Goal: Task Accomplishment & Management: Use online tool/utility

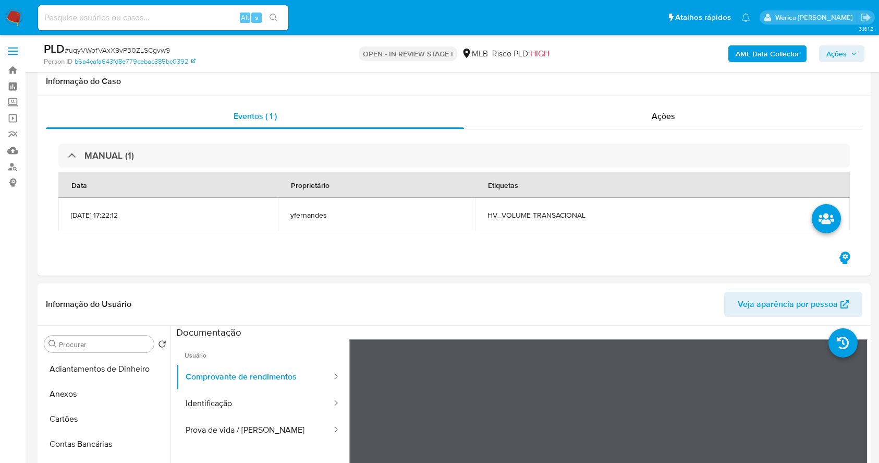
select select "10"
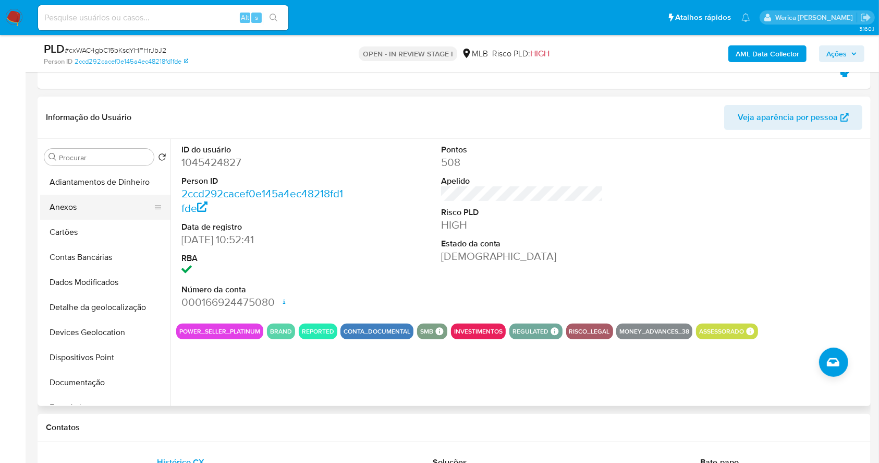
click at [98, 211] on button "Anexos" at bounding box center [101, 207] width 122 height 25
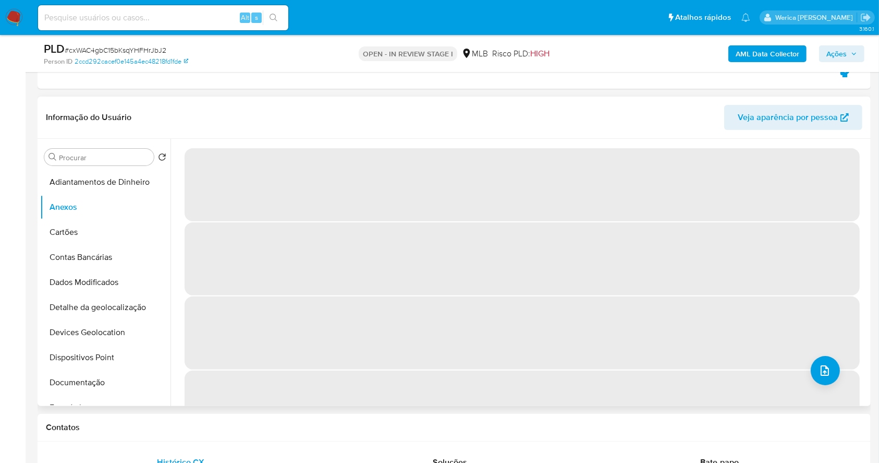
click at [742, 274] on span "‌" at bounding box center [523, 258] width 676 height 73
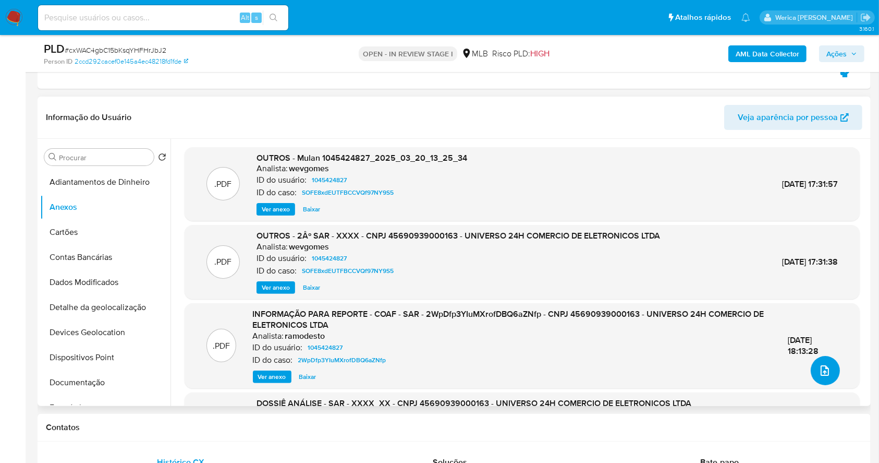
click at [821, 383] on button "upload-file" at bounding box center [825, 370] width 29 height 29
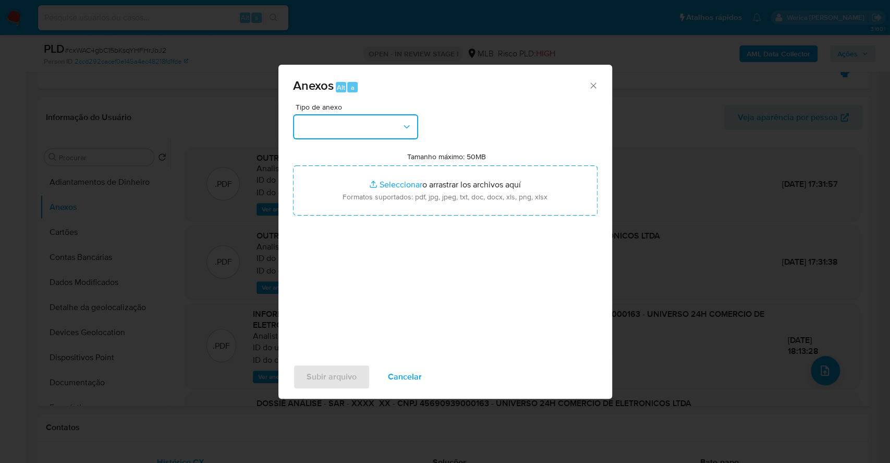
click at [370, 131] on button "button" at bounding box center [355, 126] width 125 height 25
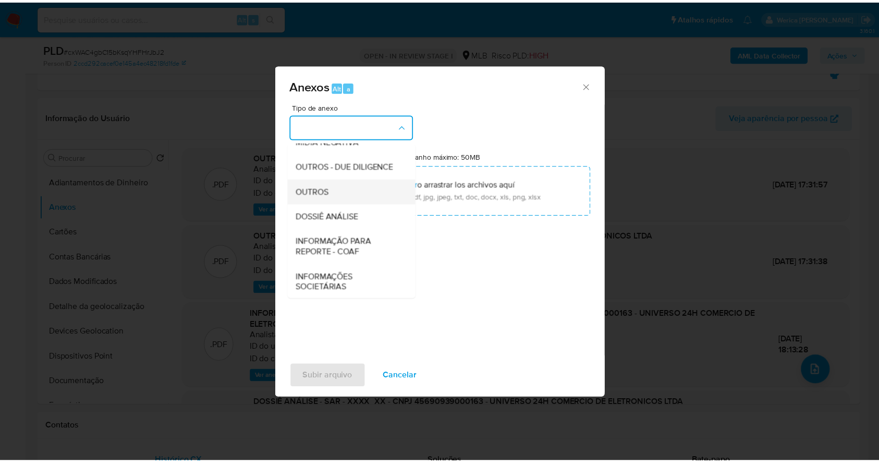
scroll to position [160, 0]
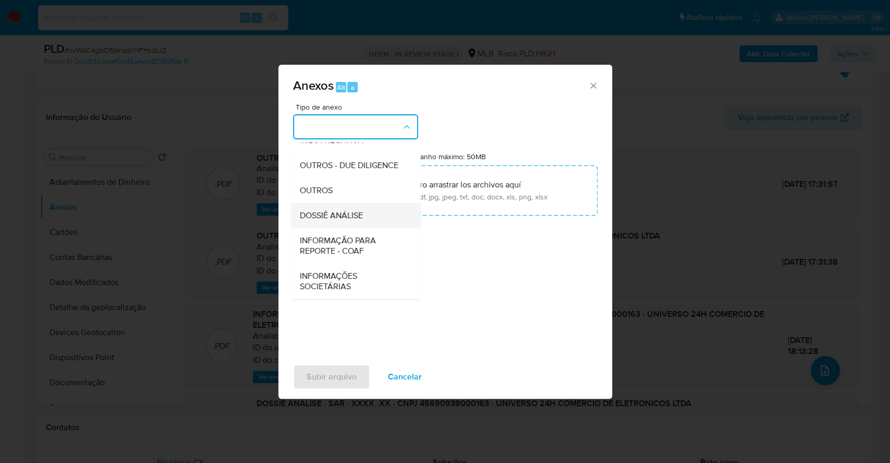
click at [352, 210] on span "DOSSIÊ ANÁLISE" at bounding box center [330, 215] width 63 height 10
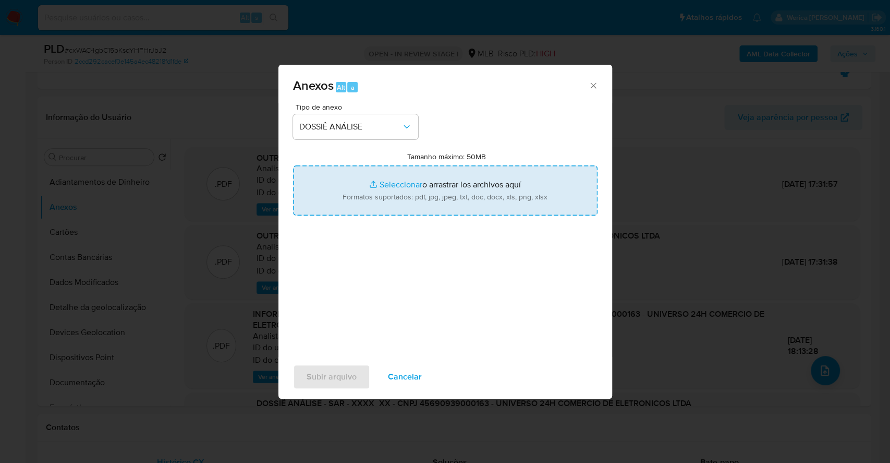
click at [439, 186] on input "Tamanho máximo: 50MB Seleccionar archivos" at bounding box center [445, 190] width 305 height 50
type input "C:\fakepath\3 ° SAR - XXXX - CNPJ 45690939000163 - UNIVERSO 24H COMERCIO DE ELE…"
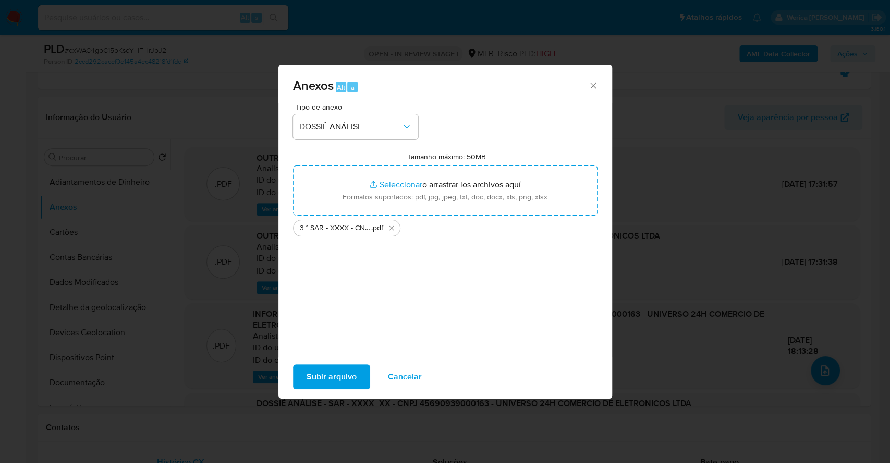
click at [345, 378] on span "Subir arquivo" at bounding box center [332, 376] width 50 height 23
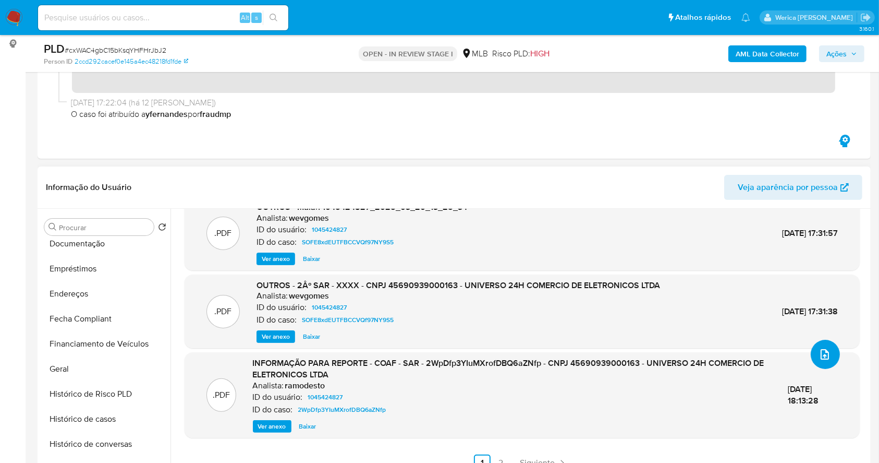
scroll to position [417, 0]
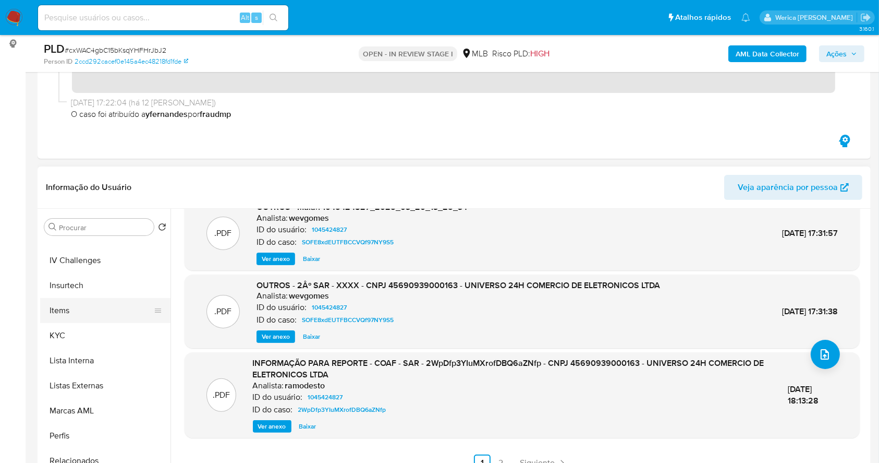
click at [100, 311] on button "Items" at bounding box center [101, 310] width 122 height 25
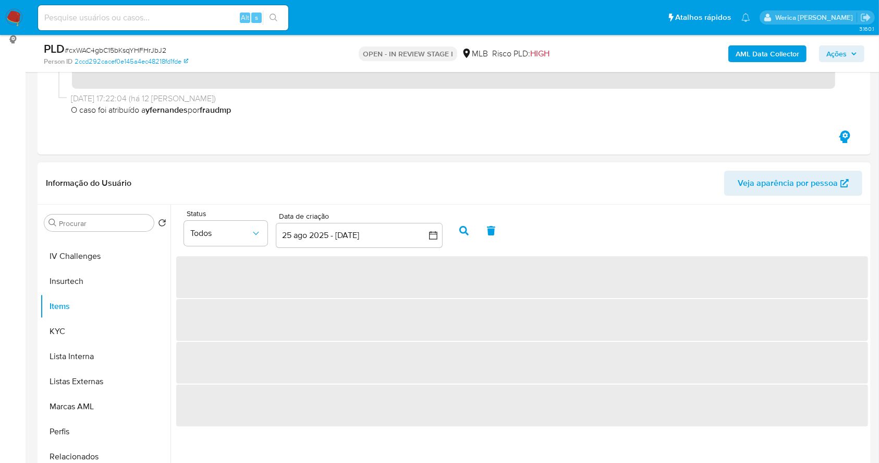
scroll to position [209, 0]
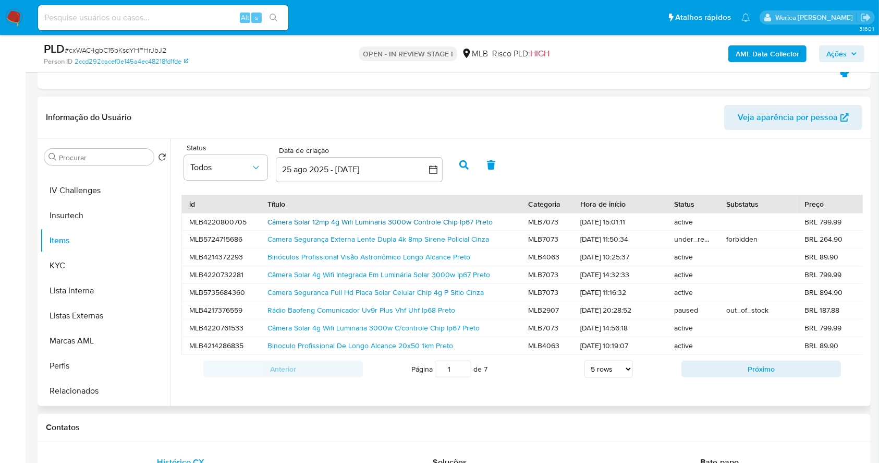
click at [352, 223] on link "Câmera Solar 12mp 4g Wifi Luminaria 3000w Controle Chip Ip67 Preto" at bounding box center [380, 221] width 225 height 10
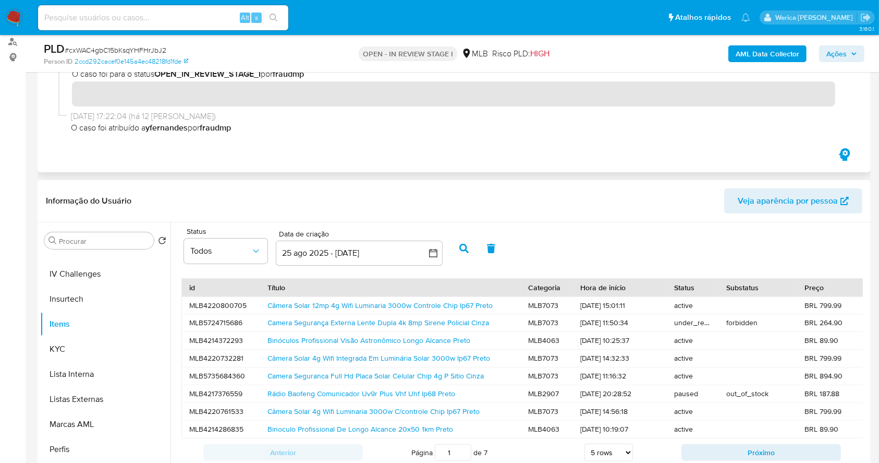
scroll to position [0, 0]
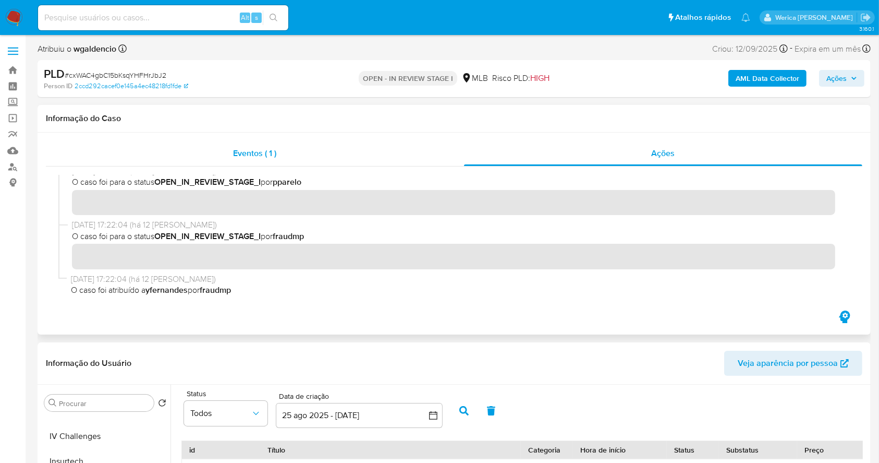
click at [414, 160] on div "Eventos ( 1 )" at bounding box center [255, 153] width 418 height 25
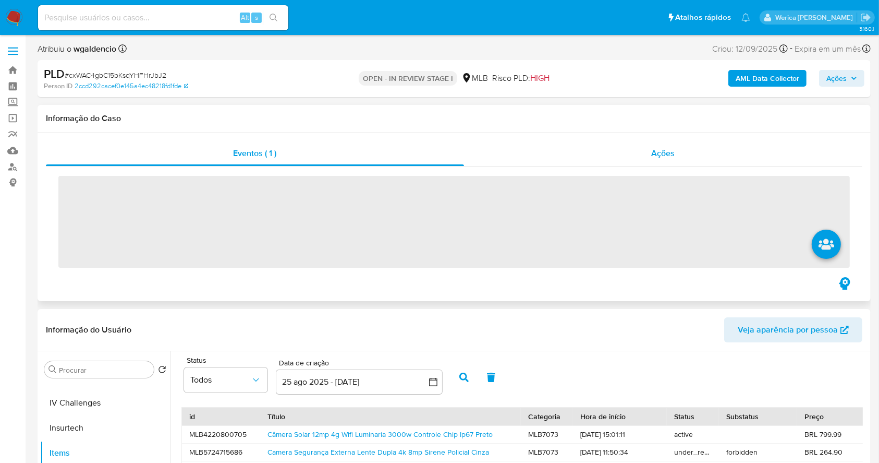
click at [606, 153] on div "Ações" at bounding box center [663, 153] width 399 height 25
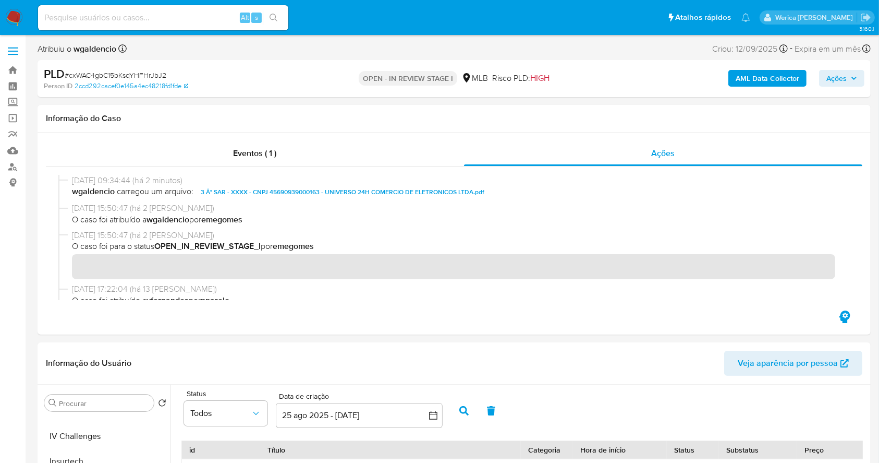
click at [850, 76] on span "Ações" at bounding box center [842, 78] width 31 height 15
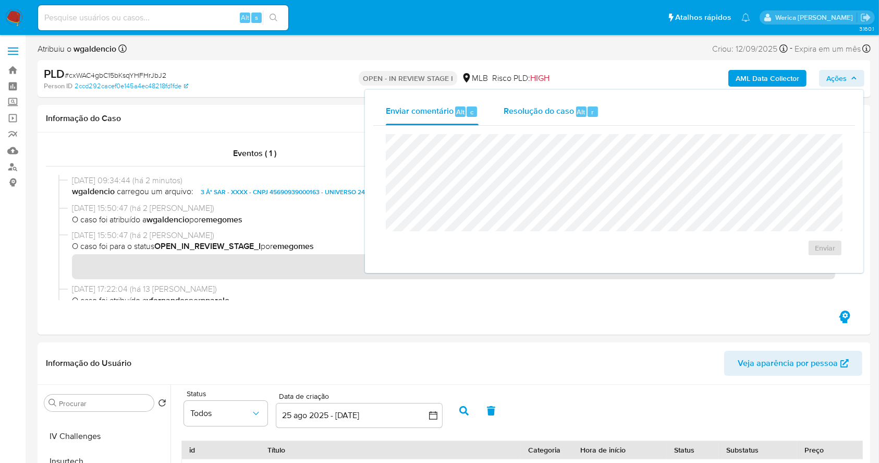
drag, startPoint x: 579, startPoint y: 125, endPoint x: 573, endPoint y: 121, distance: 7.1
click at [578, 127] on div "Enviar" at bounding box center [614, 195] width 482 height 139
drag, startPoint x: 572, startPoint y: 106, endPoint x: 569, endPoint y: 122, distance: 15.9
click at [572, 106] on span "Resolução do caso" at bounding box center [539, 111] width 70 height 12
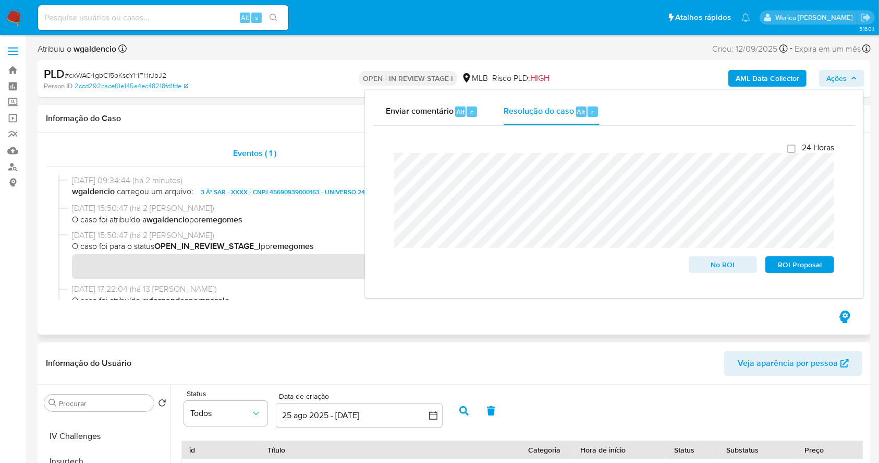
click at [295, 151] on div "Eventos ( 1 )" at bounding box center [255, 153] width 418 height 25
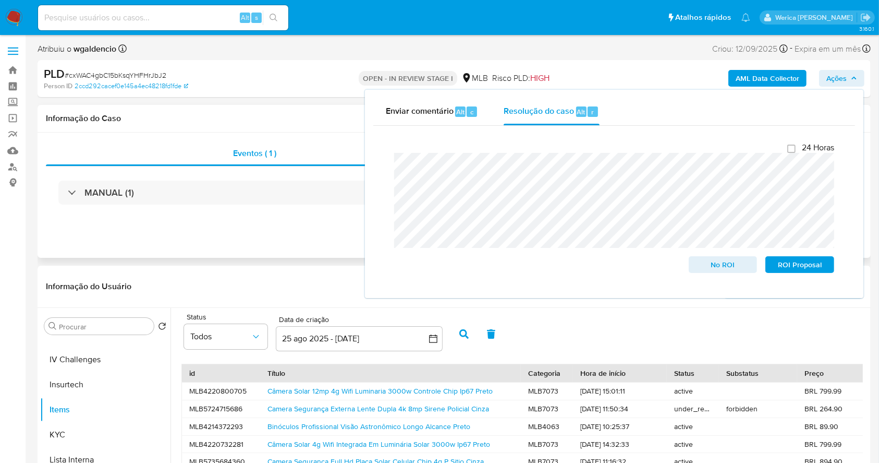
click at [297, 223] on div "Eventos ( 1 ) Ações MANUAL (1)" at bounding box center [455, 194] width 834 height 125
click at [790, 260] on span "ROI Proposal" at bounding box center [800, 264] width 54 height 15
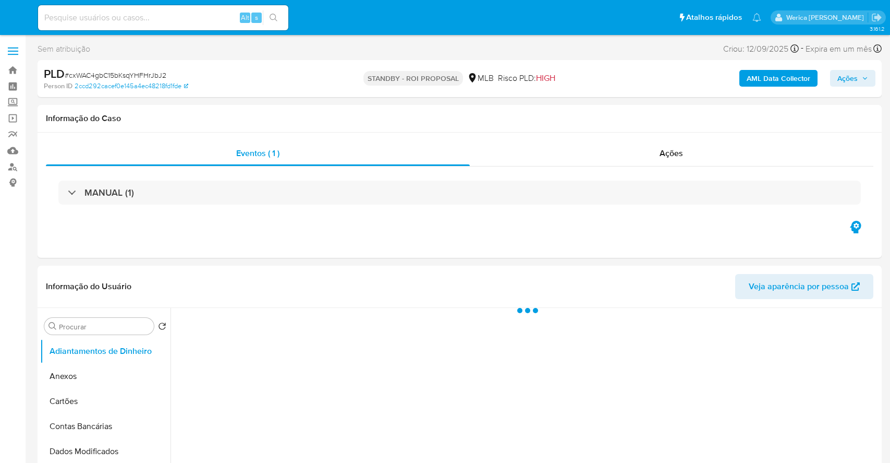
select select "10"
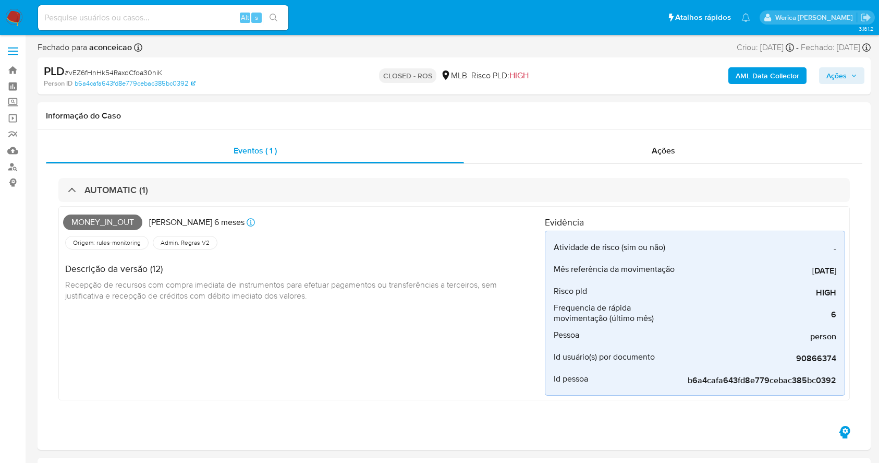
select select "10"
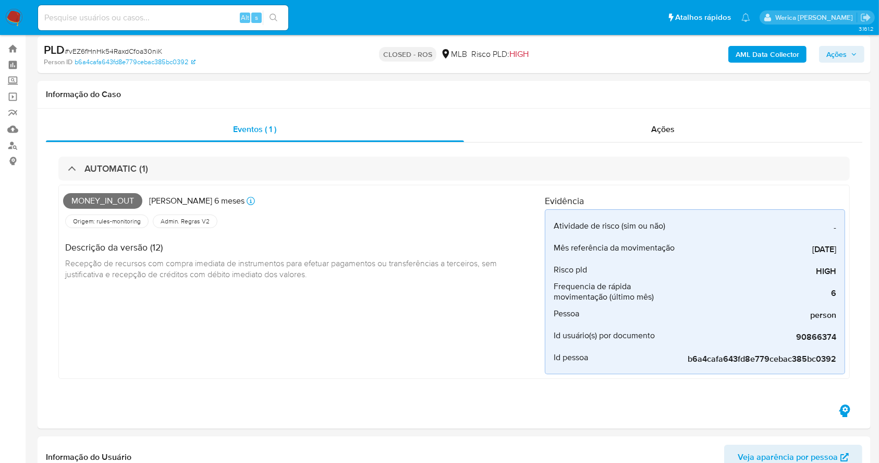
scroll to position [21, 0]
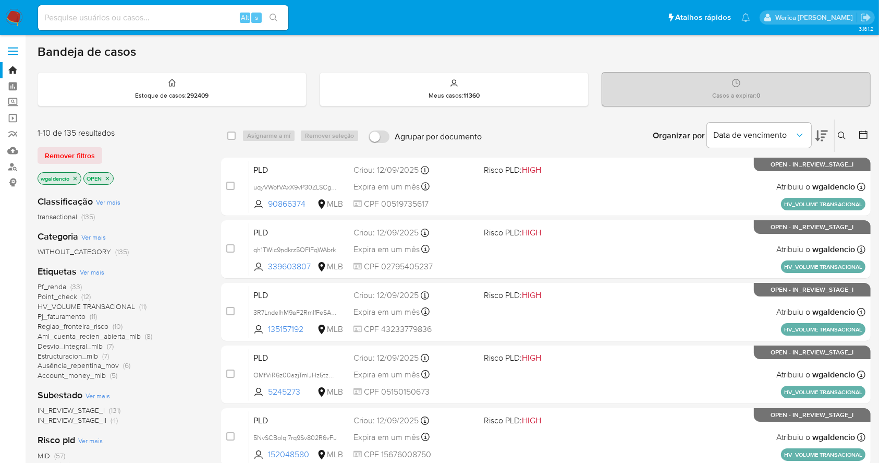
click at [822, 132] on icon at bounding box center [822, 135] width 13 height 11
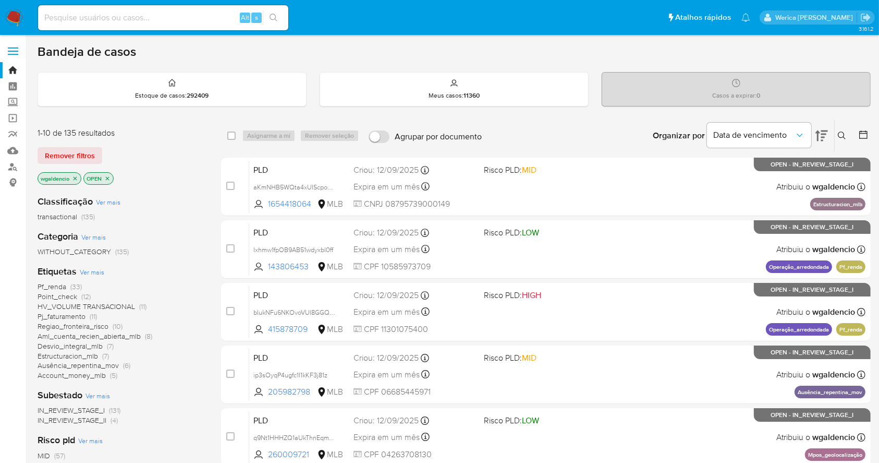
click at [822, 132] on icon at bounding box center [822, 135] width 13 height 11
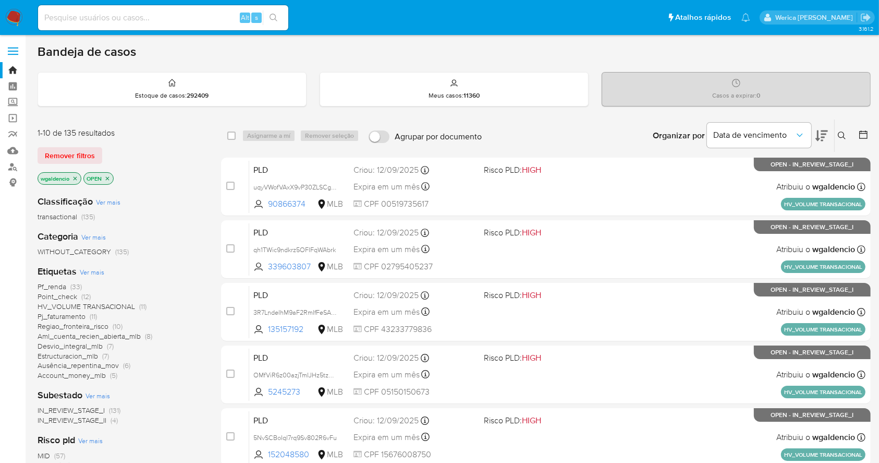
click at [840, 137] on icon at bounding box center [842, 135] width 8 height 8
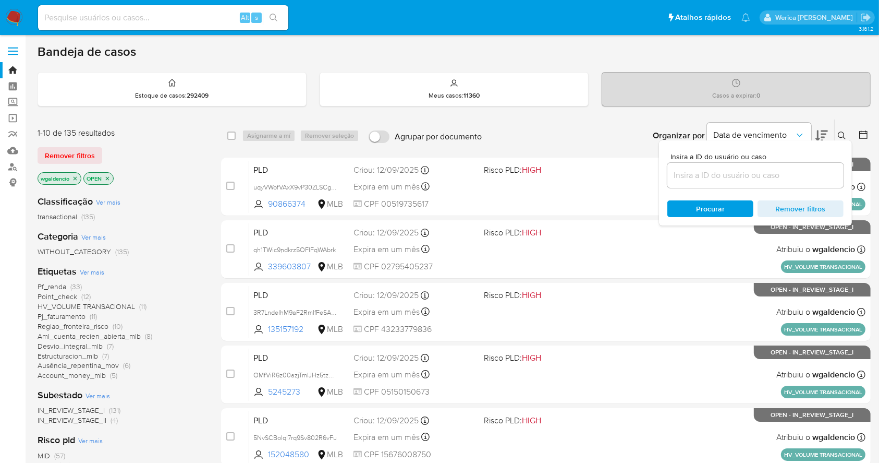
click at [787, 178] on input at bounding box center [756, 175] width 176 height 14
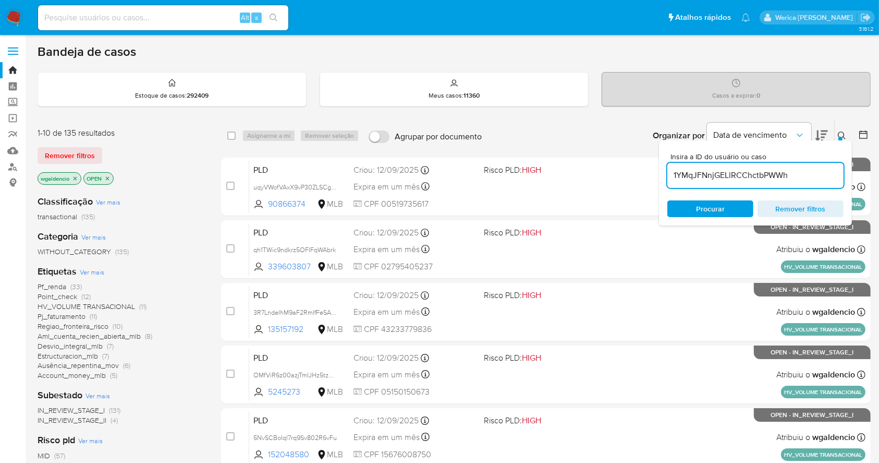
type input "1YMqJFNnjGELlRCChctbPWWh"
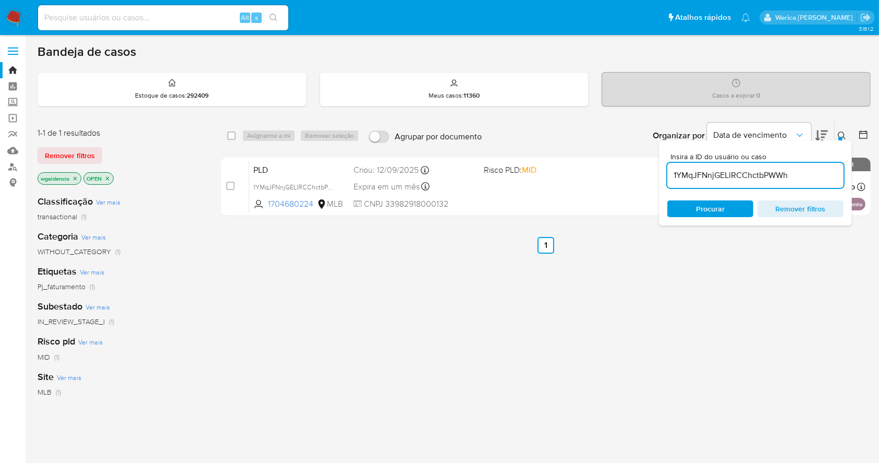
click at [839, 134] on icon at bounding box center [842, 135] width 8 height 8
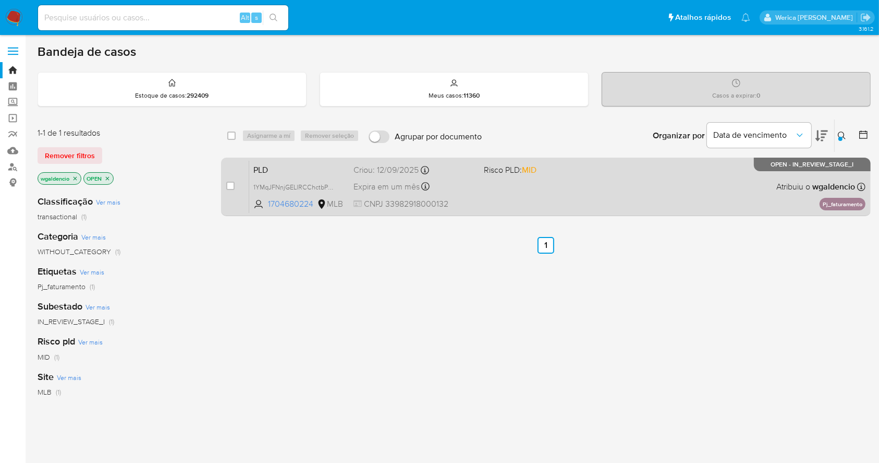
click at [693, 193] on div "PLD 1YMqJFNnjGELlRCChctbPWWh 1704680224 MLB Risco PLD: MID Criou: 12/09/2025 Cr…" at bounding box center [557, 186] width 617 height 53
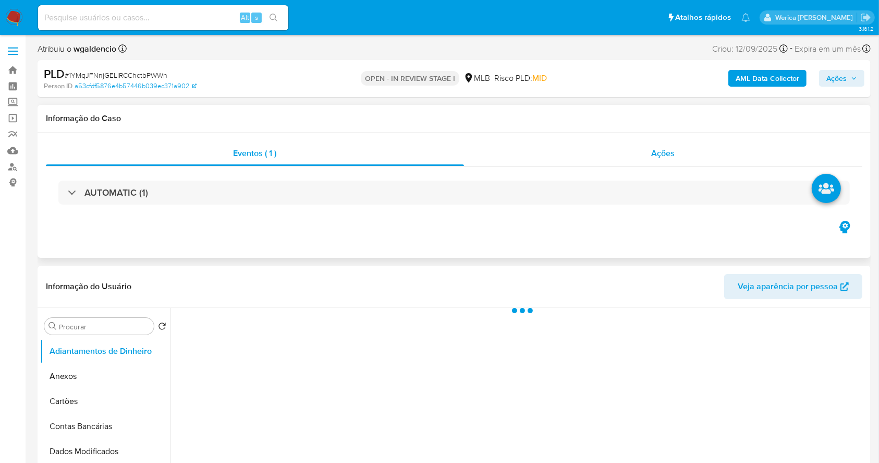
click at [672, 145] on div "Ações" at bounding box center [663, 153] width 399 height 25
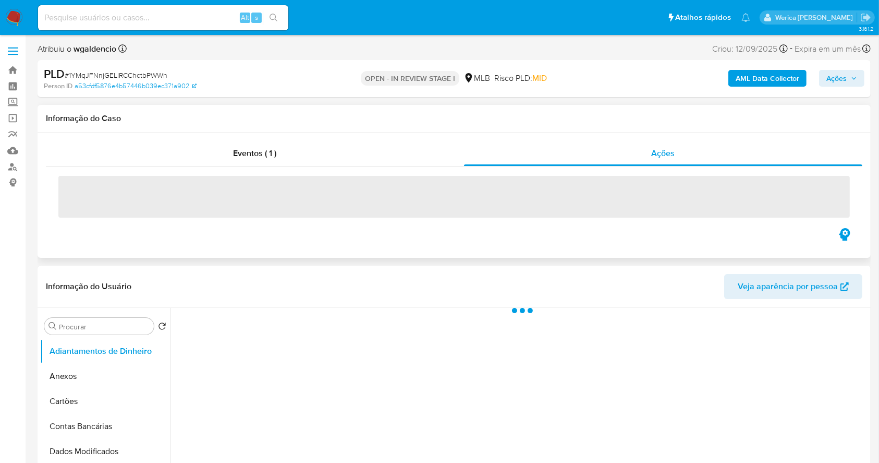
select select "10"
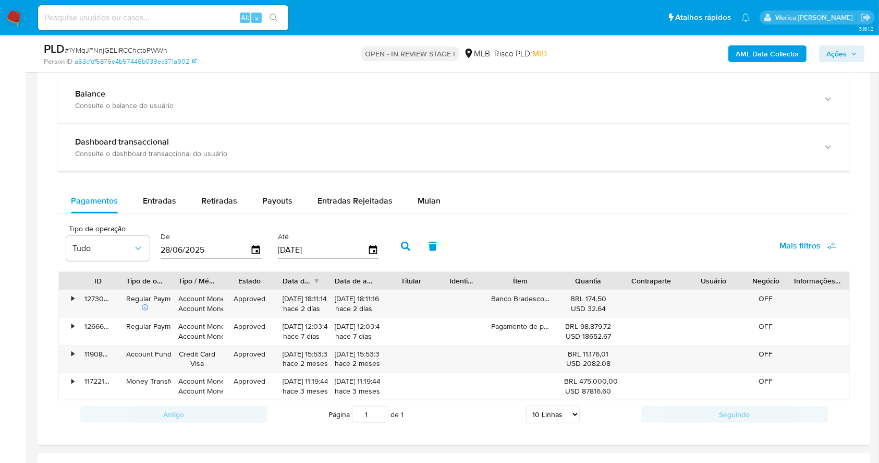
scroll to position [840, 0]
click at [426, 197] on span "Mulan" at bounding box center [429, 199] width 23 height 12
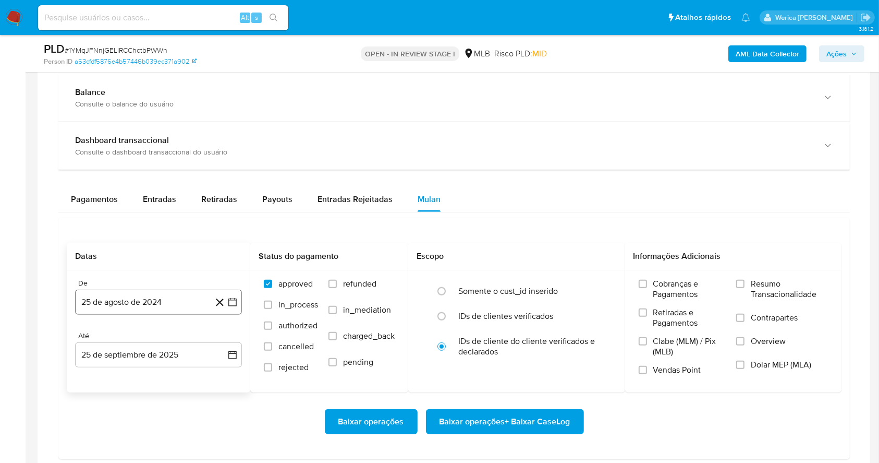
click at [116, 295] on button "25 de agosto de 2024" at bounding box center [158, 302] width 167 height 25
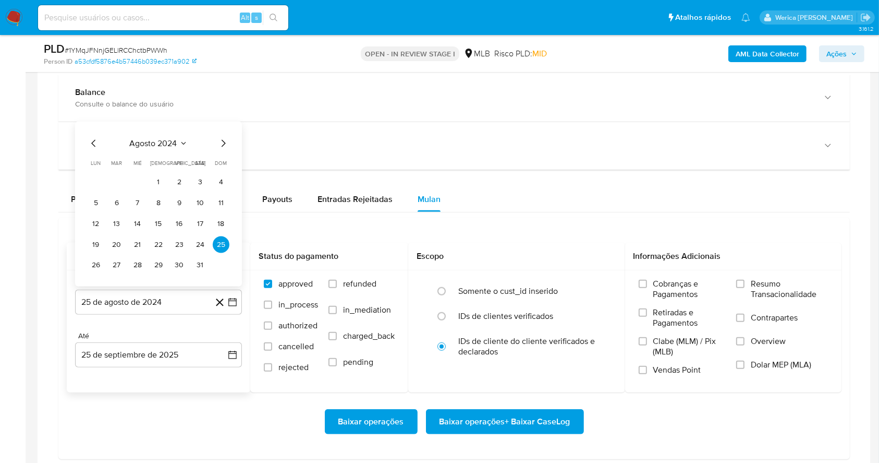
click at [146, 143] on span "agosto 2024" at bounding box center [153, 143] width 47 height 10
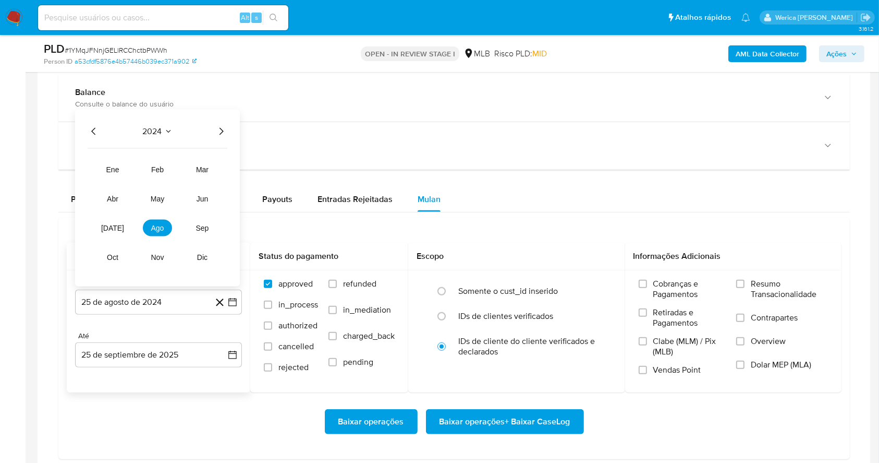
click at [225, 135] on icon "Año siguiente" at bounding box center [221, 131] width 13 height 13
click at [162, 228] on span "ago" at bounding box center [157, 228] width 13 height 8
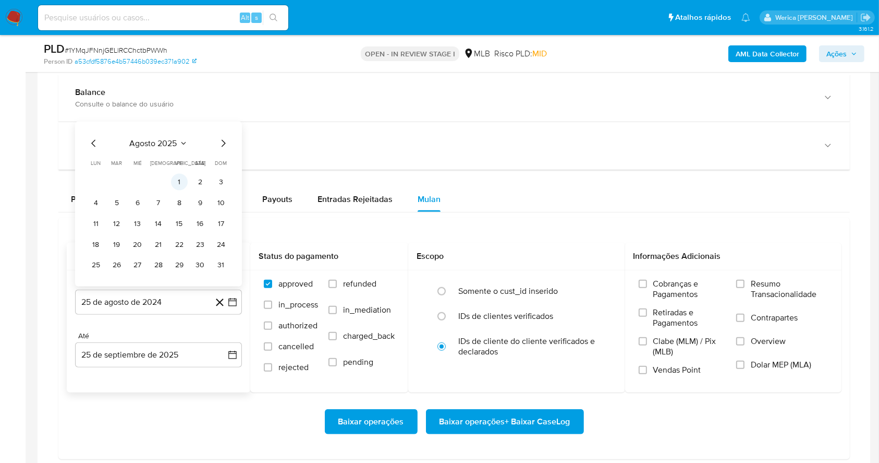
click at [179, 179] on button "1" at bounding box center [179, 182] width 17 height 17
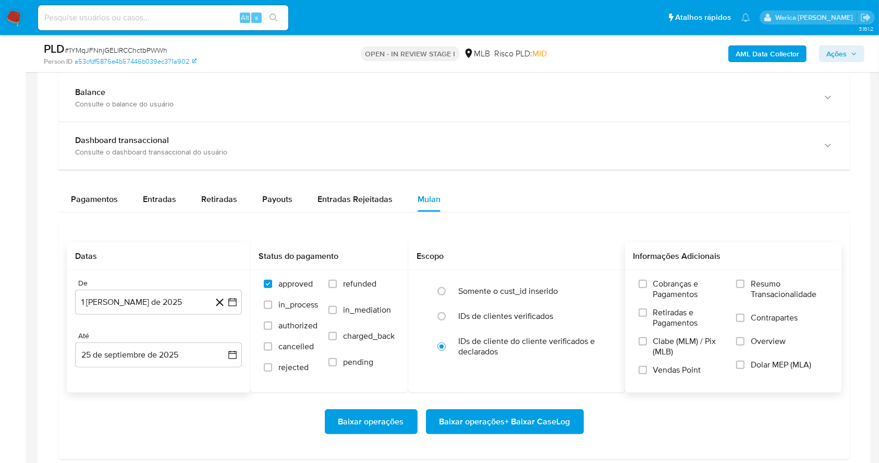
click at [666, 297] on span "Cobranças e Pagamentos" at bounding box center [690, 289] width 73 height 21
click at [647, 288] on input "Cobranças e Pagamentos" at bounding box center [643, 284] width 8 height 8
click at [666, 344] on span "Clabe (MLM) / Pix (MLB)" at bounding box center [690, 346] width 73 height 21
click at [647, 344] on input "Clabe (MLM) / Pix (MLB)" at bounding box center [643, 341] width 8 height 8
click at [744, 359] on label "Dolar MEP (MLA)" at bounding box center [783, 370] width 92 height 23
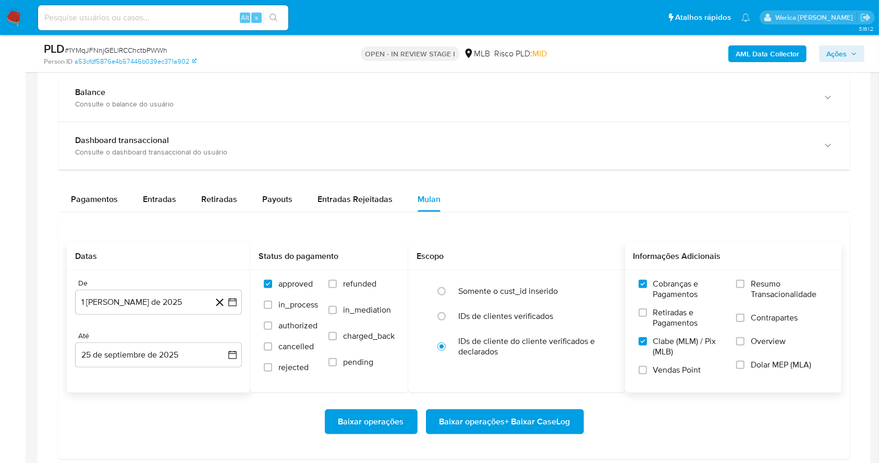
click at [744, 360] on input "Dolar MEP (MLA)" at bounding box center [741, 364] width 8 height 8
click at [743, 348] on label "Overview" at bounding box center [783, 347] width 92 height 23
click at [743, 345] on input "Overview" at bounding box center [741, 341] width 8 height 8
click at [743, 327] on label "Contrapartes" at bounding box center [783, 323] width 92 height 23
click at [743, 322] on input "Contrapartes" at bounding box center [741, 318] width 8 height 8
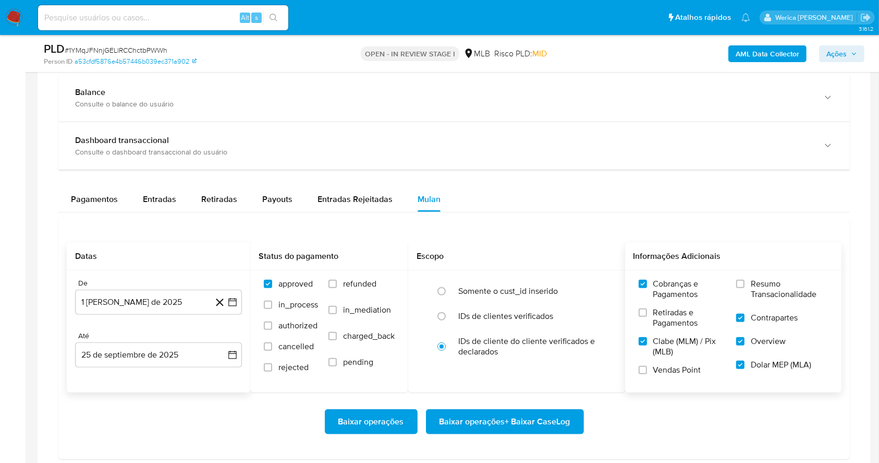
click at [741, 298] on label "Resumo Transacionalidade" at bounding box center [783, 296] width 92 height 34
click at [741, 288] on input "Resumo Transacionalidade" at bounding box center [741, 284] width 8 height 8
click at [668, 314] on span "Retiradas e Pagamentos" at bounding box center [690, 317] width 73 height 21
click at [647, 314] on input "Retiradas e Pagamentos" at bounding box center [643, 312] width 8 height 8
click at [655, 381] on label "Vendas Point" at bounding box center [683, 374] width 88 height 18
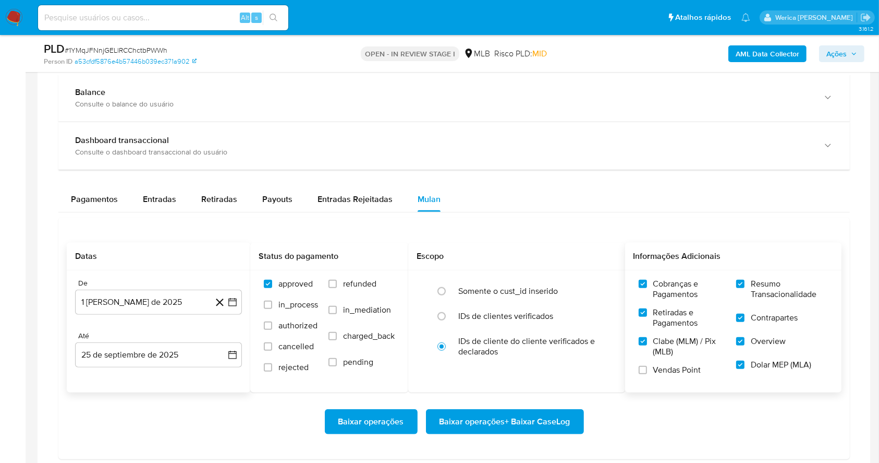
click at [647, 374] on input "Vendas Point" at bounding box center [643, 370] width 8 height 8
click at [551, 413] on span "Baixar operações + Baixar CaseLog" at bounding box center [505, 421] width 131 height 23
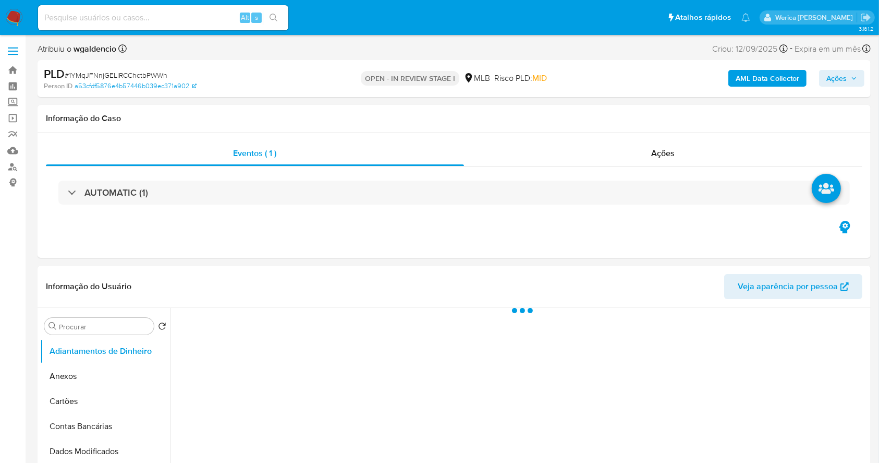
select select "10"
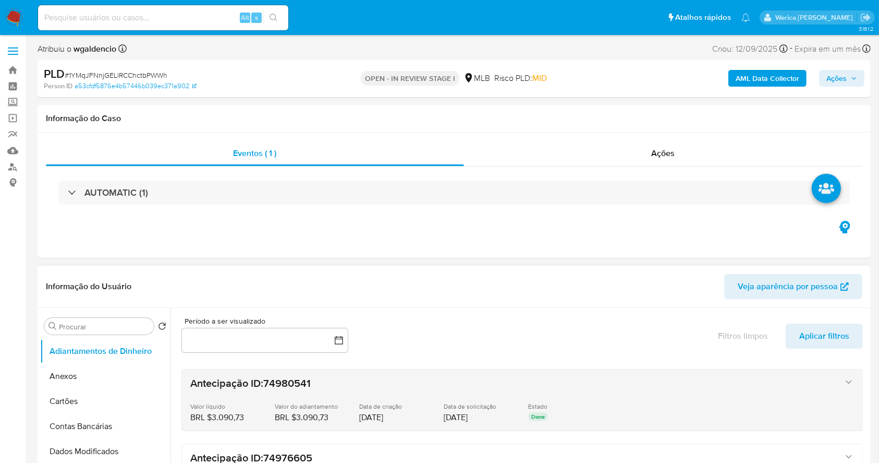
click at [700, 411] on div "Valor líquido BRL $3.090,73 BRL $3.090,73 Valor do adiantamento BRL $3.090,73 B…" at bounding box center [511, 412] width 643 height 21
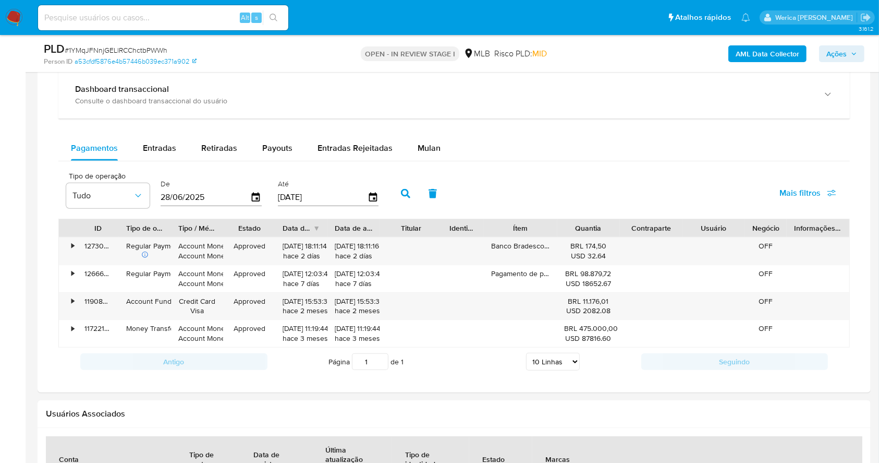
scroll to position [773, 0]
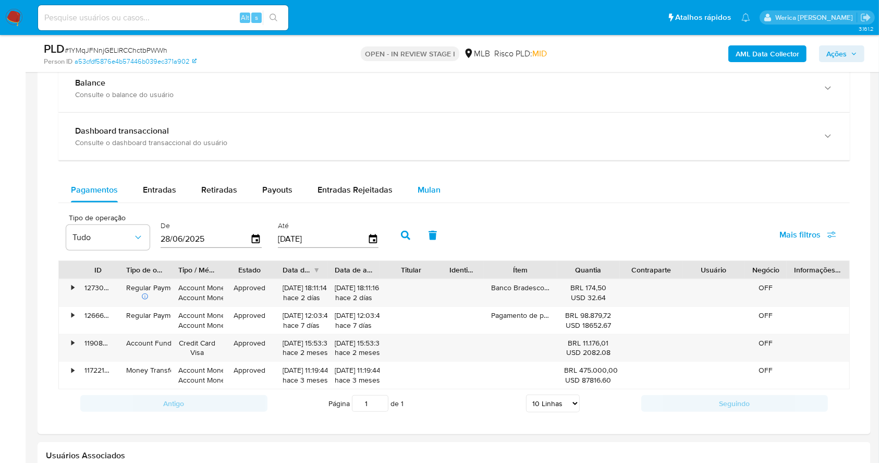
click at [421, 190] on span "Mulan" at bounding box center [429, 190] width 23 height 12
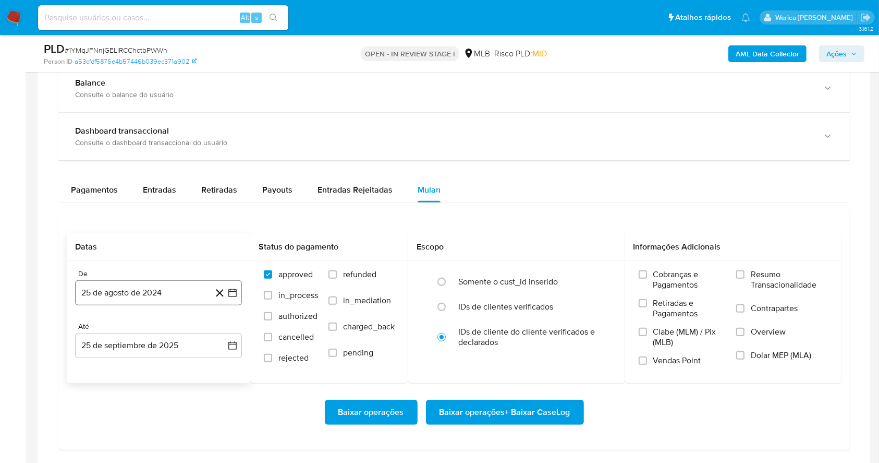
click at [147, 297] on button "25 de agosto de 2024" at bounding box center [158, 292] width 167 height 25
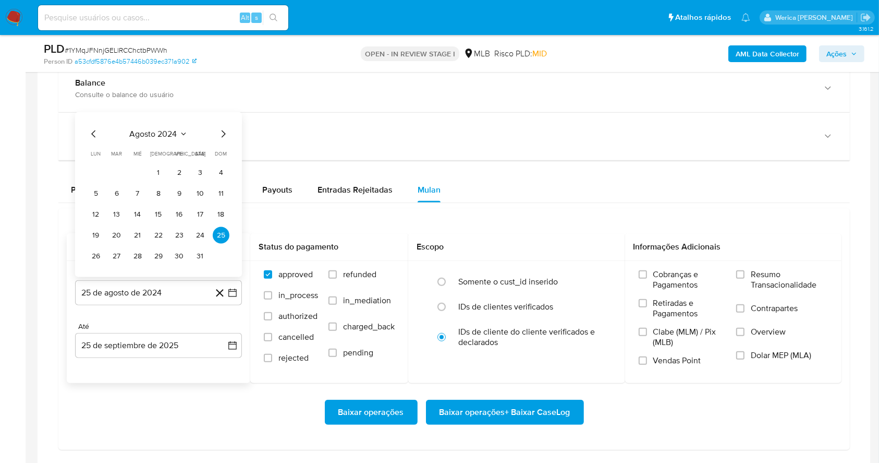
click at [169, 135] on span "agosto 2024" at bounding box center [153, 134] width 47 height 10
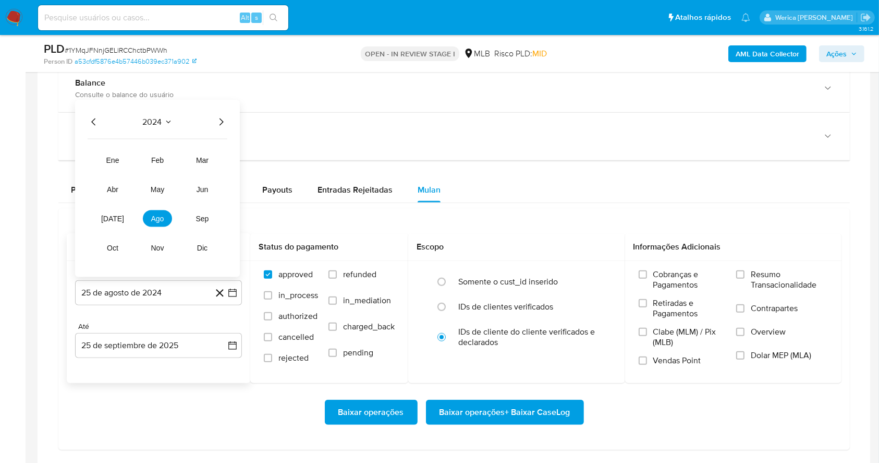
click at [225, 119] on icon "Año siguiente" at bounding box center [221, 122] width 13 height 13
click at [161, 230] on tr "ene feb mar abr may jun jul ago sep oct nov dic" at bounding box center [157, 204] width 119 height 104
click at [153, 218] on span "ago" at bounding box center [157, 218] width 13 height 8
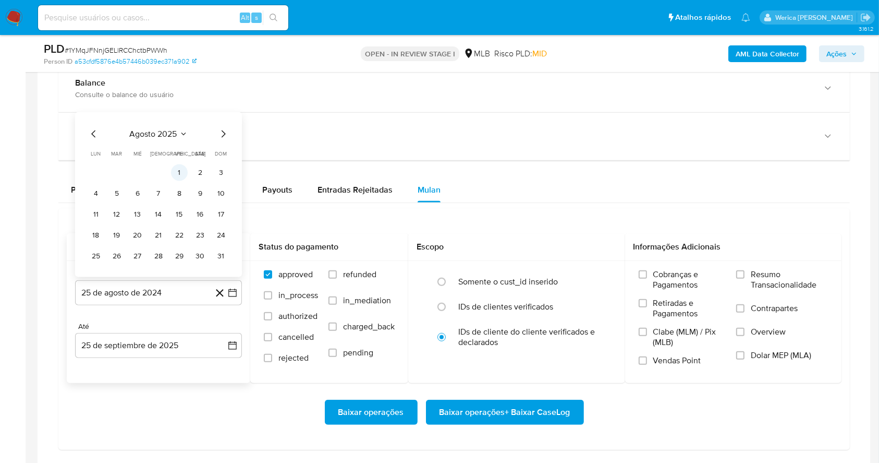
click at [173, 174] on button "1" at bounding box center [179, 172] width 17 height 17
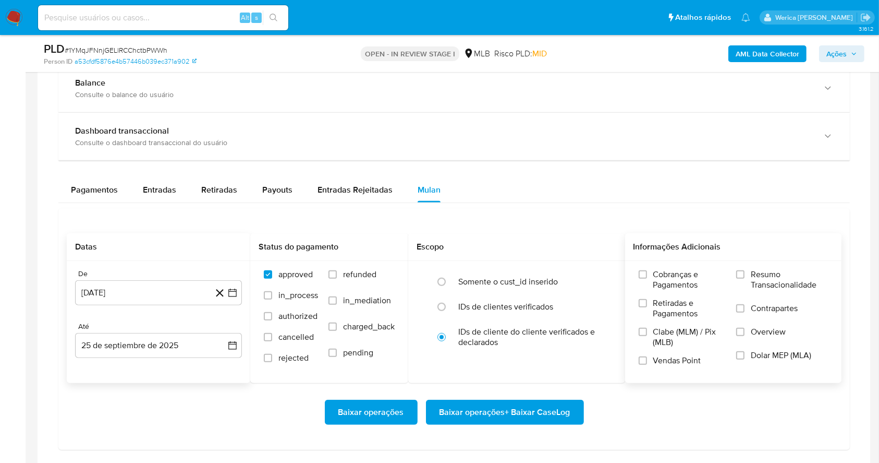
click at [656, 284] on span "Cobranças e Pagamentos" at bounding box center [690, 279] width 73 height 21
click at [647, 279] on input "Cobranças e Pagamentos" at bounding box center [643, 274] width 8 height 8
click at [654, 316] on span "Retiradas e Pagamentos" at bounding box center [690, 308] width 73 height 21
click at [647, 307] on input "Retiradas e Pagamentos" at bounding box center [643, 303] width 8 height 8
click at [657, 340] on span "Clabe (MLM) / Pix (MLB)" at bounding box center [690, 337] width 73 height 21
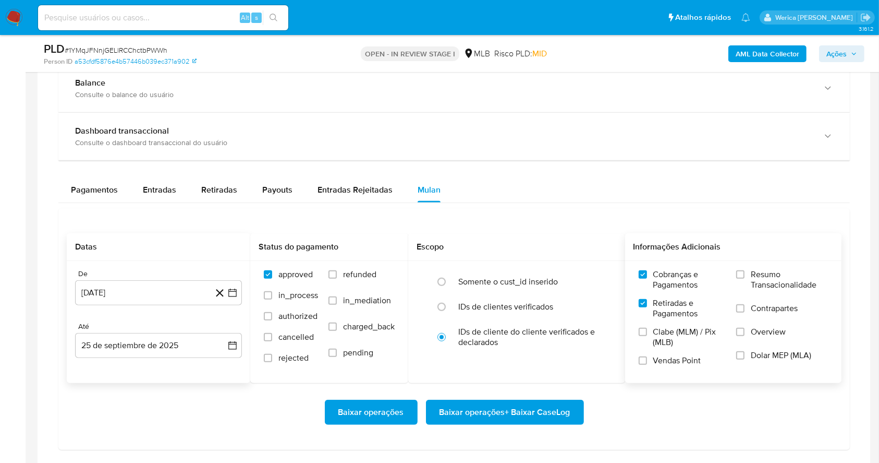
click at [647, 336] on input "Clabe (MLM) / Pix (MLB)" at bounding box center [643, 332] width 8 height 8
click at [670, 364] on span "Vendas Point" at bounding box center [678, 360] width 48 height 10
click at [647, 364] on input "Vendas Point" at bounding box center [643, 360] width 8 height 8
click at [769, 363] on label "Dolar MEP (MLA)" at bounding box center [783, 361] width 92 height 23
click at [745, 359] on input "Dolar MEP (MLA)" at bounding box center [741, 355] width 8 height 8
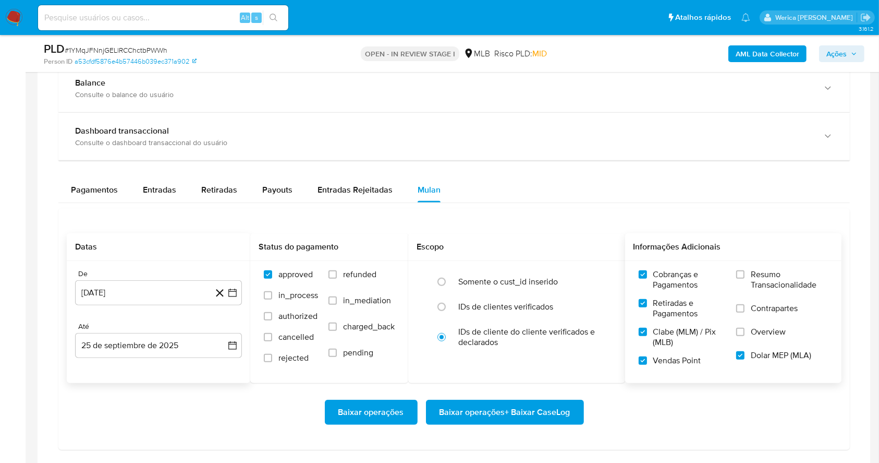
click at [774, 342] on label "Overview" at bounding box center [783, 338] width 92 height 23
click at [745, 336] on input "Overview" at bounding box center [741, 332] width 8 height 8
click at [780, 315] on label "Contrapartes" at bounding box center [783, 314] width 92 height 23
click at [745, 312] on input "Contrapartes" at bounding box center [741, 308] width 8 height 8
click at [770, 291] on label "Resumo Transacionalidade" at bounding box center [783, 286] width 92 height 34
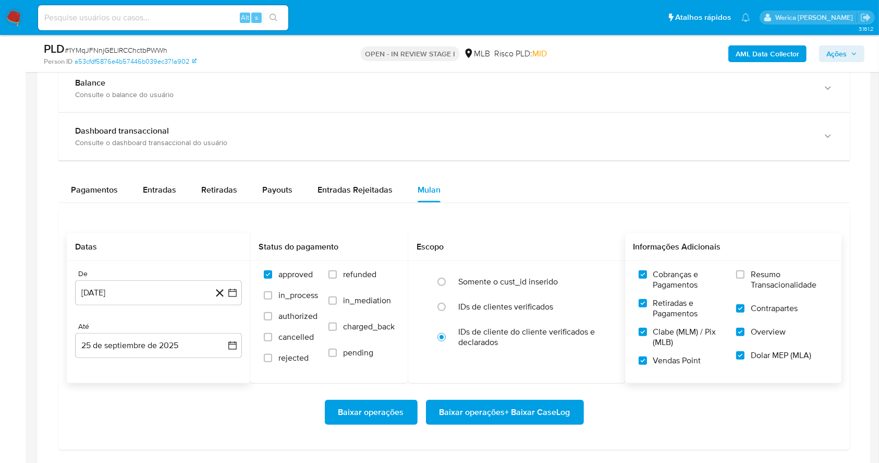
click at [745, 279] on input "Resumo Transacionalidade" at bounding box center [741, 274] width 8 height 8
click at [560, 421] on span "Baixar operações + Baixar CaseLog" at bounding box center [505, 412] width 131 height 23
click at [688, 416] on div "Baixar operações Baixar operações + Baixar CaseLog" at bounding box center [454, 412] width 775 height 25
click at [756, 426] on div "Baixar operações Baixar operações + Baixar CaseLog Processo iniciado A geração …" at bounding box center [454, 442] width 775 height 118
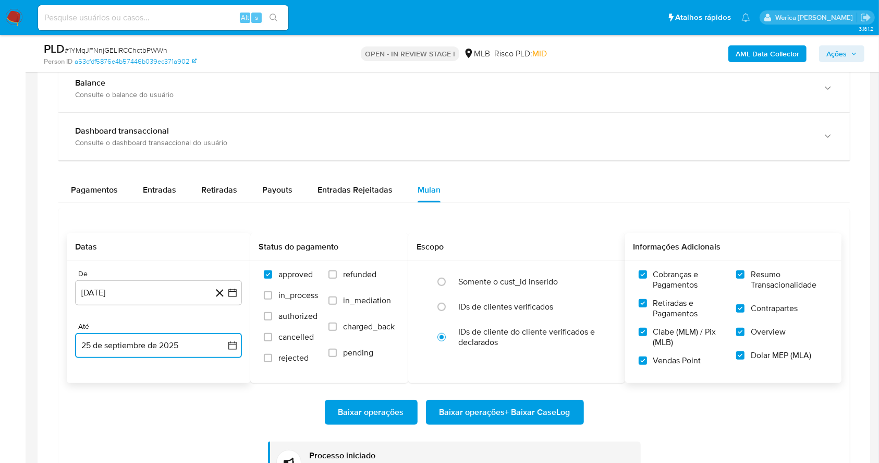
click at [167, 349] on button "25 de septiembre de 2025" at bounding box center [158, 345] width 167 height 25
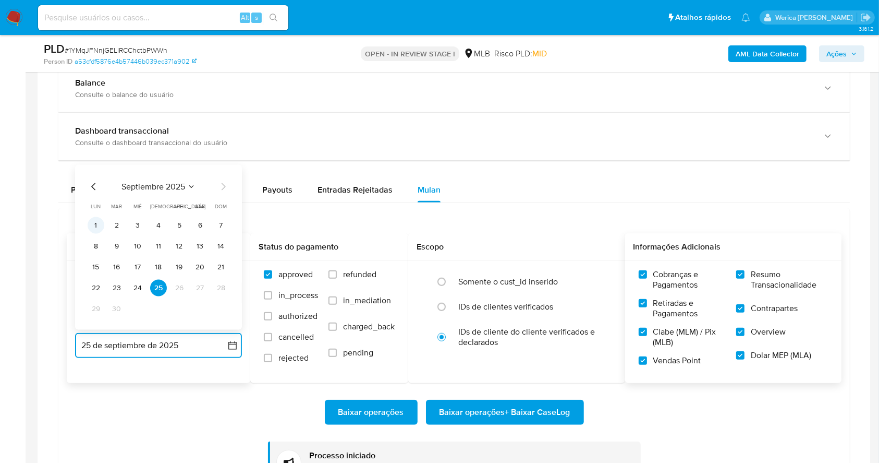
click at [93, 224] on button "1" at bounding box center [96, 225] width 17 height 17
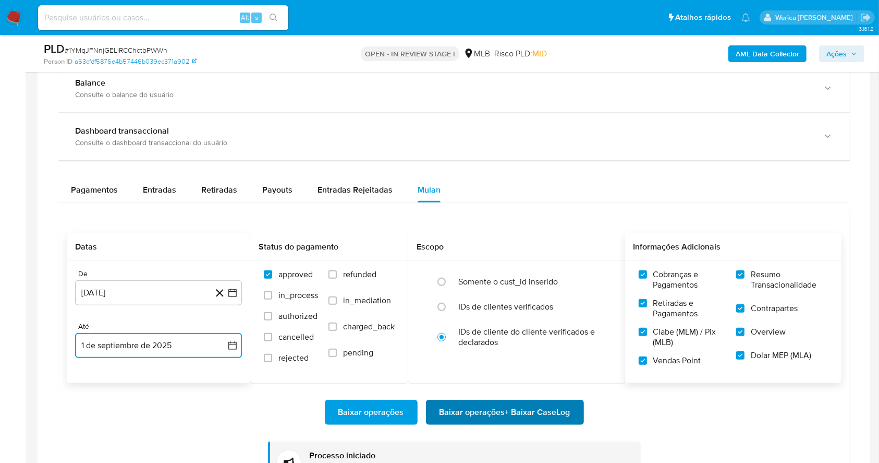
click at [476, 415] on span "Baixar operações + Baixar CaseLog" at bounding box center [505, 412] width 131 height 23
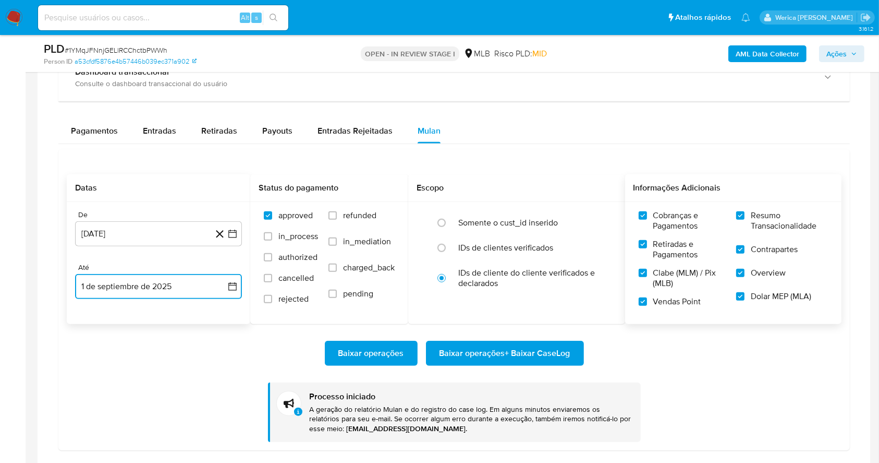
scroll to position [838, 0]
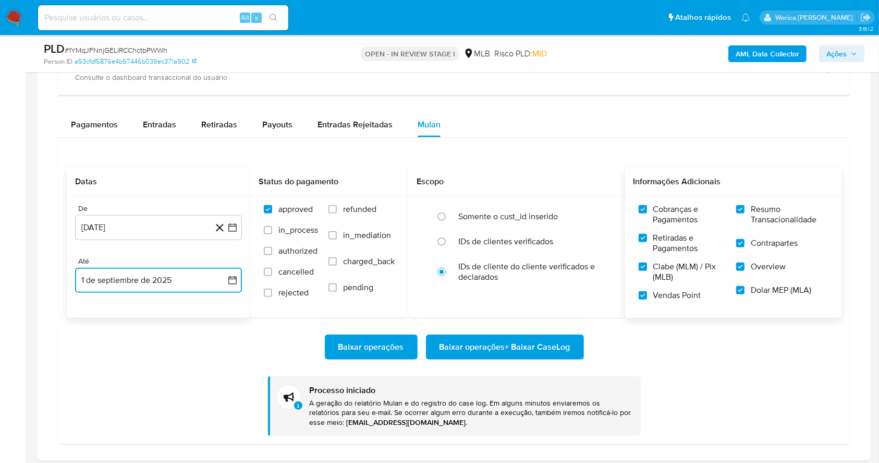
click at [190, 280] on button "1 de septiembre de 2025" at bounding box center [158, 280] width 167 height 25
click at [90, 319] on icon "Mes anterior" at bounding box center [94, 317] width 13 height 13
click at [197, 440] on button "30" at bounding box center [200, 439] width 17 height 17
click at [673, 213] on span "Cobranças e Pagamentos" at bounding box center [690, 214] width 73 height 21
click at [647, 213] on input "Cobranças e Pagamentos" at bounding box center [643, 209] width 8 height 8
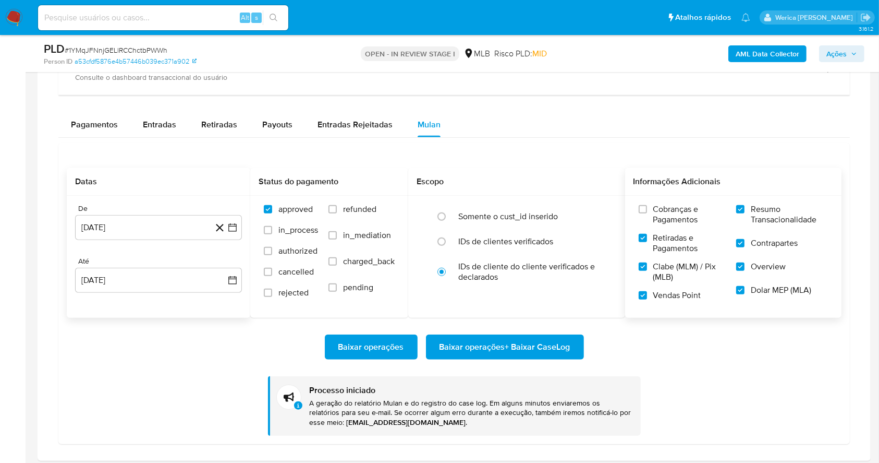
click at [676, 249] on span "Retiradas e Pagamentos" at bounding box center [690, 243] width 73 height 21
click at [647, 242] on input "Retiradas e Pagamentos" at bounding box center [643, 238] width 8 height 8
click at [764, 244] on span "Contrapartes" at bounding box center [774, 243] width 47 height 10
click at [745, 244] on input "Contrapartes" at bounding box center [741, 243] width 8 height 8
click at [756, 252] on label "Contrapartes" at bounding box center [783, 249] width 92 height 23
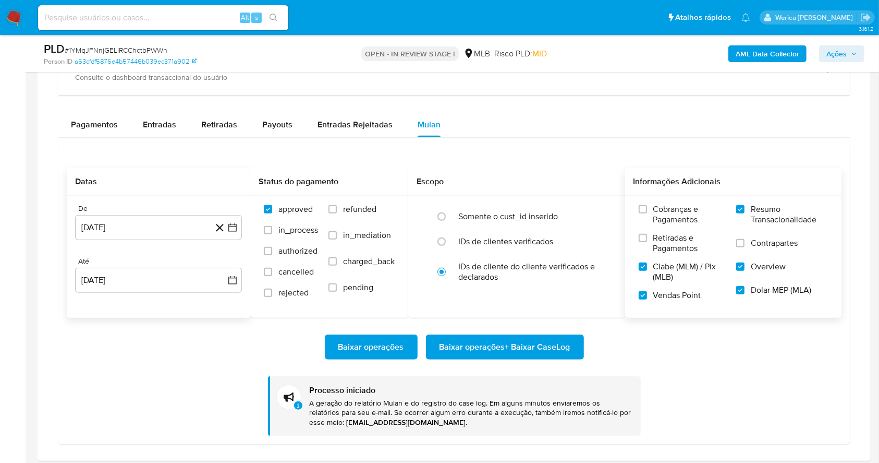
click at [745, 247] on input "Contrapartes" at bounding box center [741, 243] width 8 height 8
click at [709, 246] on span "Retiradas e Pagamentos" at bounding box center [690, 243] width 73 height 21
click at [647, 242] on input "Retiradas e Pagamentos" at bounding box center [643, 238] width 8 height 8
click at [670, 218] on span "Cobranças e Pagamentos" at bounding box center [690, 214] width 73 height 21
click at [647, 213] on input "Cobranças e Pagamentos" at bounding box center [643, 209] width 8 height 8
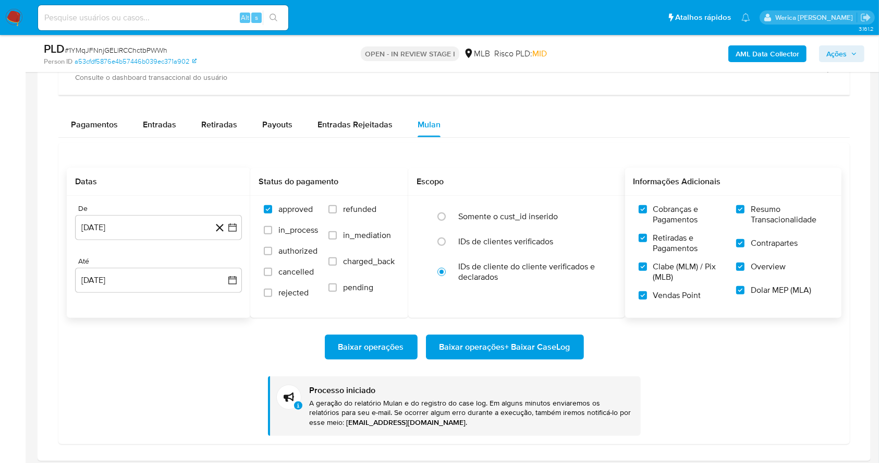
click at [797, 296] on label "Dolar MEP (MLA)" at bounding box center [783, 296] width 92 height 23
click at [745, 294] on input "Dolar MEP (MLA)" at bounding box center [741, 290] width 8 height 8
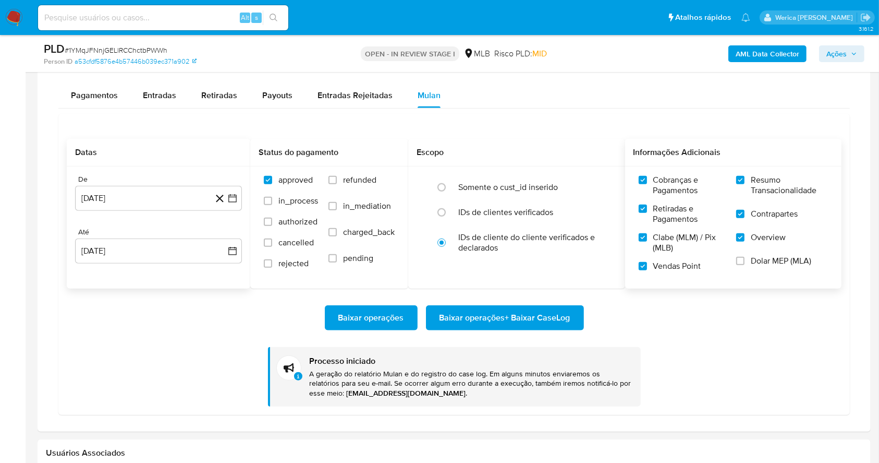
scroll to position [863, 0]
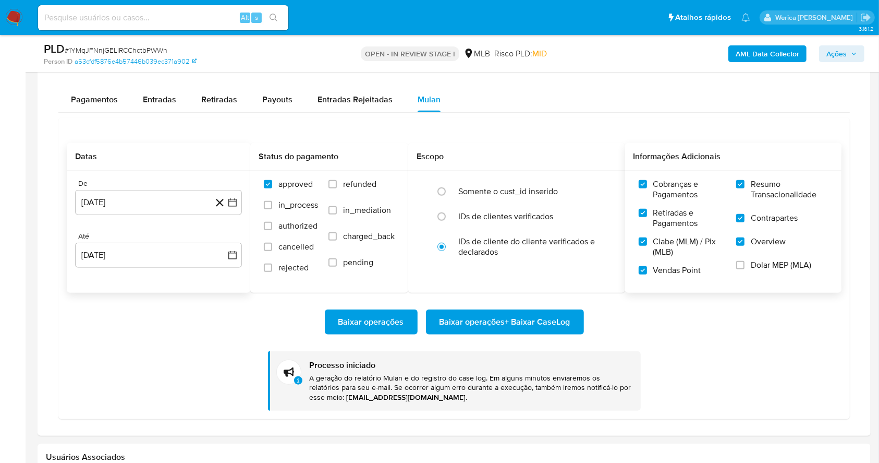
click at [667, 197] on span "Cobranças e Pagamentos" at bounding box center [690, 189] width 73 height 21
click at [647, 188] on input "Cobranças e Pagamentos" at bounding box center [643, 184] width 8 height 8
click at [670, 220] on span "Retiradas e Pagamentos" at bounding box center [690, 218] width 73 height 21
click at [647, 217] on input "Retiradas e Pagamentos" at bounding box center [643, 213] width 8 height 8
click at [670, 236] on span "Clabe (MLM) / Pix (MLB)" at bounding box center [690, 246] width 73 height 21
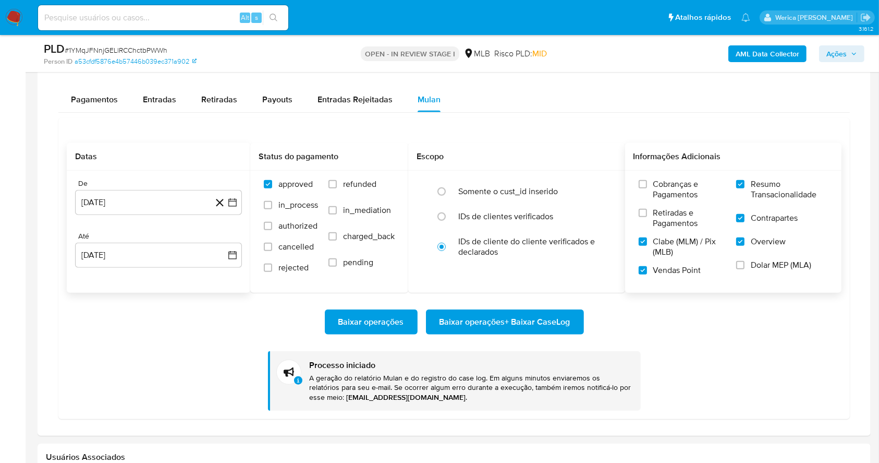
click at [647, 237] on input "Clabe (MLM) / Pix (MLB)" at bounding box center [643, 241] width 8 height 8
click at [682, 261] on label "Clabe (MLM) / Pix (MLB)" at bounding box center [683, 250] width 88 height 29
click at [647, 246] on input "Clabe (MLM) / Pix (MLB)" at bounding box center [643, 241] width 8 height 8
click at [681, 275] on label "Vendas Point" at bounding box center [683, 274] width 88 height 18
click at [647, 274] on input "Vendas Point" at bounding box center [643, 270] width 8 height 8
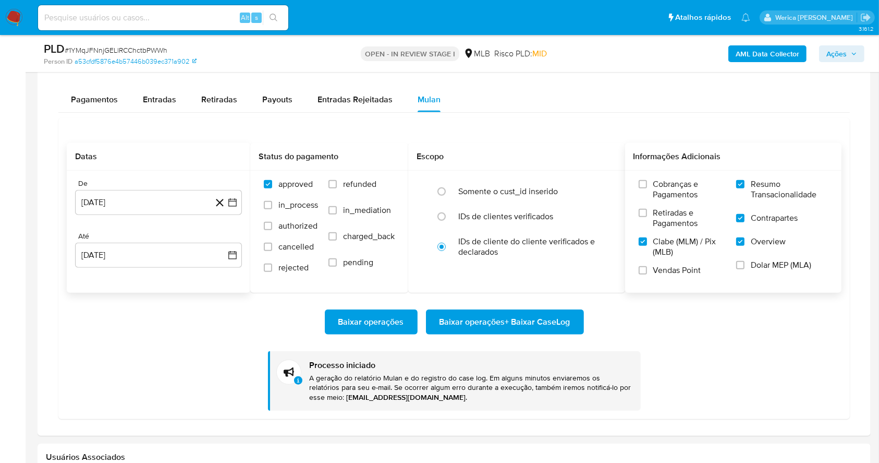
click at [661, 254] on span "Clabe (MLM) / Pix (MLB)" at bounding box center [690, 246] width 73 height 21
click at [647, 246] on input "Clabe (MLM) / Pix (MLB)" at bounding box center [643, 241] width 8 height 8
click at [548, 326] on span "Baixar operações + Baixar CaseLog" at bounding box center [505, 321] width 131 height 23
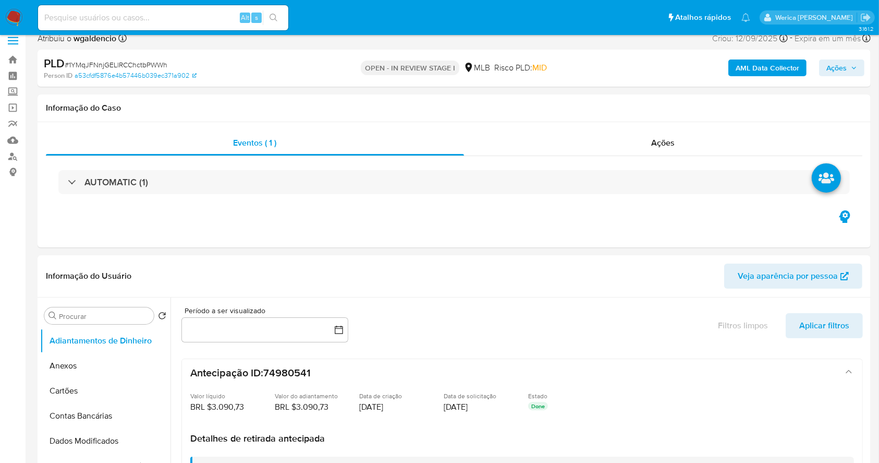
scroll to position [0, 0]
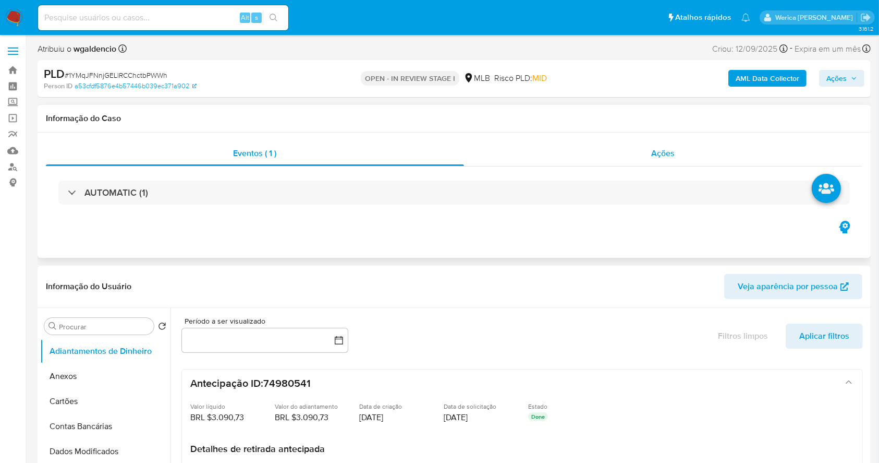
click at [682, 146] on div "Ações" at bounding box center [663, 153] width 399 height 25
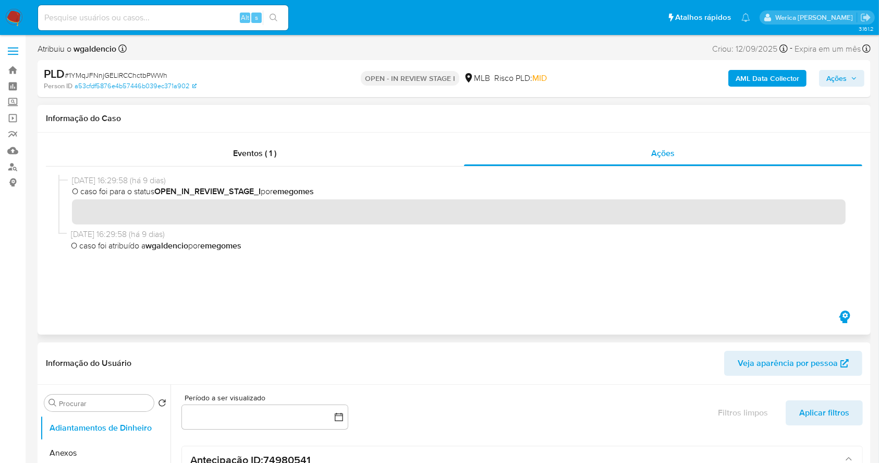
click at [714, 268] on div "16/09/2025 16:29:58 (há 9 dias) O caso foi para o status OPEN_IN_REVIEW_STAGE_I…" at bounding box center [454, 237] width 792 height 125
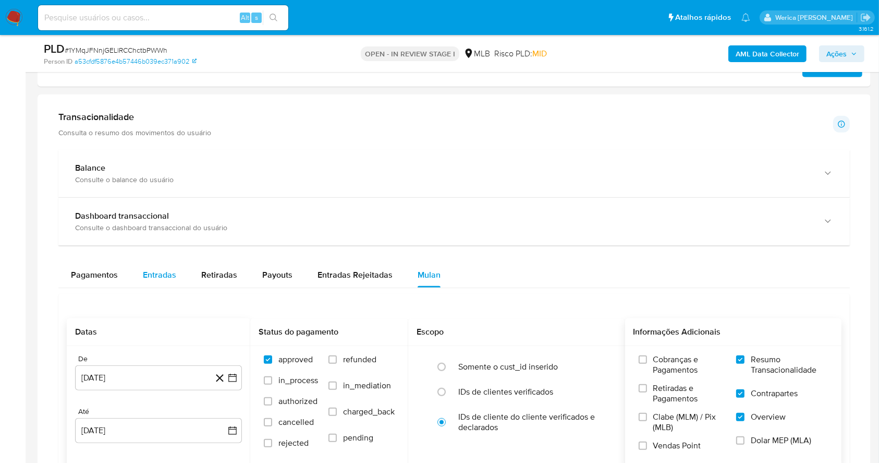
click at [154, 270] on span "Entradas" at bounding box center [159, 275] width 33 height 12
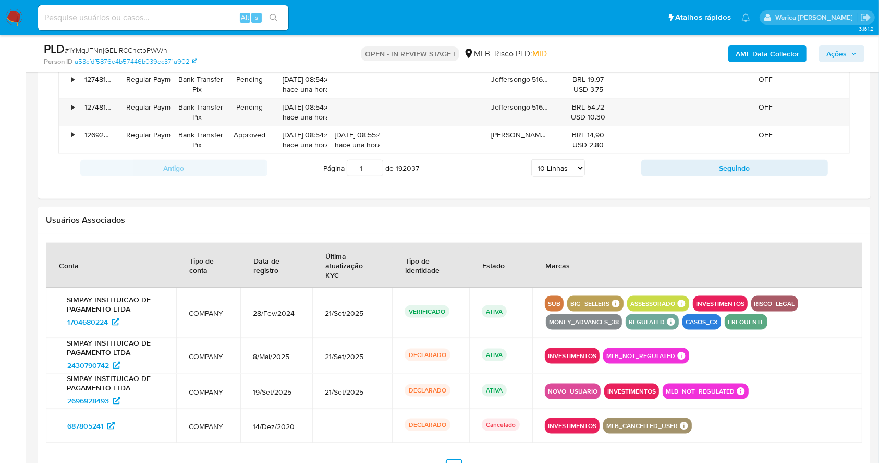
scroll to position [1252, 0]
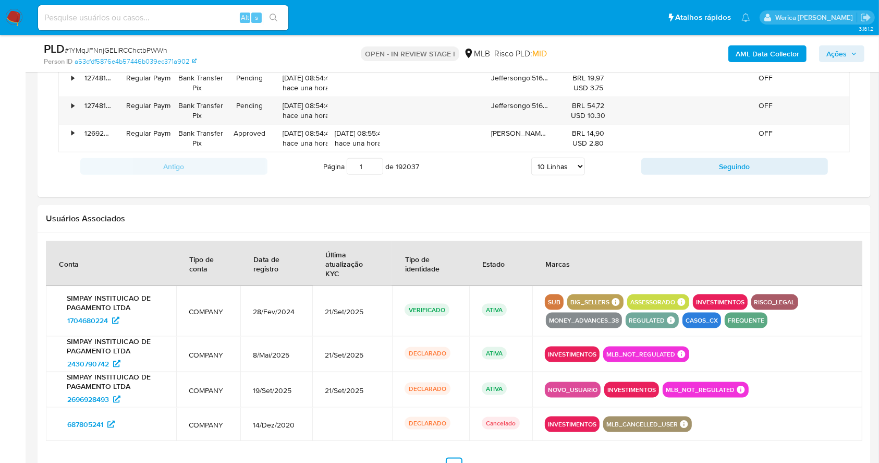
drag, startPoint x: 542, startPoint y: 163, endPoint x: 545, endPoint y: 169, distance: 6.3
click at [543, 163] on select "5 Linhas 10 Linhas 20 Linhas 25 Linhas 50 Linhas 100 Linhas" at bounding box center [559, 167] width 54 height 18
select select "100"
click at [532, 158] on select "5 Linhas 10 Linhas 20 Linhas 25 Linhas 50 Linhas 100 Linhas" at bounding box center [559, 167] width 54 height 18
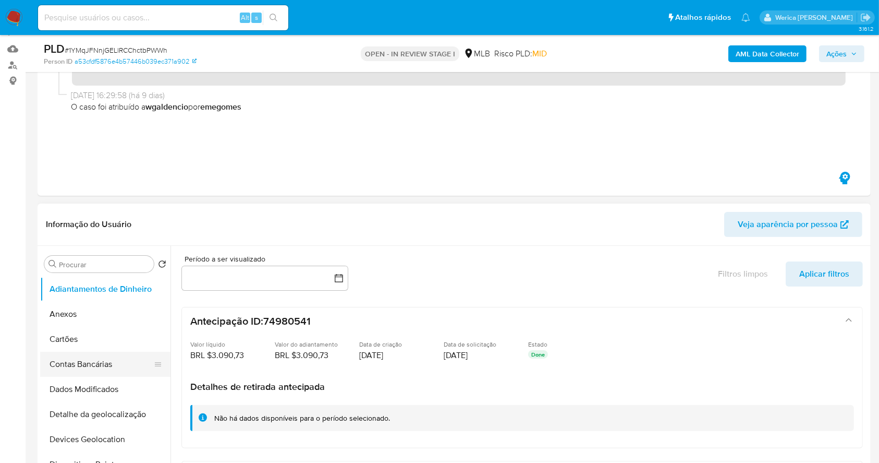
scroll to position [209, 0]
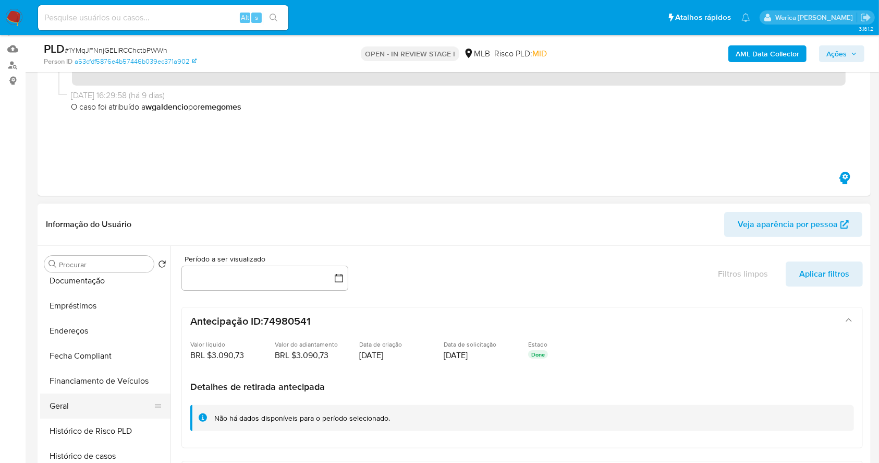
click at [100, 399] on button "Geral" at bounding box center [101, 405] width 122 height 25
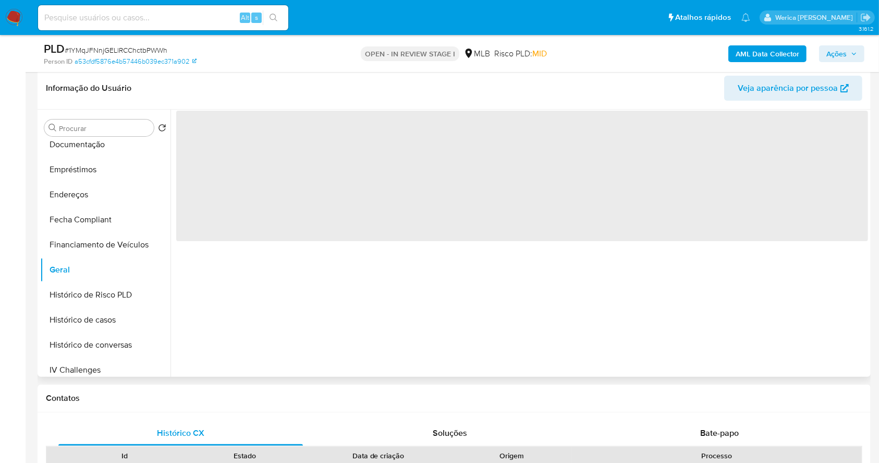
scroll to position [241, 0]
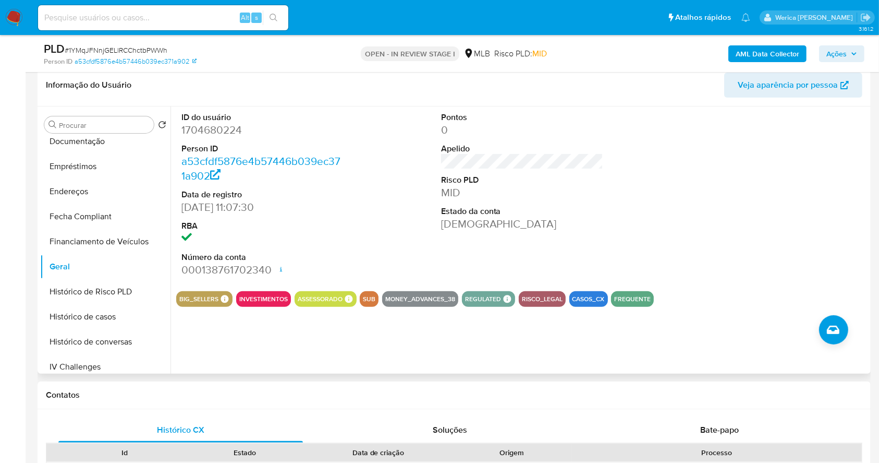
click at [370, 301] on button "SUB" at bounding box center [369, 299] width 13 height 4
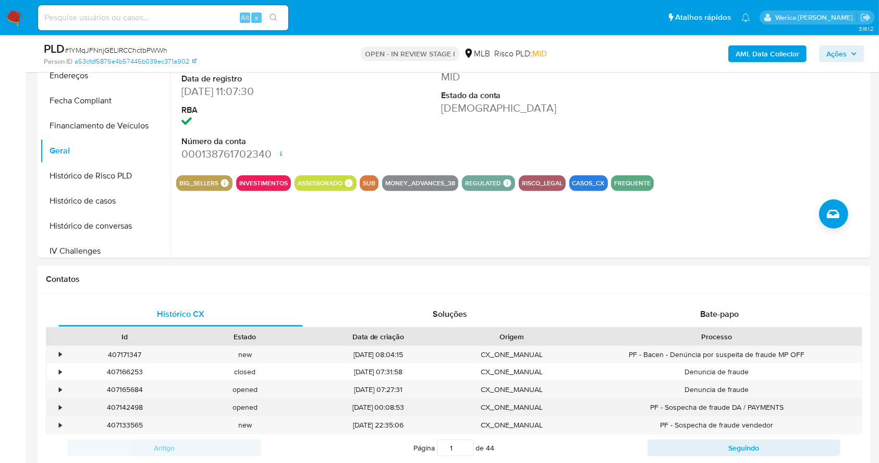
scroll to position [380, 0]
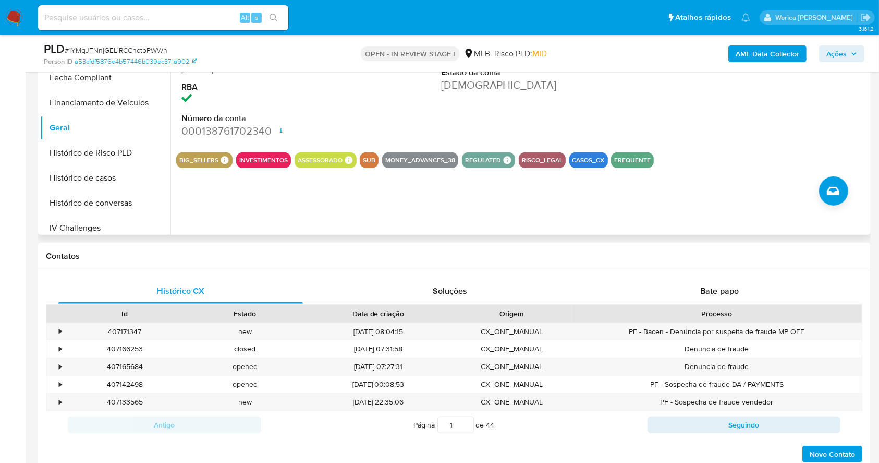
click at [690, 202] on div "ID do usuário 1704680224 Person ID a53cfdf5876e4b57446b039ec371a902 Data de reg…" at bounding box center [520, 101] width 698 height 267
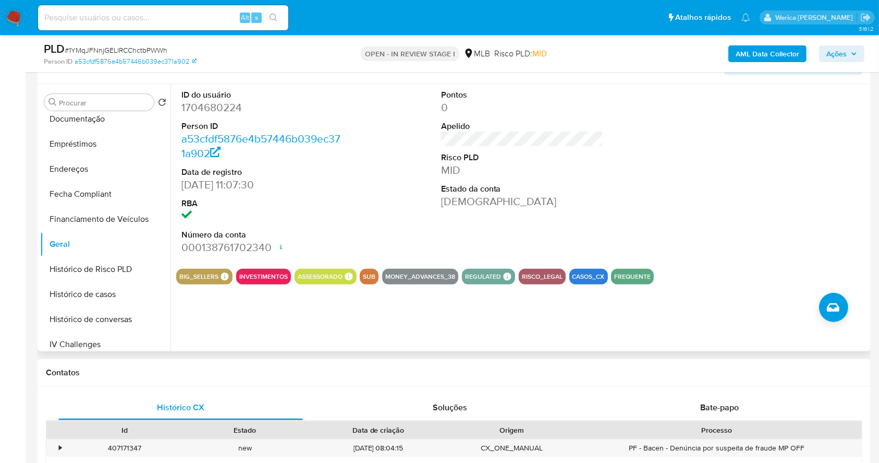
scroll to position [241, 0]
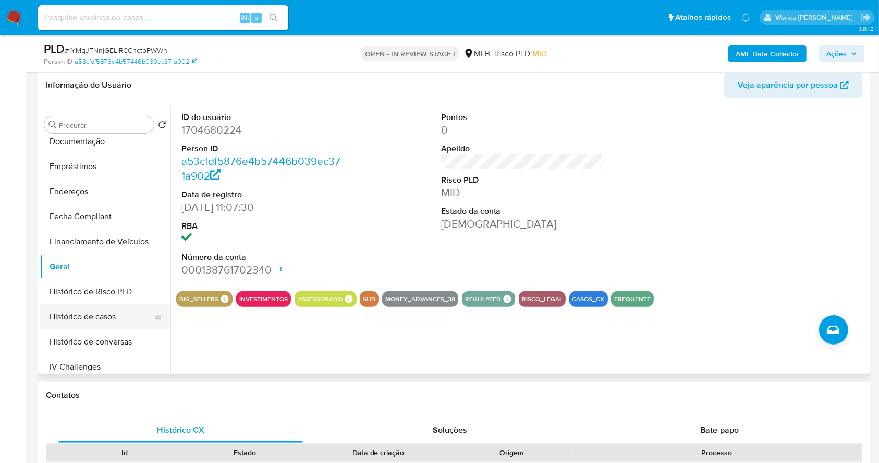
click at [129, 314] on button "Histórico de casos" at bounding box center [101, 316] width 122 height 25
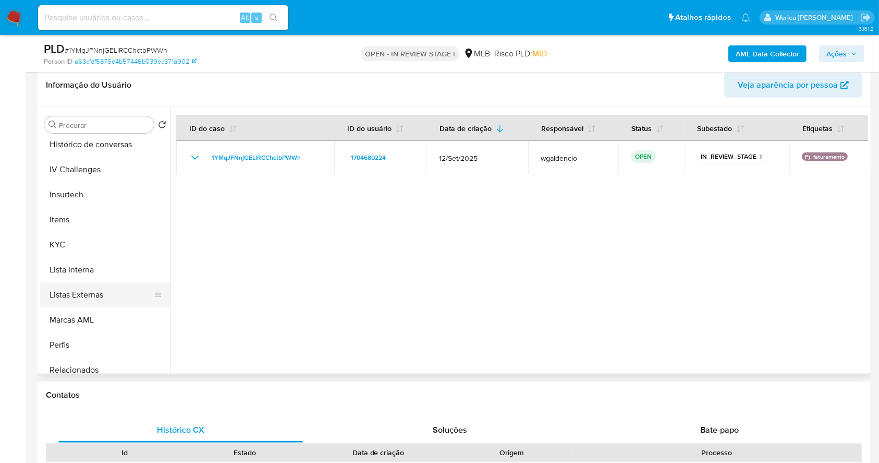
scroll to position [417, 0]
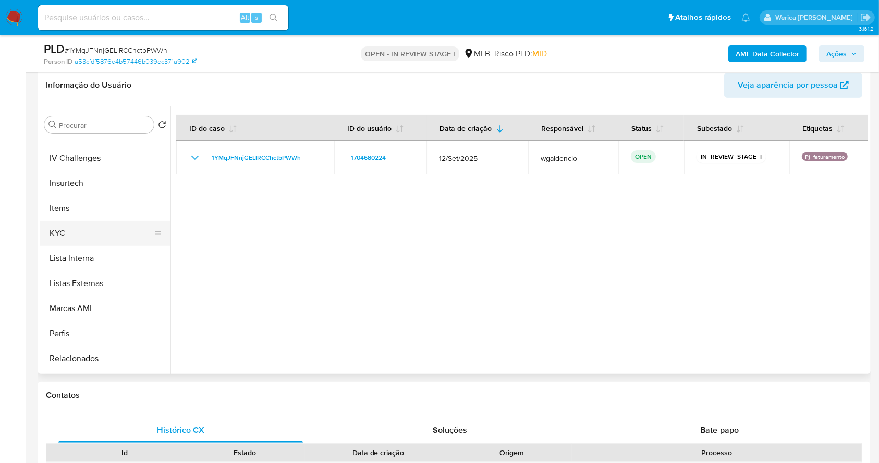
click at [101, 226] on button "KYC" at bounding box center [101, 233] width 122 height 25
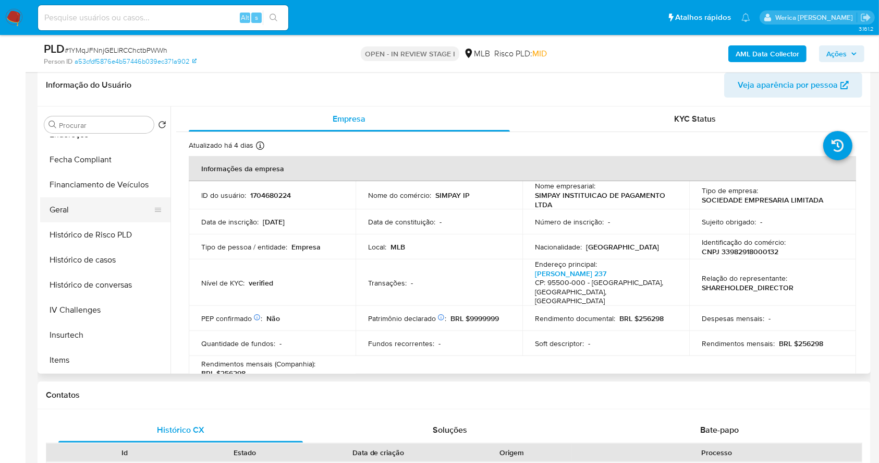
scroll to position [209, 0]
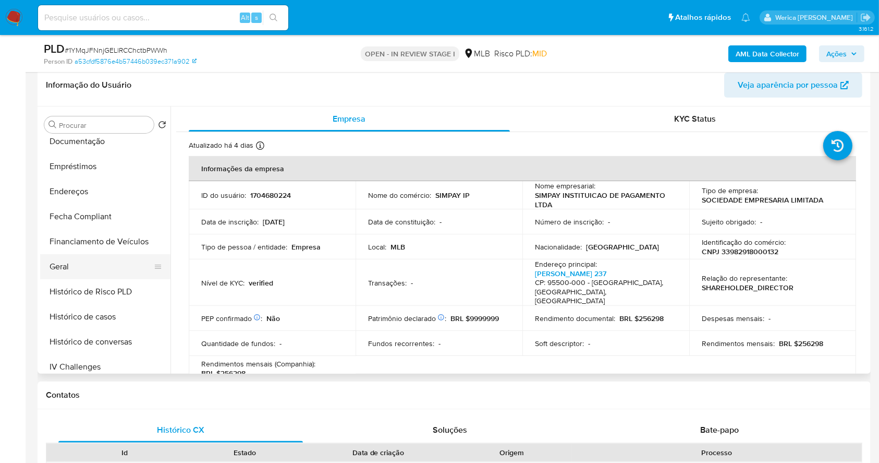
click at [96, 270] on button "Geral" at bounding box center [101, 266] width 122 height 25
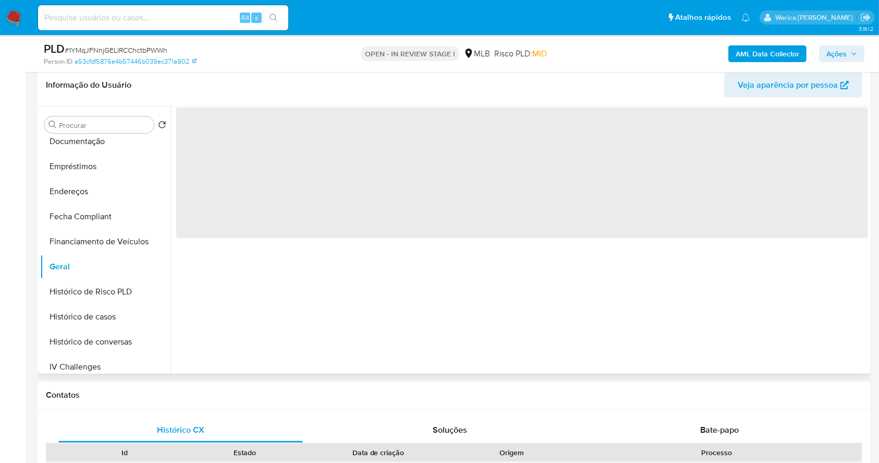
click at [510, 261] on div "‌" at bounding box center [520, 239] width 698 height 267
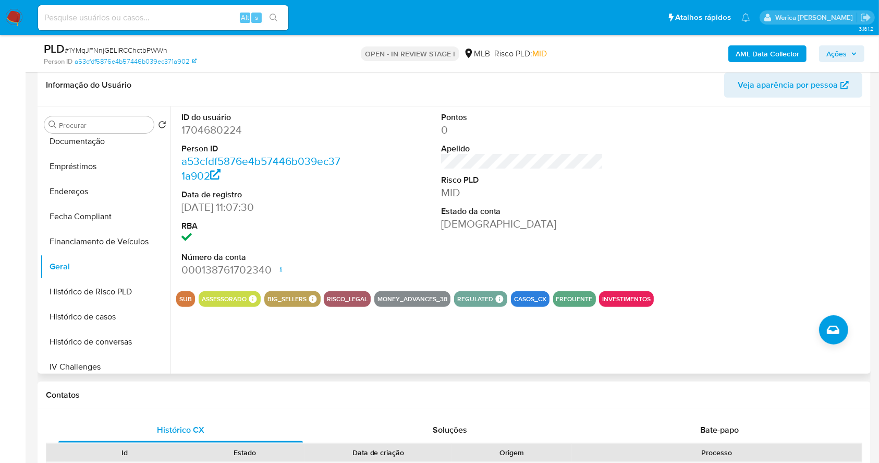
click at [762, 245] on div at bounding box center [781, 194] width 173 height 176
click at [218, 129] on dd "1704680224" at bounding box center [263, 130] width 163 height 15
copy dd "1704680224"
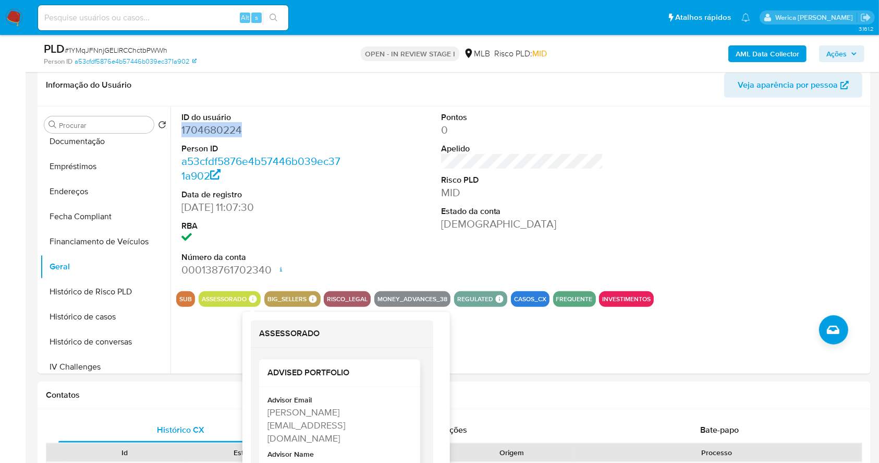
scroll to position [21, 0]
click at [321, 438] on div "Nicolas Alexandre Dos Santos" at bounding box center [339, 444] width 142 height 13
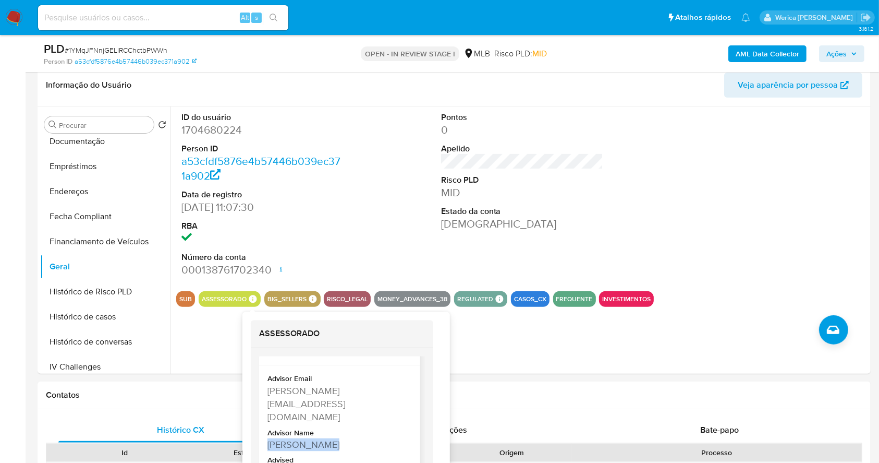
click at [321, 438] on div "Nicolas Alexandre Dos Santos" at bounding box center [339, 444] width 142 height 13
copy div "Nicolas Alexandre Dos Santos"
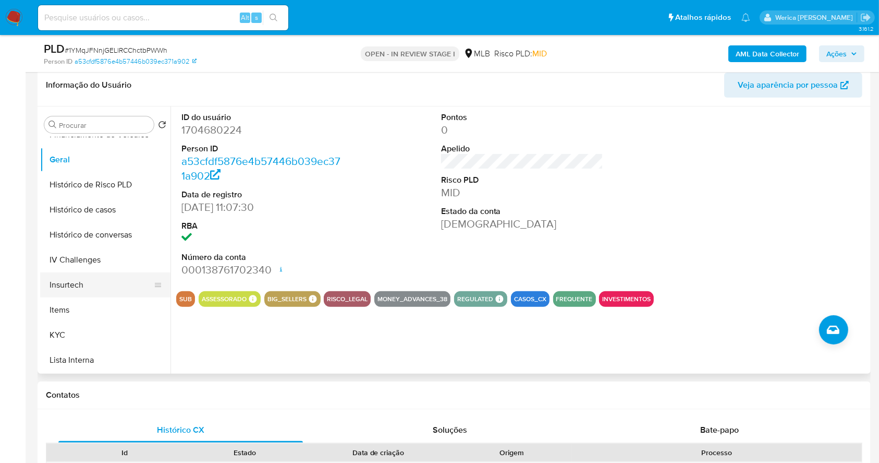
scroll to position [347, 0]
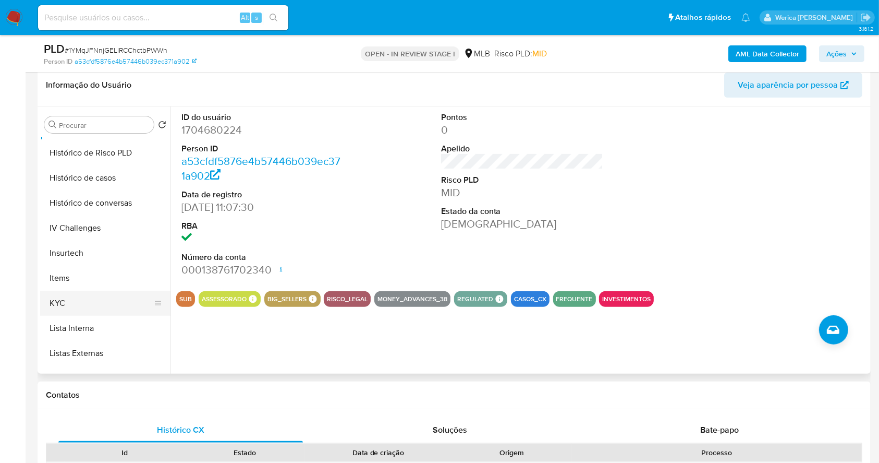
click at [71, 307] on button "KYC" at bounding box center [101, 303] width 122 height 25
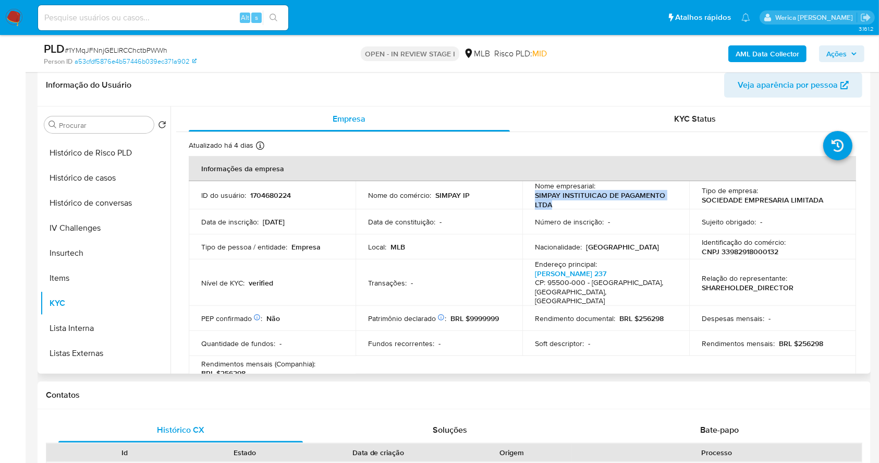
drag, startPoint x: 534, startPoint y: 196, endPoint x: 562, endPoint y: 206, distance: 29.9
click at [562, 206] on p "SIMPAY INSTITUICAO DE PAGAMENTO LTDA" at bounding box center [604, 199] width 138 height 19
copy p "SIMPAY INSTITUICAO DE PAGAMENTO LTDA"
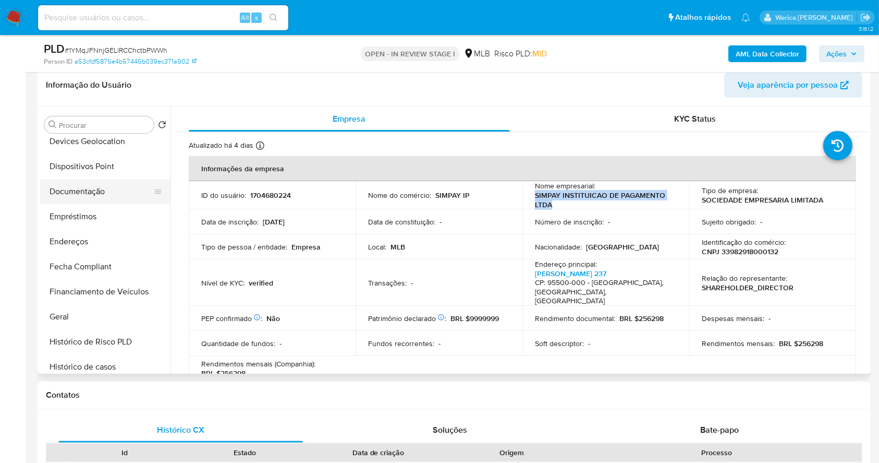
scroll to position [139, 0]
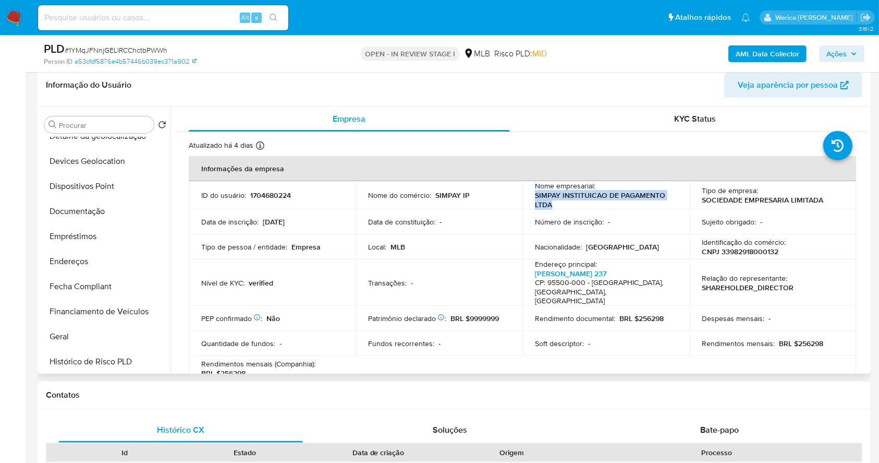
drag, startPoint x: 91, startPoint y: 211, endPoint x: 231, endPoint y: 179, distance: 142.9
click at [91, 212] on button "Documentação" at bounding box center [105, 211] width 130 height 25
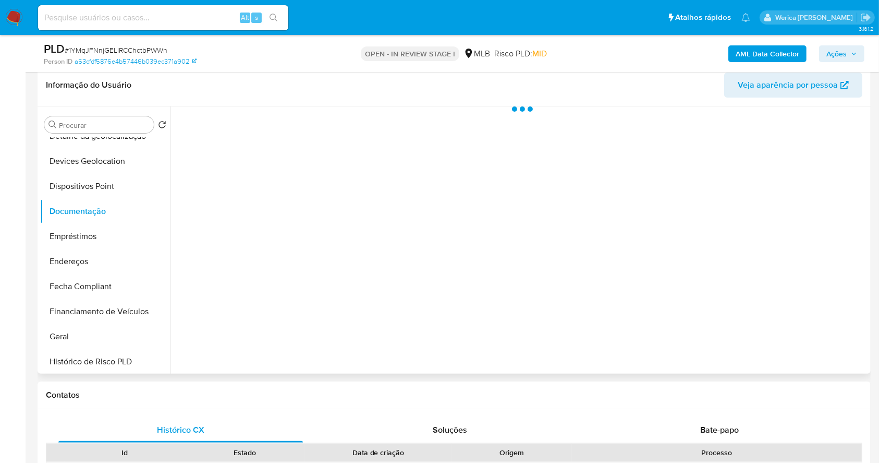
click at [231, 179] on div at bounding box center [520, 239] width 698 height 267
click at [235, 186] on div at bounding box center [520, 239] width 698 height 267
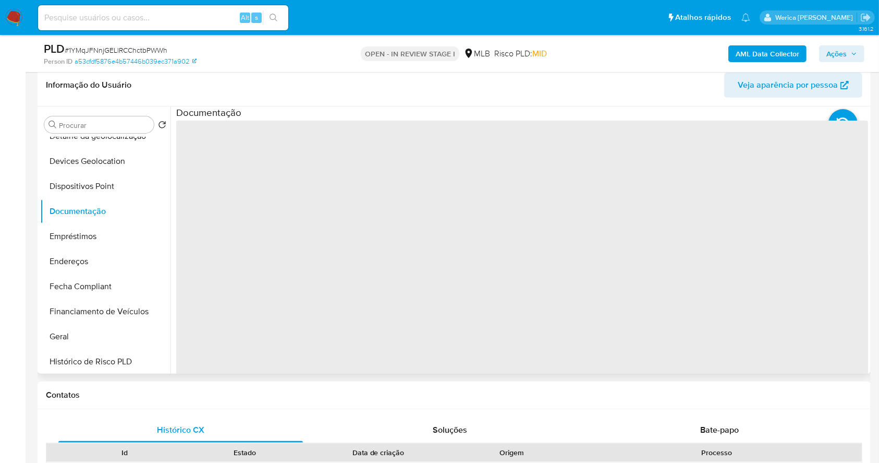
click at [239, 174] on span "‌" at bounding box center [522, 287] width 692 height 334
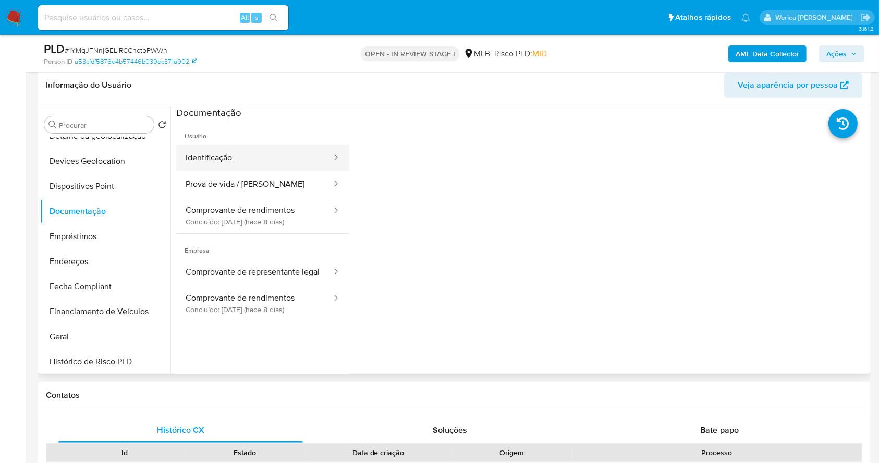
click at [239, 151] on button "Identificação" at bounding box center [254, 157] width 156 height 27
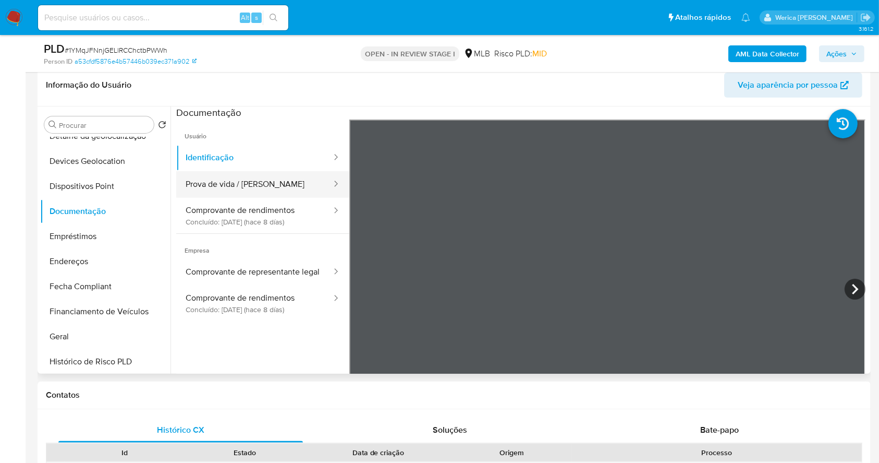
click at [273, 179] on button "Prova de vida / Selfie" at bounding box center [254, 184] width 156 height 27
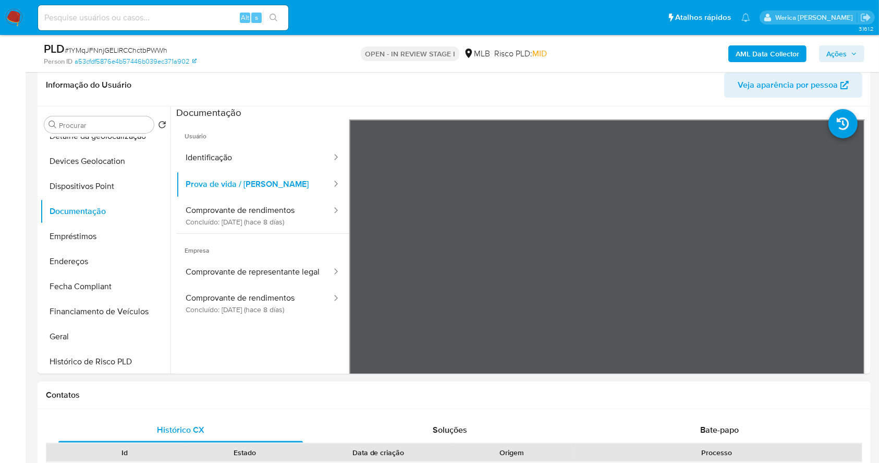
click at [267, 212] on button "Comprovante de rendimentos Concluído: 17/09/2025 (hace 8 días)" at bounding box center [254, 215] width 156 height 35
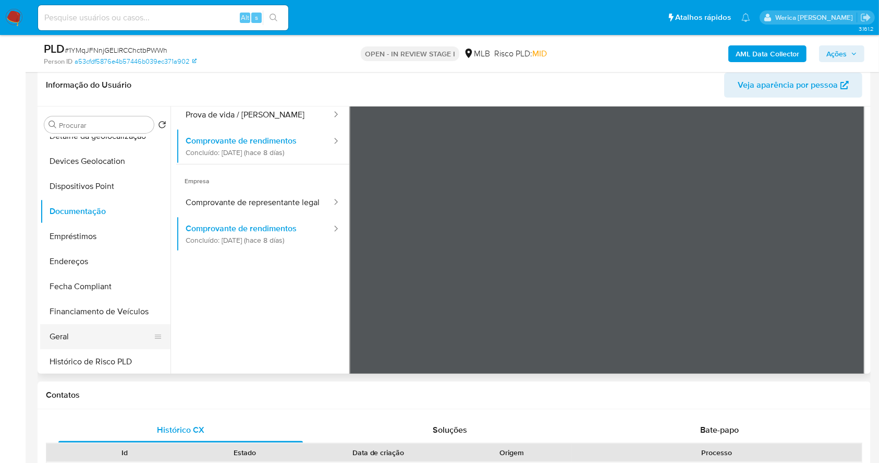
click at [94, 335] on button "Geral" at bounding box center [101, 336] width 122 height 25
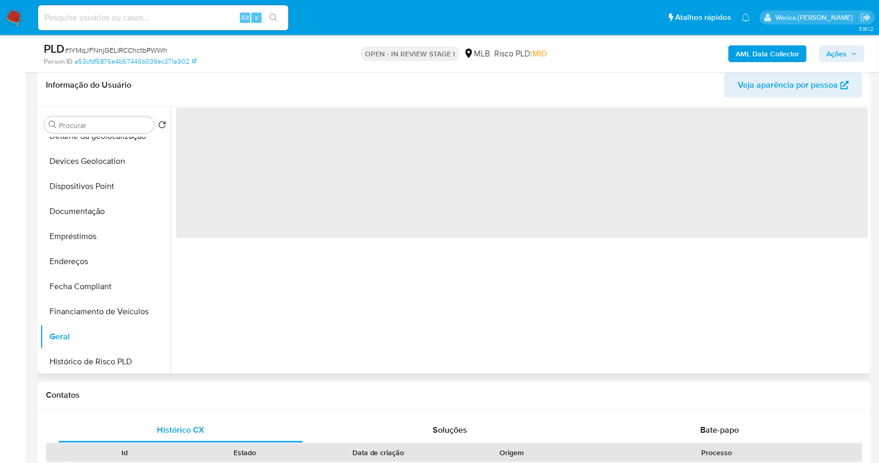
click at [516, 260] on div "‌" at bounding box center [520, 239] width 698 height 267
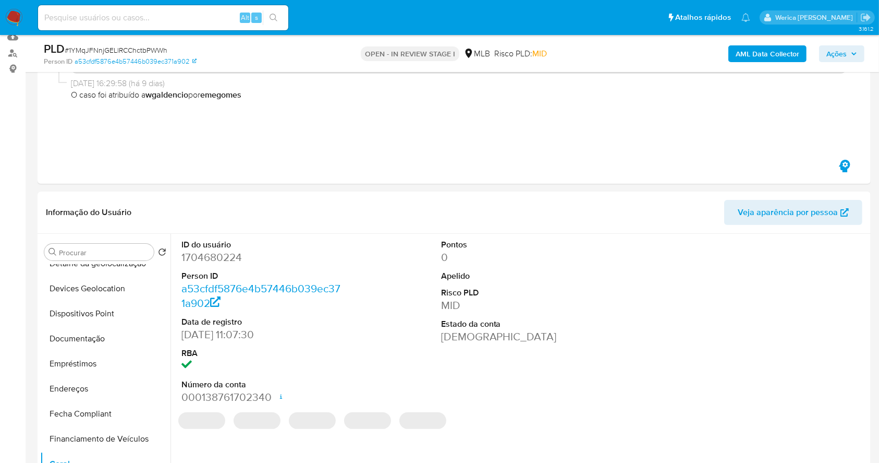
scroll to position [171, 0]
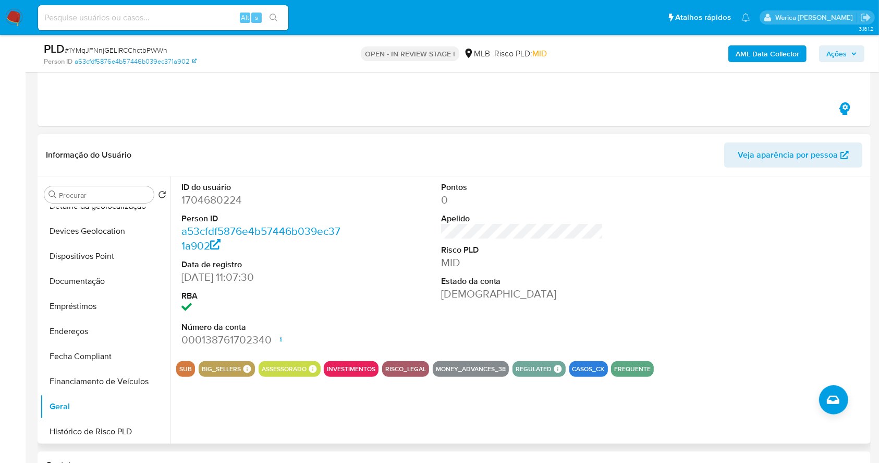
click at [810, 260] on div at bounding box center [781, 264] width 173 height 176
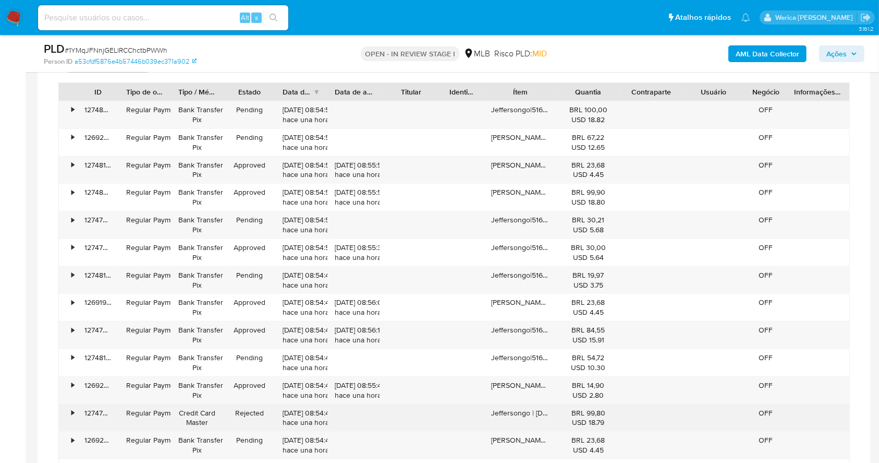
scroll to position [1006, 0]
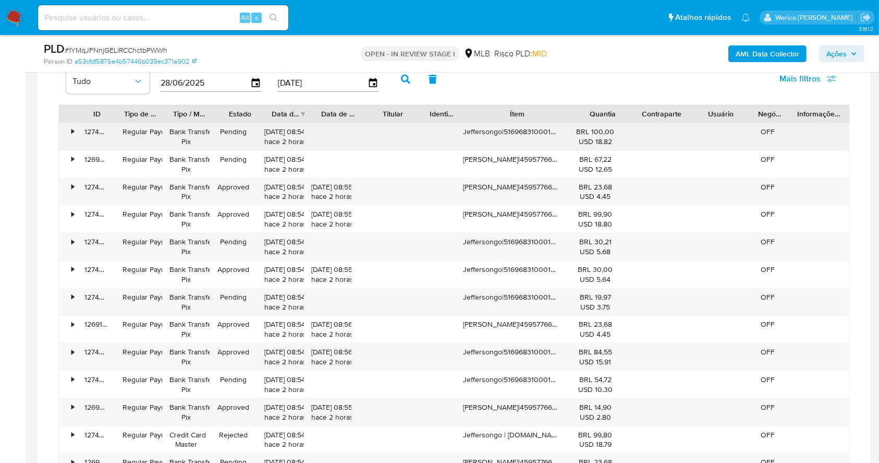
drag, startPoint x: 558, startPoint y: 111, endPoint x: 631, endPoint y: 130, distance: 75.7
click at [626, 110] on div "ID Tipo de operação Tipo / Método Estado Data de criação Data de aprovação Titu…" at bounding box center [454, 114] width 791 height 18
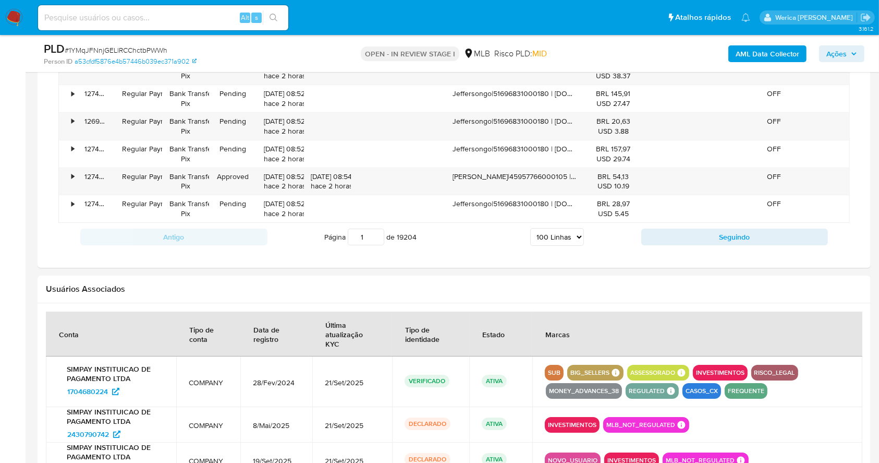
scroll to position [3579, 0]
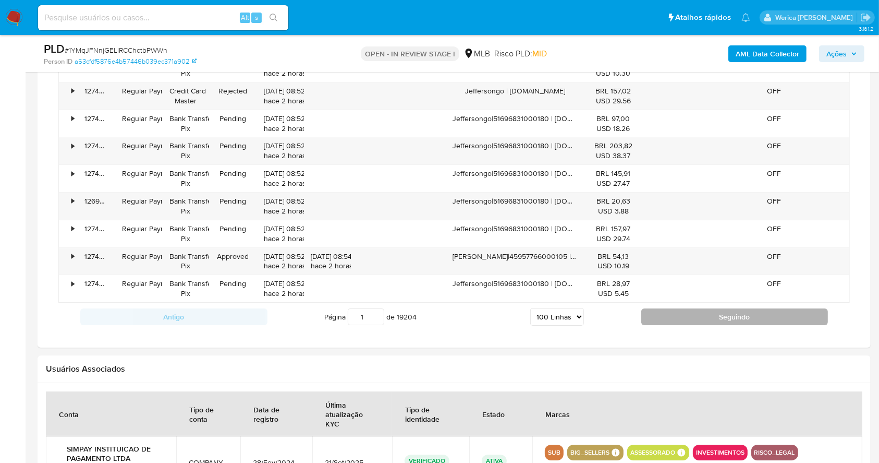
click at [717, 311] on button "Seguindo" at bounding box center [735, 316] width 187 height 17
type input "2"
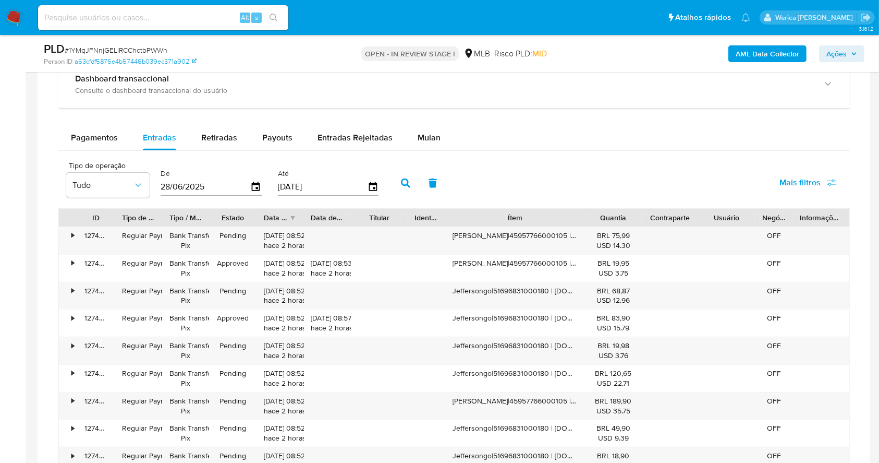
scroll to position [840, 0]
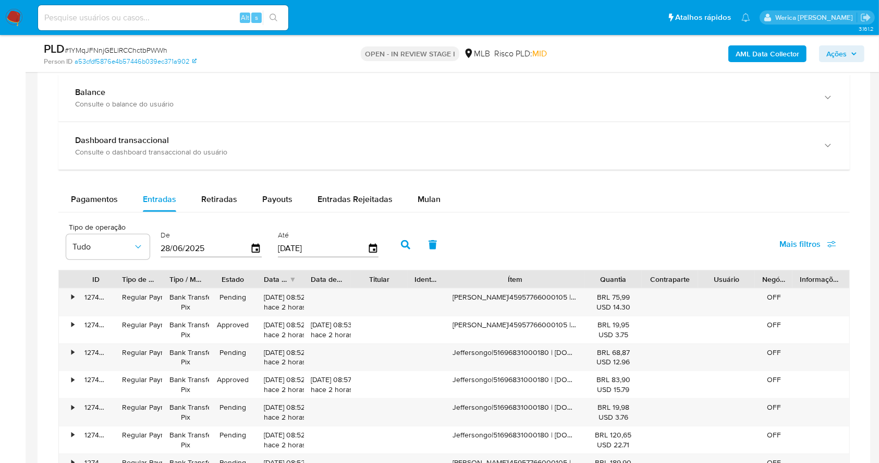
drag, startPoint x: 562, startPoint y: 286, endPoint x: 571, endPoint y: 283, distance: 8.9
click at [571, 283] on div "Ítem" at bounding box center [515, 279] width 140 height 18
drag, startPoint x: 571, startPoint y: 278, endPoint x: 614, endPoint y: 278, distance: 43.3
click at [614, 278] on div "ID Tipo de operação Tipo / Método Estado Data de criação Data de aprovação Titu…" at bounding box center [454, 279] width 791 height 18
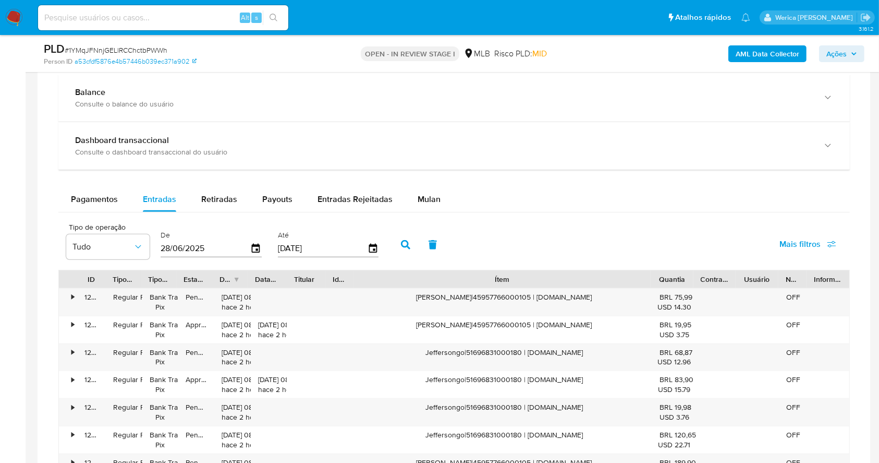
click at [511, 294] on div "Aristoteles|45957766000105 | checkout.somossimpay.com.br" at bounding box center [502, 301] width 295 height 27
click at [510, 294] on div "Aristoteles|45957766000105 | checkout.somossimpay.com.br" at bounding box center [502, 301] width 295 height 27
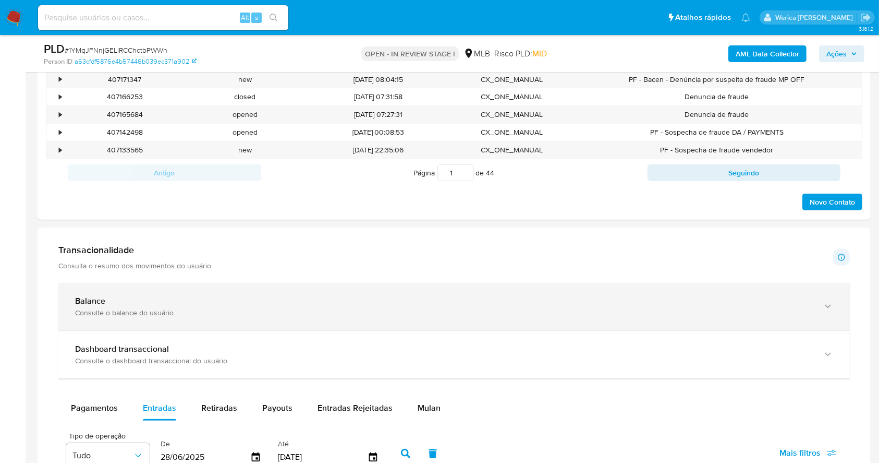
click at [285, 293] on div "Balance Consulte o balance do usuário" at bounding box center [454, 306] width 792 height 47
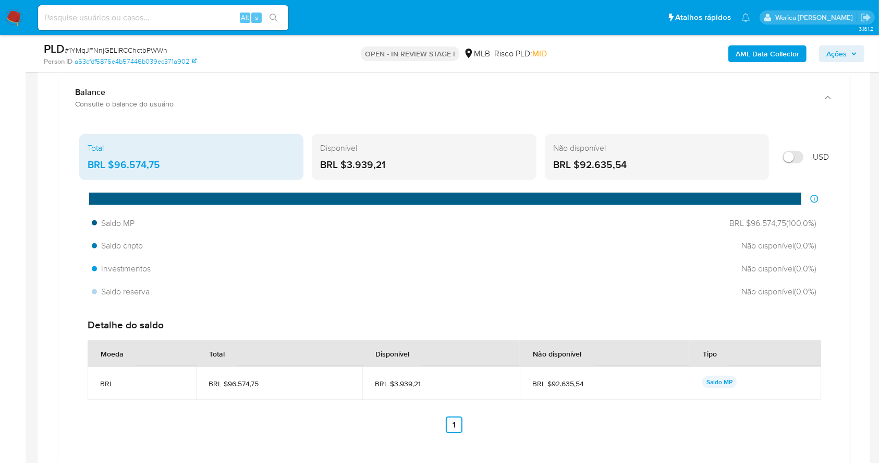
drag, startPoint x: 113, startPoint y: 163, endPoint x: 172, endPoint y: 159, distance: 58.5
click at [172, 159] on div "BRL $96.574,75" at bounding box center [192, 165] width 208 height 14
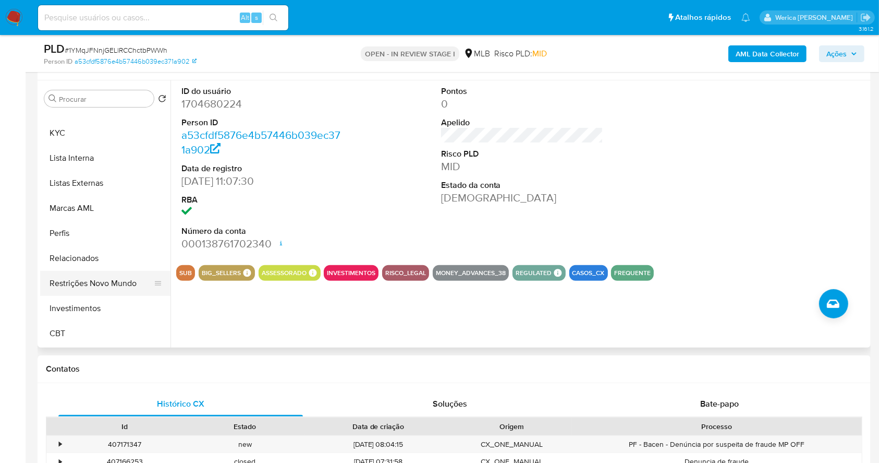
scroll to position [541, 0]
click at [96, 283] on button "CBT" at bounding box center [101, 283] width 122 height 25
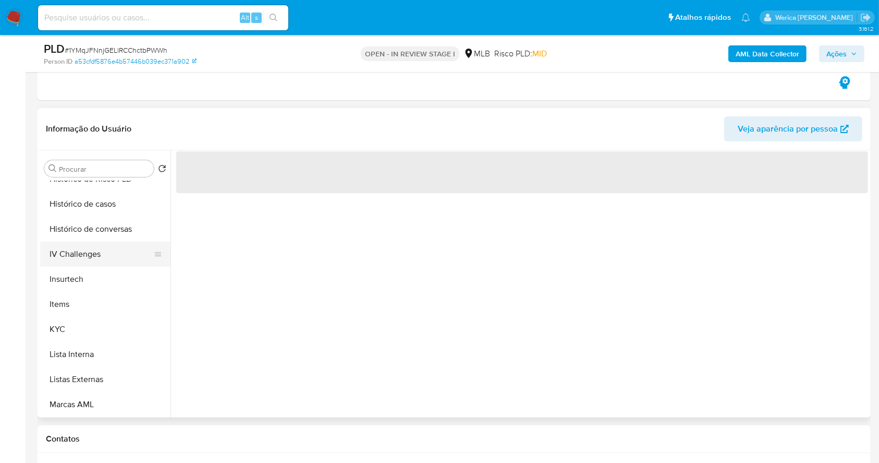
scroll to position [332, 0]
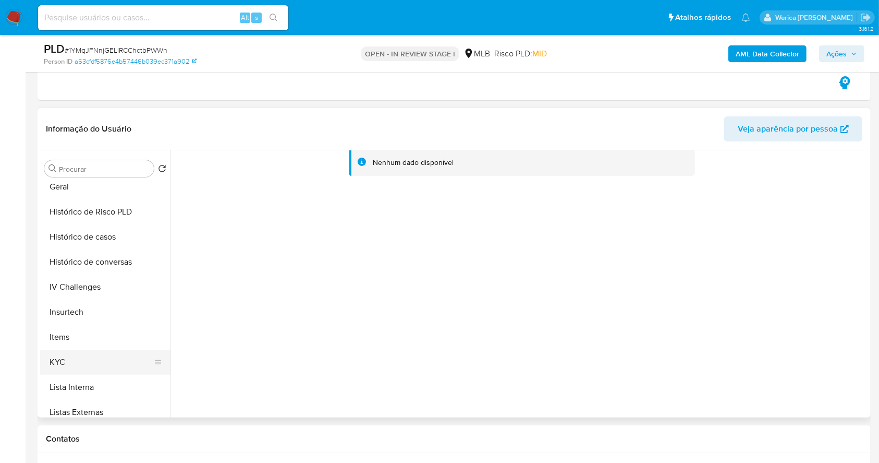
click at [88, 362] on button "KYC" at bounding box center [101, 361] width 122 height 25
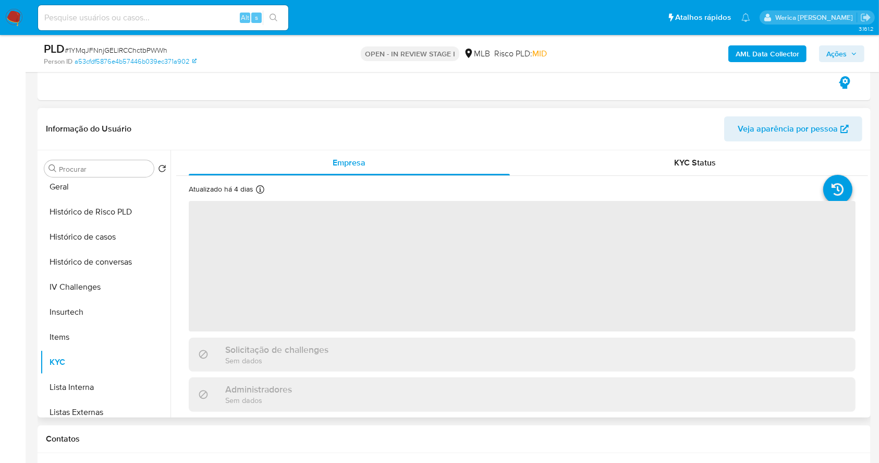
click at [423, 281] on span "‌" at bounding box center [522, 266] width 667 height 130
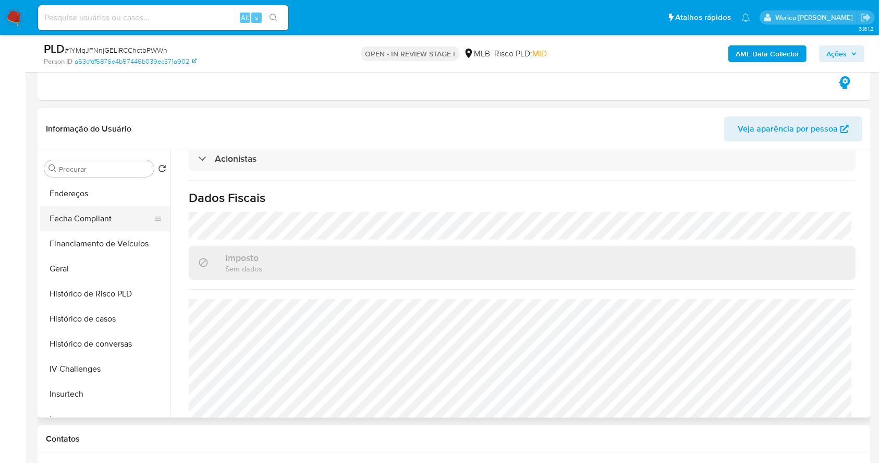
scroll to position [193, 0]
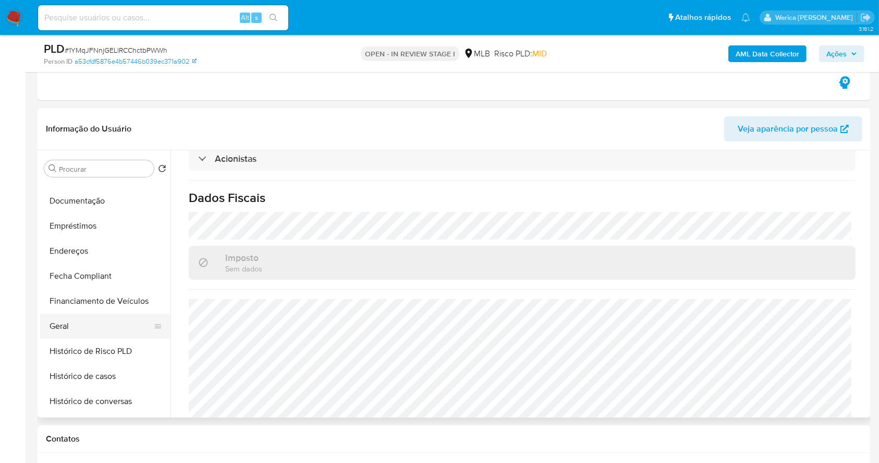
click at [69, 336] on button "Geral" at bounding box center [101, 326] width 122 height 25
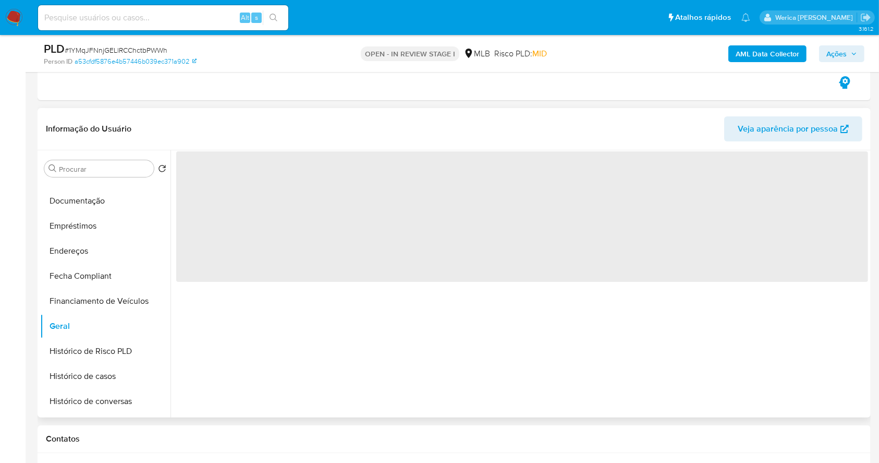
scroll to position [0, 0]
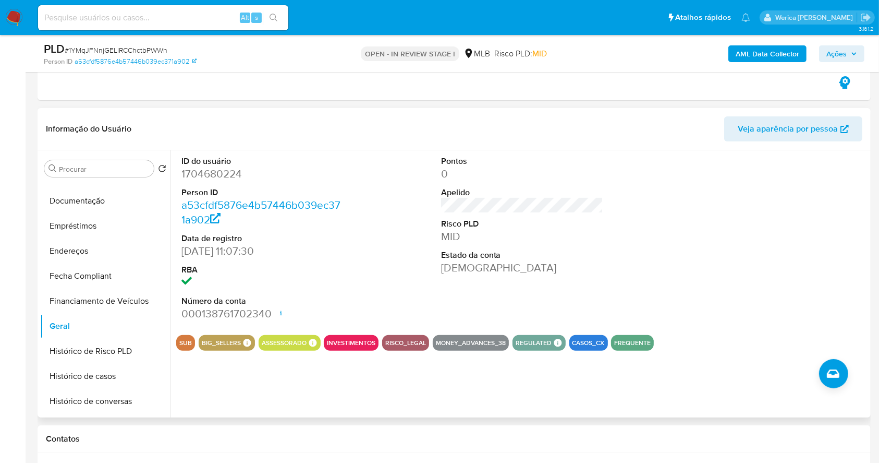
click at [746, 272] on div at bounding box center [781, 238] width 173 height 176
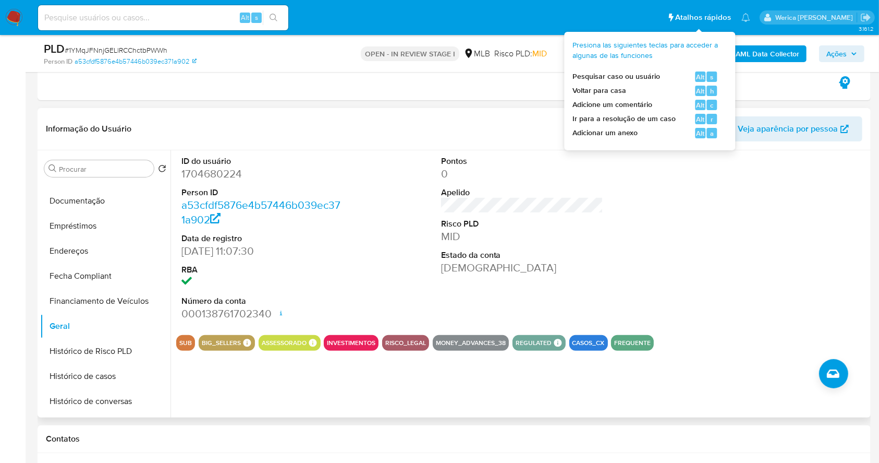
click at [637, 286] on div "ID do usuário 1704680224 Person ID a53cfdf5876e4b57446b039ec371a902 Data de reg…" at bounding box center [522, 238] width 692 height 176
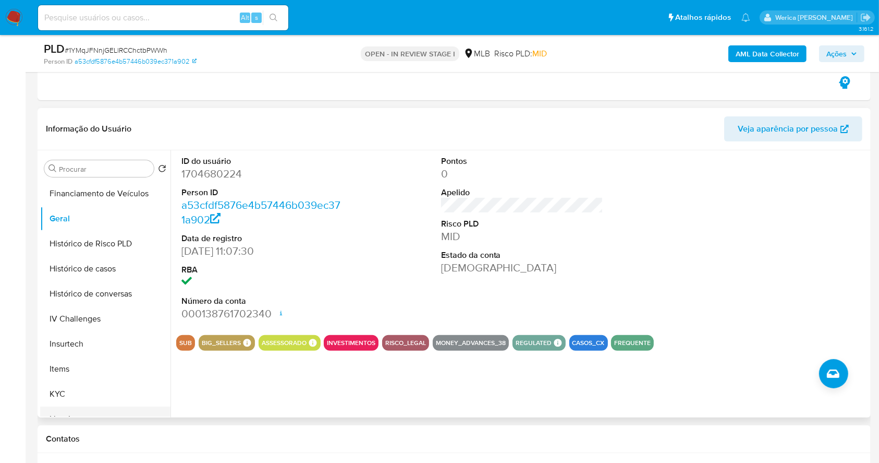
scroll to position [402, 0]
click at [87, 284] on button "KYC" at bounding box center [101, 292] width 122 height 25
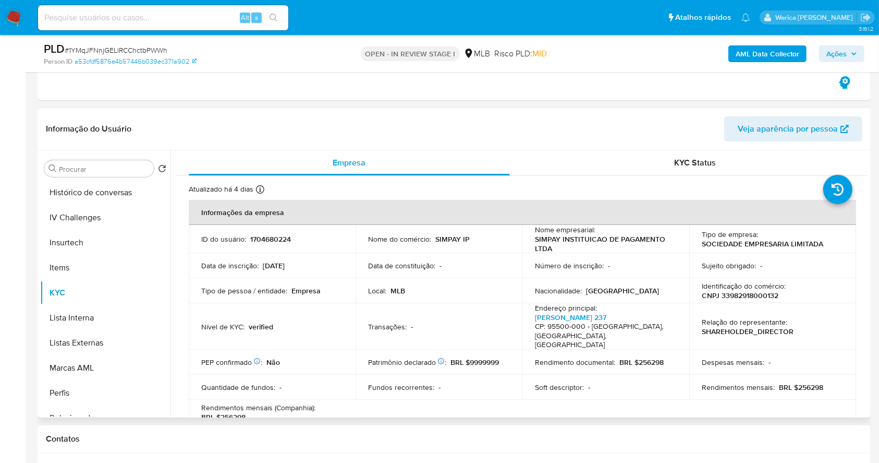
click at [769, 330] on p "SHAREHOLDER_DIRECTOR" at bounding box center [748, 331] width 92 height 9
click at [769, 336] on td "Relação do representante : SHAREHOLDER_DIRECTOR" at bounding box center [773, 326] width 167 height 46
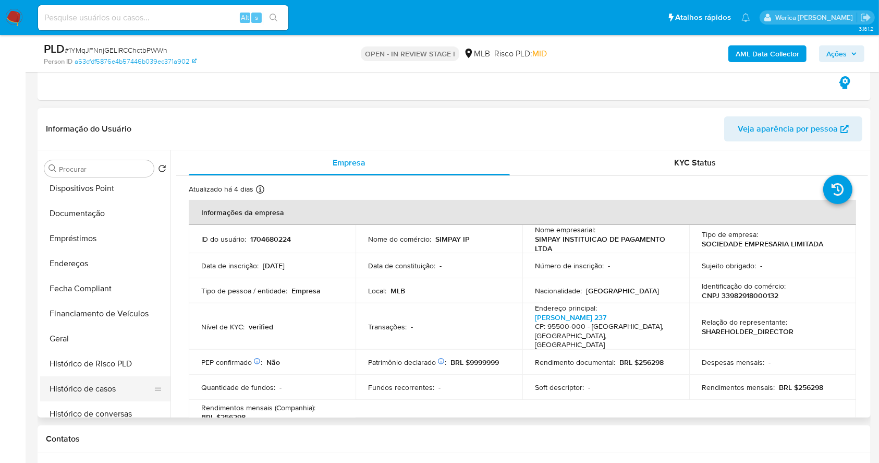
scroll to position [209, 0]
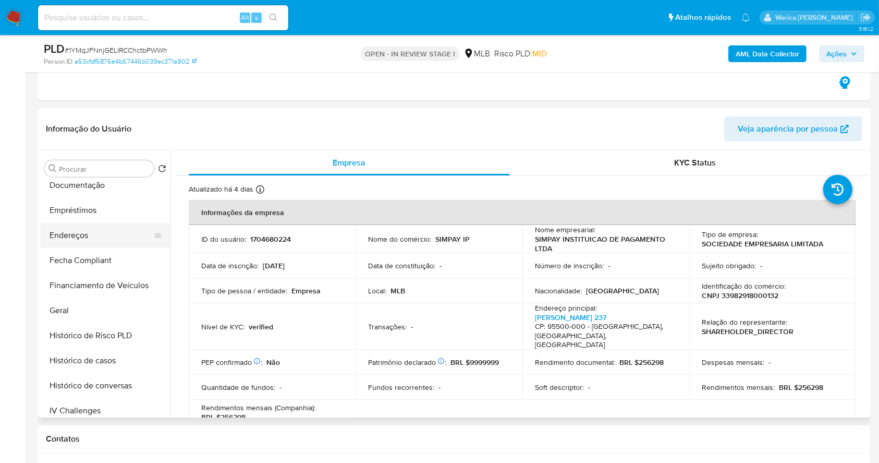
click at [70, 233] on button "Endereços" at bounding box center [101, 235] width 122 height 25
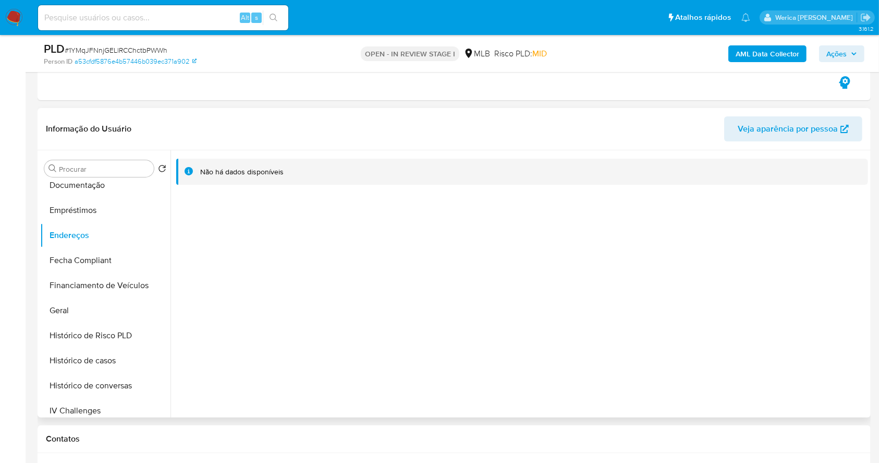
click at [765, 348] on div "Não há dados disponíveis" at bounding box center [520, 283] width 698 height 267
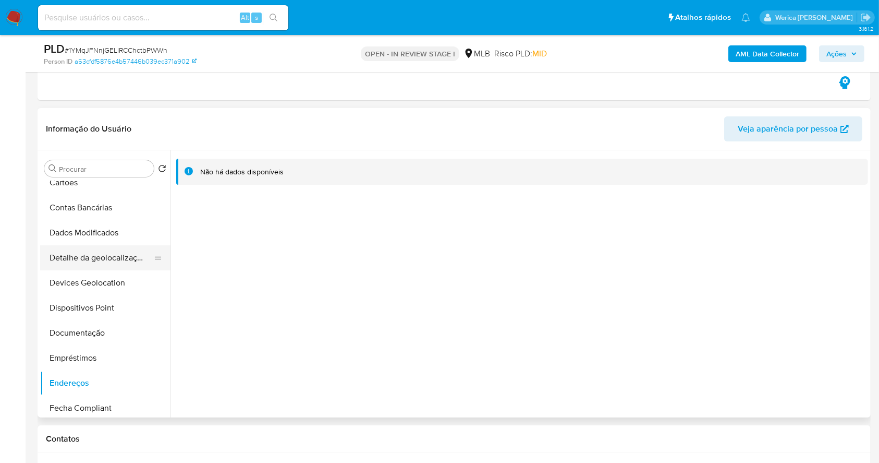
scroll to position [0, 0]
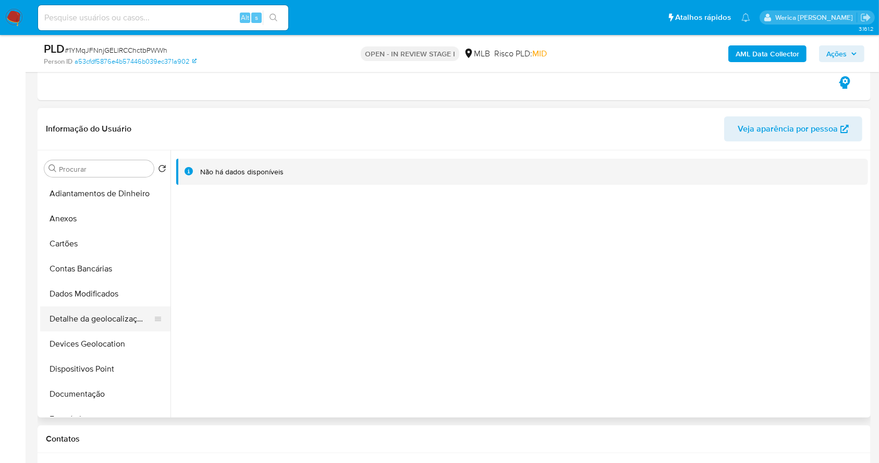
click at [113, 307] on button "Detalhe da geolocalização" at bounding box center [101, 318] width 122 height 25
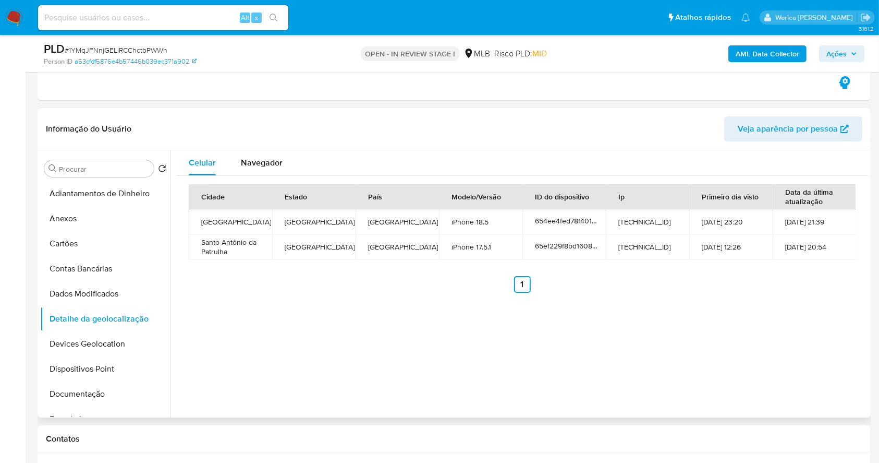
drag, startPoint x: 196, startPoint y: 319, endPoint x: 350, endPoint y: 195, distance: 197.7
click at [196, 319] on div "Celular Navegador Cidade Estado País Modelo/Versão ID do dispositivo Ip Primeir…" at bounding box center [520, 283] width 698 height 267
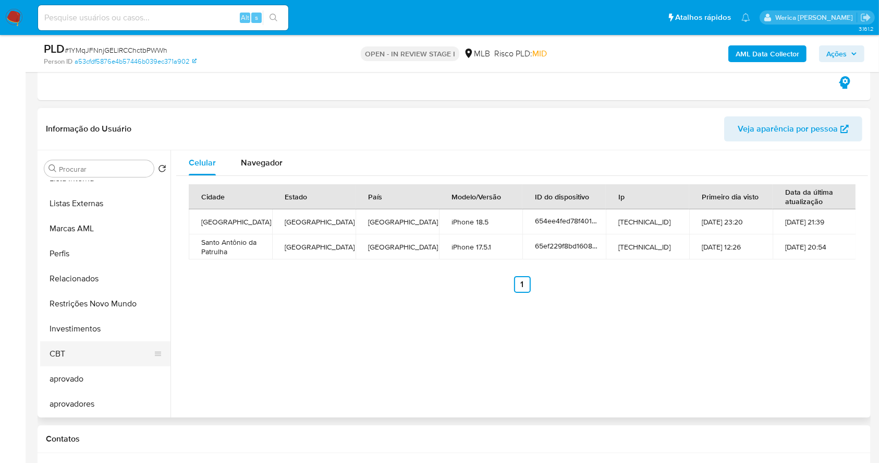
scroll to position [406, 0]
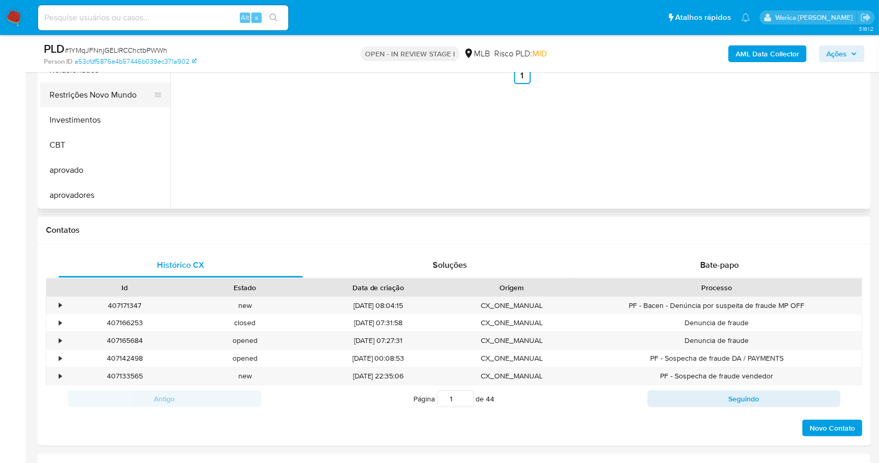
click at [107, 93] on button "Restrições Novo Mundo" at bounding box center [101, 94] width 122 height 25
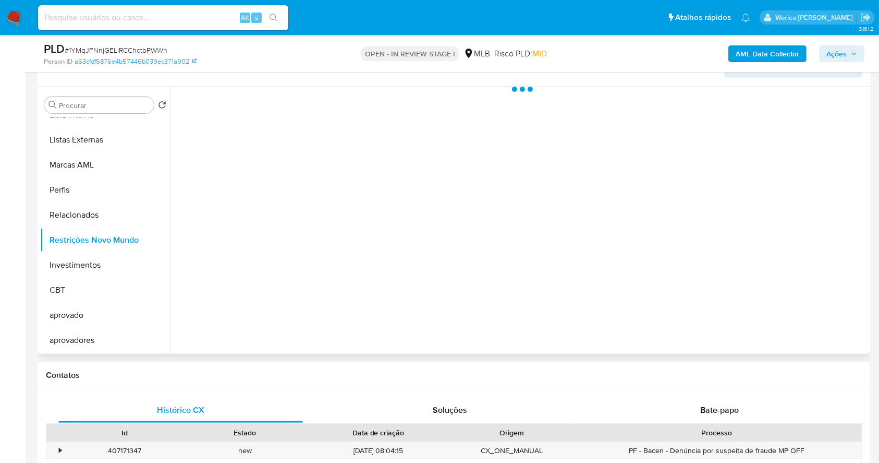
scroll to position [197, 0]
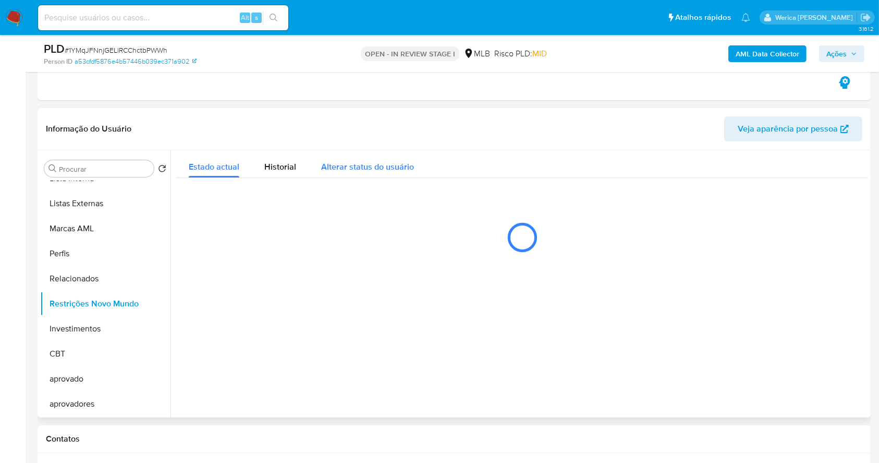
drag, startPoint x: 319, startPoint y: 194, endPoint x: 309, endPoint y: 176, distance: 20.8
click at [318, 191] on div "Estado actual Historial Alterar status do usuário" at bounding box center [522, 207] width 692 height 114
click at [273, 167] on span "Historial" at bounding box center [280, 167] width 32 height 12
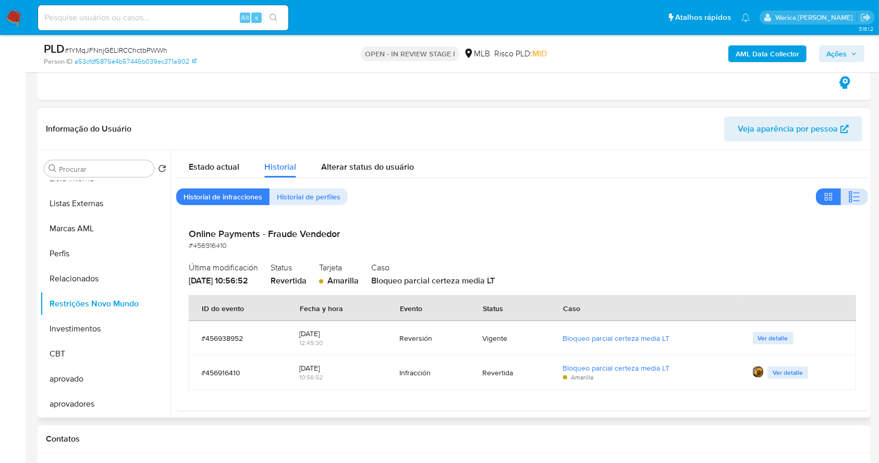
click at [854, 193] on icon "button" at bounding box center [855, 196] width 13 height 13
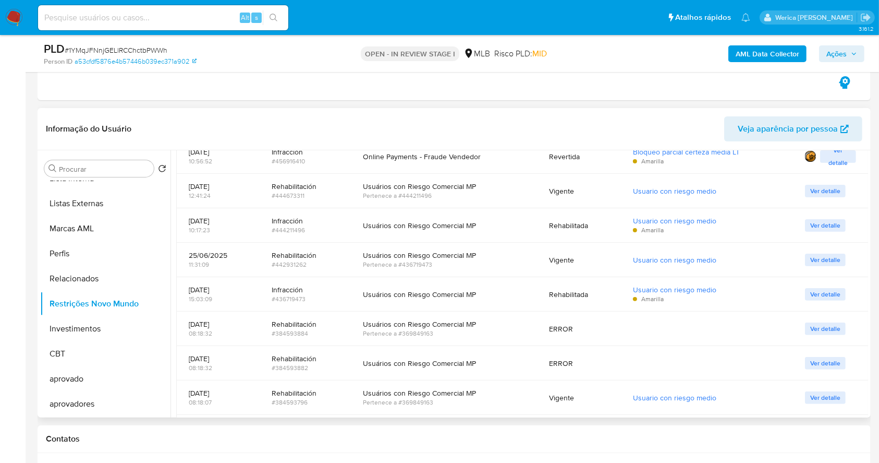
scroll to position [139, 0]
click at [201, 271] on div "25/06/2025 11:31:09" at bounding box center [218, 257] width 58 height 34
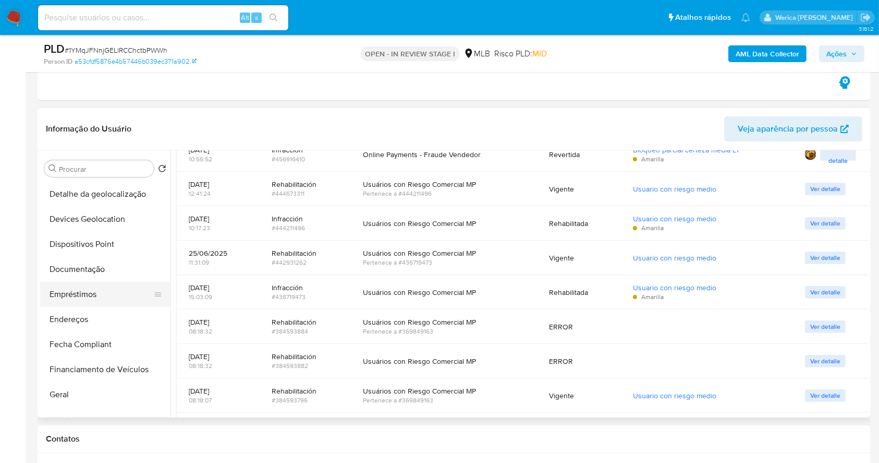
scroll to position [124, 0]
click at [104, 192] on button "Detalhe da geolocalização" at bounding box center [101, 195] width 122 height 25
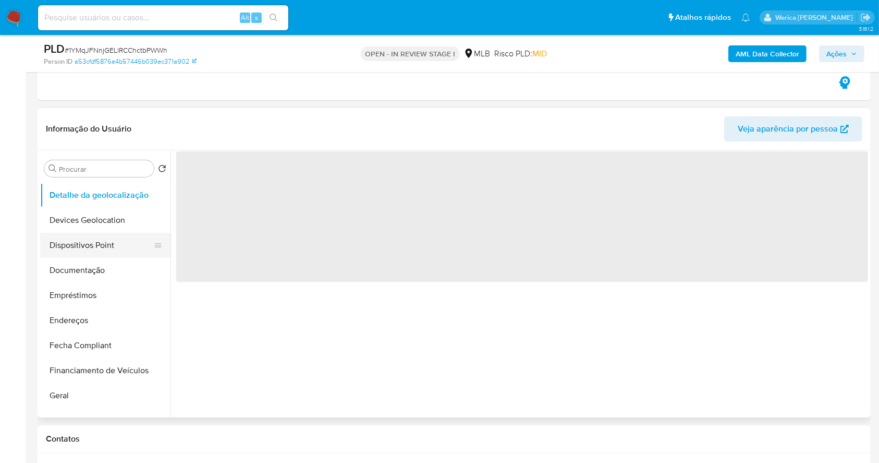
scroll to position [0, 0]
click at [104, 239] on button "Dispositivos Point" at bounding box center [101, 245] width 122 height 25
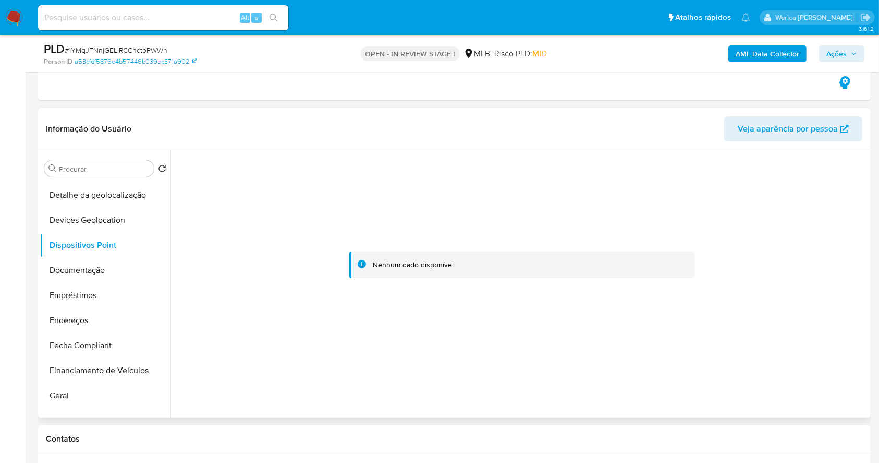
click at [778, 331] on div at bounding box center [522, 265] width 692 height 230
drag, startPoint x: 776, startPoint y: 336, endPoint x: 772, endPoint y: 328, distance: 9.8
click at [776, 336] on div at bounding box center [522, 265] width 692 height 230
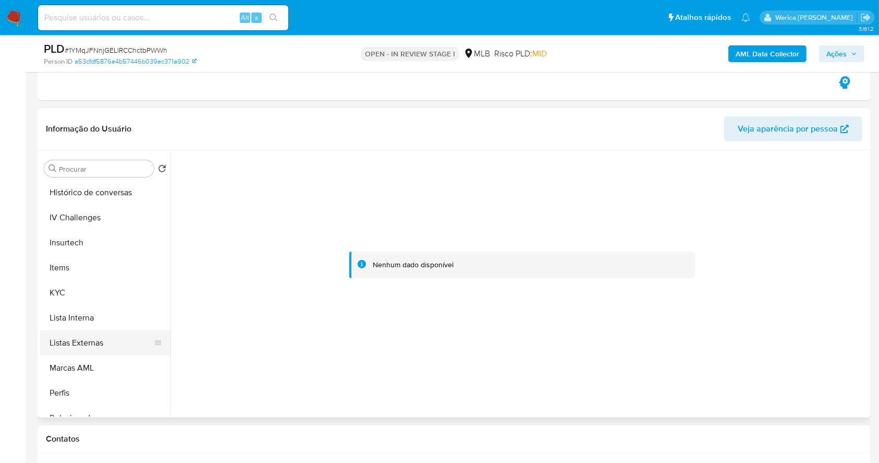
scroll to position [541, 0]
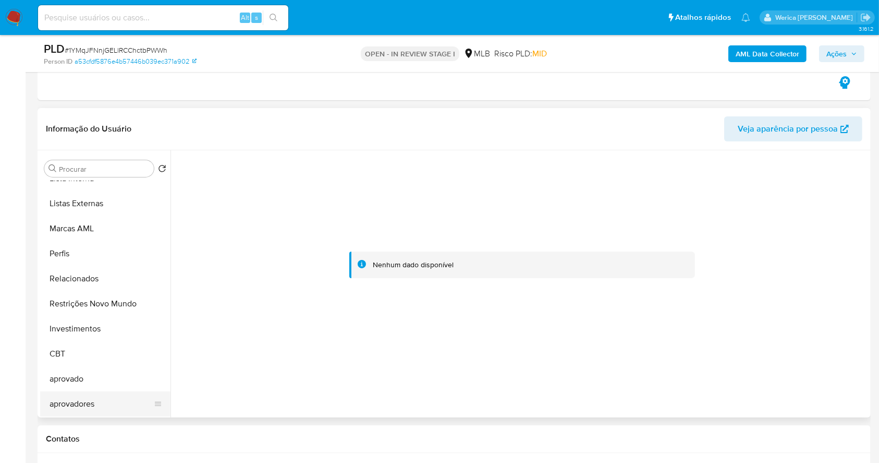
click at [108, 408] on button "aprovadores" at bounding box center [101, 403] width 122 height 25
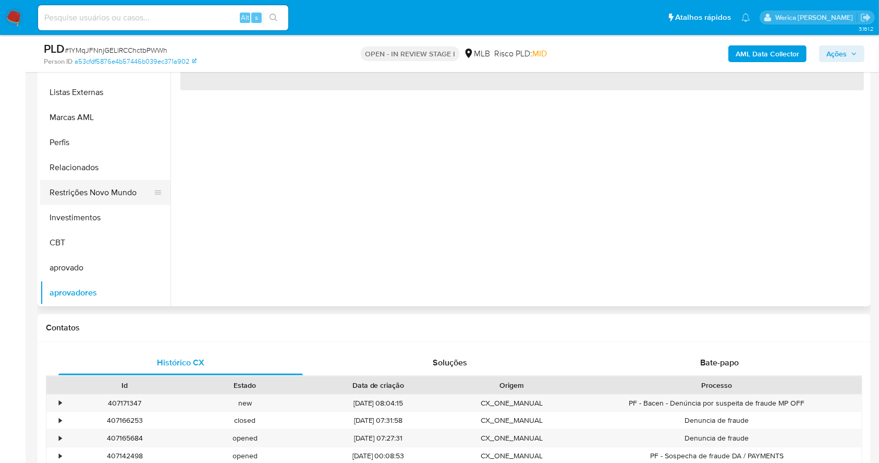
scroll to position [197, 0]
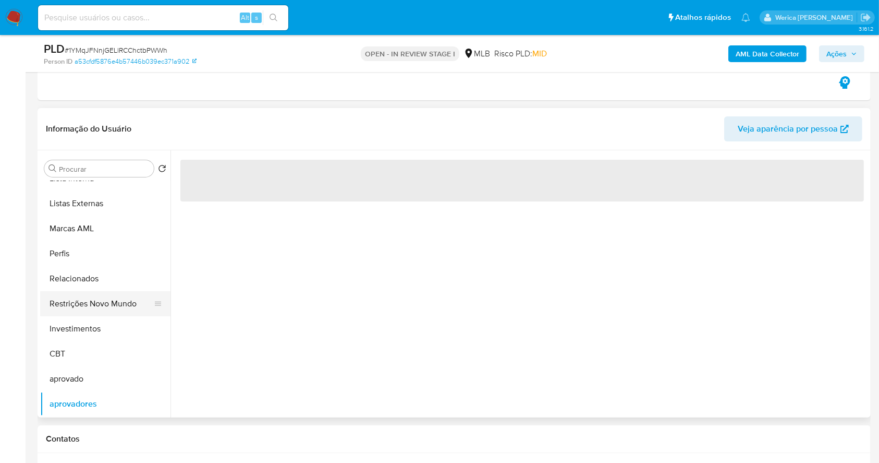
click at [69, 301] on button "Restrições Novo Mundo" at bounding box center [101, 303] width 122 height 25
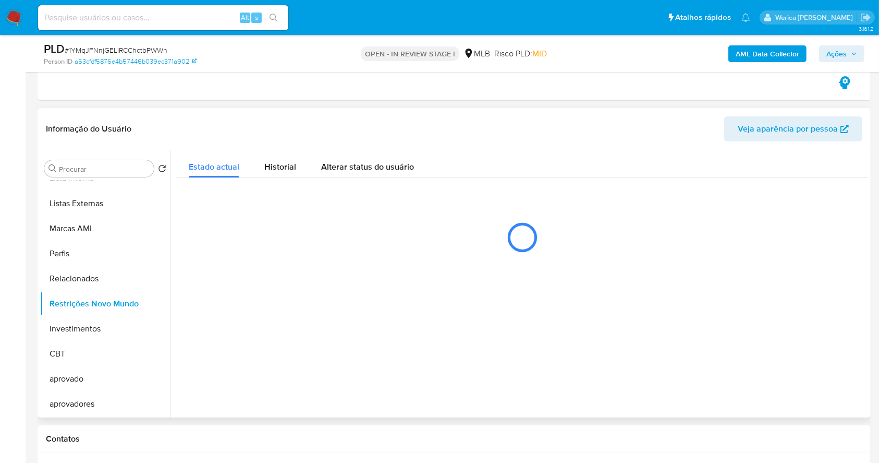
click at [621, 297] on div at bounding box center [520, 283] width 698 height 267
click at [286, 173] on div "Historial" at bounding box center [280, 164] width 32 height 28
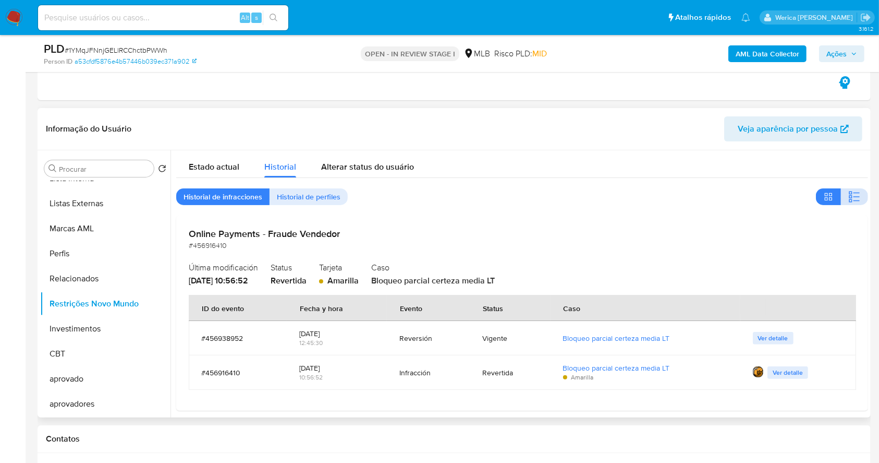
click at [854, 201] on icon "button" at bounding box center [855, 196] width 13 height 13
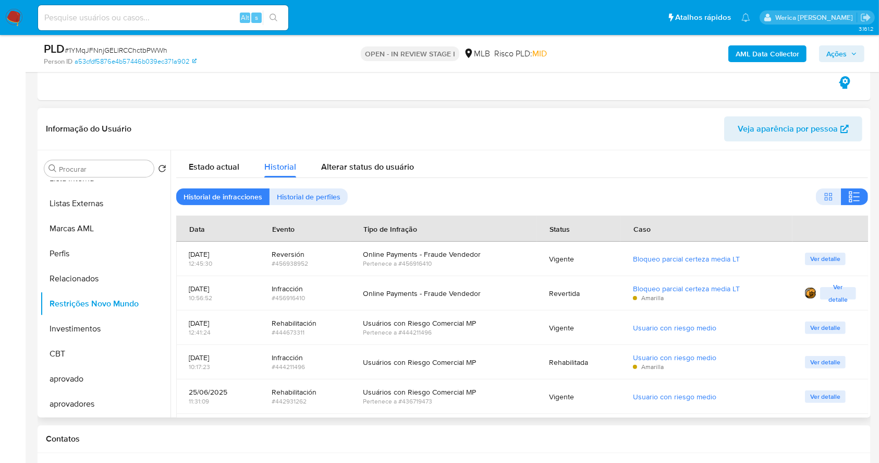
click at [397, 255] on div "Online Payments - Fraude Vendedor" at bounding box center [444, 253] width 162 height 9
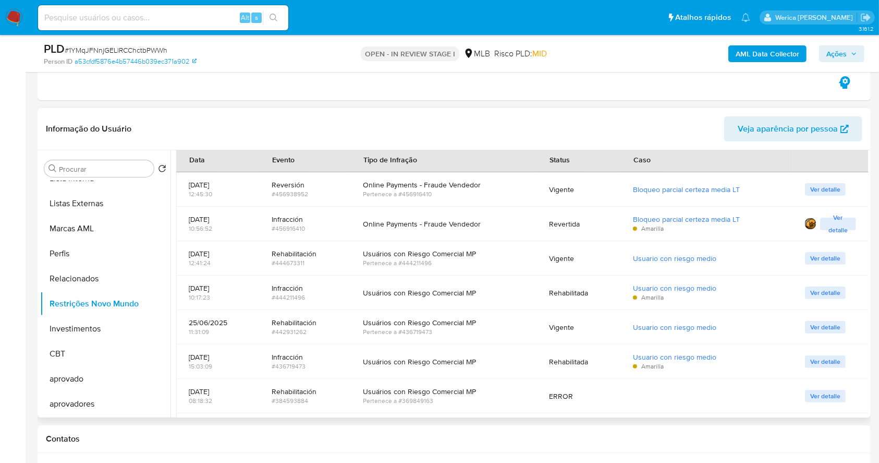
click at [391, 320] on div "Usuários con Riesgo Comercial MP" at bounding box center [444, 322] width 162 height 9
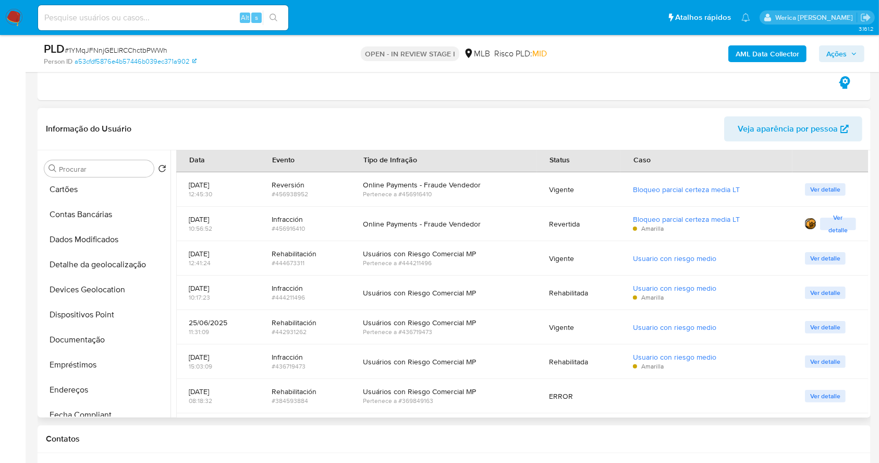
scroll to position [0, 0]
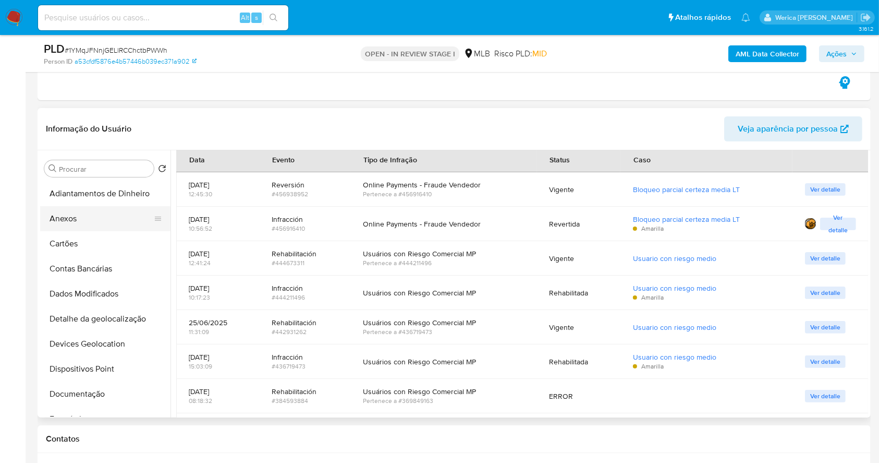
click at [96, 215] on button "Anexos" at bounding box center [101, 218] width 122 height 25
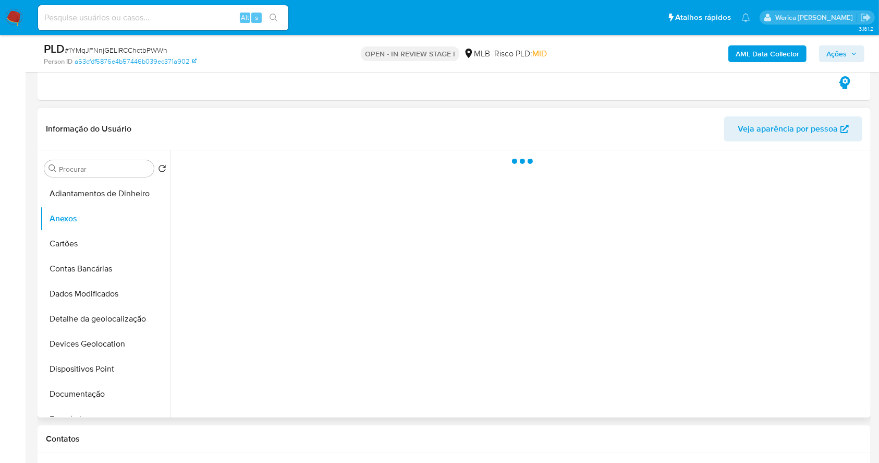
click at [723, 259] on div at bounding box center [520, 283] width 698 height 267
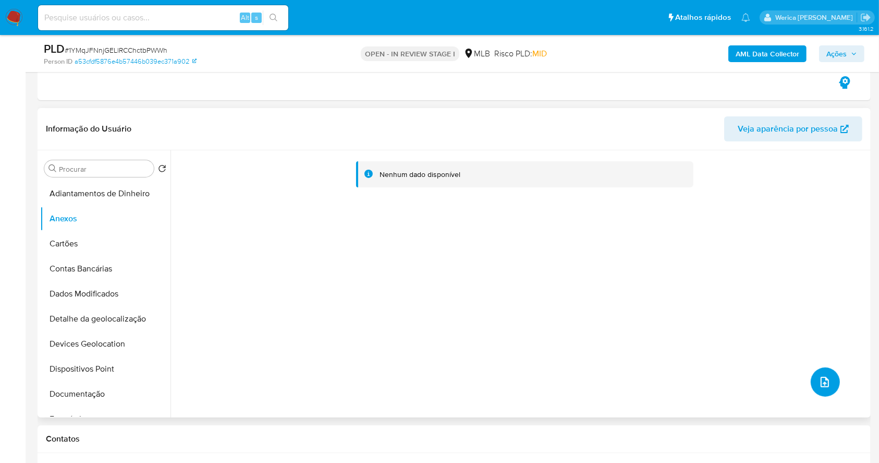
click at [820, 390] on button "upload-file" at bounding box center [825, 381] width 29 height 29
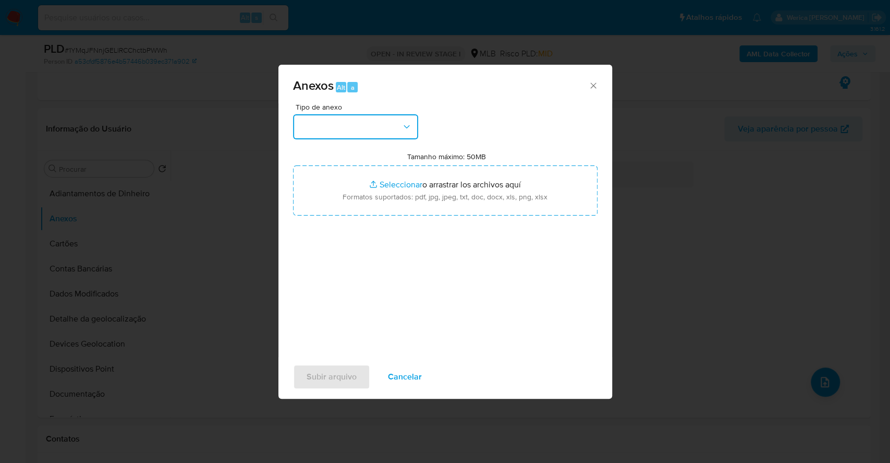
drag, startPoint x: 371, startPoint y: 120, endPoint x: 370, endPoint y: 126, distance: 5.8
click at [371, 120] on button "button" at bounding box center [355, 126] width 125 height 25
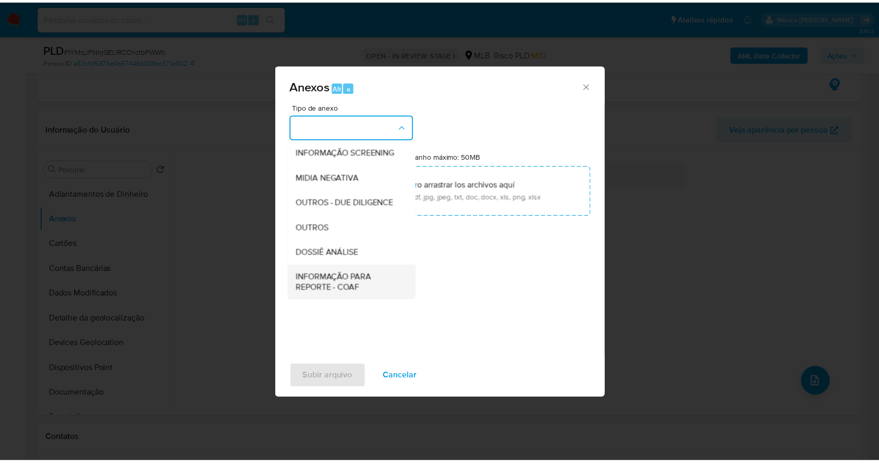
scroll to position [160, 0]
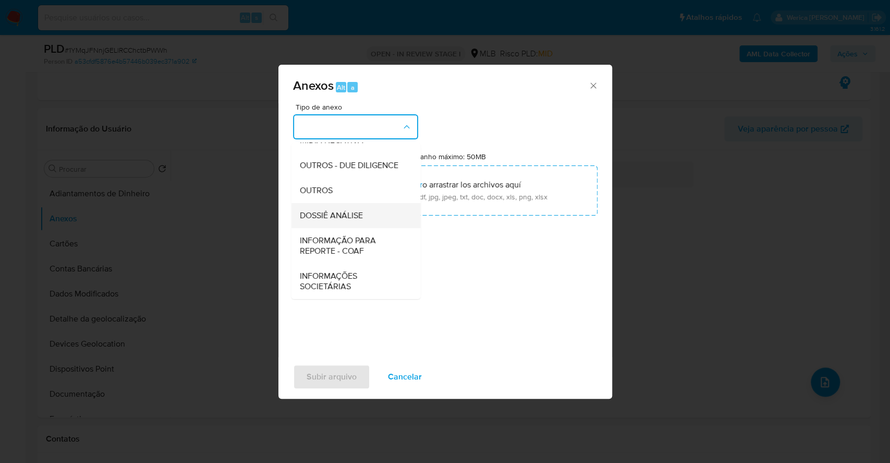
click at [367, 211] on div "DOSSIÊ ANÁLISE" at bounding box center [352, 215] width 106 height 25
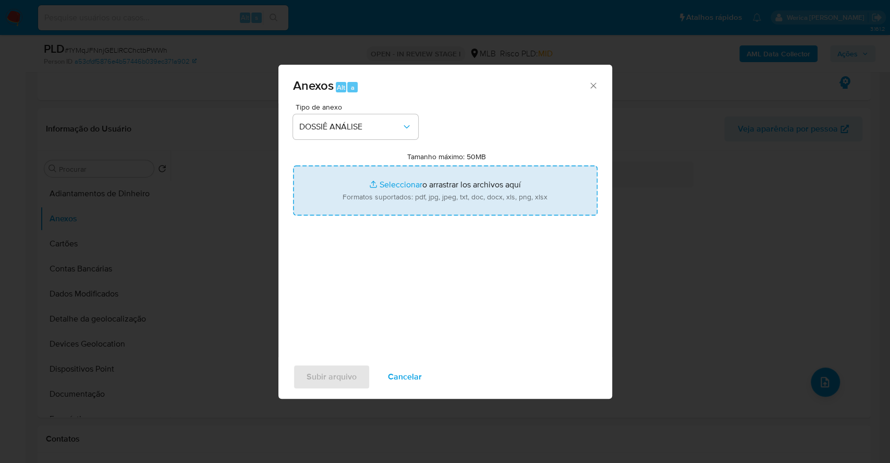
type input "C:\fakepath\SAR - XXXX - CNPJ 33982918000132 - SIMPAY INSTITUICAO DE PAGAMENTO …"
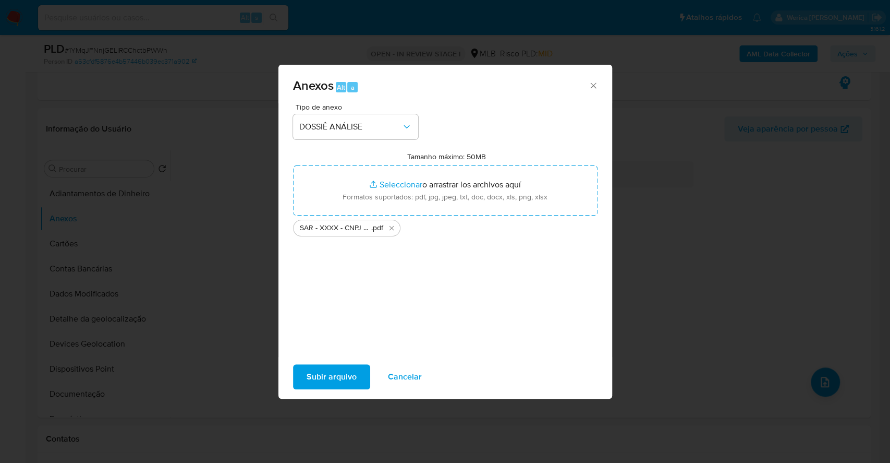
click at [334, 377] on span "Subir arquivo" at bounding box center [332, 376] width 50 height 23
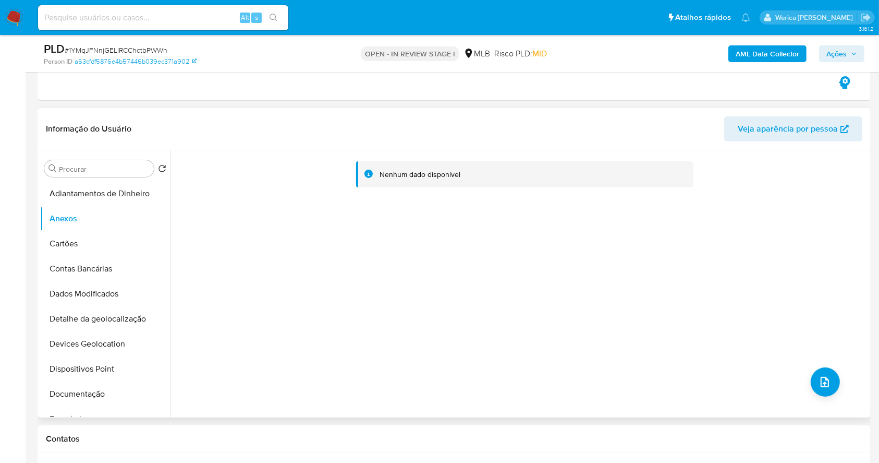
drag, startPoint x: 736, startPoint y: 276, endPoint x: 745, endPoint y: 267, distance: 13.3
click at [736, 276] on div "Nenhum dado disponível" at bounding box center [520, 283] width 698 height 267
click at [862, 51] on button "Ações" at bounding box center [841, 53] width 45 height 17
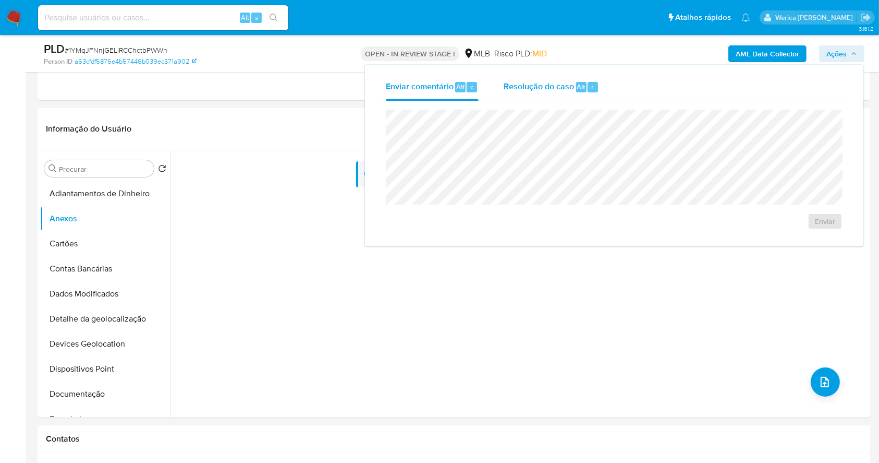
click at [577, 85] on span "Alt" at bounding box center [581, 87] width 8 height 10
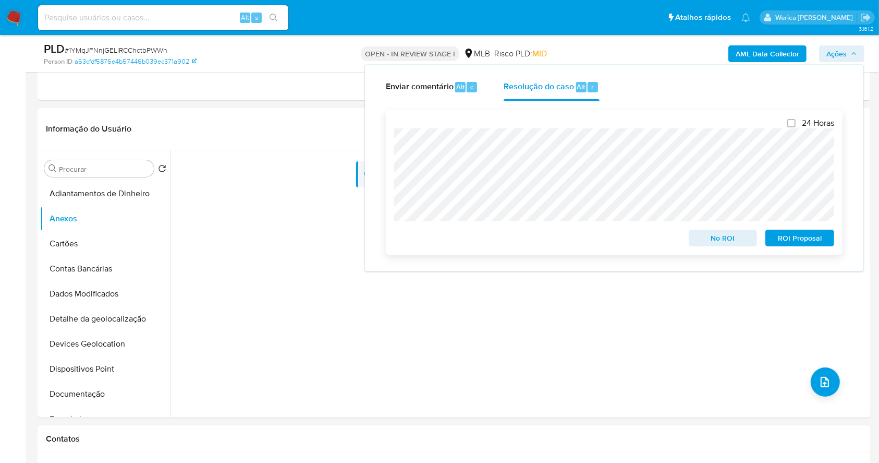
click at [802, 239] on span "ROI Proposal" at bounding box center [800, 238] width 54 height 15
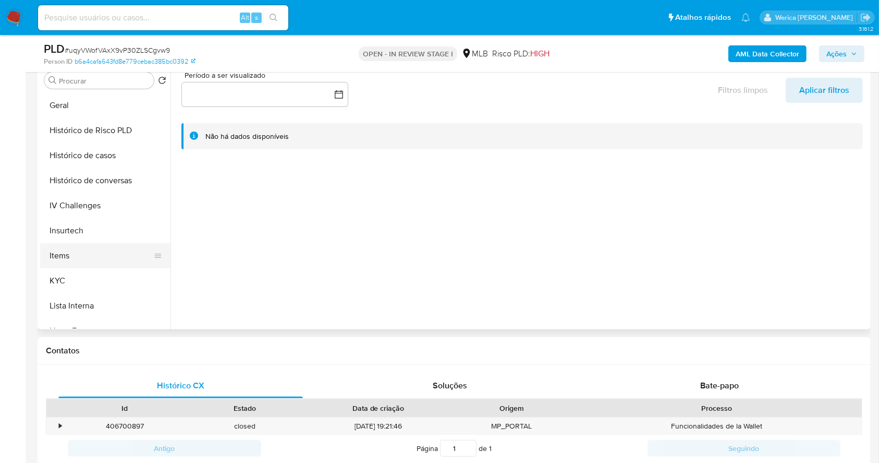
scroll to position [347, 0]
click at [112, 255] on button "KYC" at bounding box center [101, 258] width 122 height 25
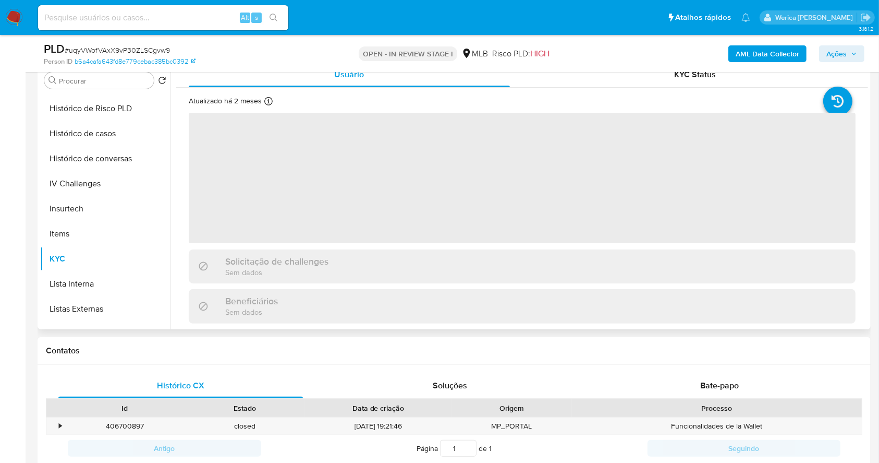
scroll to position [139, 0]
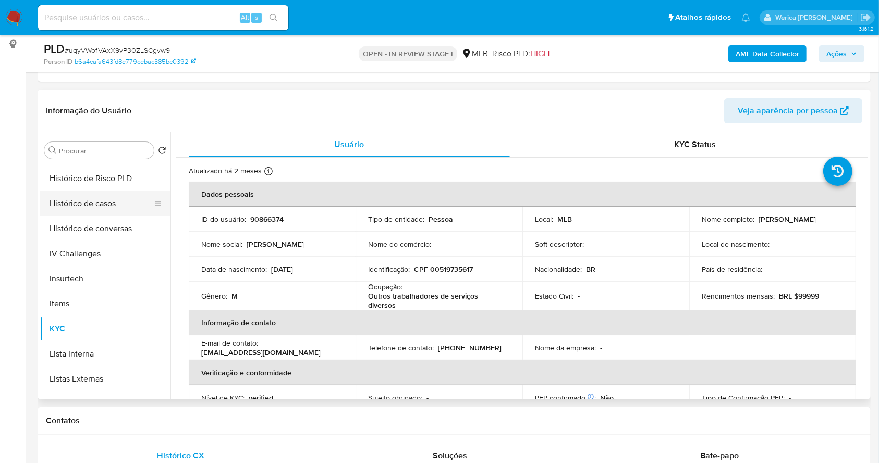
click at [104, 205] on button "Histórico de casos" at bounding box center [101, 203] width 122 height 25
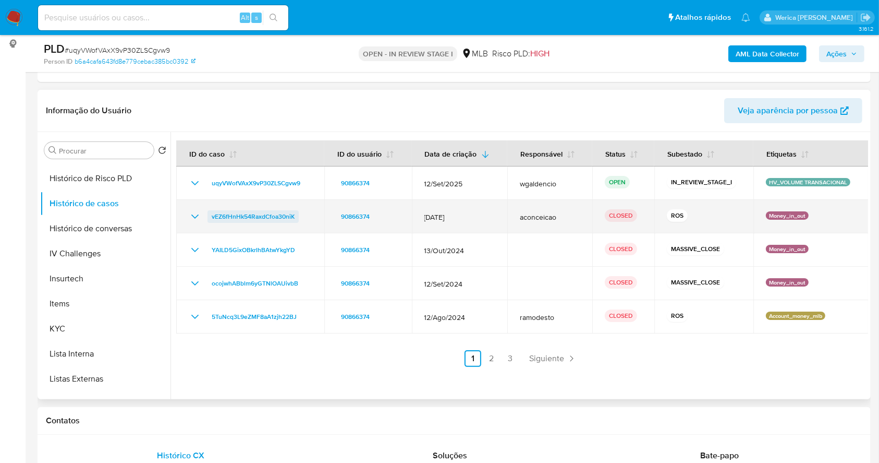
click at [235, 214] on span "vEZ6fHnHk54RaxdCfoa30niK" at bounding box center [253, 216] width 83 height 13
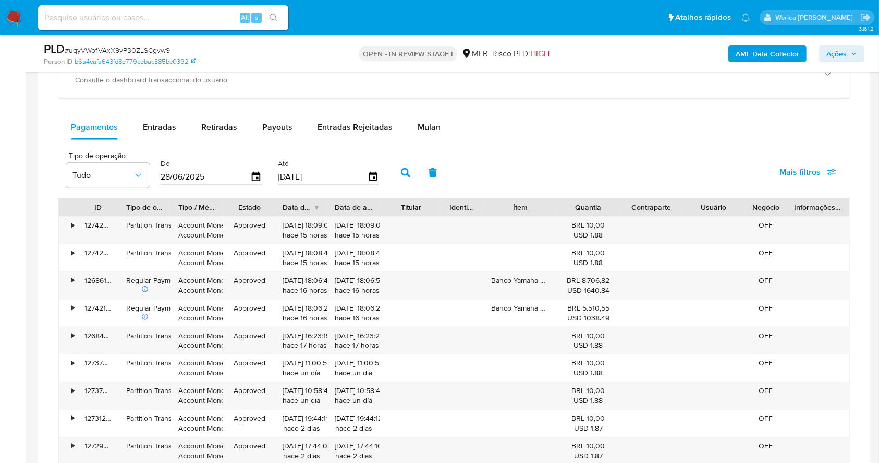
click at [111, 140] on div "Pagamentos Entradas Retiradas Payouts Entradas Rejeitadas Mulan" at bounding box center [454, 128] width 792 height 26
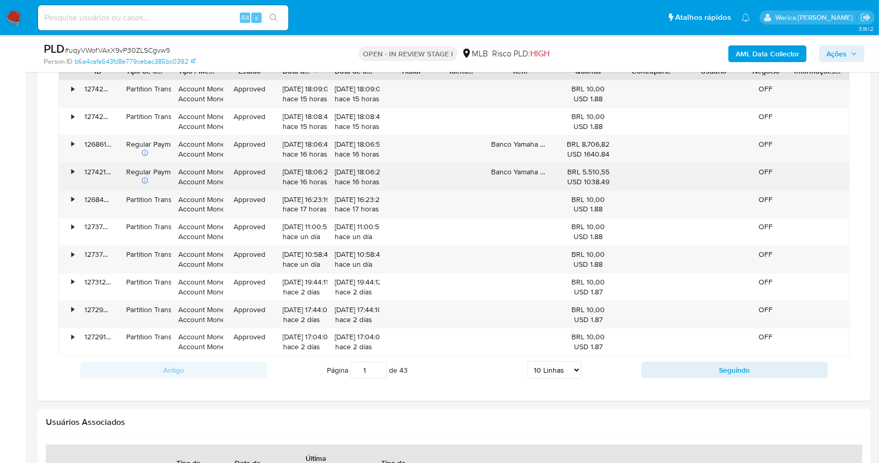
scroll to position [904, 0]
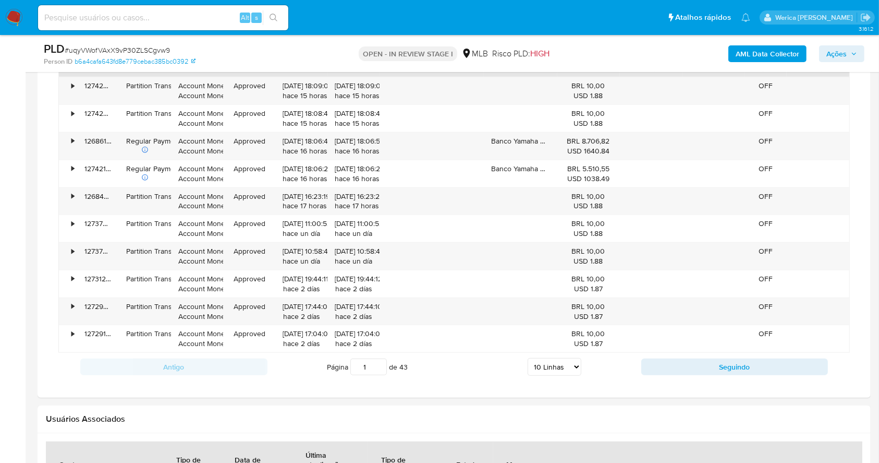
click at [573, 368] on select "5 Linhas 10 Linhas 20 Linhas 25 Linhas 50 Linhas 100 Linhas" at bounding box center [555, 367] width 54 height 18
click at [566, 364] on select "5 Linhas 10 Linhas 20 Linhas 25 Linhas 50 Linhas 100 Linhas" at bounding box center [555, 367] width 54 height 18
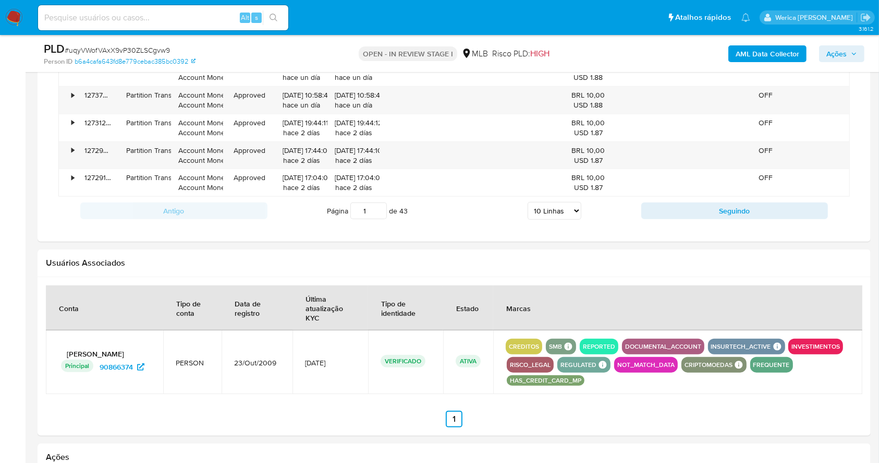
scroll to position [1043, 0]
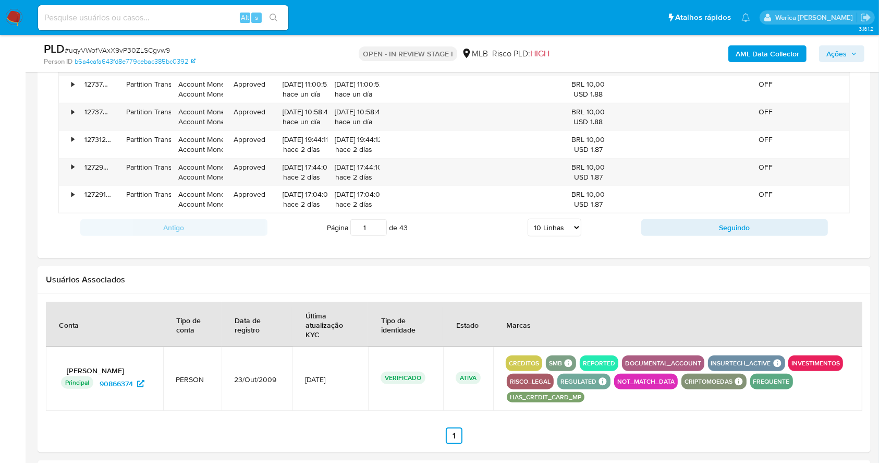
click at [553, 219] on select "5 Linhas 10 Linhas 20 Linhas 25 Linhas 50 Linhas 100 Linhas" at bounding box center [555, 228] width 54 height 18
select select "100"
click at [528, 219] on select "5 Linhas 10 Linhas 20 Linhas 25 Linhas 50 Linhas 100 Linhas" at bounding box center [555, 228] width 54 height 18
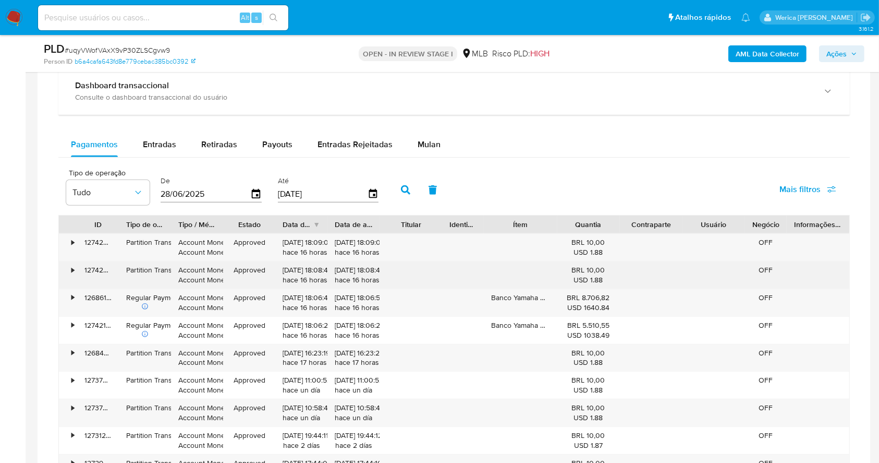
scroll to position [753, 0]
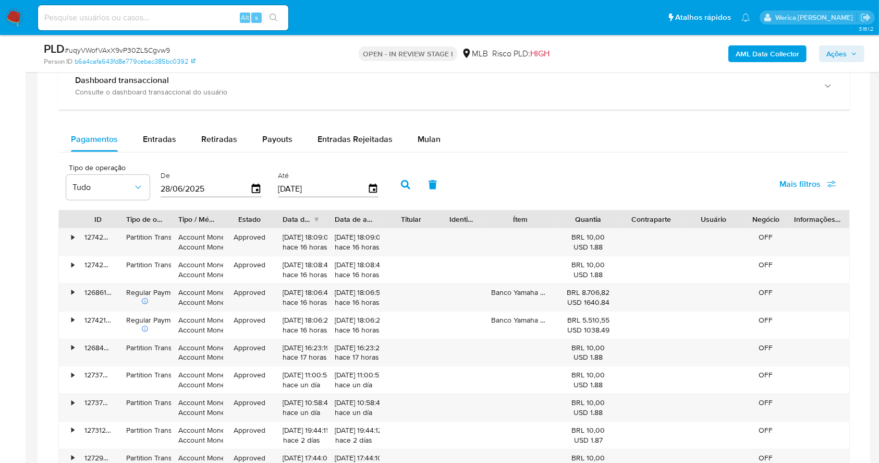
drag, startPoint x: 572, startPoint y: 212, endPoint x: 576, endPoint y: 220, distance: 8.6
click at [578, 220] on div "Quantia" at bounding box center [589, 219] width 63 height 18
drag, startPoint x: 567, startPoint y: 211, endPoint x: 586, endPoint y: 226, distance: 24.5
click at [586, 224] on div "Quantia" at bounding box center [589, 219] width 63 height 18
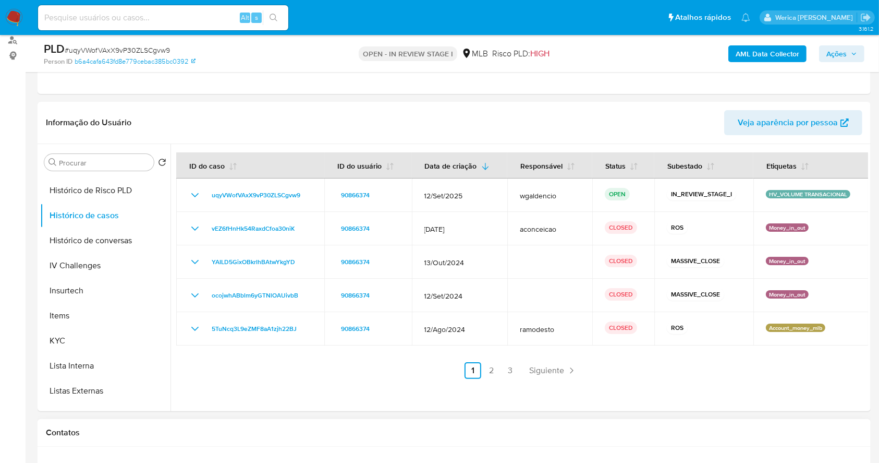
scroll to position [405, 0]
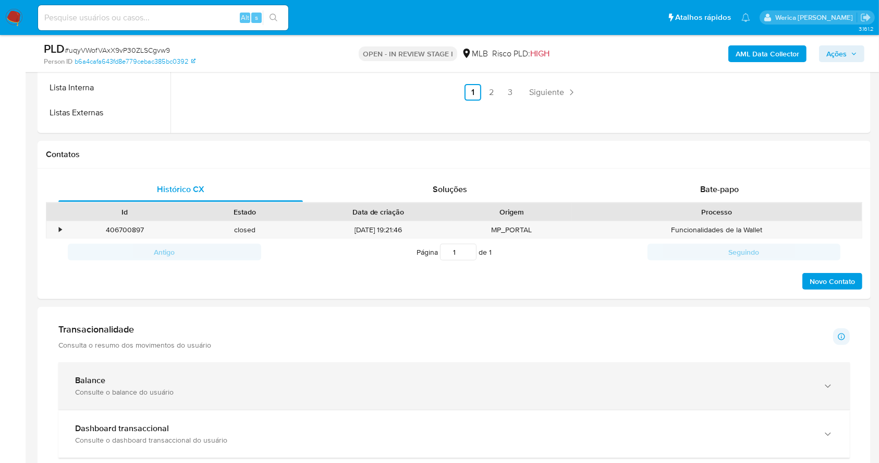
click at [279, 388] on div "Consulte o balance do usuário" at bounding box center [444, 391] width 738 height 9
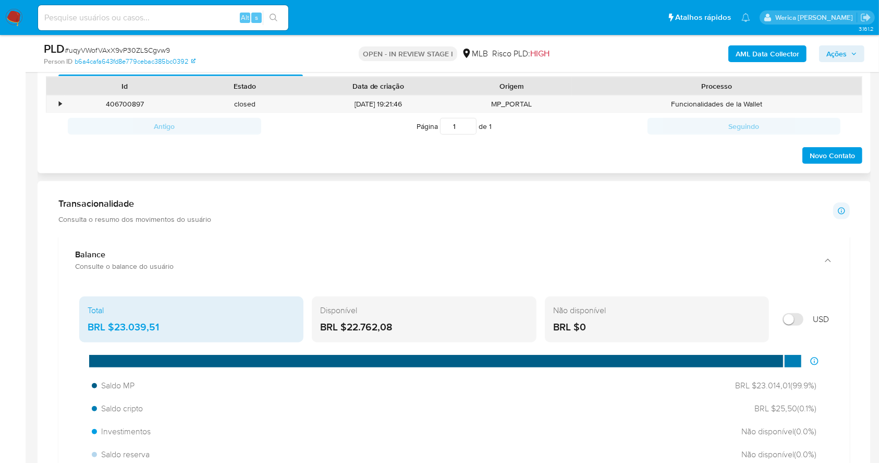
scroll to position [544, 0]
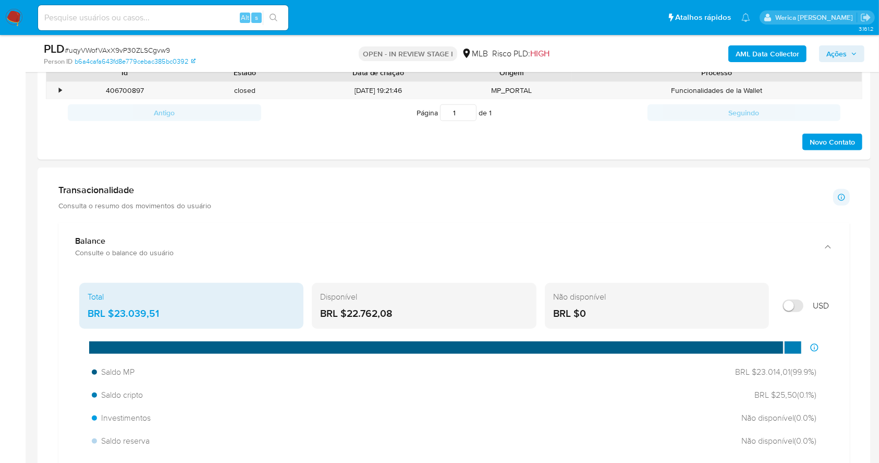
drag, startPoint x: 115, startPoint y: 312, endPoint x: 169, endPoint y: 312, distance: 53.7
click at [169, 312] on div "BRL $23.039,51" at bounding box center [192, 314] width 208 height 14
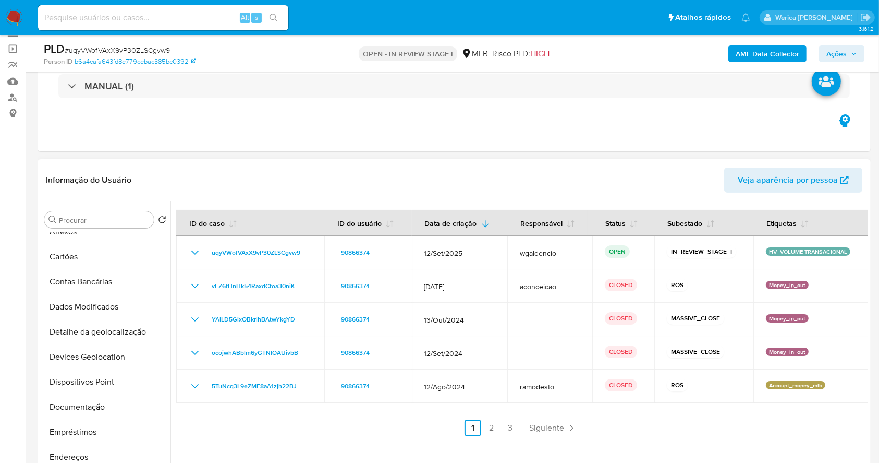
scroll to position [0, 0]
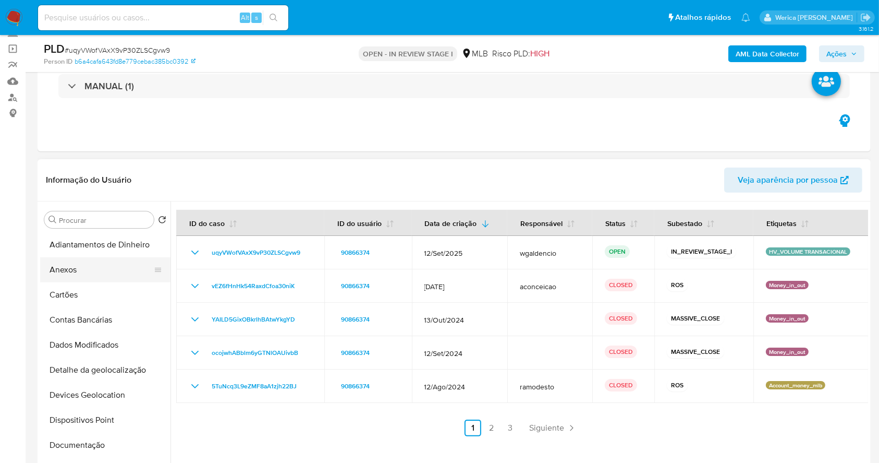
click at [89, 271] on button "Anexos" at bounding box center [101, 269] width 122 height 25
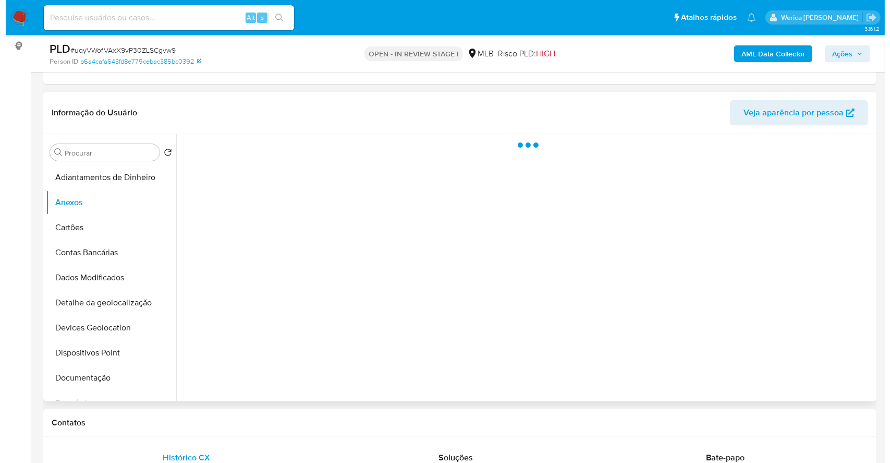
scroll to position [139, 0]
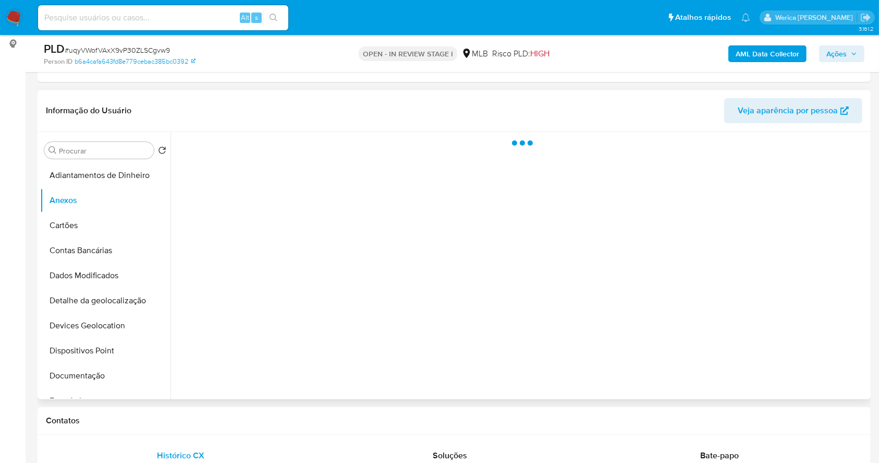
click at [797, 303] on div at bounding box center [520, 265] width 698 height 267
click at [814, 382] on div at bounding box center [520, 265] width 698 height 267
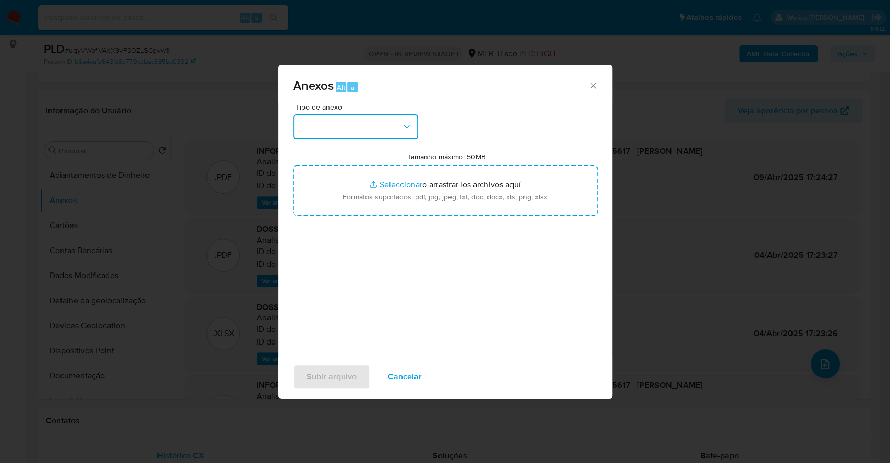
click at [398, 128] on button "button" at bounding box center [355, 126] width 125 height 25
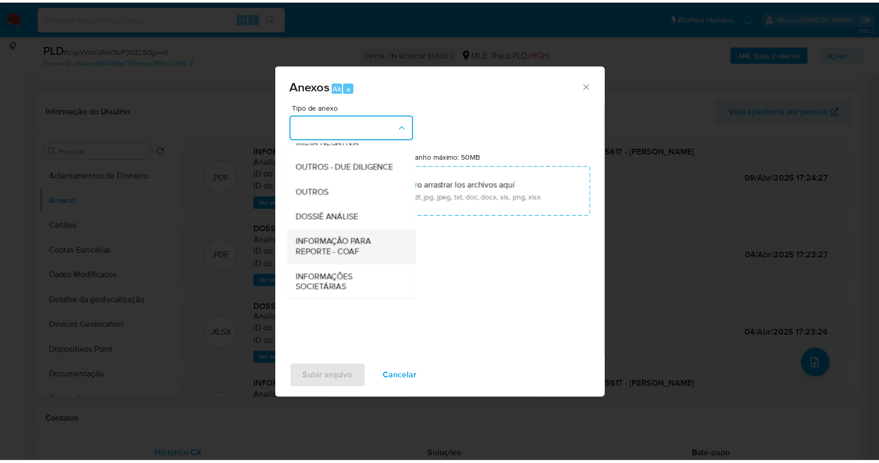
scroll to position [160, 0]
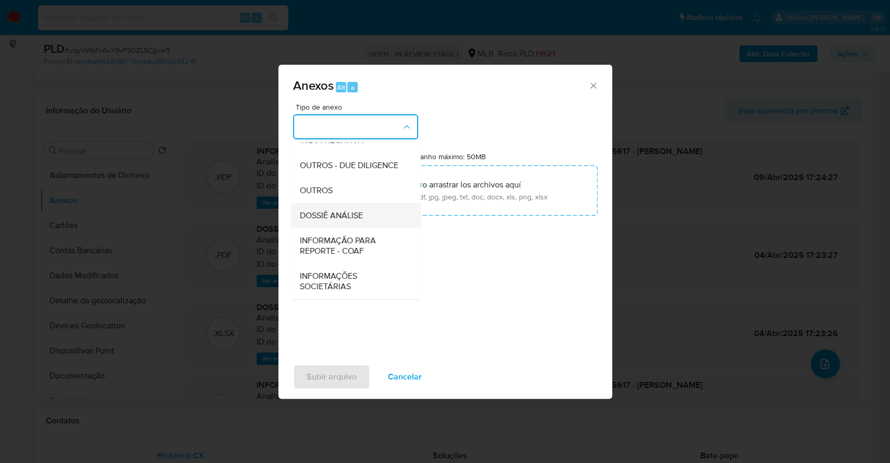
click at [353, 210] on span "DOSSIÊ ANÁLISE" at bounding box center [330, 215] width 63 height 10
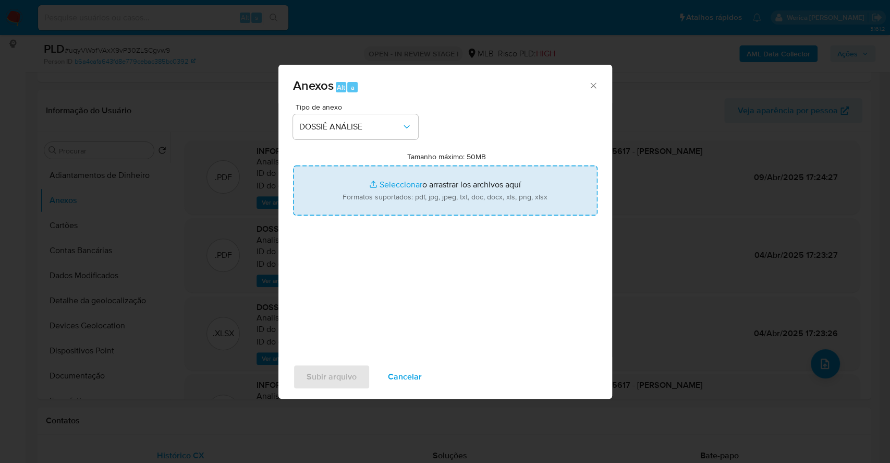
click at [420, 207] on input "Tamanho máximo: 50MB Seleccionar archivos" at bounding box center [445, 190] width 305 height 50
type input "C:\fakepath\Declinio - uqyVWofVAxX9vP30ZLSCgvw9 - CPF 00519735617 - ROBERTO ANT…"
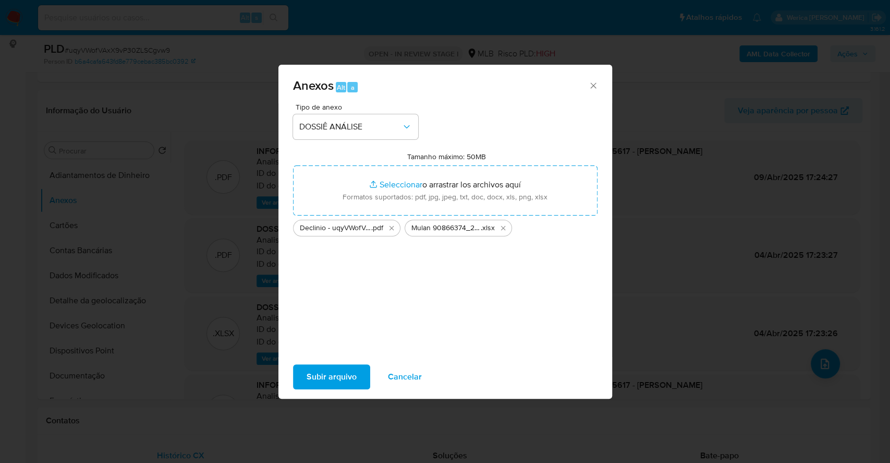
click at [321, 383] on span "Subir arquivo" at bounding box center [332, 376] width 50 height 23
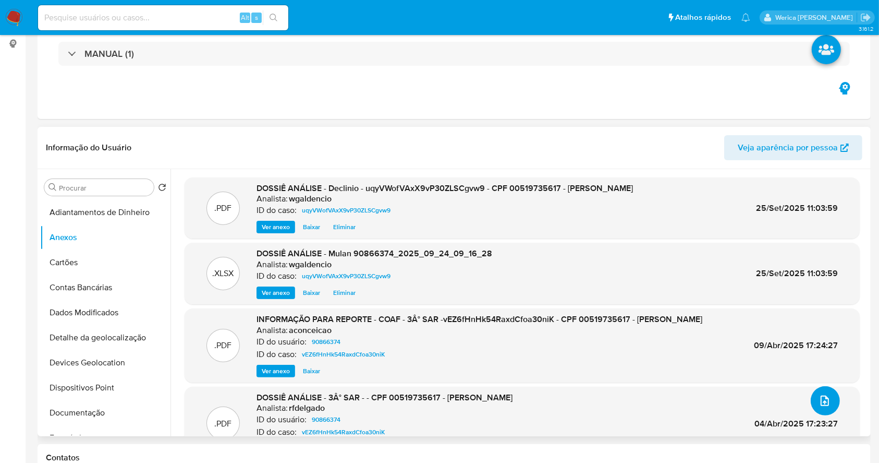
scroll to position [0, 0]
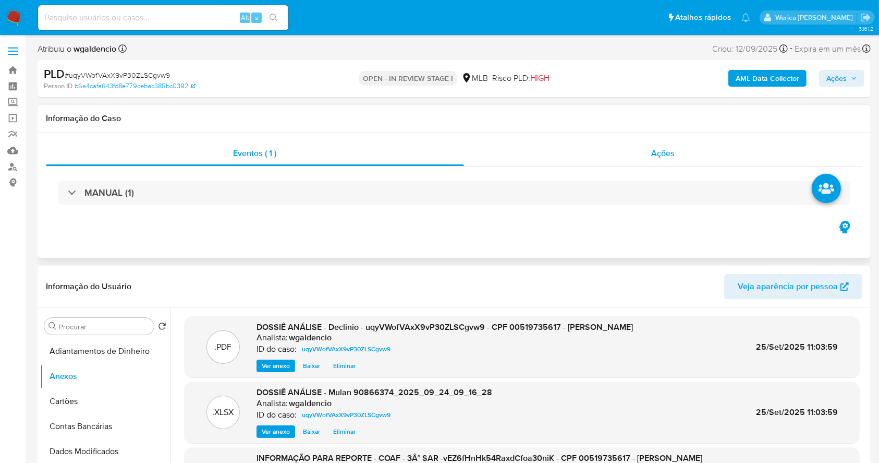
click at [668, 152] on span "Ações" at bounding box center [663, 153] width 23 height 12
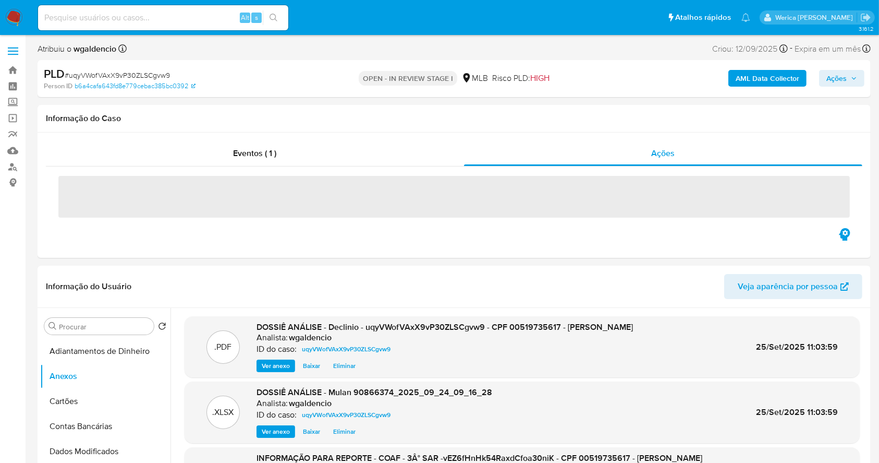
click at [775, 81] on b "AML Data Collector" at bounding box center [768, 78] width 64 height 17
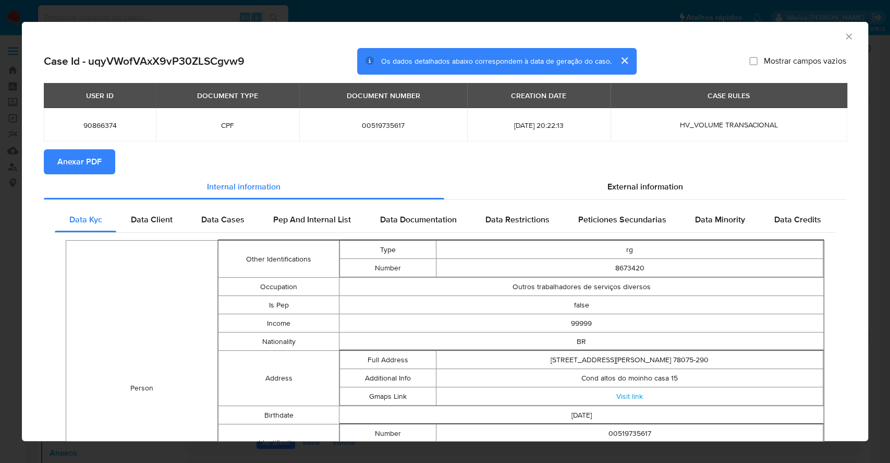
click at [50, 172] on button "Anexar PDF" at bounding box center [79, 161] width 71 height 25
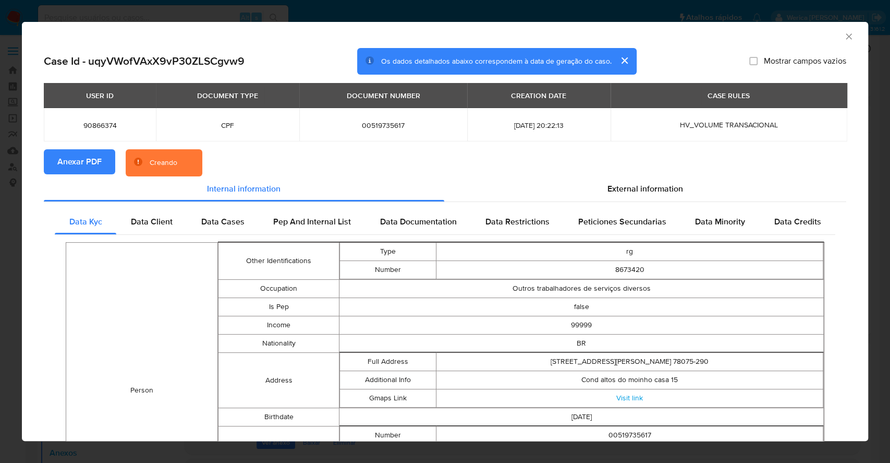
click at [844, 31] on icon "Fechar a janela" at bounding box center [849, 36] width 10 height 10
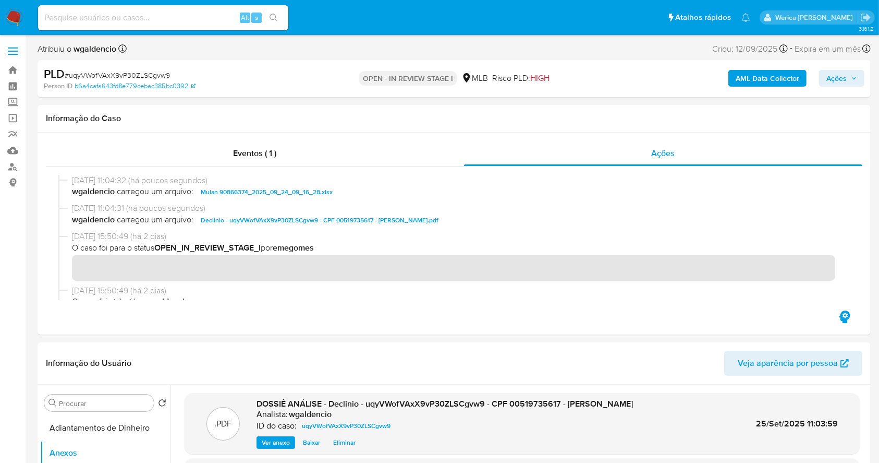
click at [831, 79] on span "Ações" at bounding box center [837, 78] width 20 height 17
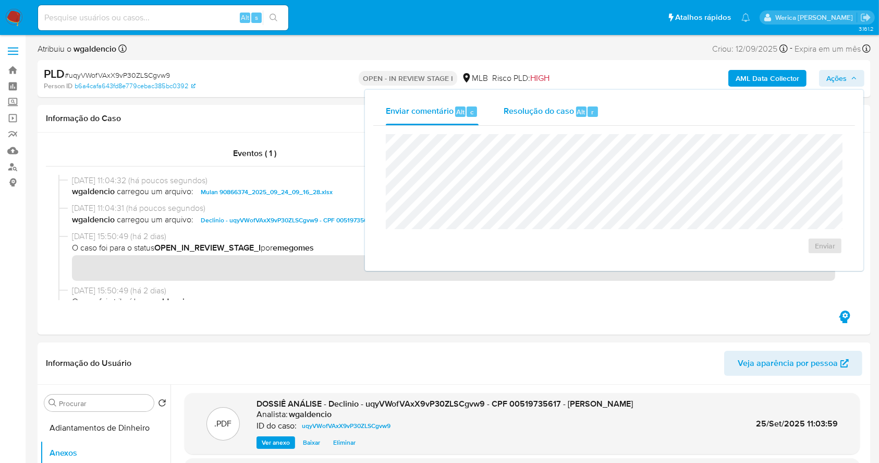
click at [552, 104] on div "Resolução do caso Alt r" at bounding box center [551, 111] width 95 height 27
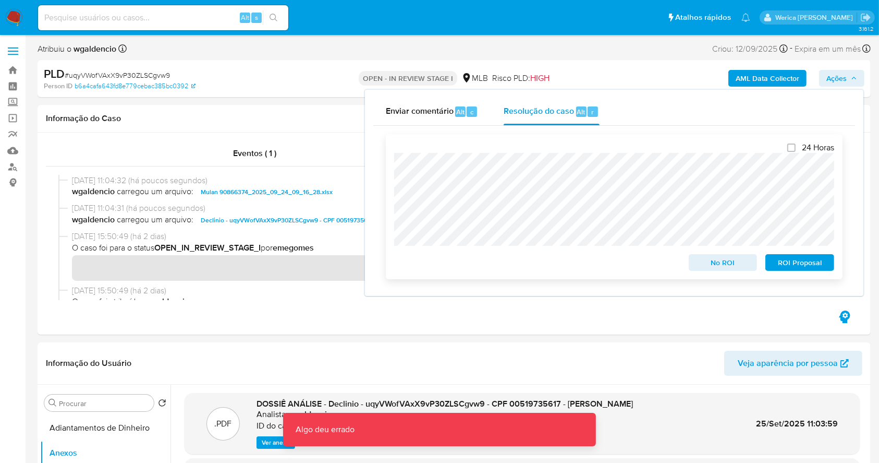
click at [722, 270] on span "No ROI" at bounding box center [723, 262] width 54 height 15
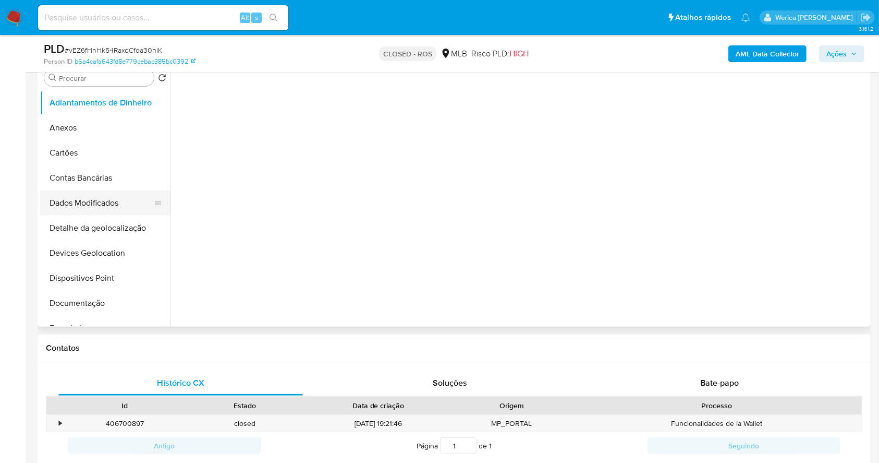
select select "10"
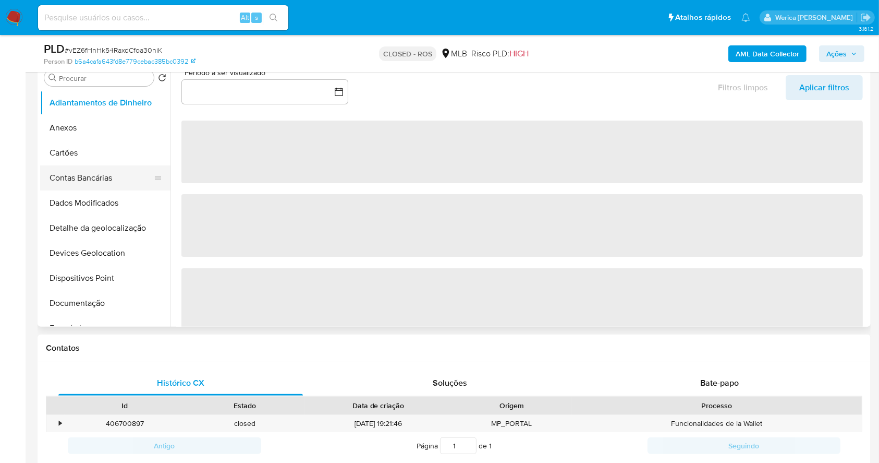
scroll to position [139, 0]
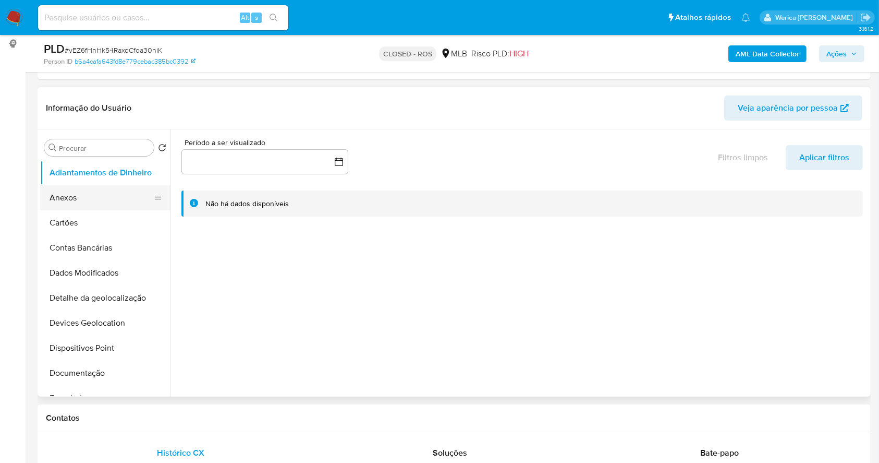
click at [101, 185] on button "Anexos" at bounding box center [101, 197] width 122 height 25
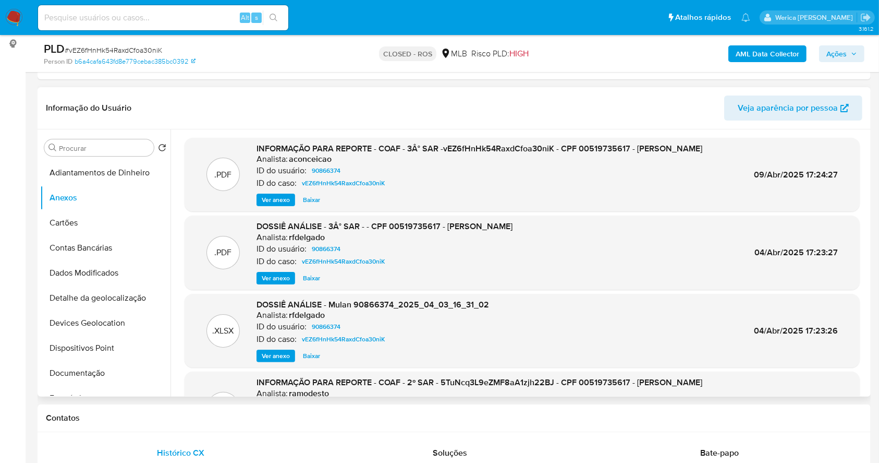
click at [270, 205] on span "Ver anexo" at bounding box center [276, 200] width 28 height 10
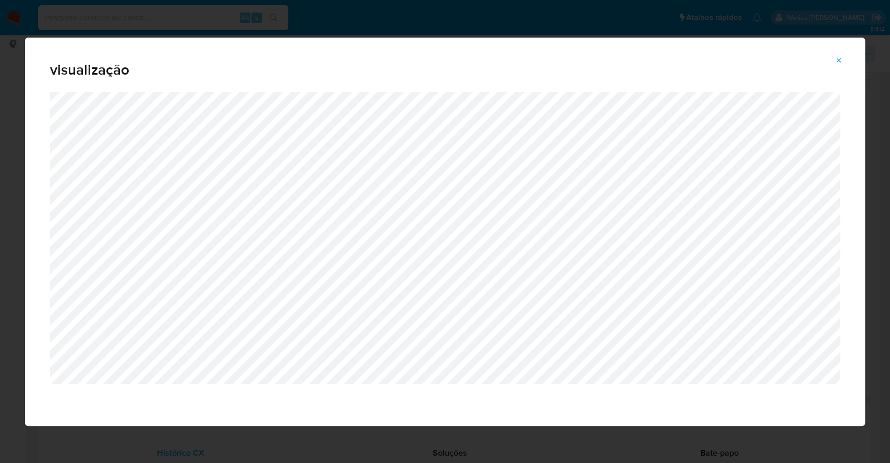
drag, startPoint x: 846, startPoint y: 54, endPoint x: 839, endPoint y: 56, distance: 7.6
click at [846, 54] on button "Attachment preview" at bounding box center [839, 60] width 23 height 17
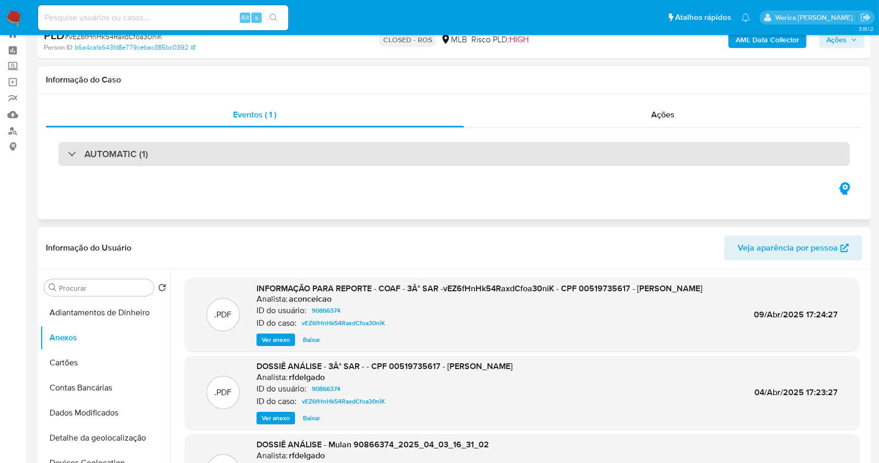
scroll to position [0, 0]
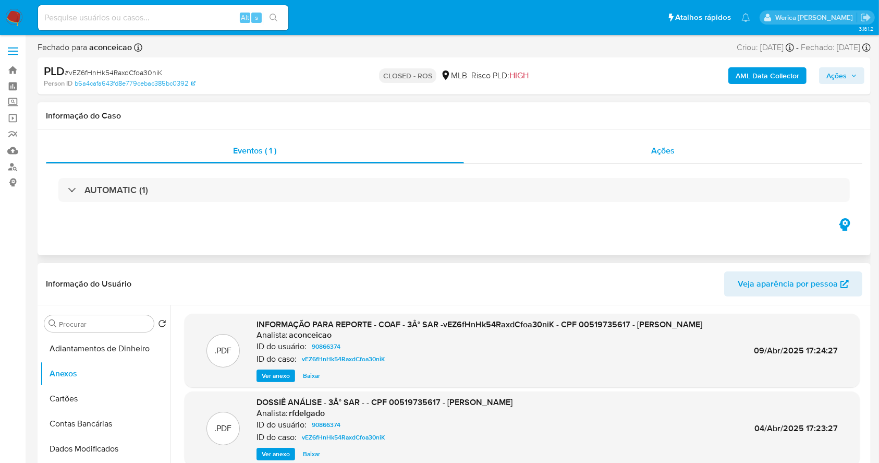
click at [687, 158] on div "Ações" at bounding box center [663, 150] width 399 height 25
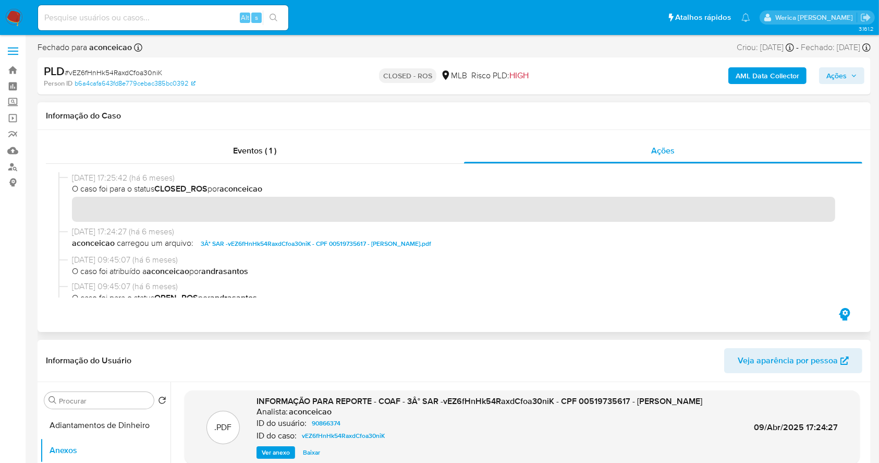
drag, startPoint x: 71, startPoint y: 177, endPoint x: 119, endPoint y: 180, distance: 48.1
click at [119, 180] on div "09/04/2025 17:25:42 (há 6 meses) O caso foi para o status CLOSED_ROS por aconce…" at bounding box center [454, 199] width 792 height 54
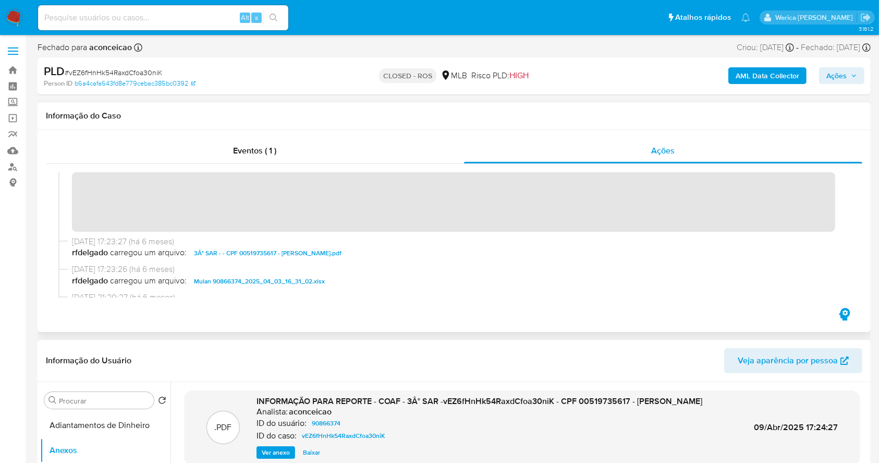
scroll to position [626, 0]
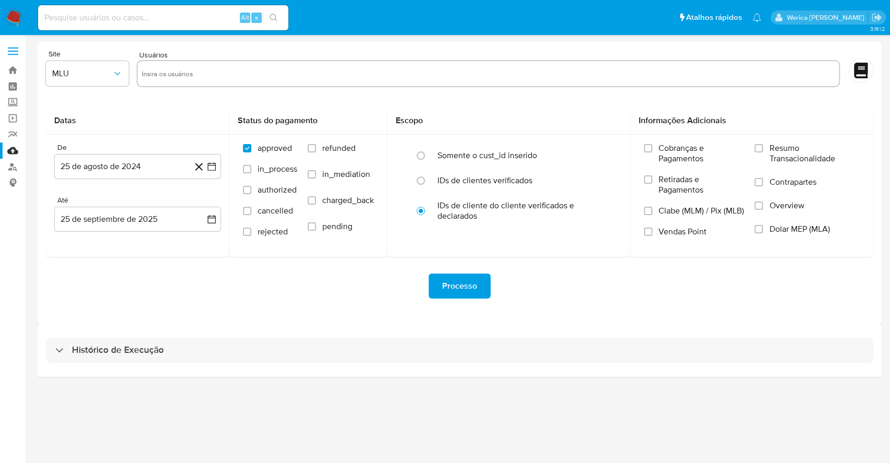
drag, startPoint x: 421, startPoint y: 348, endPoint x: 437, endPoint y: 330, distance: 23.7
click at [423, 349] on div "Histórico de Execução" at bounding box center [460, 349] width 828 height 25
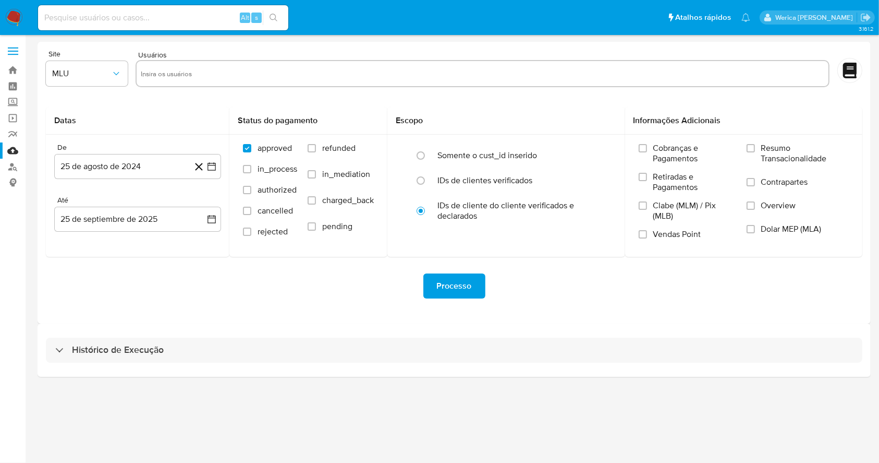
select select "10"
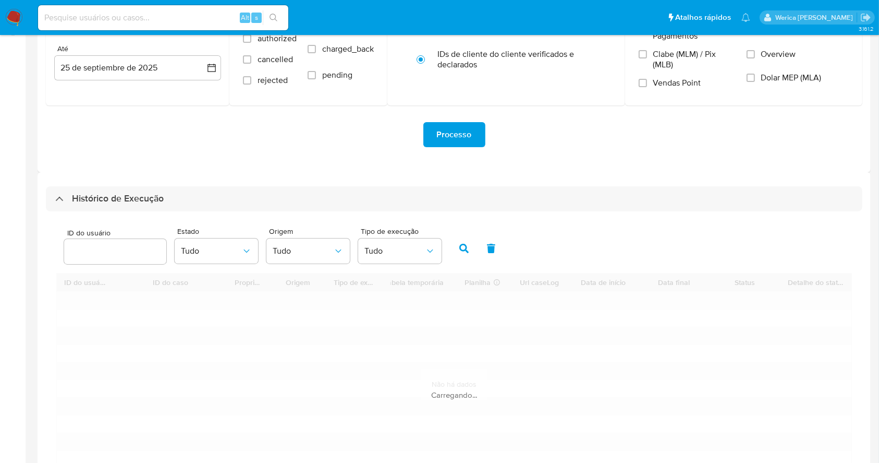
scroll to position [254, 0]
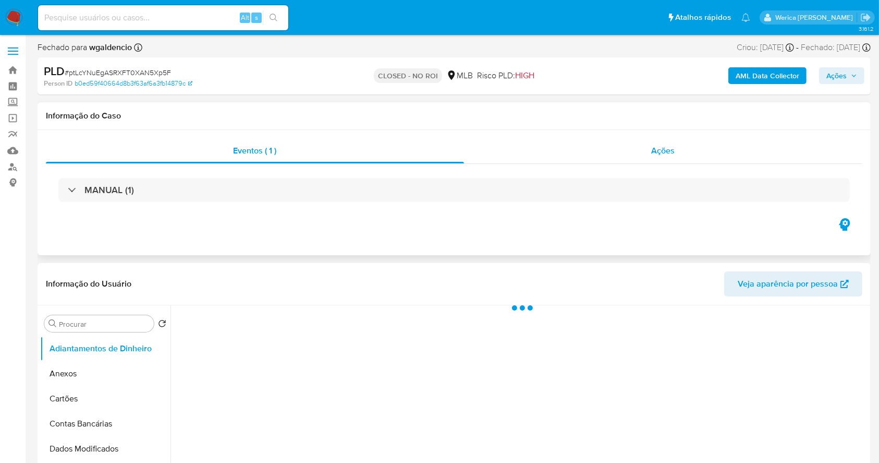
click at [695, 152] on div "Ações" at bounding box center [663, 150] width 399 height 25
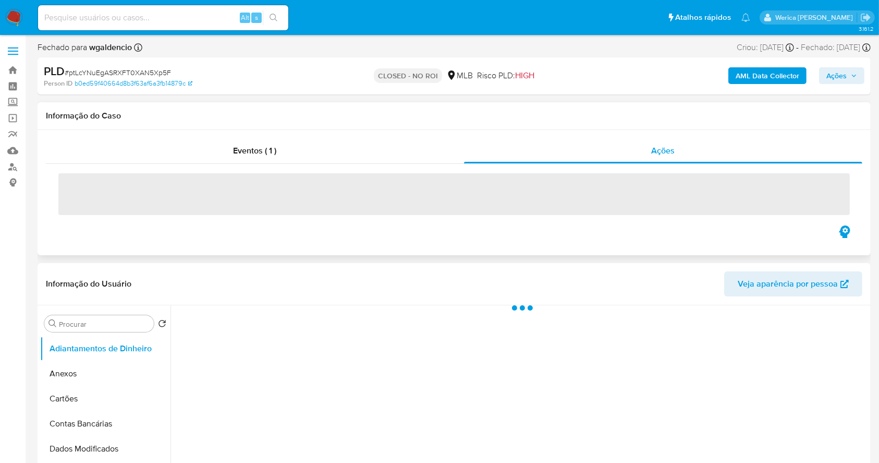
select select "10"
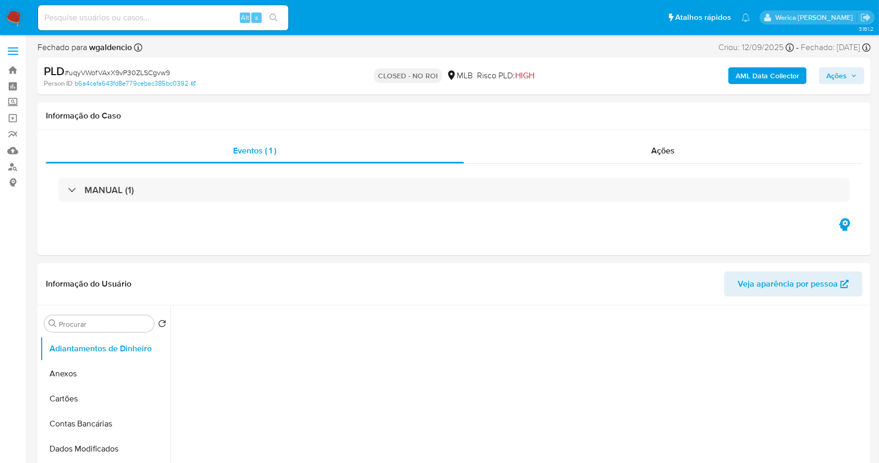
select select "10"
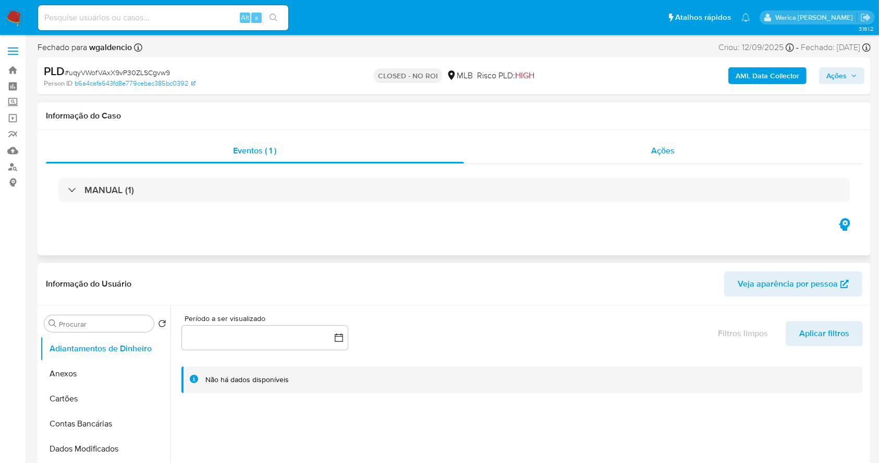
click at [688, 152] on div "Ações" at bounding box center [663, 150] width 399 height 25
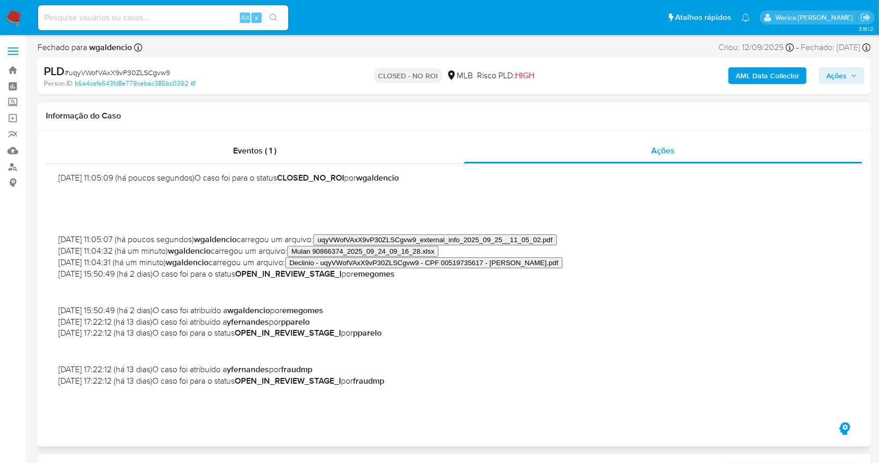
scroll to position [139, 0]
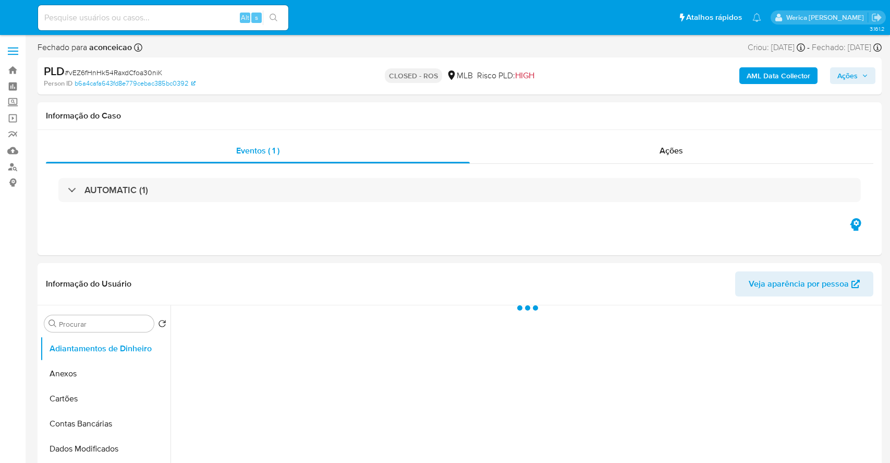
select select "10"
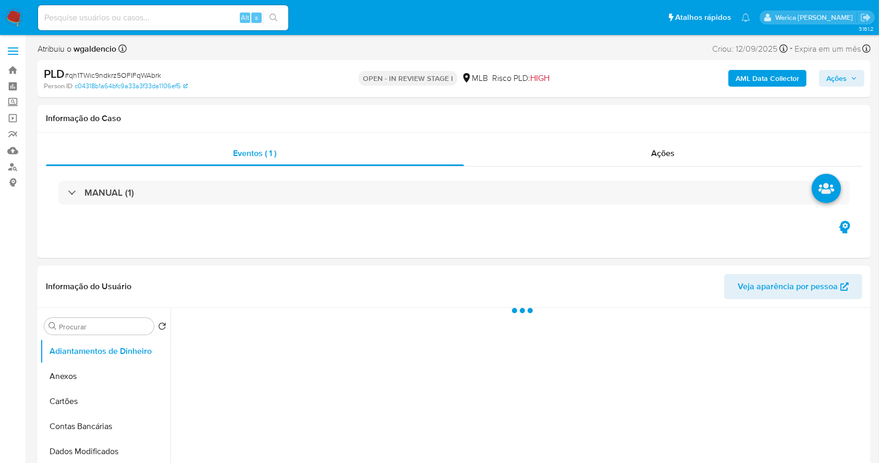
select select "10"
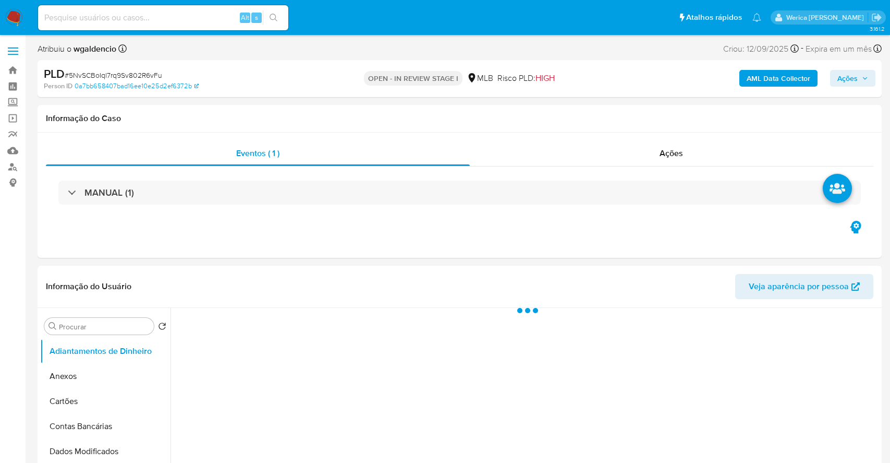
select select "10"
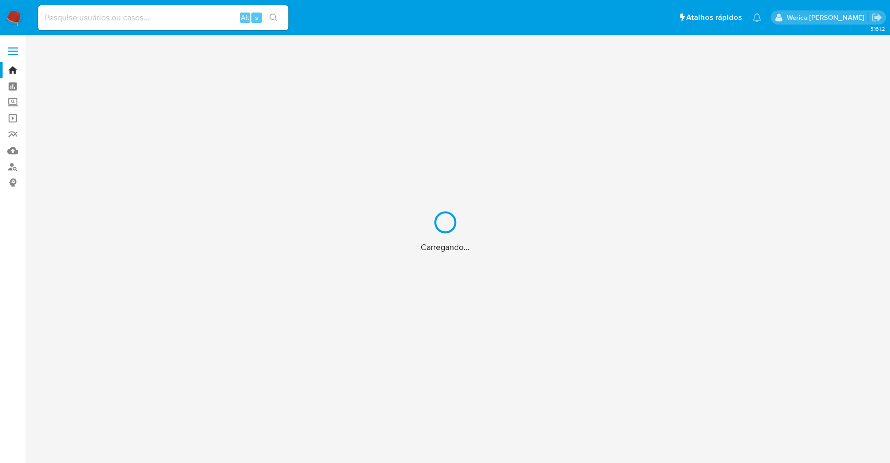
click at [13, 163] on div "Carregando..." at bounding box center [445, 231] width 890 height 463
click at [14, 166] on div "Carregando..." at bounding box center [445, 231] width 890 height 463
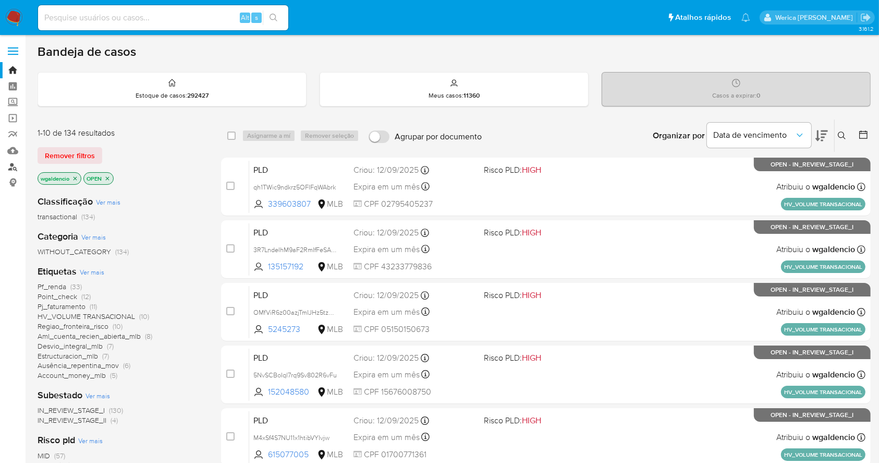
click at [14, 168] on link "Localizador de pessoas" at bounding box center [62, 167] width 124 height 16
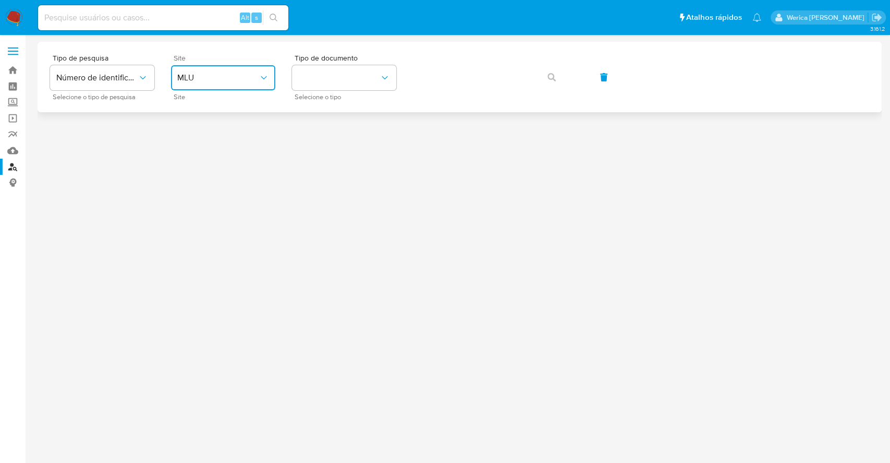
click at [213, 83] on button "MLU" at bounding box center [223, 77] width 104 height 25
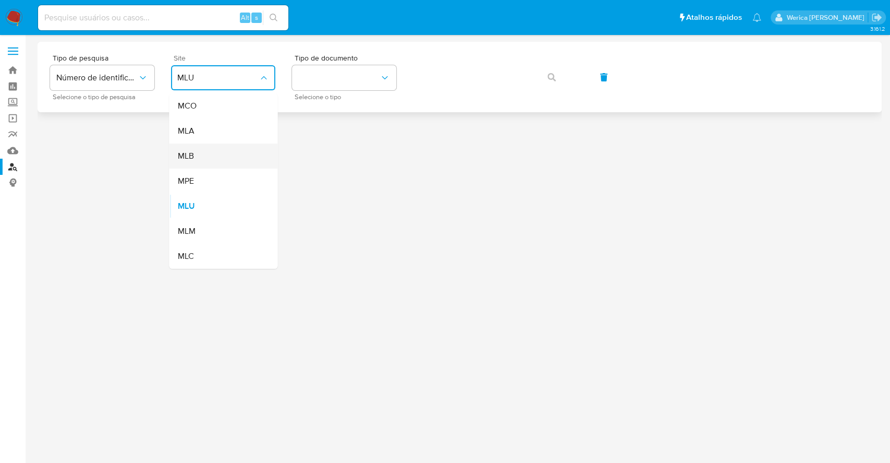
click at [221, 159] on div "MLB" at bounding box center [220, 155] width 86 height 25
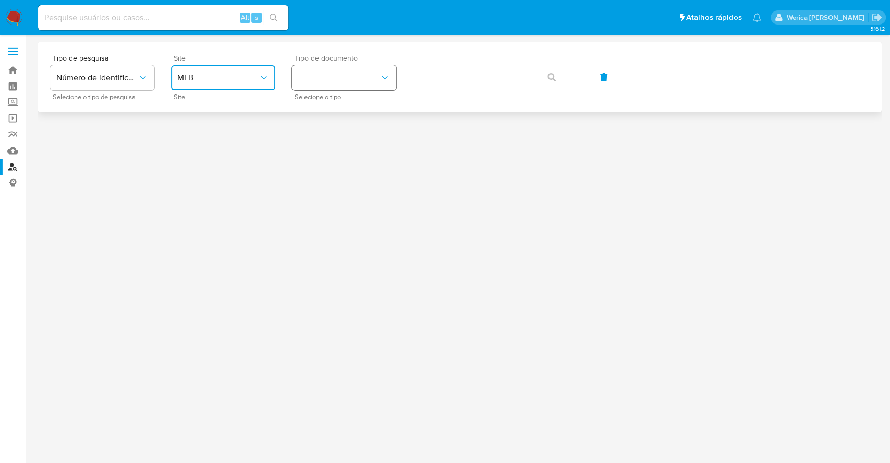
click at [341, 68] on button "identificationType" at bounding box center [344, 77] width 104 height 25
click at [341, 146] on div "CPF CPF" at bounding box center [341, 146] width 86 height 35
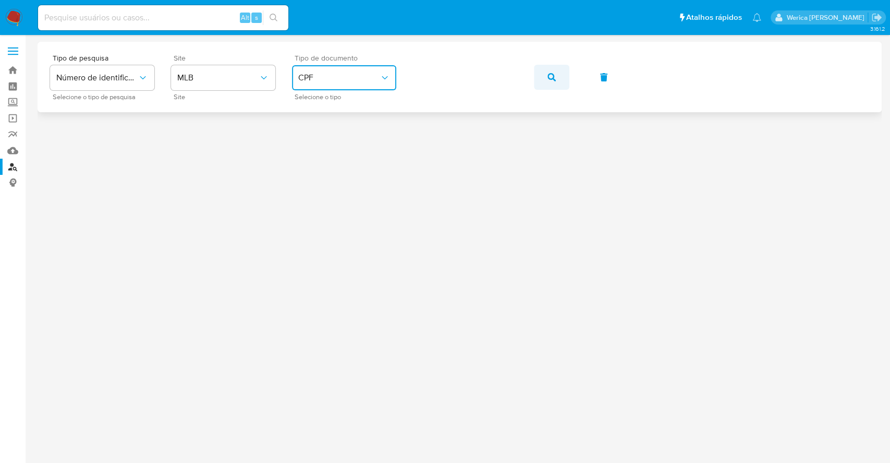
click at [549, 77] on icon "button" at bounding box center [552, 77] width 8 height 8
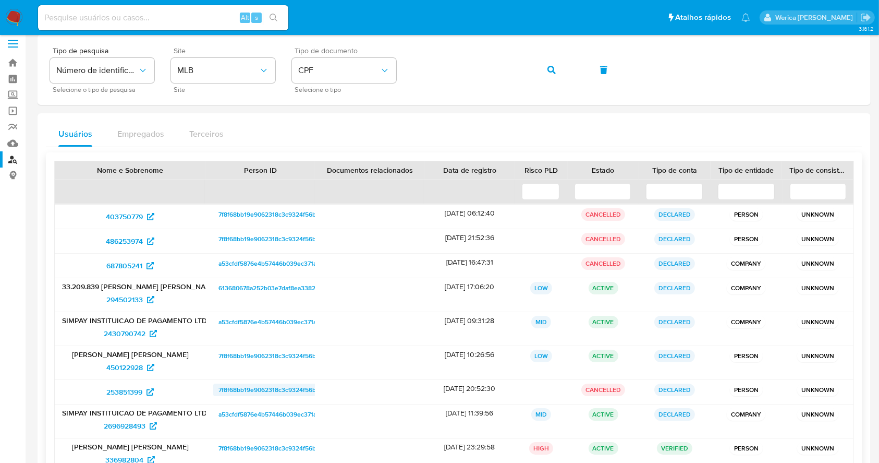
scroll to position [146, 0]
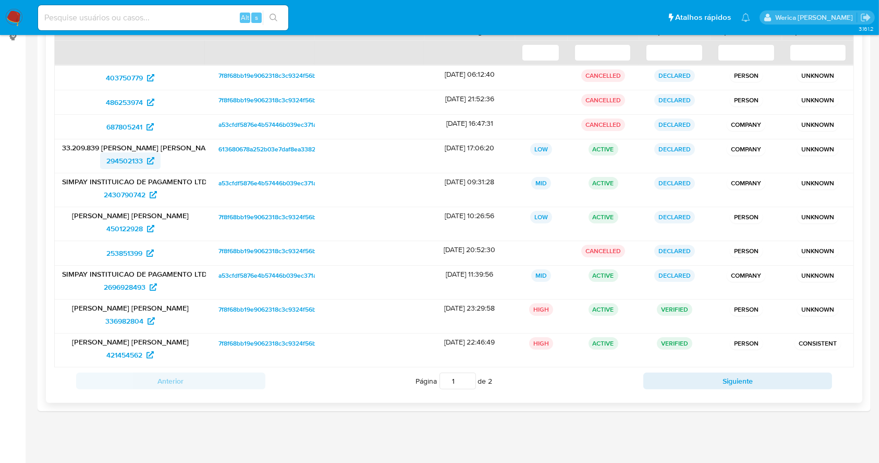
click at [129, 156] on span "294502133" at bounding box center [124, 160] width 37 height 17
click at [125, 190] on span "2430790742" at bounding box center [125, 194] width 42 height 17
click at [134, 227] on span "450122928" at bounding box center [124, 228] width 37 height 17
click at [115, 290] on span "2696928493" at bounding box center [125, 287] width 42 height 17
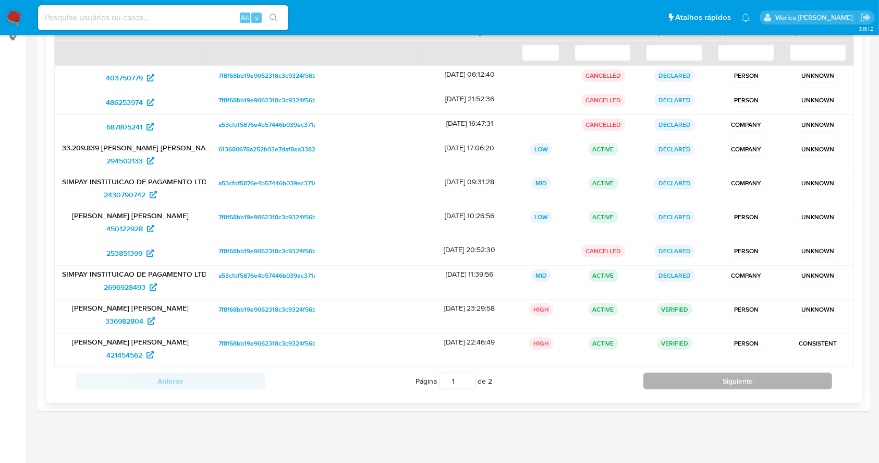
click at [714, 381] on button "Siguiente" at bounding box center [738, 380] width 189 height 17
type input "2"
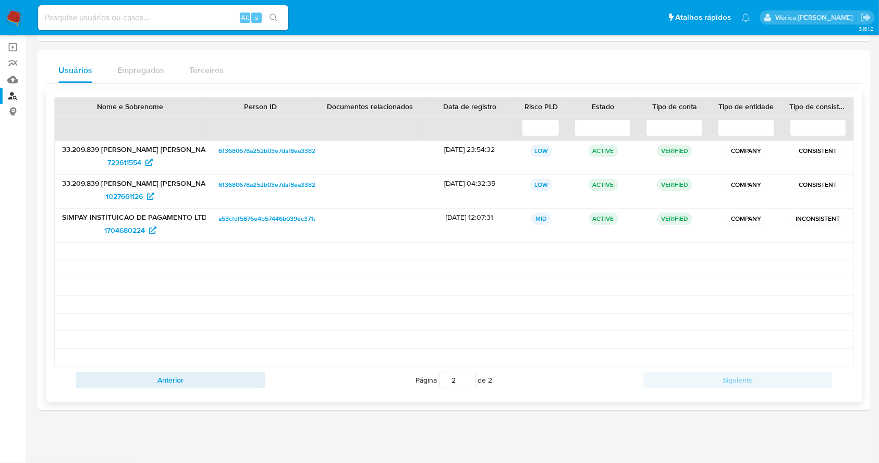
scroll to position [70, 0]
click at [121, 164] on span "723611554" at bounding box center [124, 162] width 34 height 17
click at [130, 201] on span "1027661126" at bounding box center [124, 196] width 37 height 17
click at [122, 235] on span "1704680224" at bounding box center [124, 230] width 41 height 17
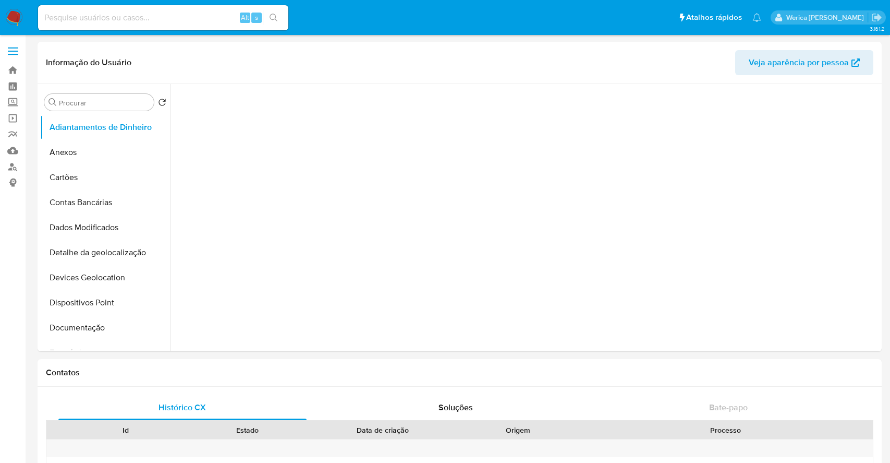
select select "10"
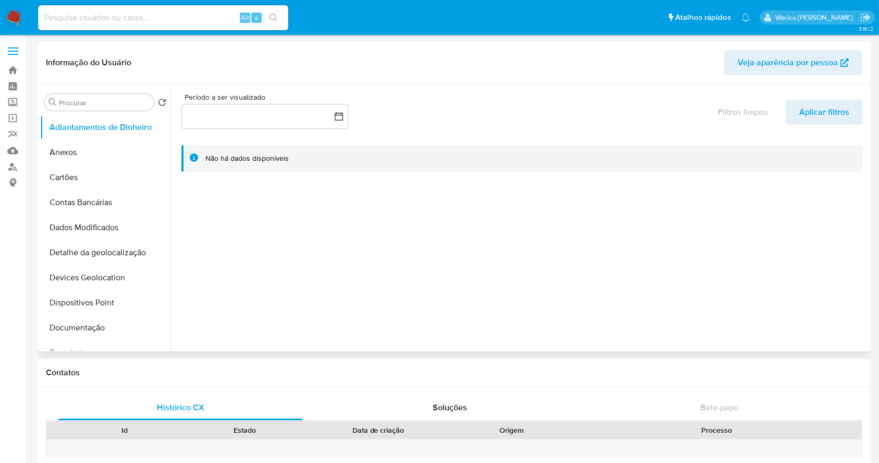
scroll to position [209, 0]
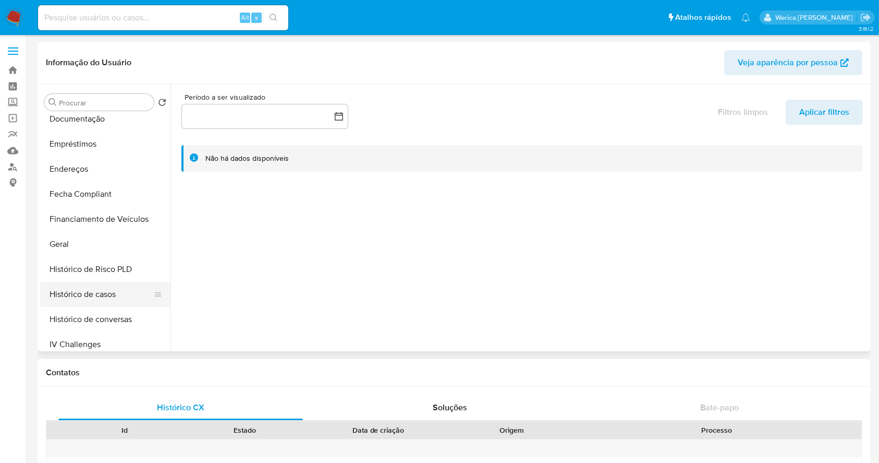
click at [102, 297] on button "Histórico de casos" at bounding box center [101, 294] width 122 height 25
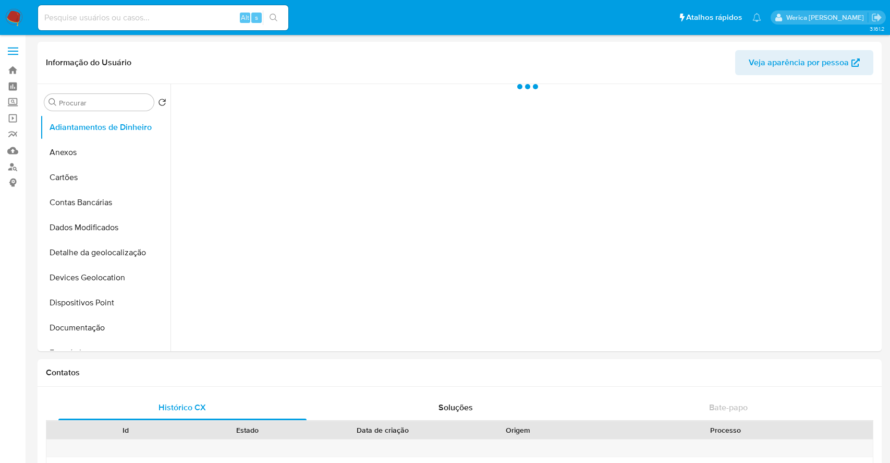
select select "10"
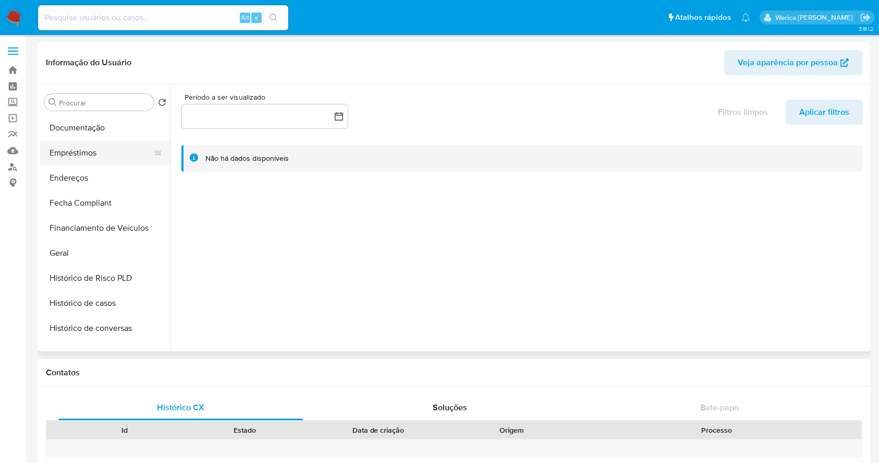
scroll to position [209, 0]
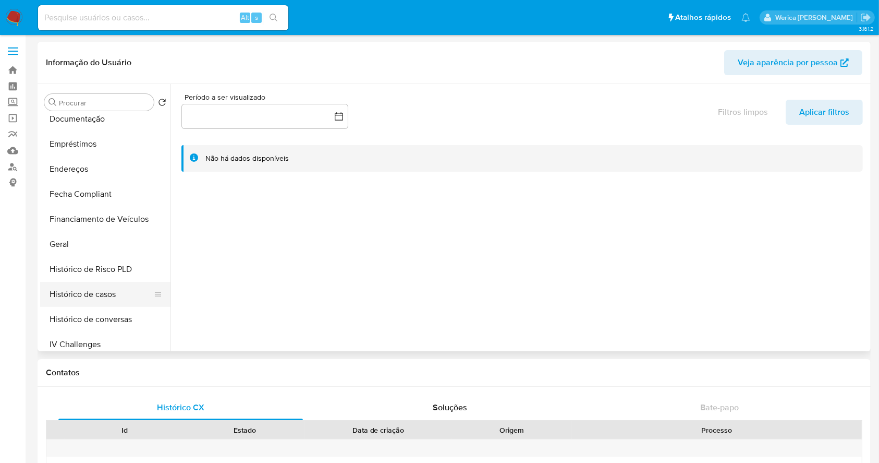
click at [116, 292] on button "Histórico de casos" at bounding box center [101, 294] width 122 height 25
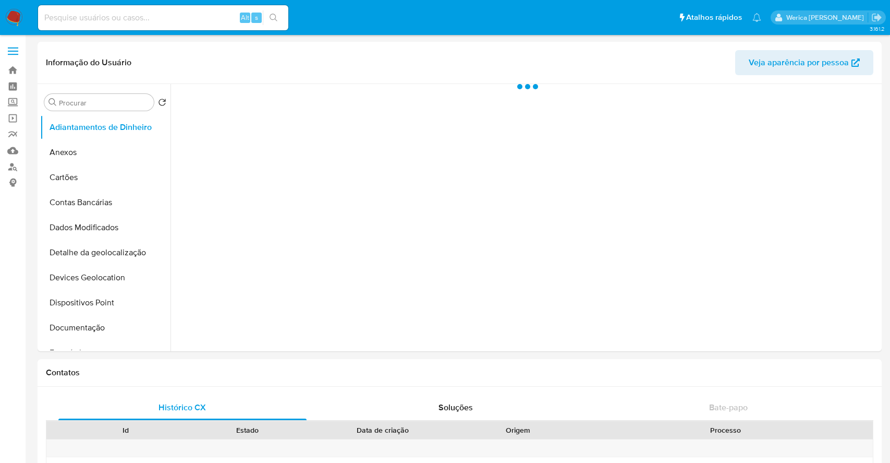
select select "10"
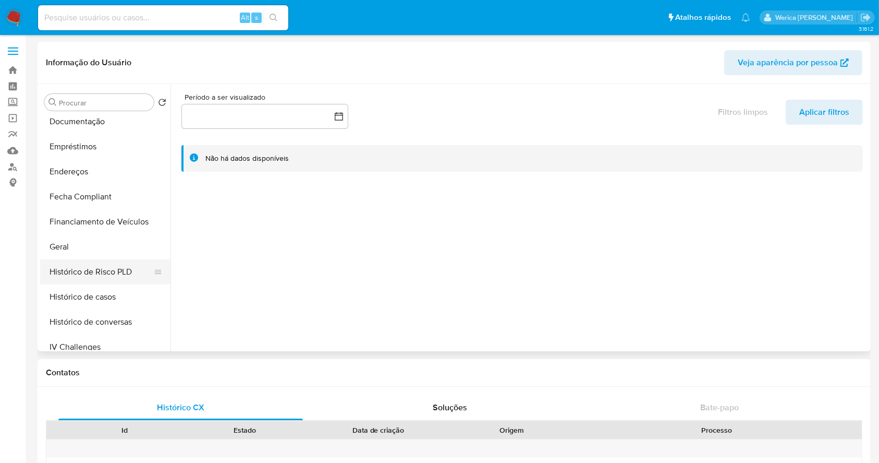
scroll to position [209, 0]
click at [99, 295] on button "Histórico de casos" at bounding box center [101, 294] width 122 height 25
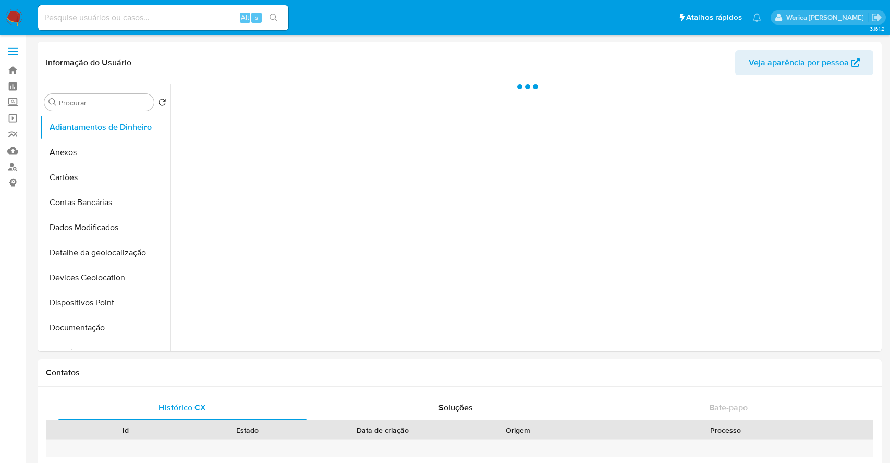
select select "10"
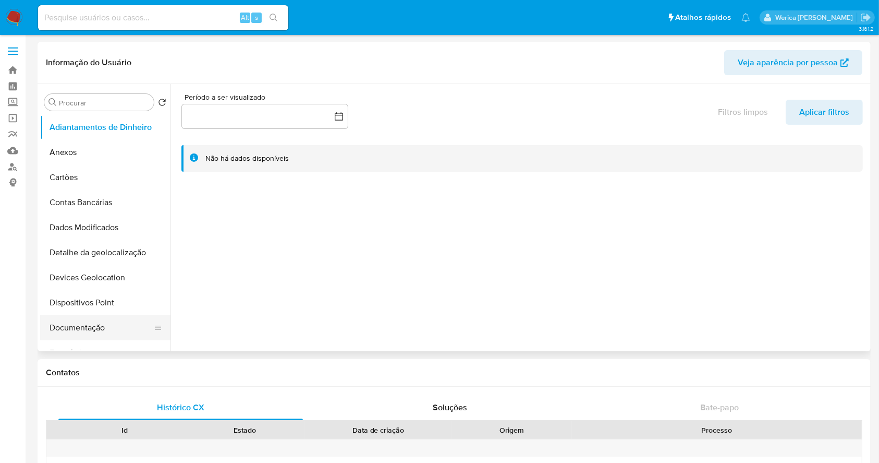
scroll to position [209, 0]
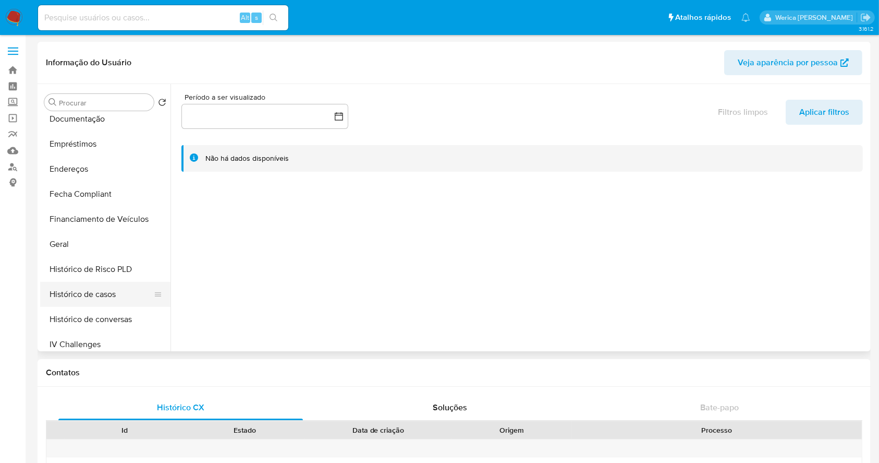
drag, startPoint x: 88, startPoint y: 294, endPoint x: 98, endPoint y: 294, distance: 9.9
click at [88, 295] on button "Histórico de casos" at bounding box center [101, 294] width 122 height 25
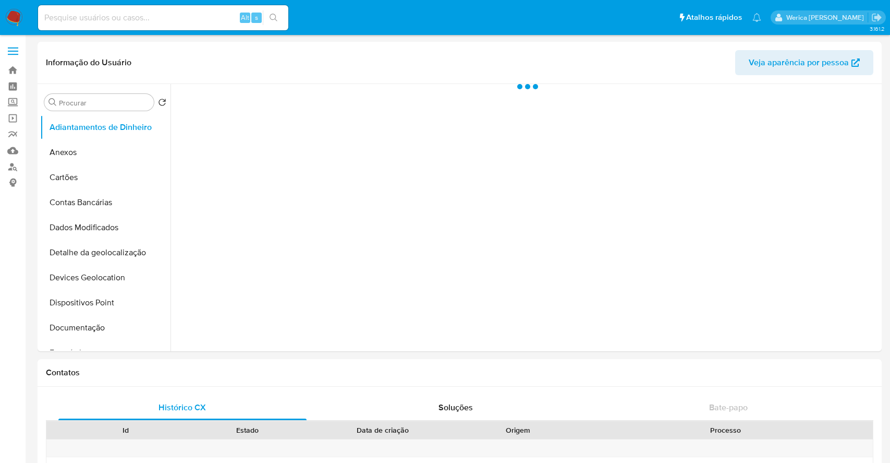
select select "10"
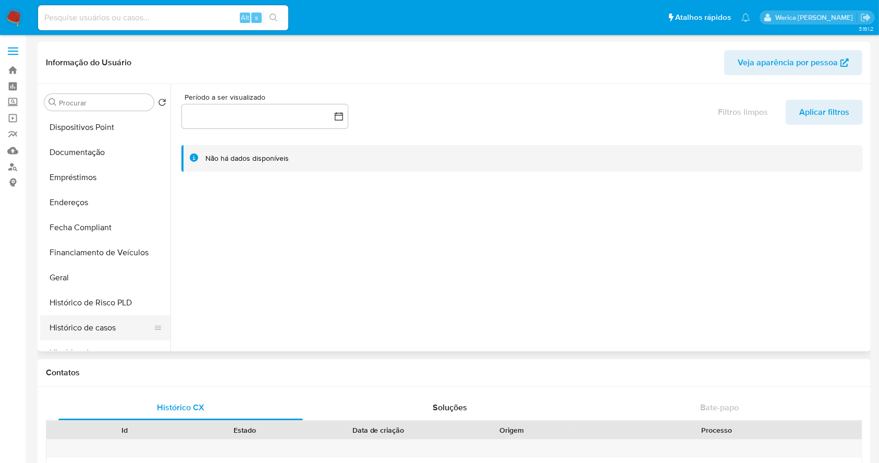
scroll to position [209, 0]
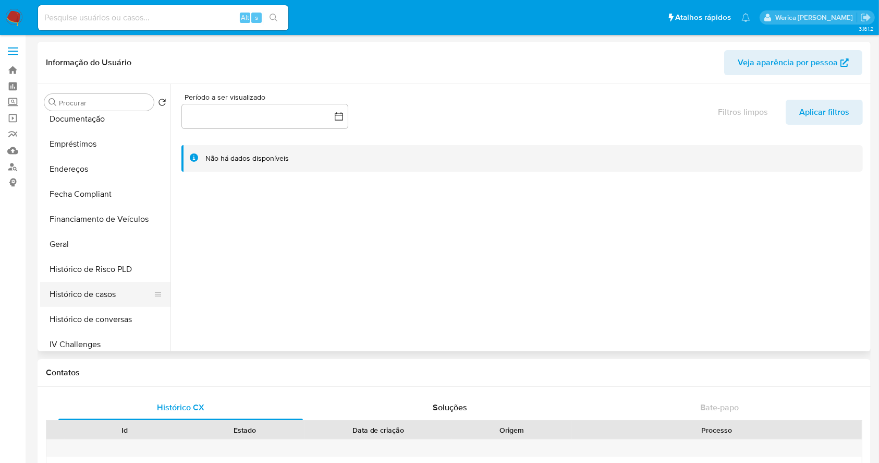
click at [107, 284] on ul "Adiantamentos de Dinheiro Anexos Cartões Contas Bancárias Dados Modificados Det…" at bounding box center [105, 232] width 130 height 235
click at [109, 289] on button "Histórico de casos" at bounding box center [101, 294] width 122 height 25
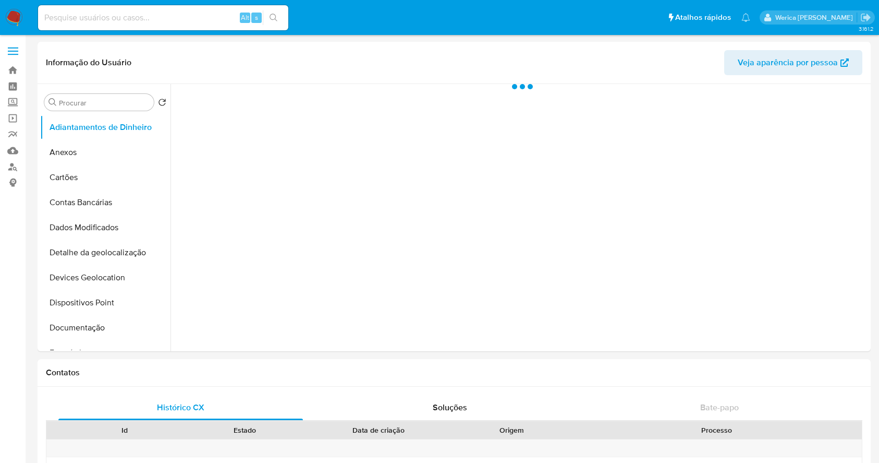
select select "10"
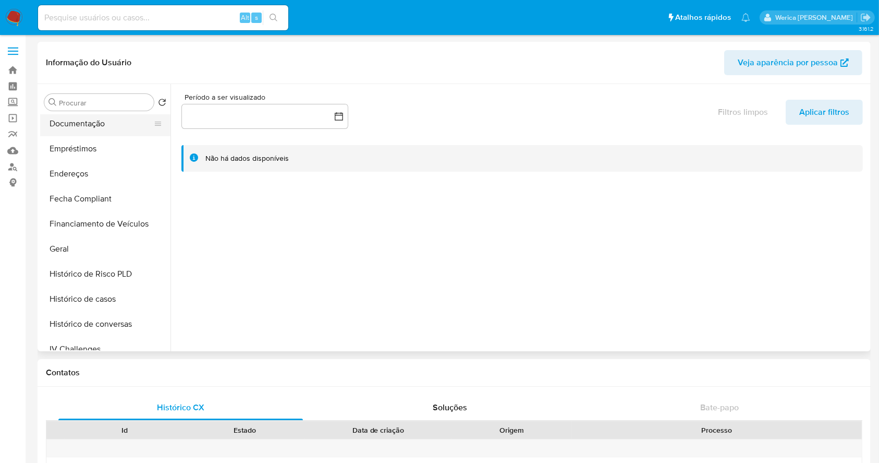
scroll to position [209, 0]
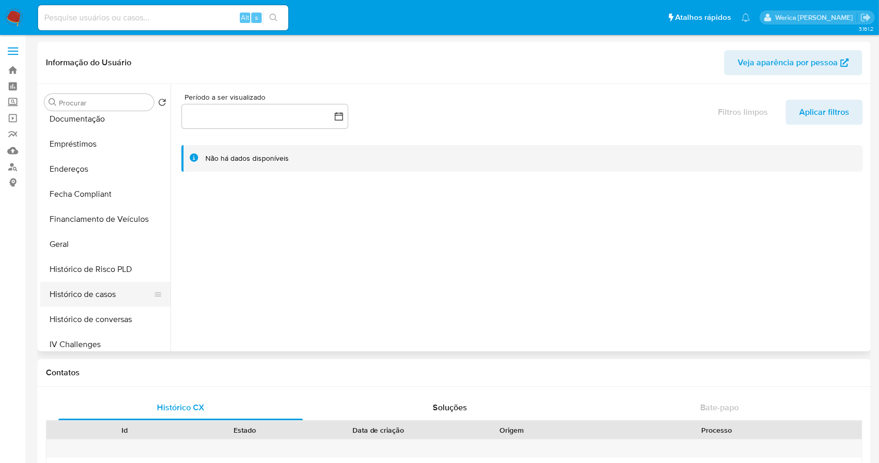
click at [92, 303] on button "Histórico de casos" at bounding box center [101, 294] width 122 height 25
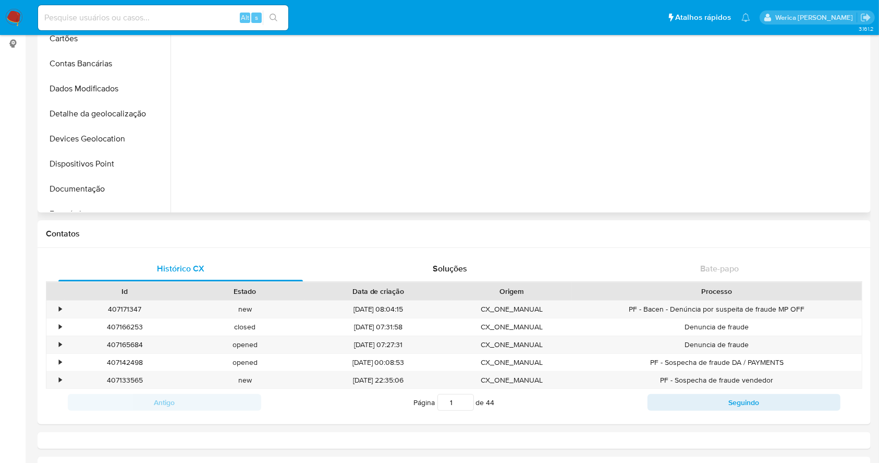
scroll to position [209, 0]
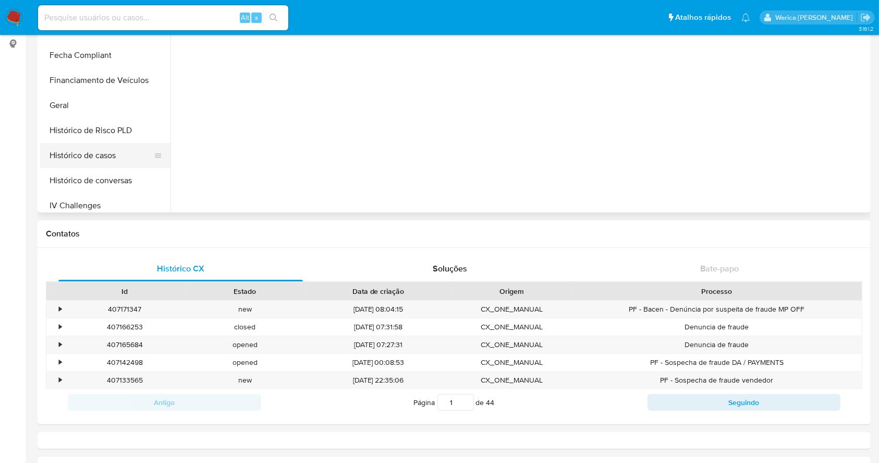
click at [102, 158] on button "Histórico de casos" at bounding box center [101, 155] width 122 height 25
select select "10"
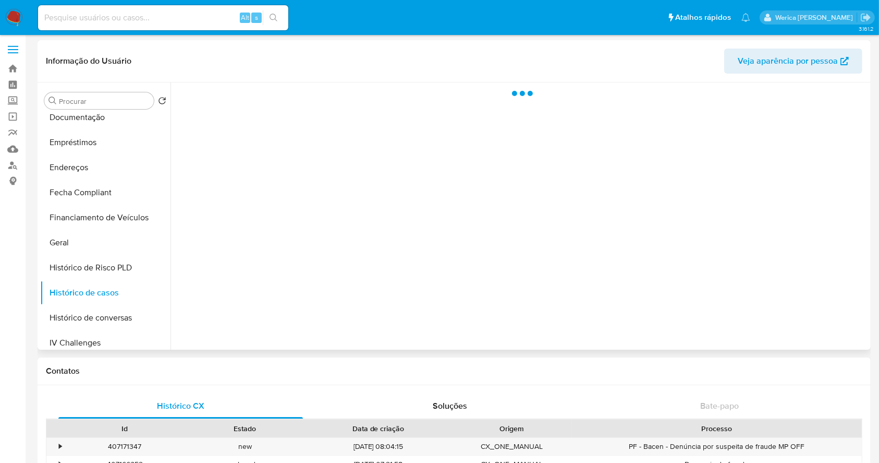
scroll to position [0, 0]
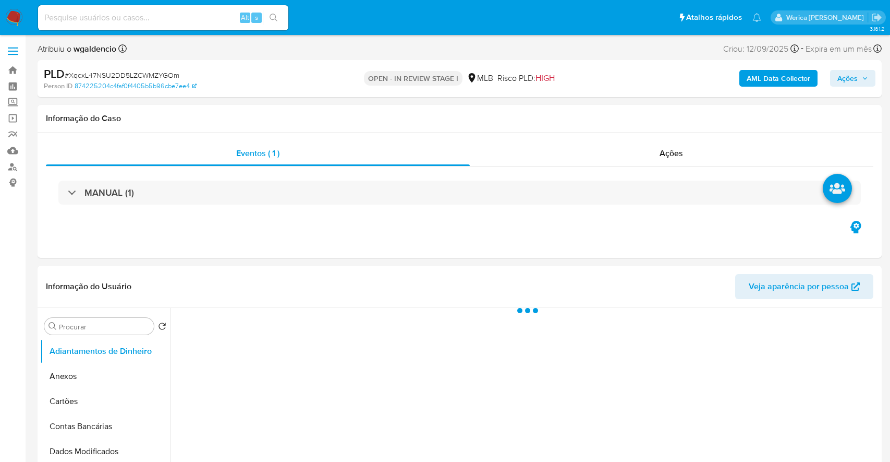
select select "10"
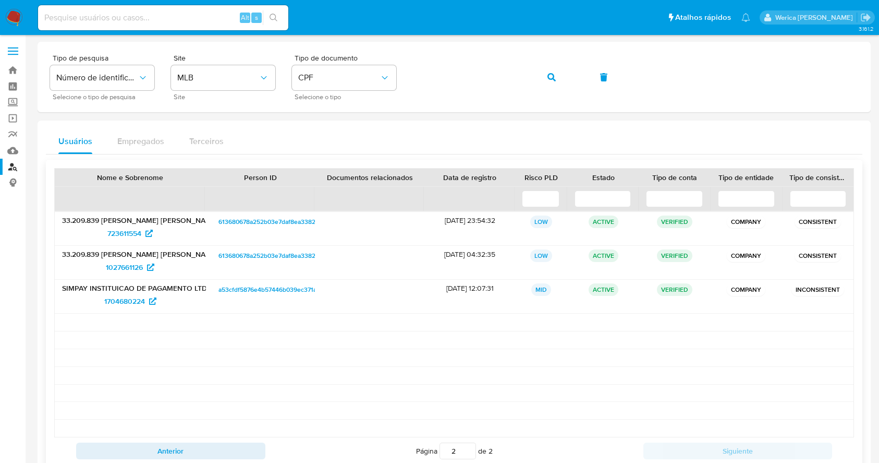
scroll to position [70, 0]
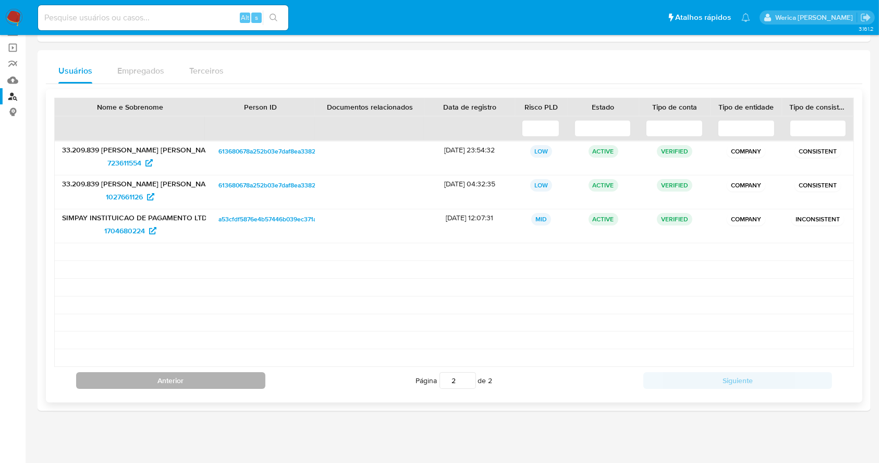
drag, startPoint x: 216, startPoint y: 392, endPoint x: 216, endPoint y: 383, distance: 9.4
click at [216, 392] on div "Anterior Página 2 de 2 Siguiente" at bounding box center [454, 380] width 800 height 27
click at [216, 381] on button "Anterior" at bounding box center [170, 380] width 189 height 17
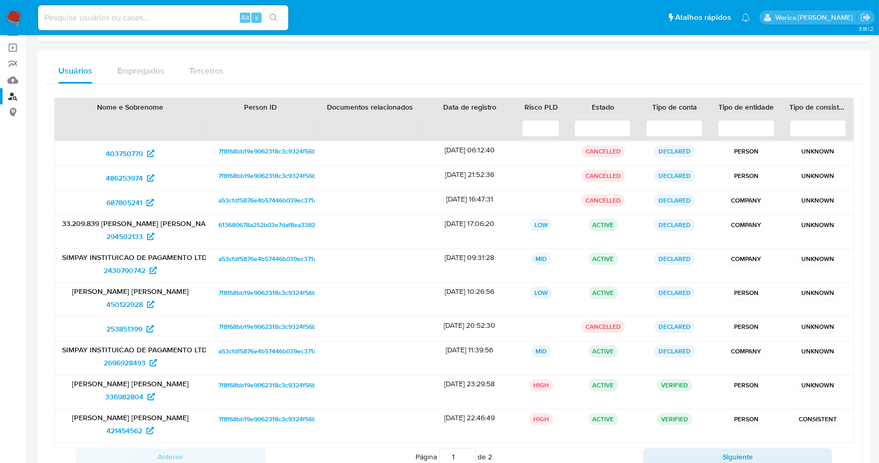
click at [774, 72] on div "Usuários Empregados Terceiros" at bounding box center [454, 70] width 817 height 25
click at [120, 427] on span "421454562" at bounding box center [124, 430] width 36 height 17
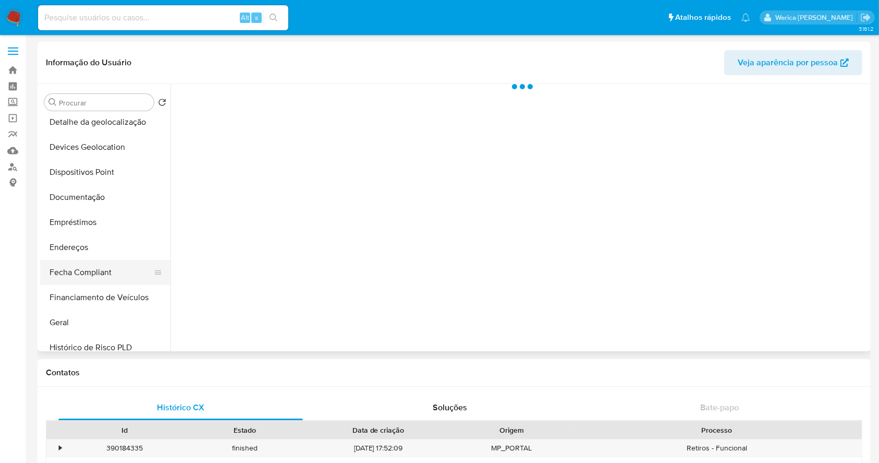
scroll to position [139, 0]
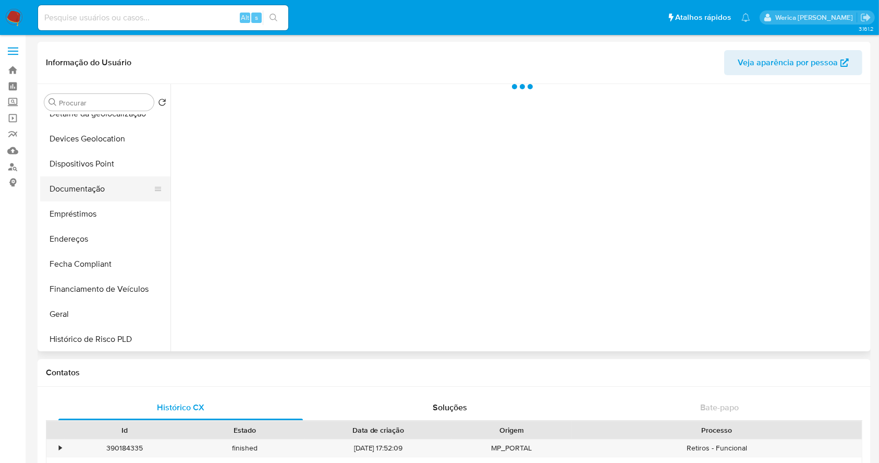
select select "10"
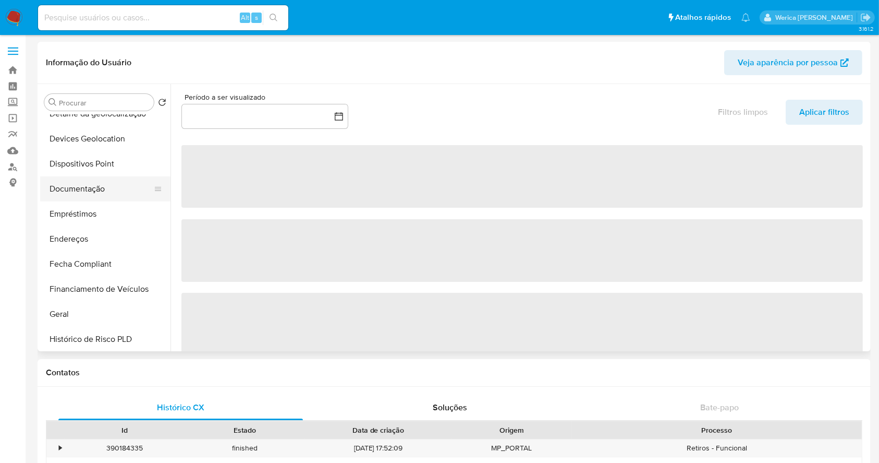
click at [85, 185] on button "Documentação" at bounding box center [101, 188] width 122 height 25
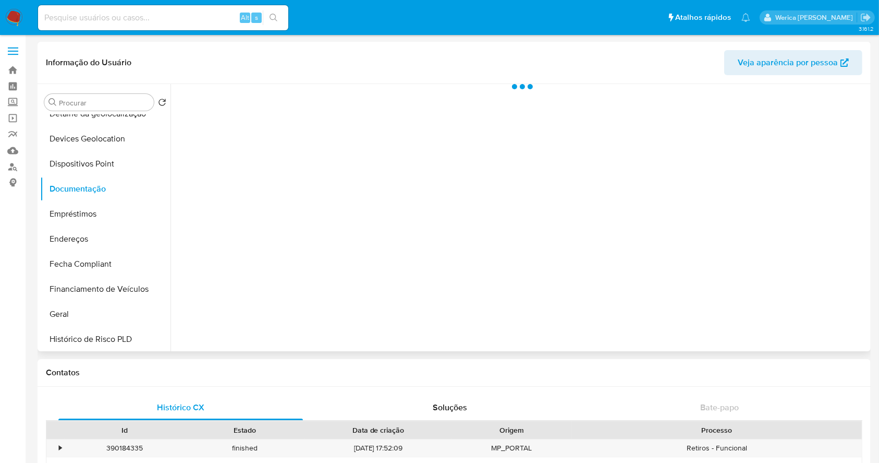
click at [233, 184] on div at bounding box center [520, 217] width 698 height 267
click at [233, 158] on div at bounding box center [520, 217] width 698 height 267
click at [228, 137] on div at bounding box center [520, 217] width 698 height 267
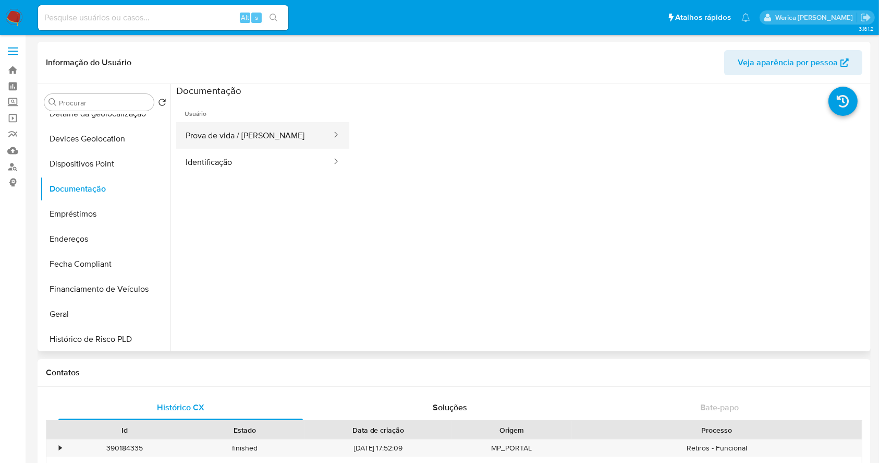
click at [232, 128] on button "Prova de vida / [PERSON_NAME]" at bounding box center [254, 135] width 156 height 27
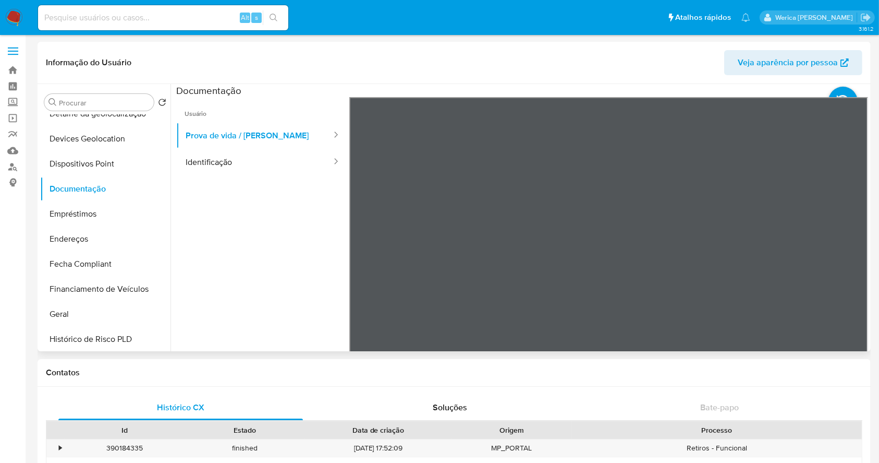
click at [281, 176] on ul "Usuário Prova de vida / Selfie Identificação" at bounding box center [262, 247] width 173 height 300
click at [294, 195] on ul "Usuário Prova de vida / Selfie Identificação" at bounding box center [262, 247] width 173 height 300
click at [281, 169] on button "Identificação" at bounding box center [254, 162] width 156 height 27
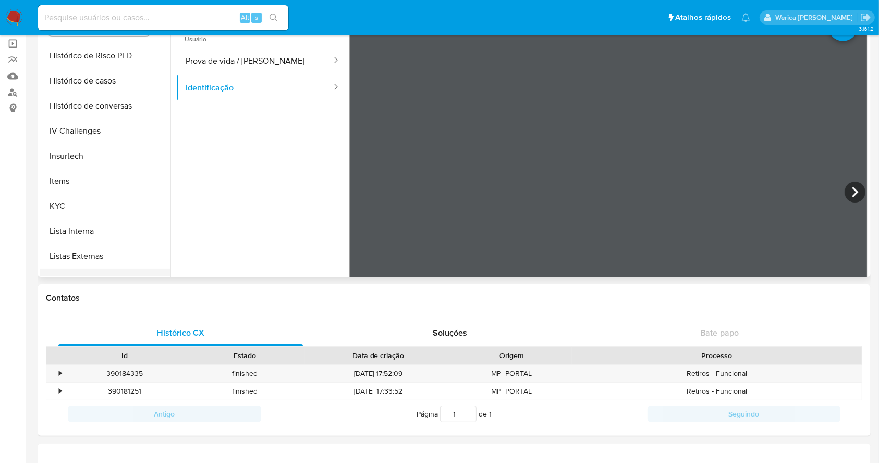
scroll to position [0, 0]
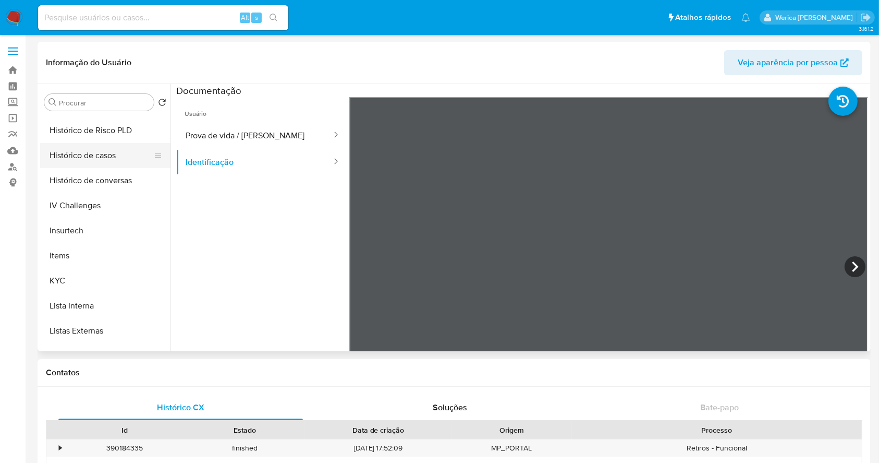
click at [88, 155] on button "Histórico de casos" at bounding box center [101, 155] width 122 height 25
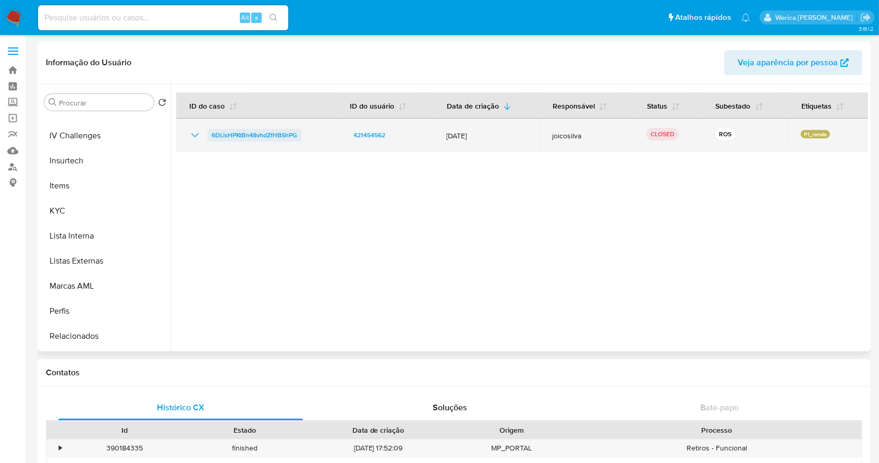
drag, startPoint x: 316, startPoint y: 139, endPoint x: 209, endPoint y: 136, distance: 107.5
click at [209, 136] on div "6DLisHPKtBn48vhdZfHBShPG" at bounding box center [257, 135] width 136 height 13
click at [268, 135] on span "6DLisHPKtBn48vhdZfHBShPG" at bounding box center [255, 135] width 86 height 13
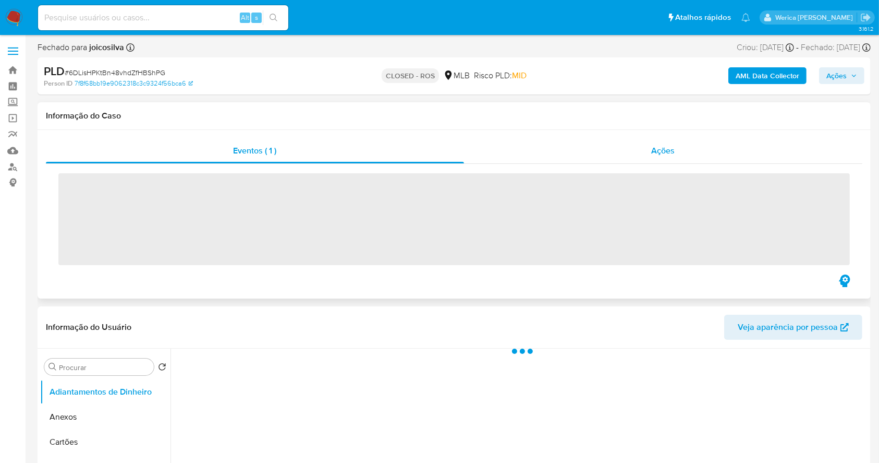
click at [683, 155] on div "Ações" at bounding box center [663, 150] width 399 height 25
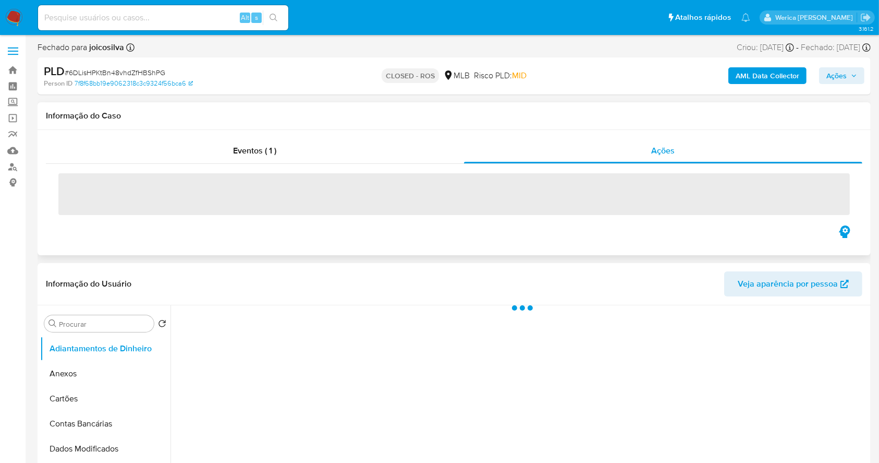
select select "10"
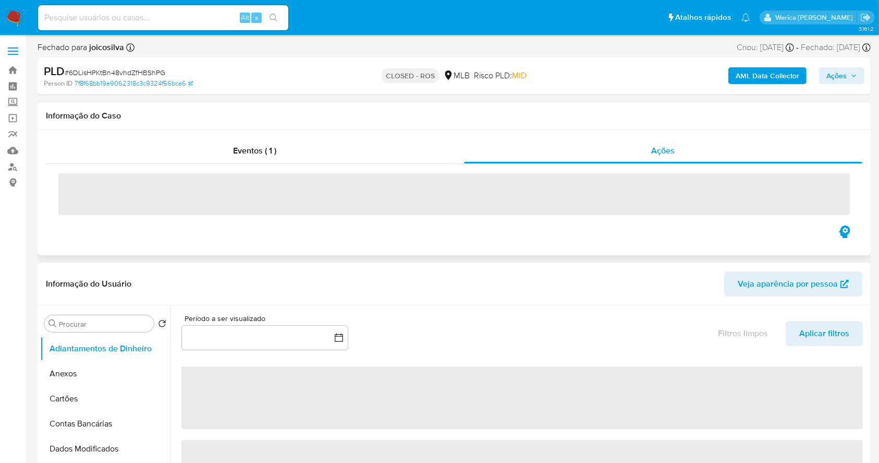
click at [96, 194] on span "‌" at bounding box center [454, 194] width 792 height 42
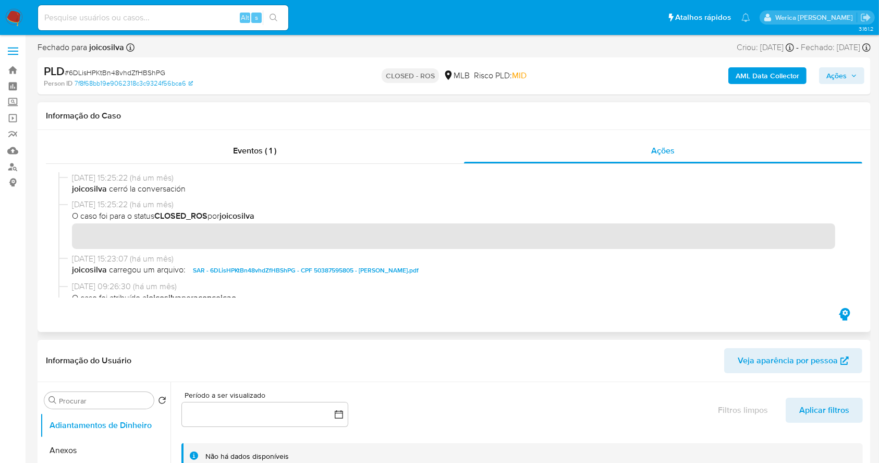
drag, startPoint x: 73, startPoint y: 178, endPoint x: 116, endPoint y: 177, distance: 43.3
click at [116, 177] on span "21/08/2025 15:25:22 (há um mês)" at bounding box center [459, 177] width 774 height 11
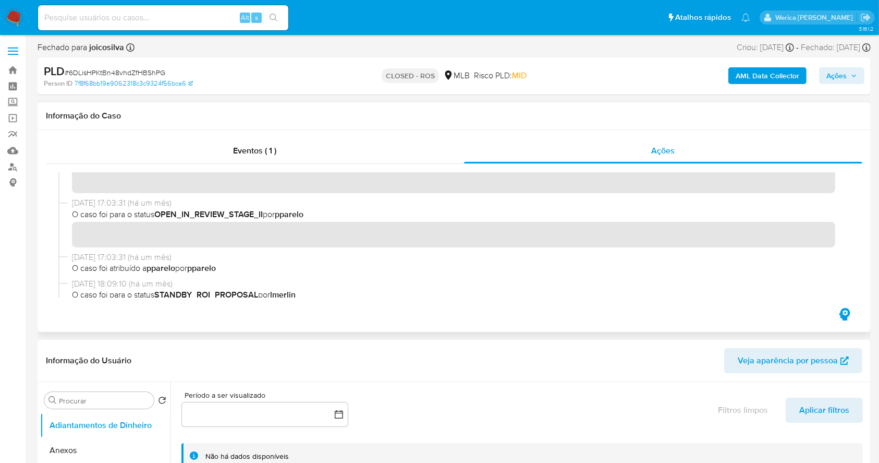
scroll to position [765, 0]
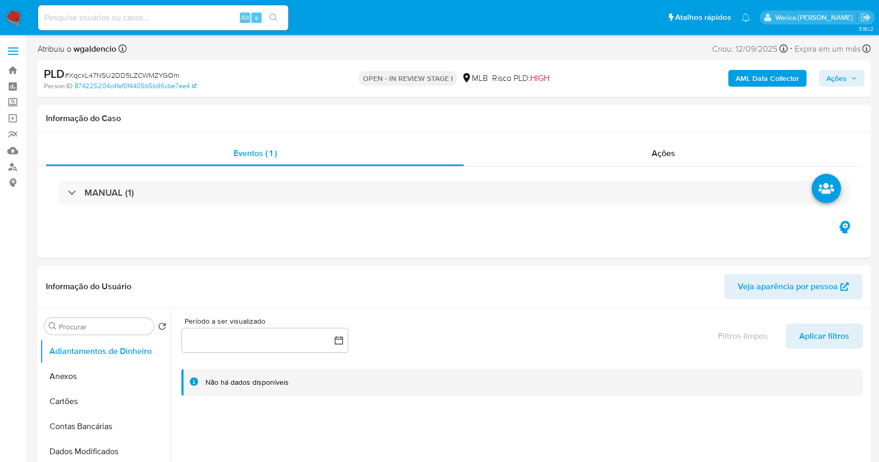
select select "10"
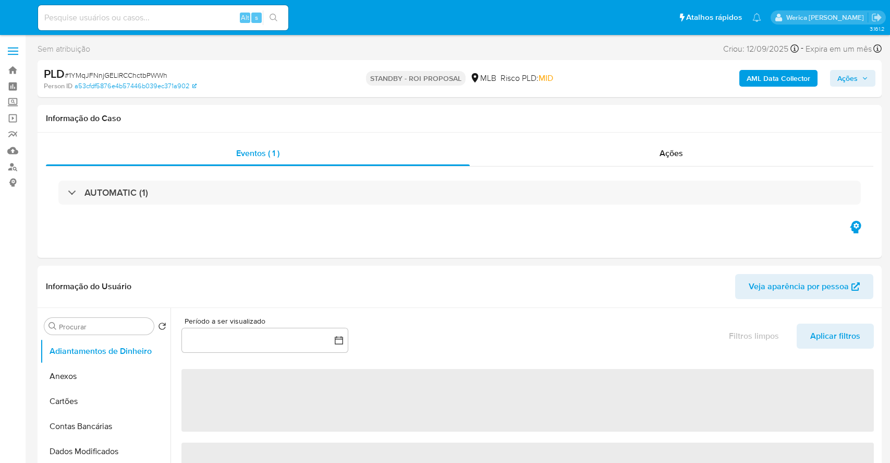
select select "10"
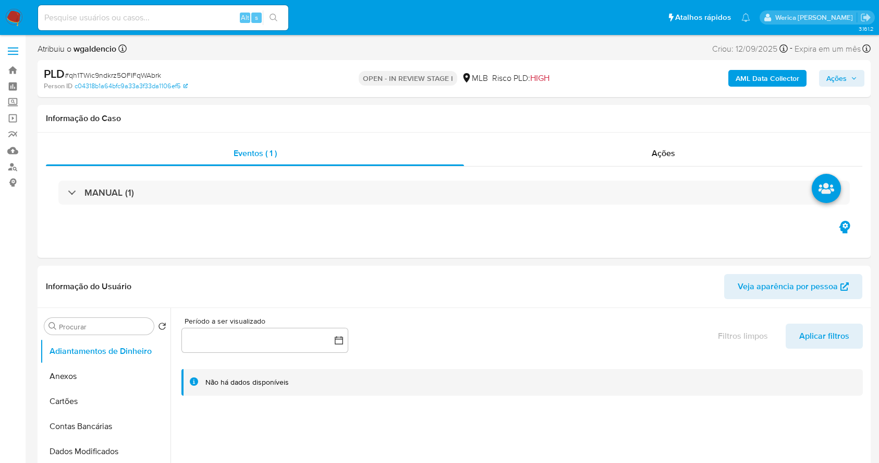
select select "10"
click at [738, 122] on h1 "Informação do Caso" at bounding box center [454, 118] width 817 height 10
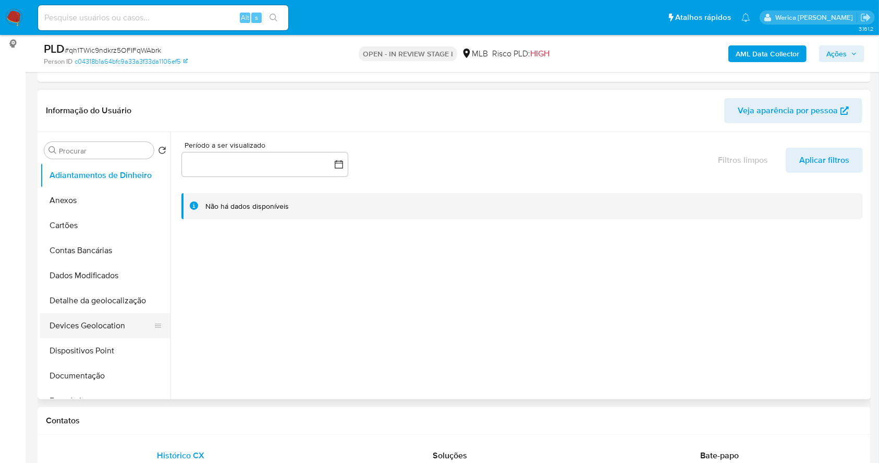
scroll to position [278, 0]
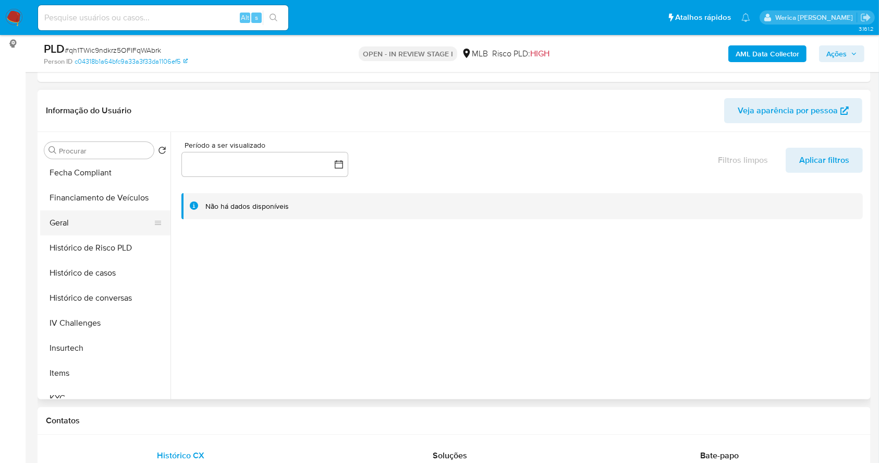
click at [93, 213] on ul "Adiantamentos de Dinheiro Anexos Cartões Contas Bancárias Dados Modificados Det…" at bounding box center [105, 280] width 130 height 235
click at [490, 257] on div at bounding box center [520, 265] width 698 height 267
click at [90, 219] on button "Geral" at bounding box center [101, 222] width 122 height 25
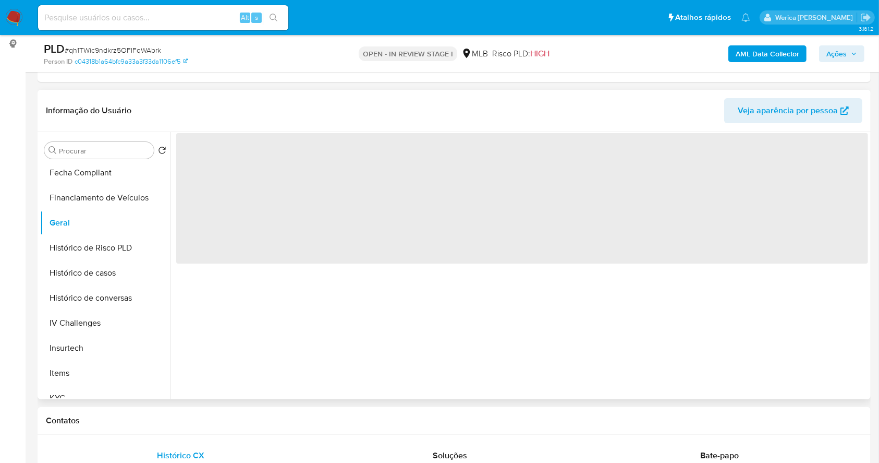
click at [464, 181] on span "‌" at bounding box center [522, 198] width 692 height 130
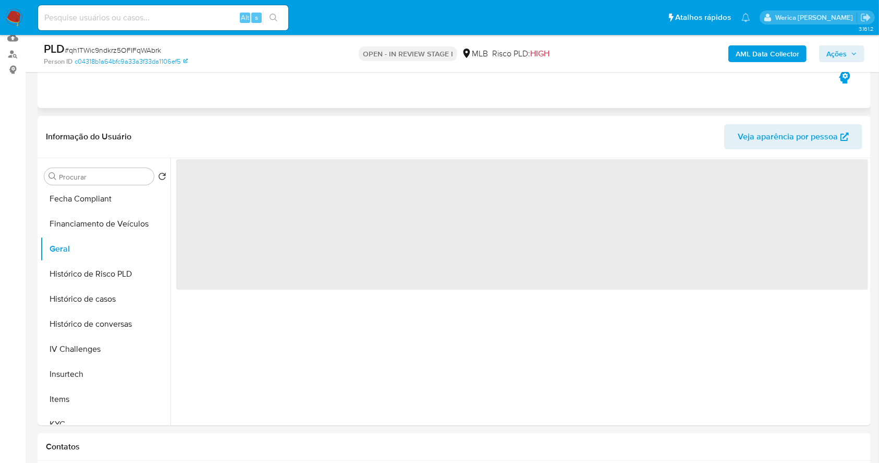
scroll to position [0, 0]
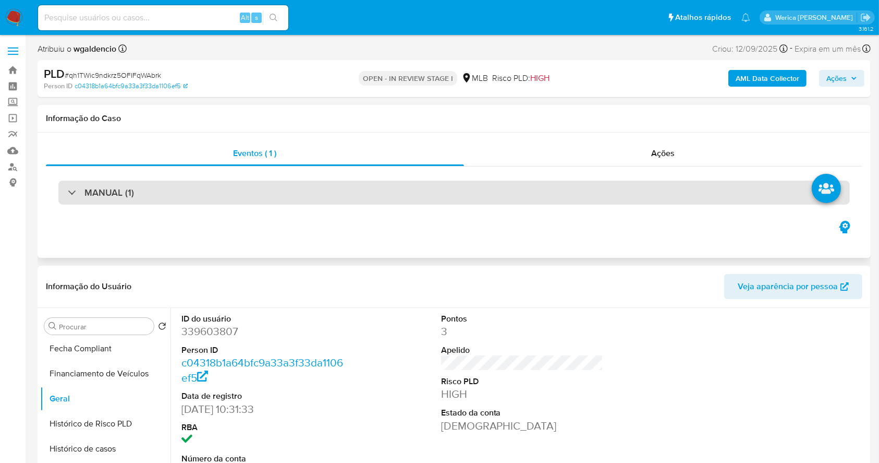
click at [372, 194] on div "MANUAL (1)" at bounding box center [454, 192] width 792 height 24
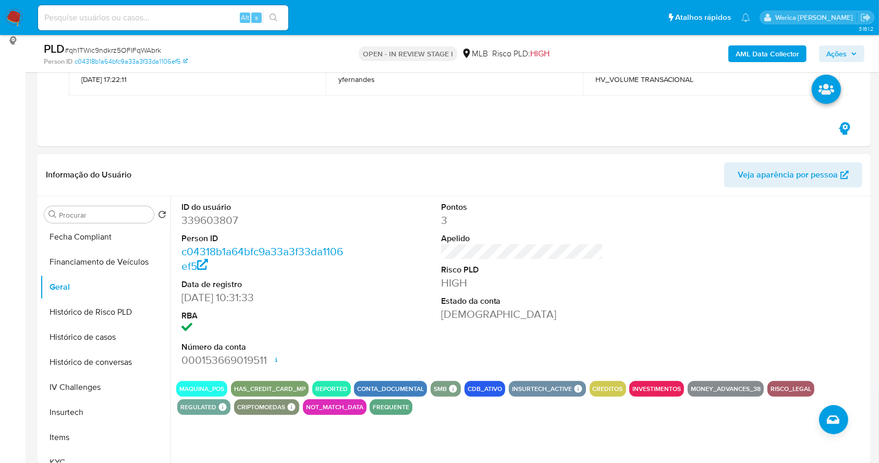
scroll to position [209, 0]
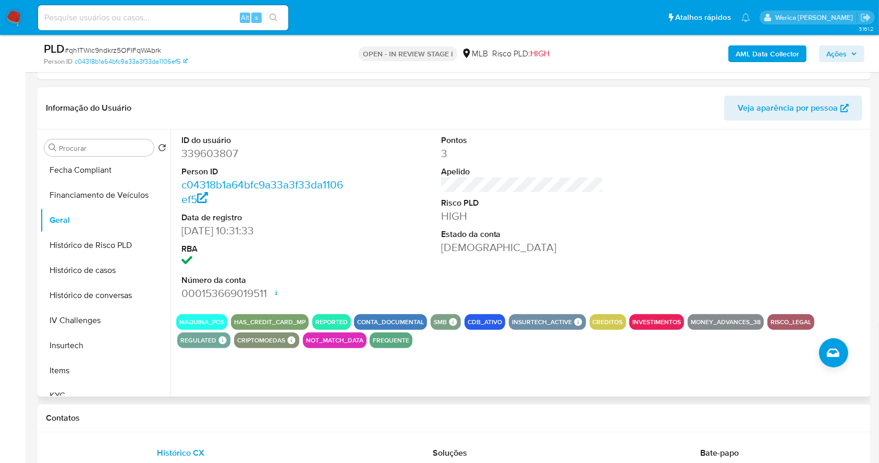
click at [209, 159] on dd "339603807" at bounding box center [263, 153] width 163 height 15
copy dd "339603807"
click at [96, 272] on button "Histórico de casos" at bounding box center [101, 270] width 122 height 25
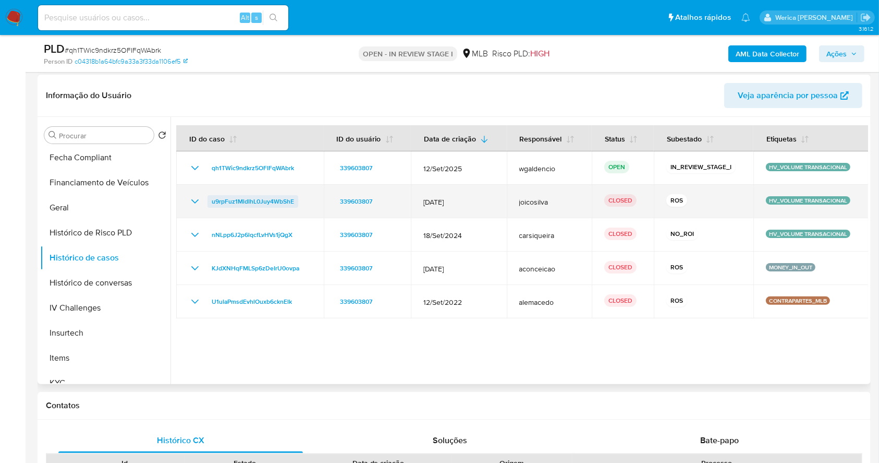
click at [269, 198] on span "u9rpFuz1MldIhL0Juy4WbShE" at bounding box center [253, 201] width 82 height 13
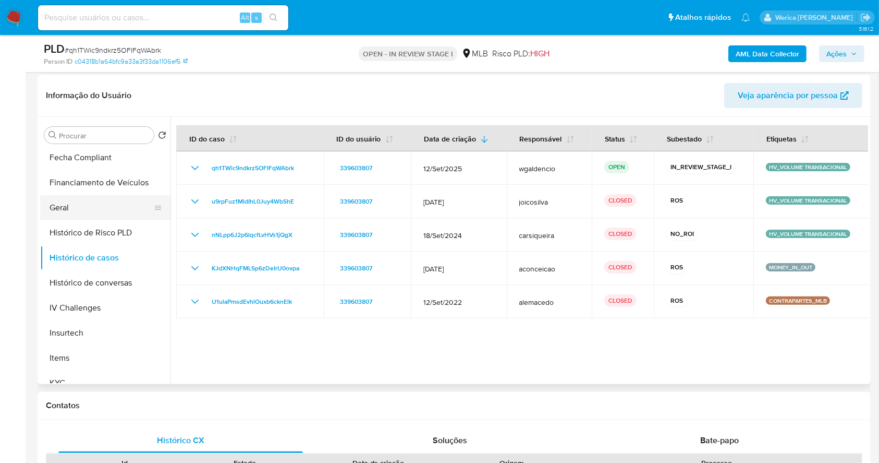
click at [84, 202] on button "Geral" at bounding box center [101, 207] width 122 height 25
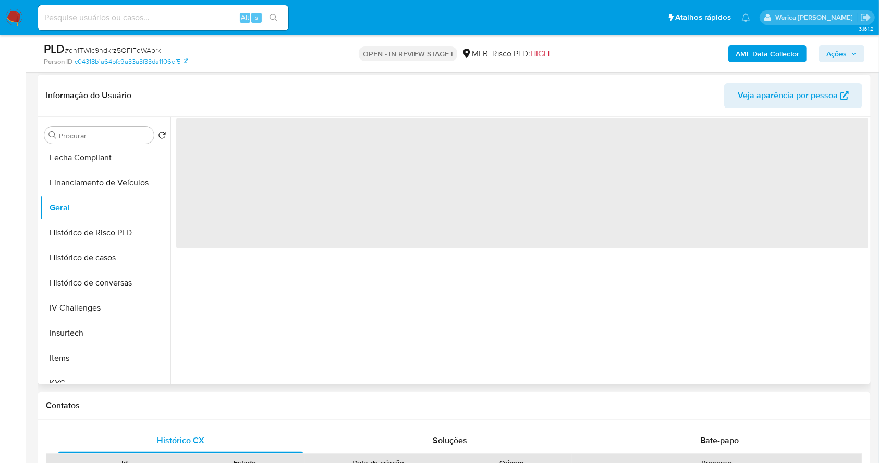
click at [269, 183] on span "‌" at bounding box center [522, 183] width 692 height 130
click at [257, 166] on span "‌" at bounding box center [522, 183] width 692 height 130
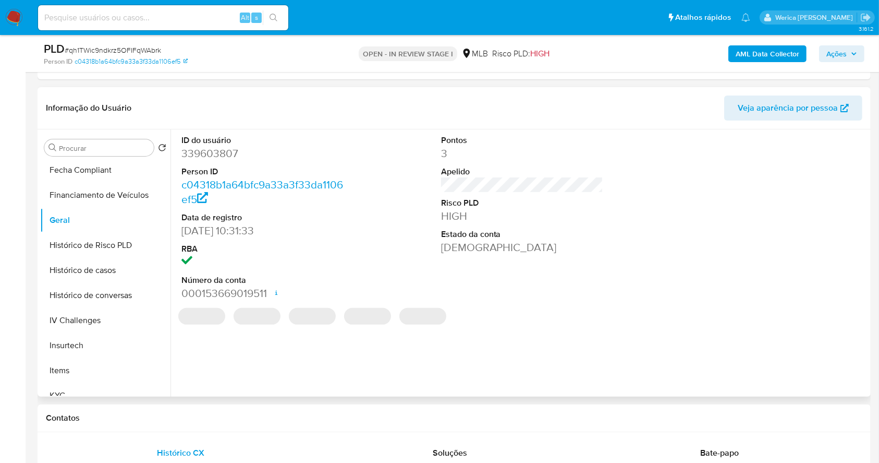
click at [213, 156] on dd "339603807" at bounding box center [263, 153] width 163 height 15
copy dd "339603807"
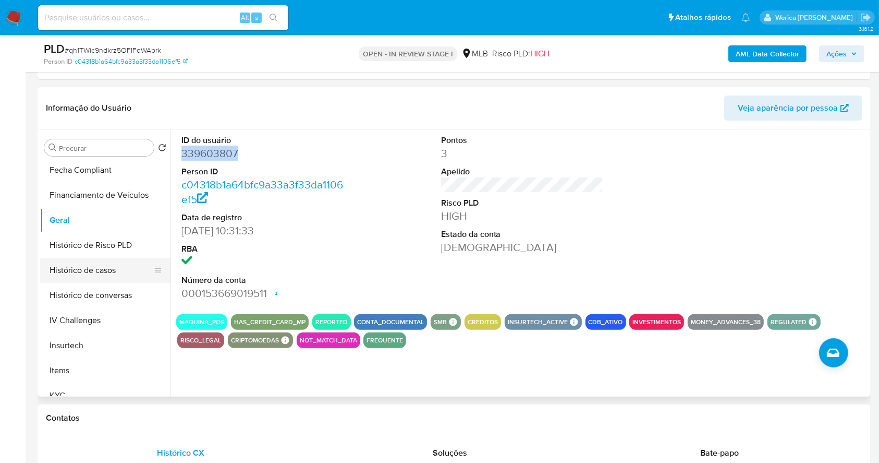
scroll to position [139, 0]
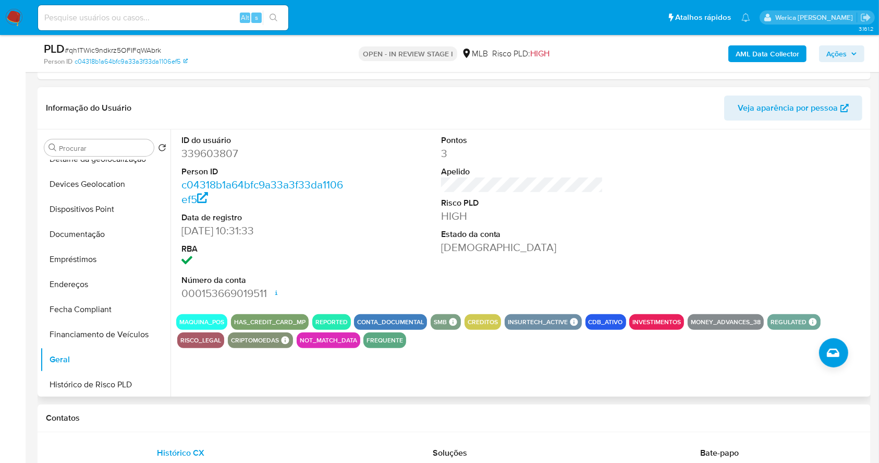
click at [785, 228] on div at bounding box center [781, 217] width 173 height 176
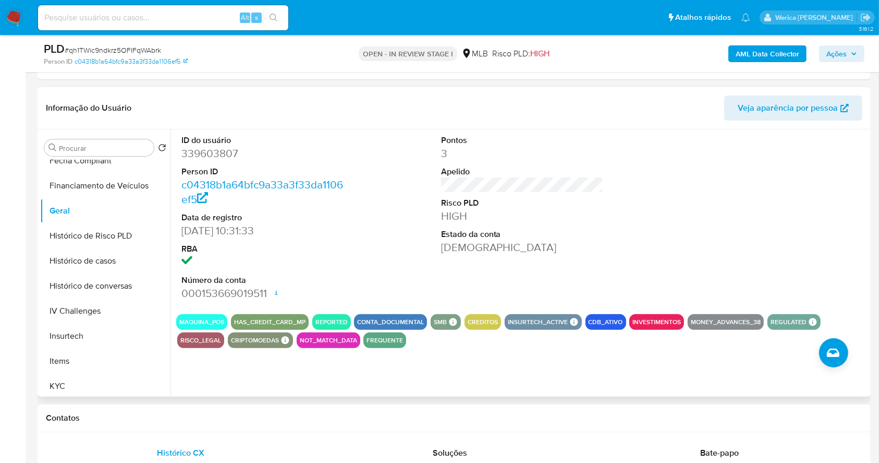
scroll to position [347, 0]
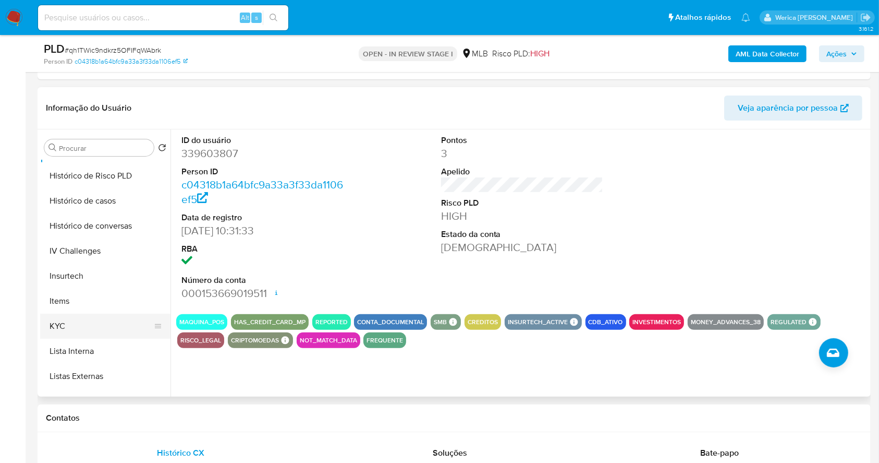
click at [90, 318] on button "KYC" at bounding box center [101, 326] width 122 height 25
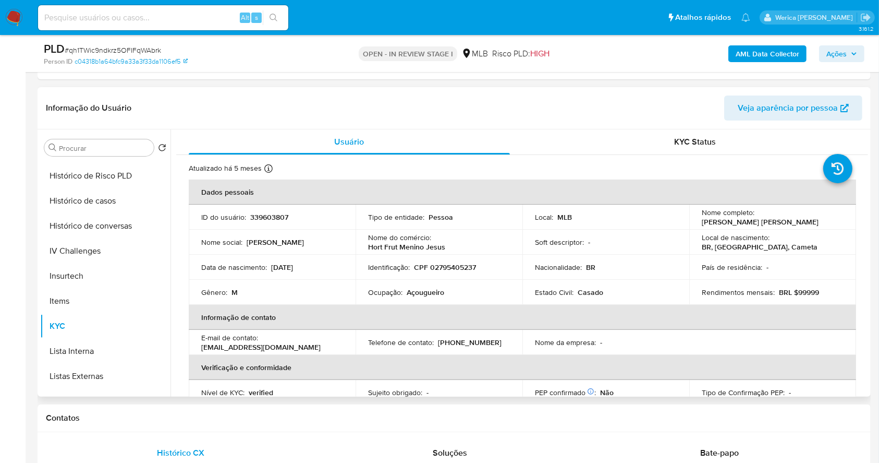
click at [394, 288] on p "Ocupação :" at bounding box center [385, 291] width 34 height 9
click at [394, 291] on p "Ocupação :" at bounding box center [385, 291] width 34 height 9
copy div "Ocupação : Açougueiro"
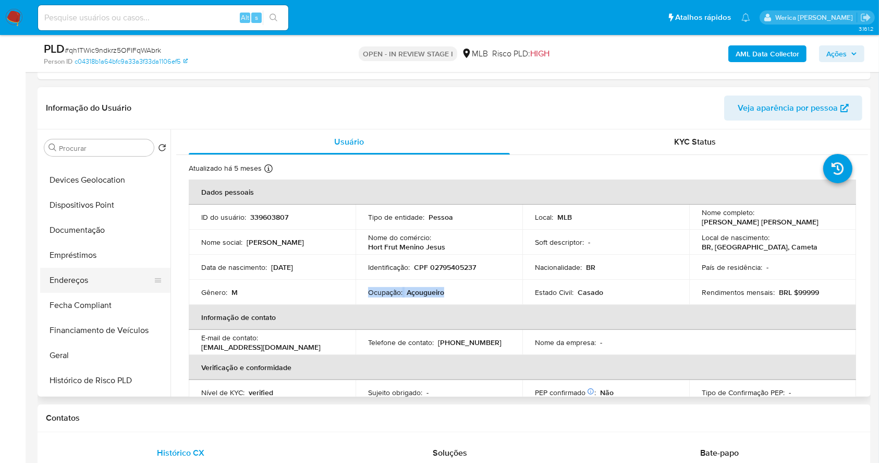
scroll to position [139, 0]
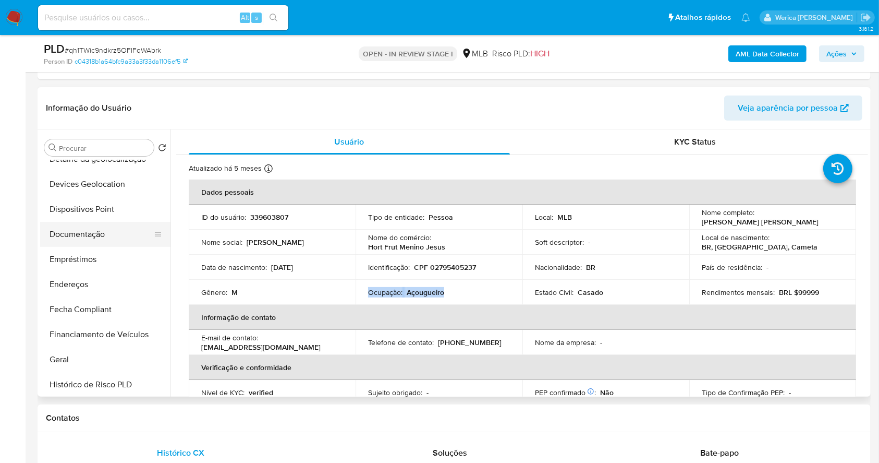
click at [92, 235] on button "Documentação" at bounding box center [101, 234] width 122 height 25
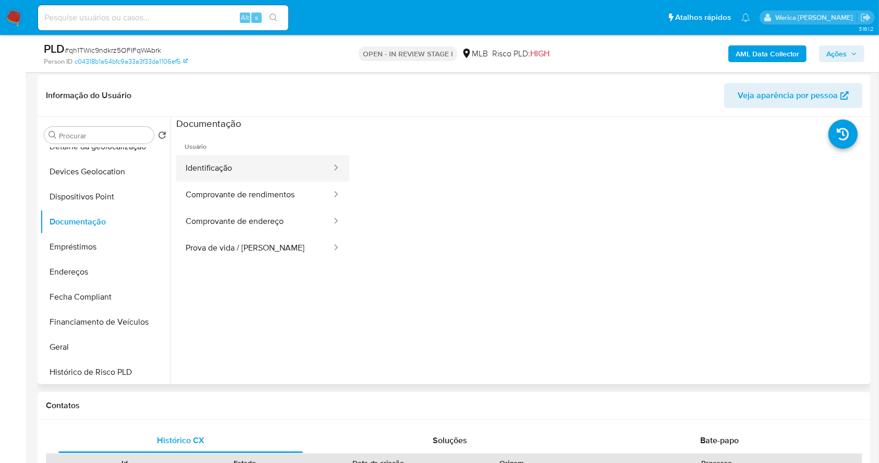
click at [271, 169] on button "Identificação" at bounding box center [254, 168] width 156 height 27
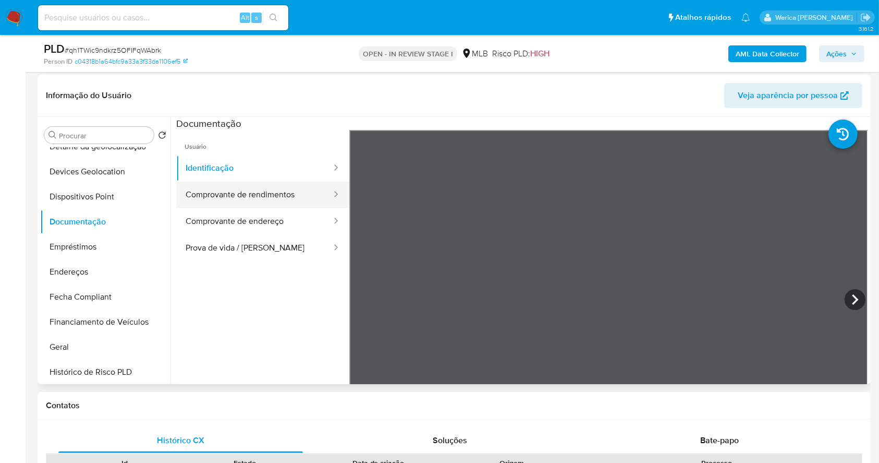
click at [287, 198] on button "Comprovante de rendimentos" at bounding box center [254, 195] width 156 height 27
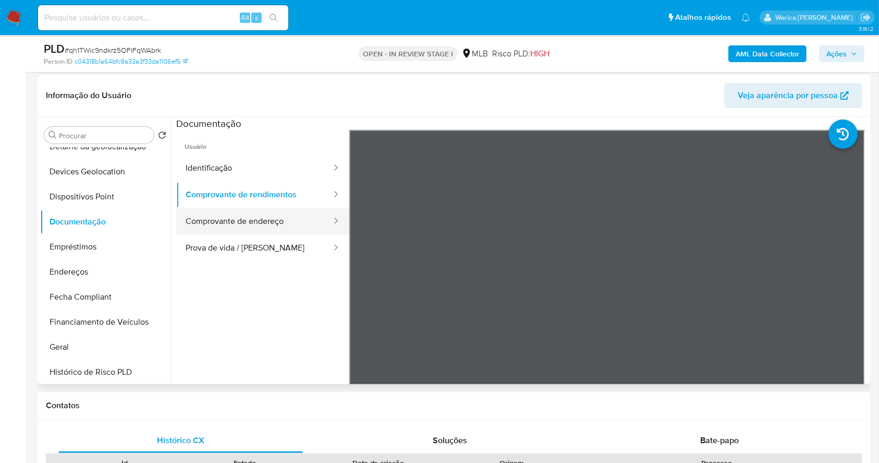
click at [250, 212] on button "Comprovante de endereço" at bounding box center [254, 221] width 156 height 27
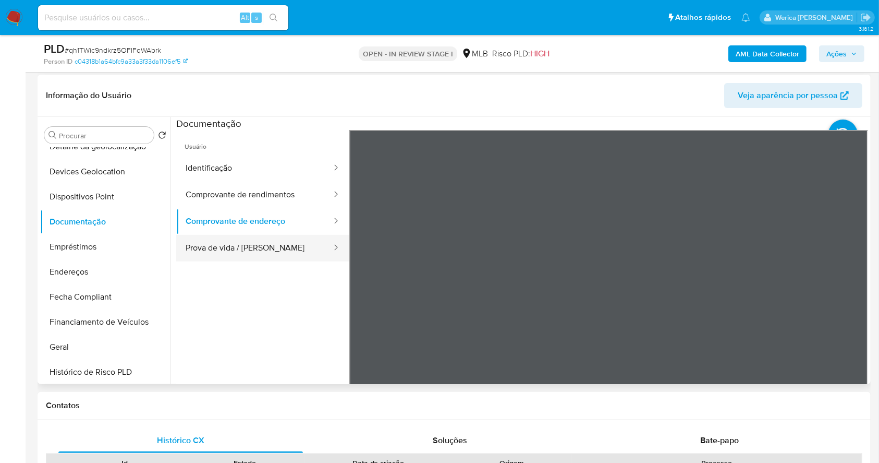
click at [231, 254] on button "Prova de vida / Selfie" at bounding box center [254, 248] width 156 height 27
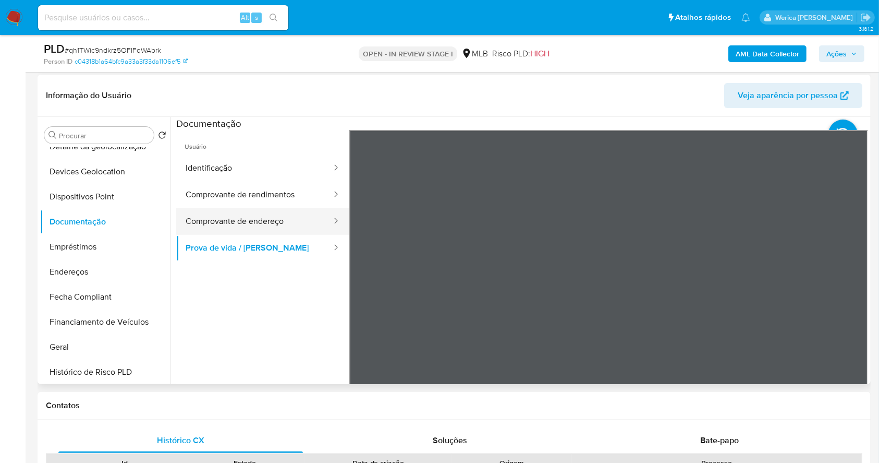
click at [267, 214] on button "Comprovante de endereço" at bounding box center [254, 221] width 156 height 27
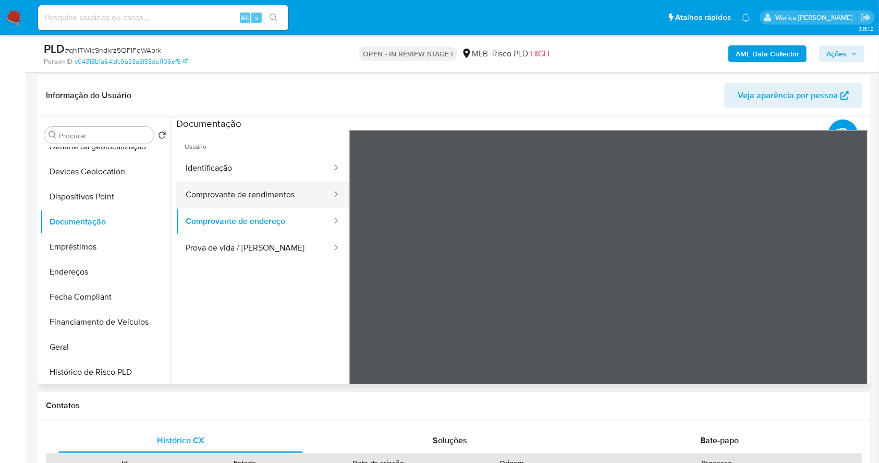
click at [287, 198] on button "Comprovante de rendimentos" at bounding box center [254, 195] width 156 height 27
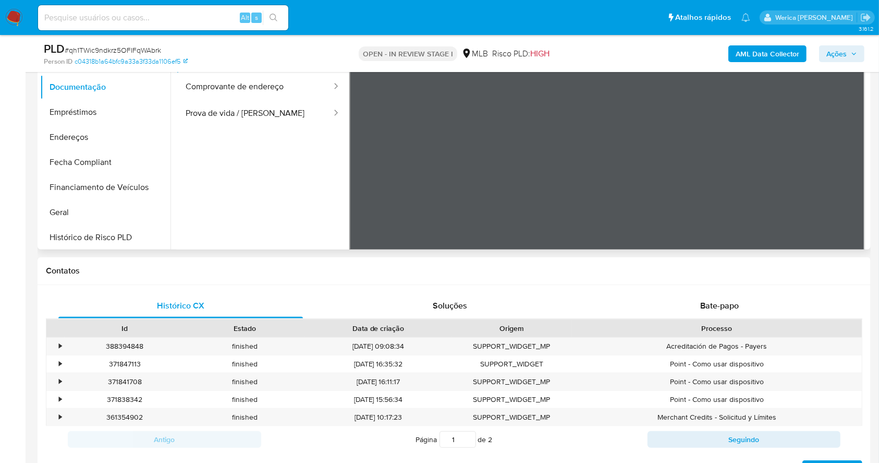
scroll to position [347, 0]
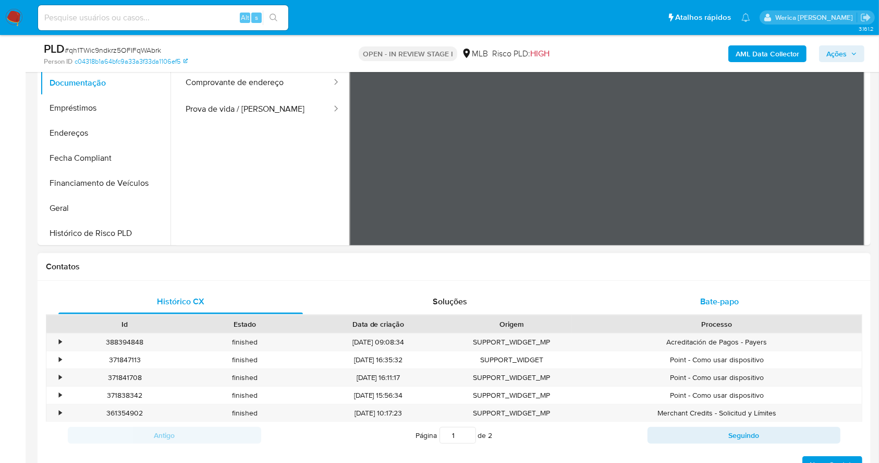
click at [718, 305] on span "Bate-papo" at bounding box center [720, 301] width 39 height 12
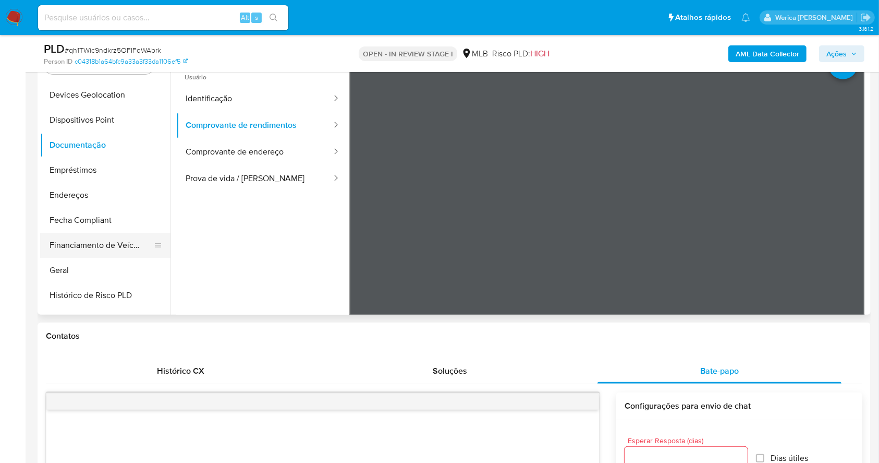
scroll to position [209, 0]
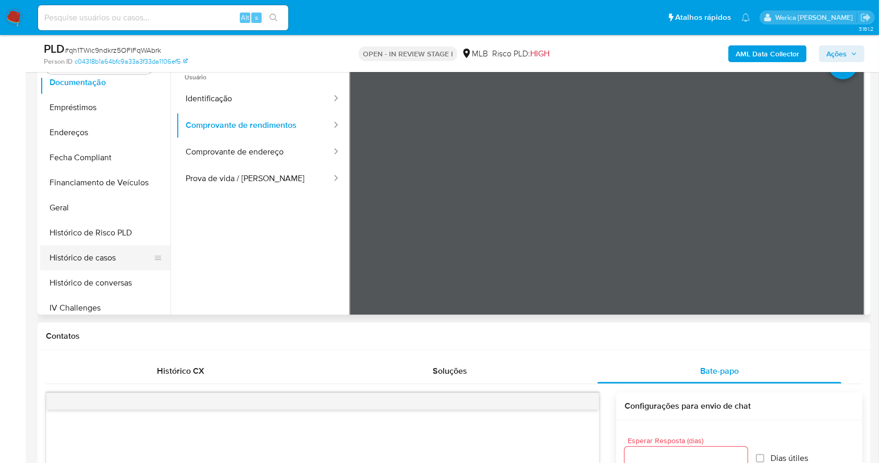
click at [109, 254] on button "Histórico de casos" at bounding box center [101, 257] width 122 height 25
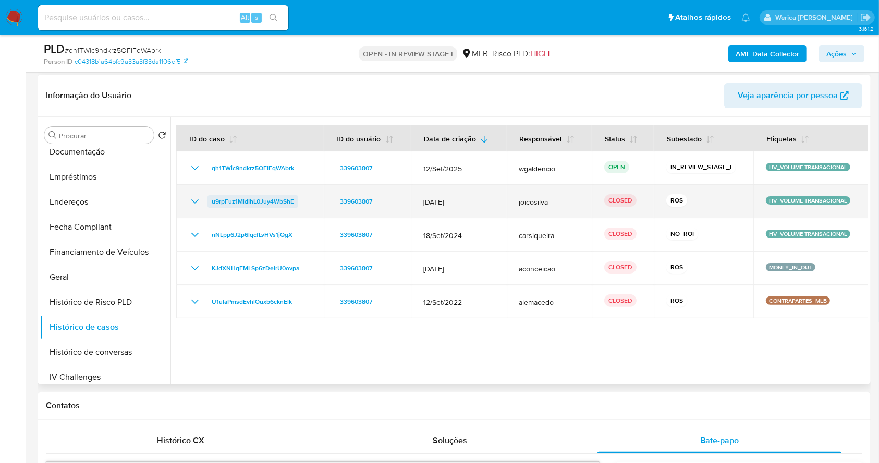
click at [244, 198] on span "u9rpFuz1MldIhL0Juy4WbShE" at bounding box center [253, 201] width 82 height 13
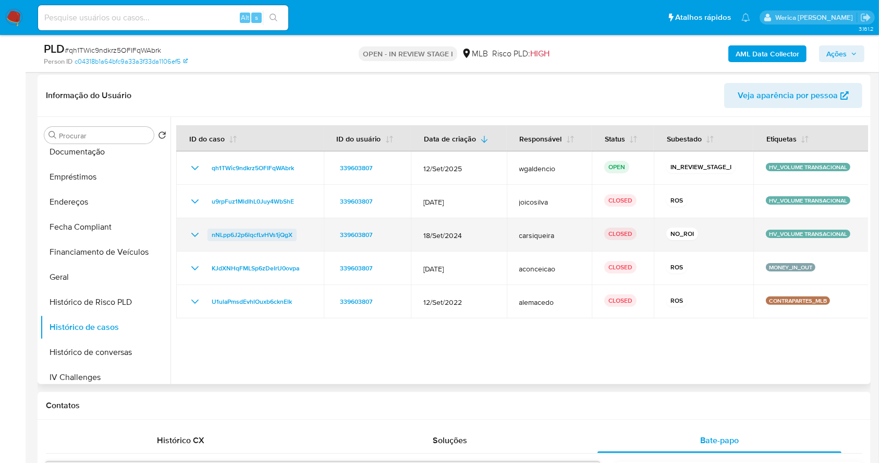
click at [235, 232] on span "nNLpp6J2p6lqcfLvHVs1jQgX" at bounding box center [252, 234] width 81 height 13
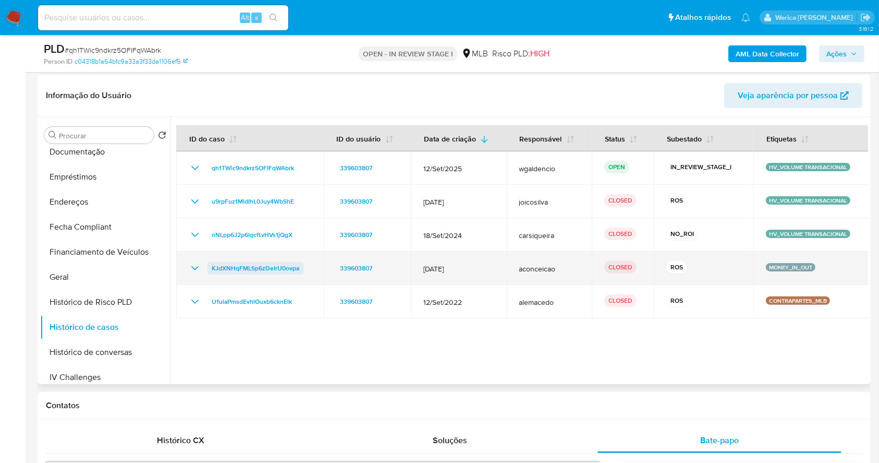
click at [230, 269] on span "KJdXNHqFMLSp6zDeIrU0ovpa" at bounding box center [256, 268] width 88 height 13
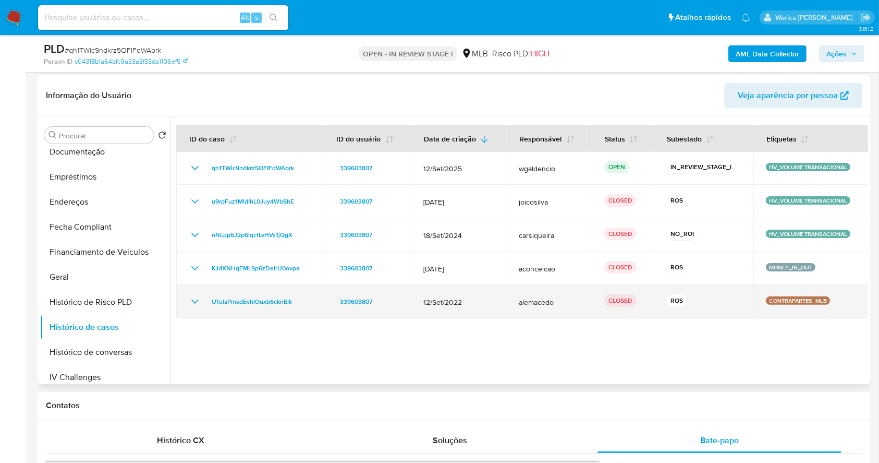
drag, startPoint x: 539, startPoint y: 310, endPoint x: 502, endPoint y: 310, distance: 37.0
click at [502, 310] on tr "U1ulaPmsdEvhlOuxb6cknElk 339603807 12/Set/2022 alemacedo CLOSED ROS CONTRAPARTE…" at bounding box center [522, 301] width 693 height 33
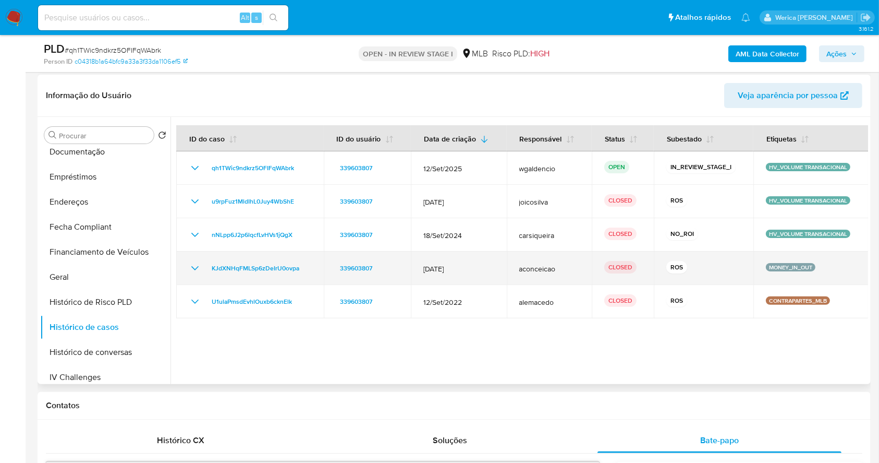
drag, startPoint x: 693, startPoint y: 273, endPoint x: 636, endPoint y: 273, distance: 56.9
click at [636, 273] on tr "KJdXNHqFMLSp6zDeIrU0ovpa 339603807 12/Mar/2024 aconceicao CLOSED ROS MONEY_IN_O…" at bounding box center [522, 267] width 693 height 33
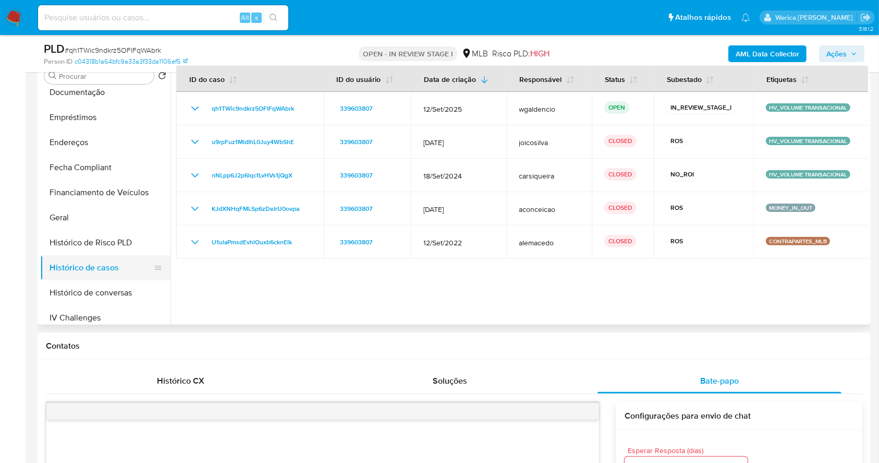
scroll to position [541, 0]
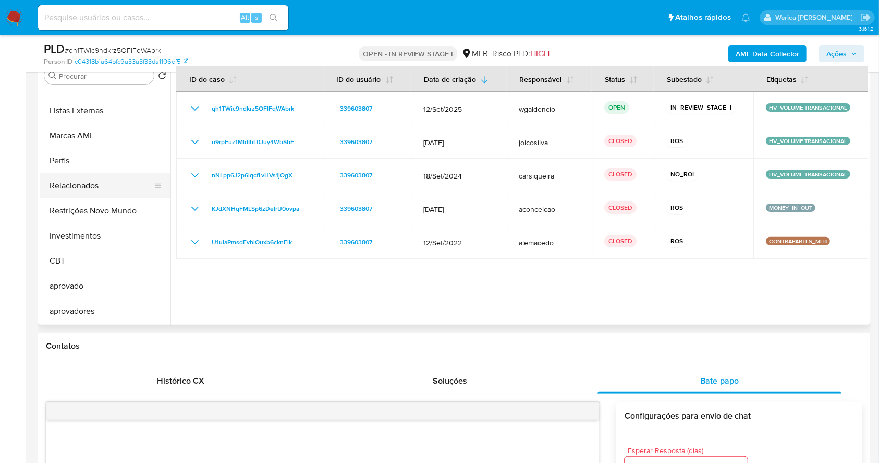
click at [109, 194] on button "Relacionados" at bounding box center [101, 185] width 122 height 25
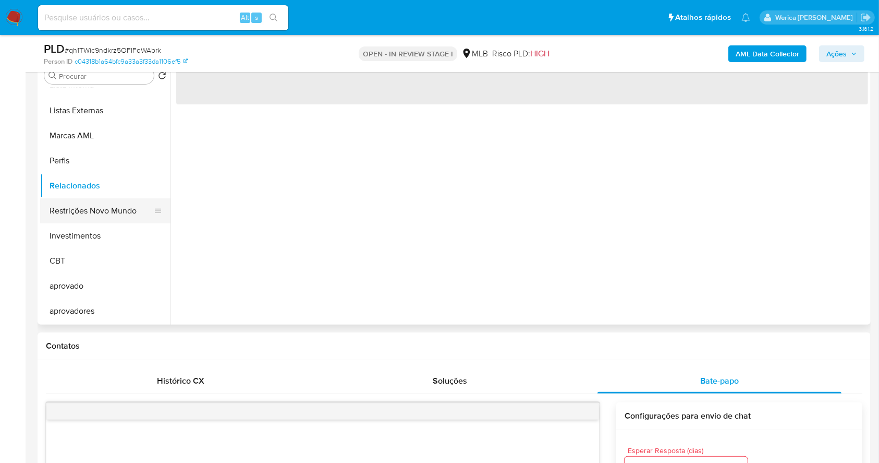
click at [112, 207] on button "Restrições Novo Mundo" at bounding box center [101, 210] width 122 height 25
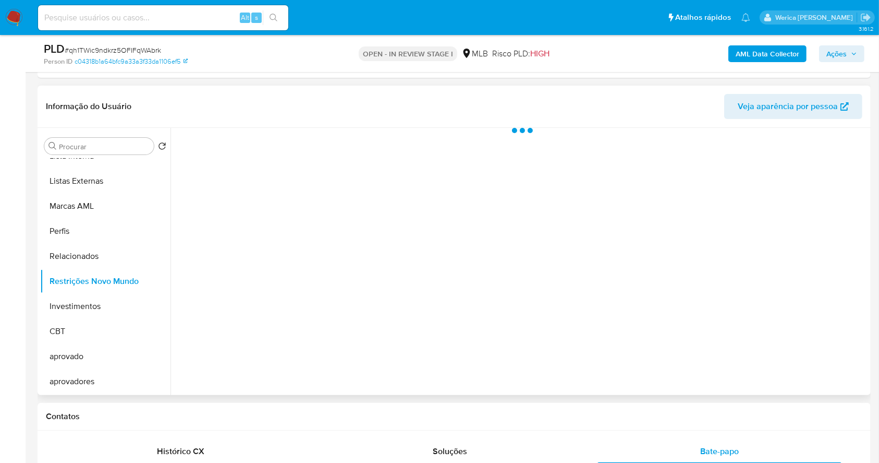
scroll to position [129, 0]
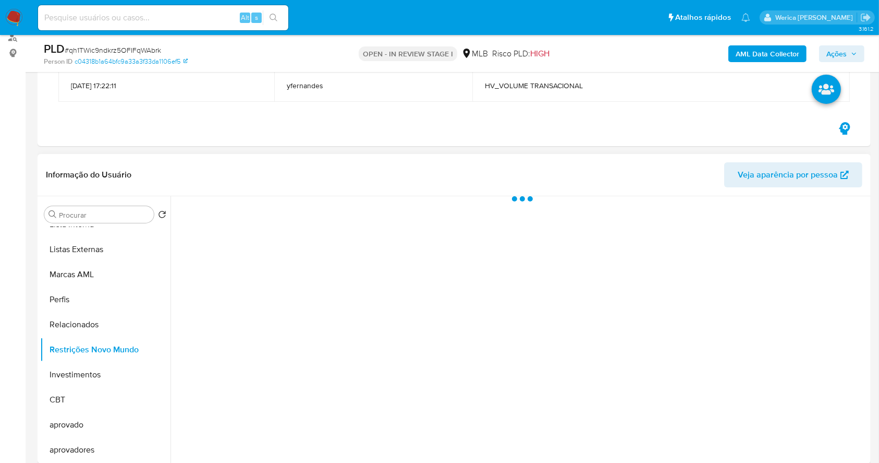
click at [296, 179] on header "Informação do Usuário Veja aparência por pessoa" at bounding box center [454, 174] width 817 height 25
click at [290, 211] on div at bounding box center [520, 329] width 698 height 267
click at [278, 211] on div at bounding box center [520, 329] width 698 height 267
drag, startPoint x: 274, startPoint y: 213, endPoint x: 393, endPoint y: 215, distance: 118.4
click at [274, 214] on span "Historial" at bounding box center [280, 213] width 32 height 12
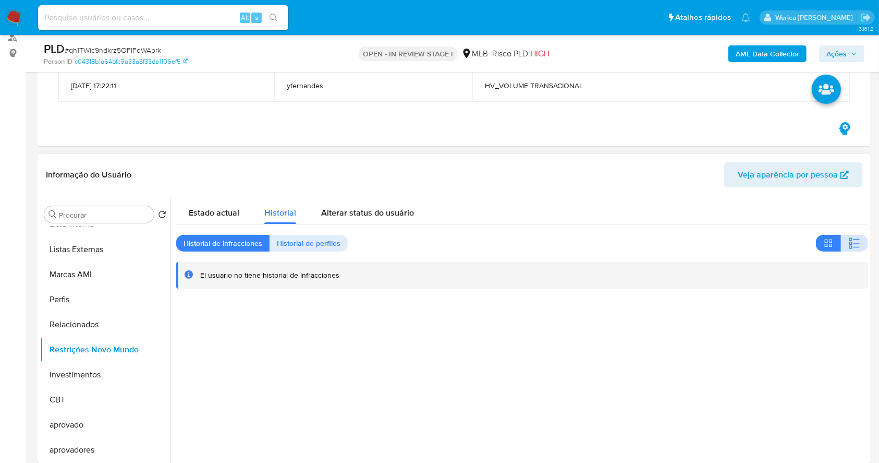
click at [859, 240] on button "button" at bounding box center [854, 243] width 27 height 17
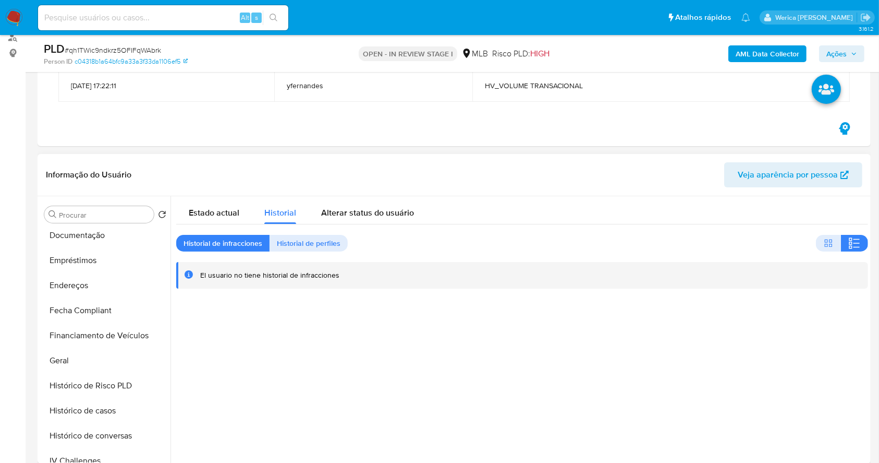
scroll to position [124, 0]
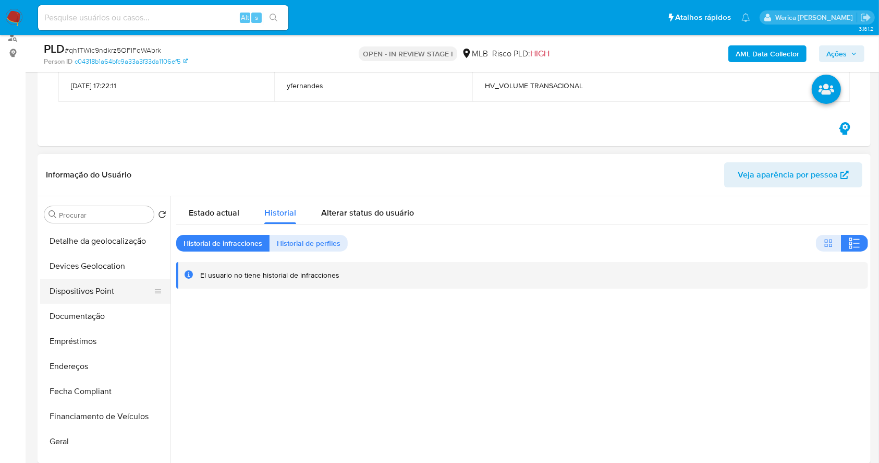
click at [100, 294] on button "Dispositivos Point" at bounding box center [101, 291] width 122 height 25
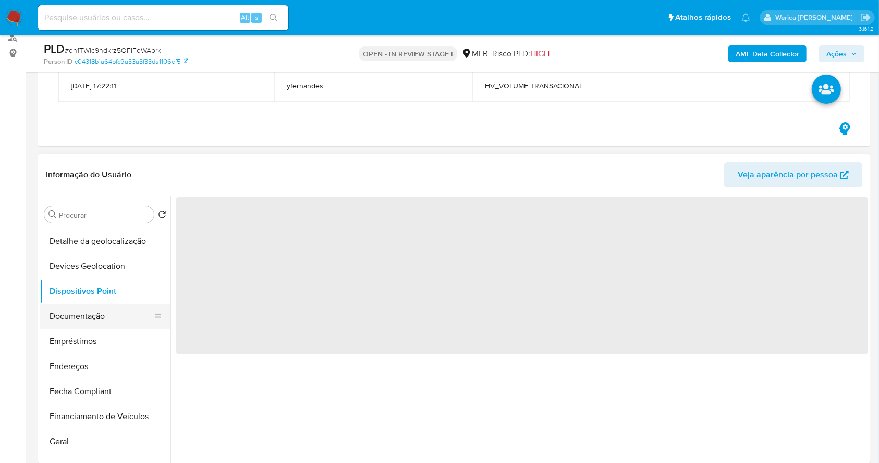
click at [102, 318] on button "Documentação" at bounding box center [101, 316] width 122 height 25
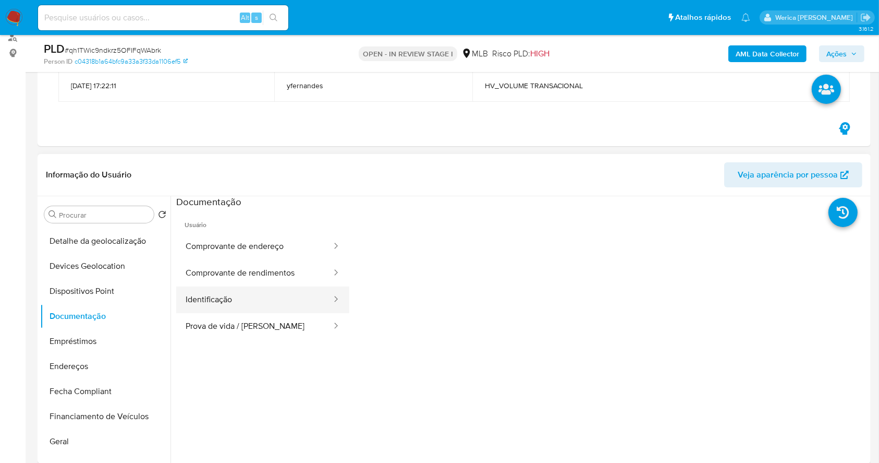
scroll to position [0, 0]
click at [277, 285] on button "Comprovante de rendimentos" at bounding box center [254, 274] width 156 height 27
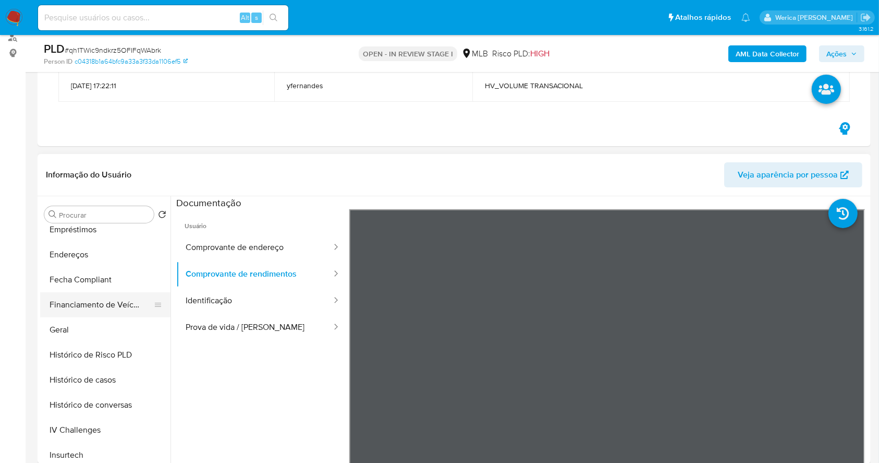
scroll to position [402, 0]
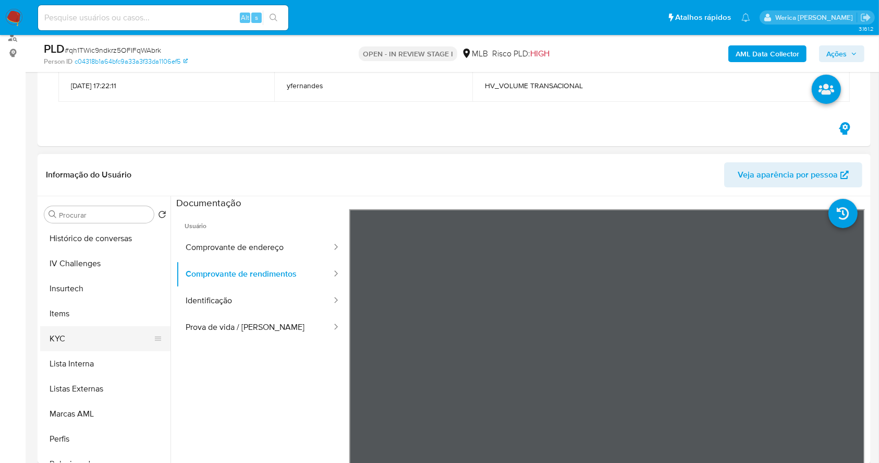
click at [88, 335] on button "KYC" at bounding box center [101, 338] width 122 height 25
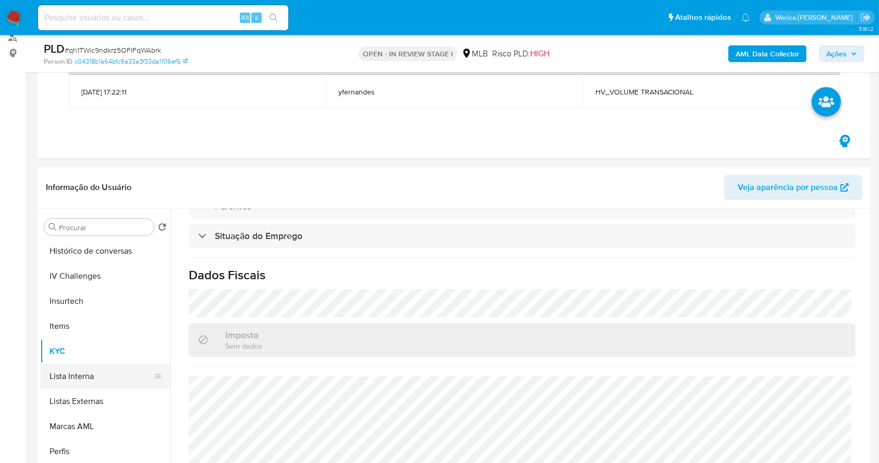
scroll to position [124, 0]
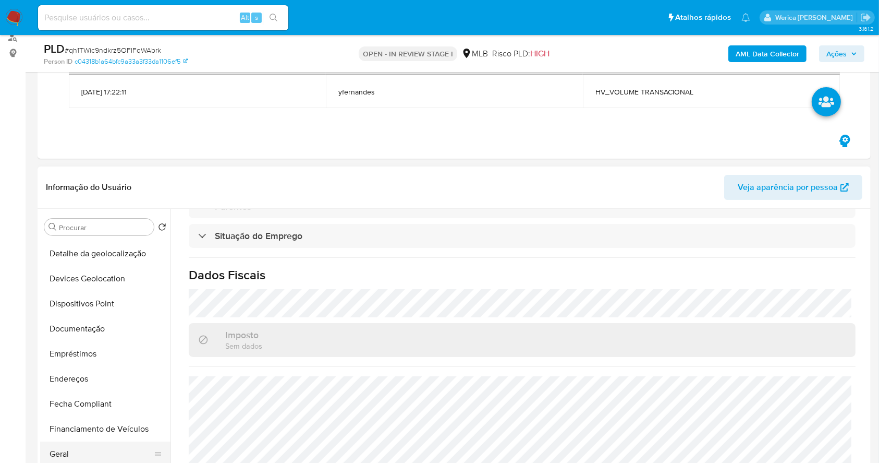
drag, startPoint x: 88, startPoint y: 457, endPoint x: 101, endPoint y: 451, distance: 13.8
click at [88, 457] on button "Geral" at bounding box center [101, 453] width 122 height 25
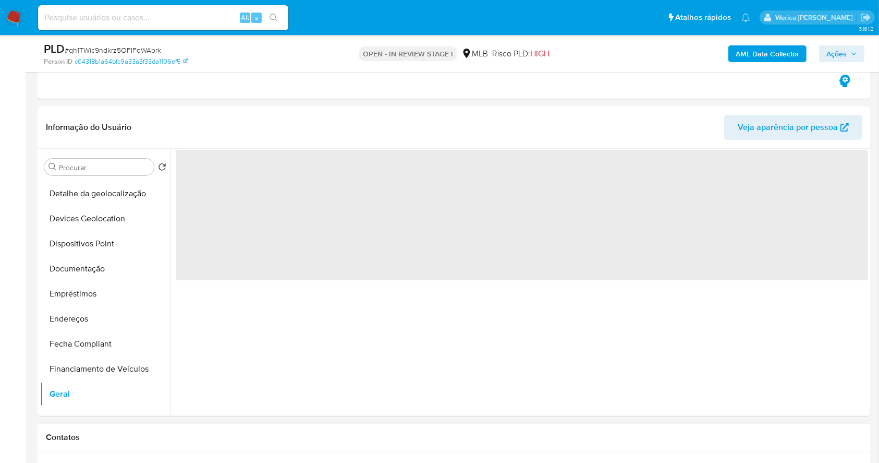
scroll to position [199, 0]
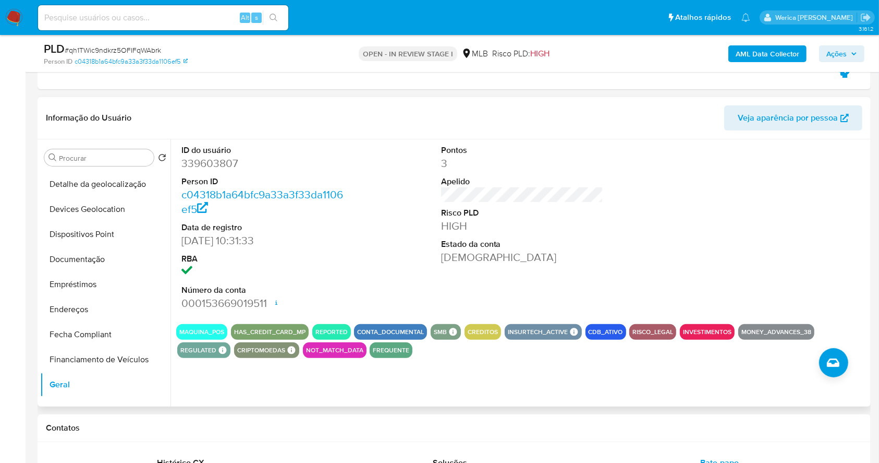
click at [783, 264] on div at bounding box center [781, 227] width 173 height 176
click at [783, 265] on div at bounding box center [781, 227] width 173 height 176
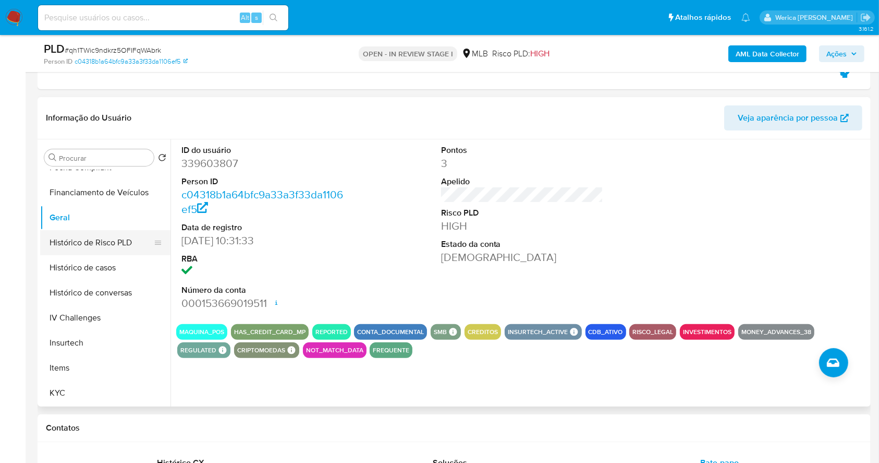
scroll to position [332, 0]
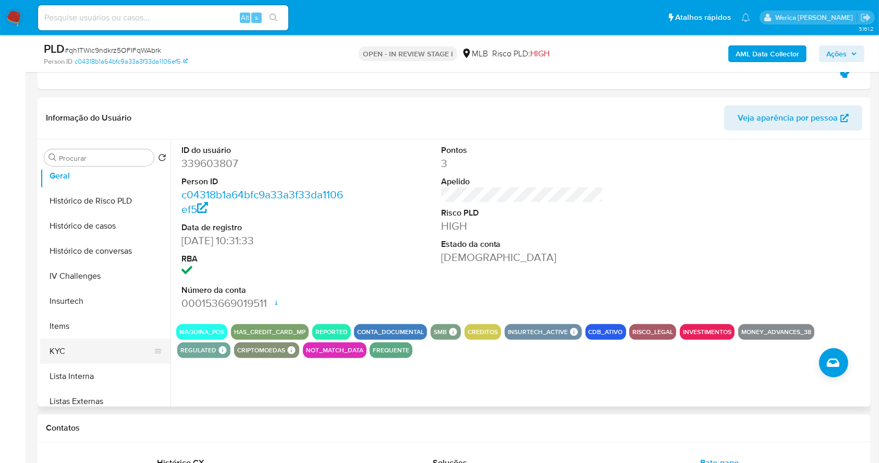
drag, startPoint x: 82, startPoint y: 351, endPoint x: 92, endPoint y: 340, distance: 15.2
click at [82, 351] on button "KYC" at bounding box center [101, 351] width 122 height 25
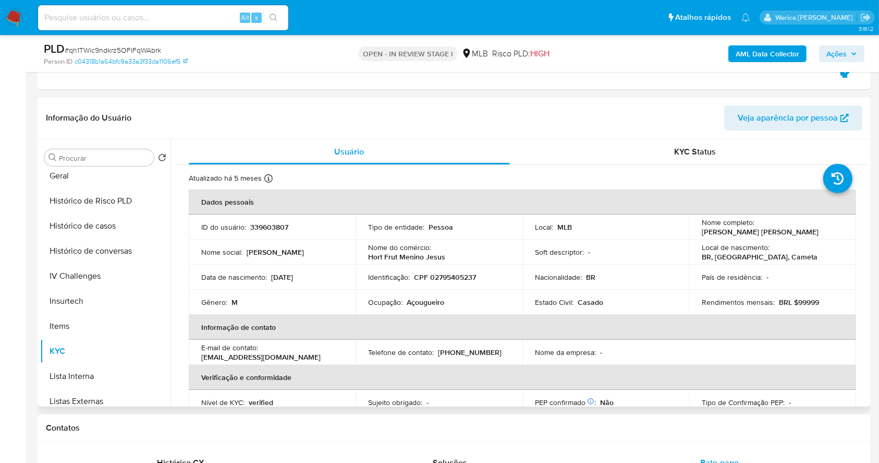
click at [748, 305] on p "Rendimentos mensais :" at bounding box center [738, 301] width 73 height 9
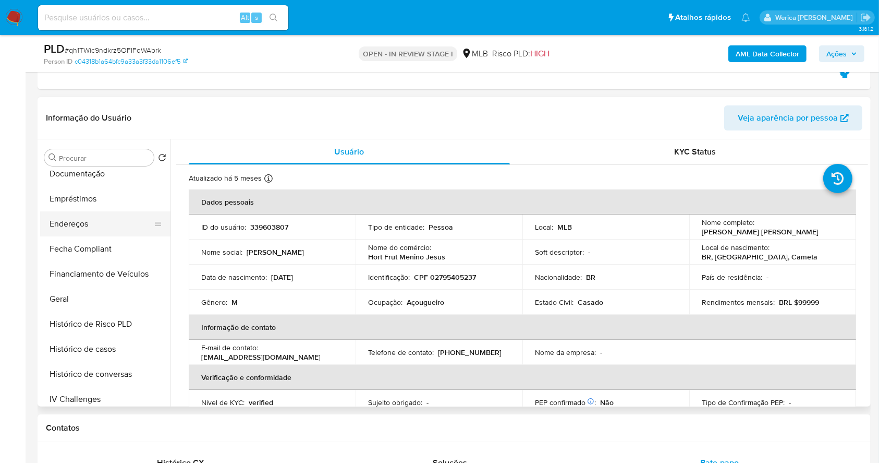
scroll to position [124, 0]
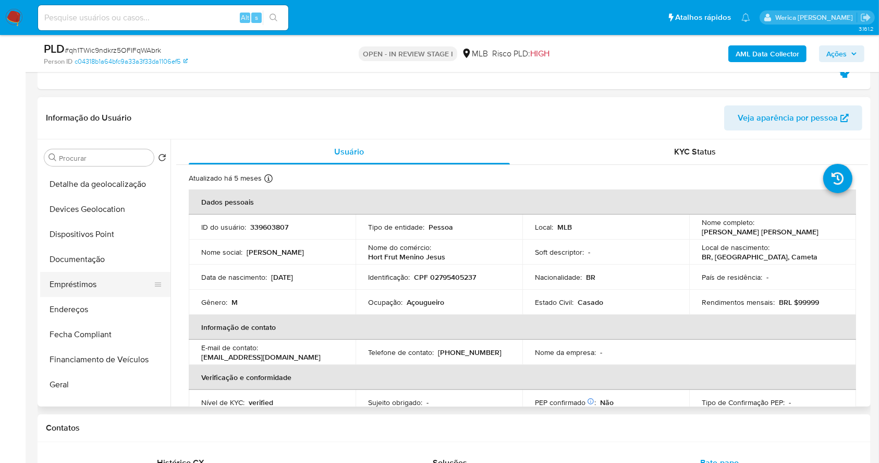
click at [92, 282] on button "Empréstimos" at bounding box center [101, 284] width 122 height 25
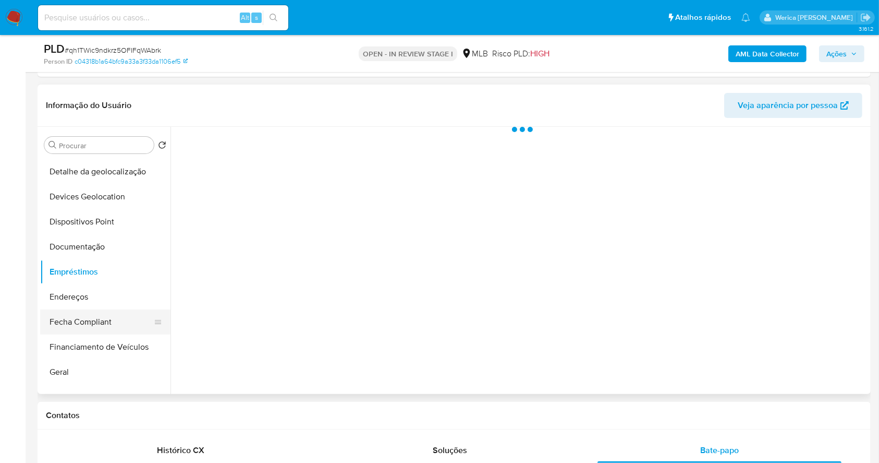
click at [87, 311] on button "Fecha Compliant" at bounding box center [101, 321] width 122 height 25
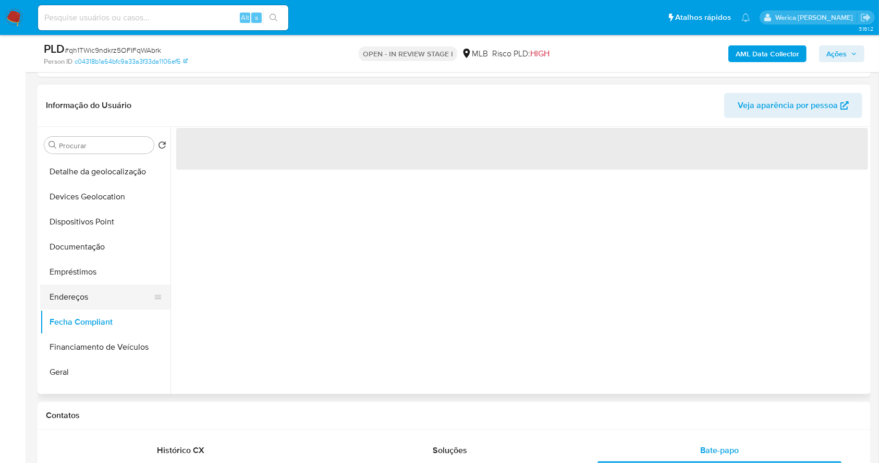
click at [84, 294] on button "Endereços" at bounding box center [101, 296] width 122 height 25
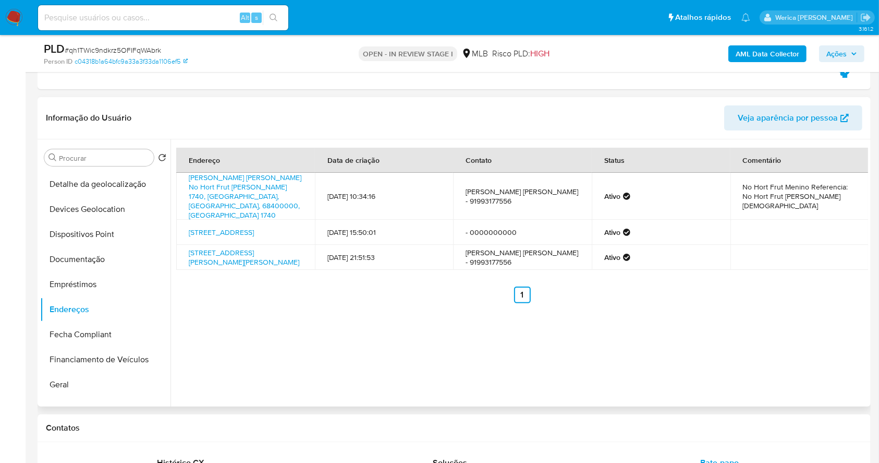
click at [771, 286] on ul "Anterior 1 Siguiente" at bounding box center [522, 294] width 692 height 17
click at [769, 286] on ul "Anterior 1 Siguiente" at bounding box center [522, 294] width 692 height 17
click at [94, 207] on button "Devices Geolocation" at bounding box center [101, 209] width 122 height 25
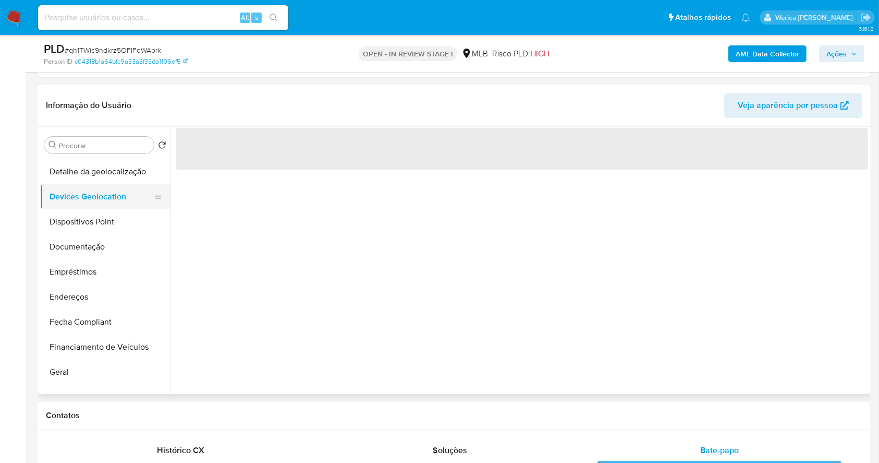
click at [91, 196] on button "Devices Geolocation" at bounding box center [101, 196] width 122 height 25
click at [87, 165] on button "Detalhe da geolocalização" at bounding box center [101, 171] width 122 height 25
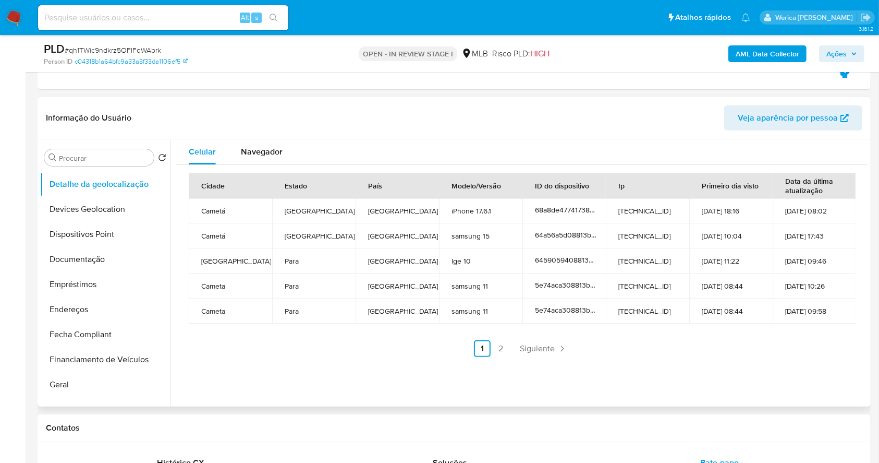
drag, startPoint x: 42, startPoint y: 5, endPoint x: 837, endPoint y: 370, distance: 875.0
click at [837, 370] on div "Celular Navegador Cidade Estado País Modelo/Versão ID do dispositivo Ip Primeir…" at bounding box center [520, 272] width 698 height 267
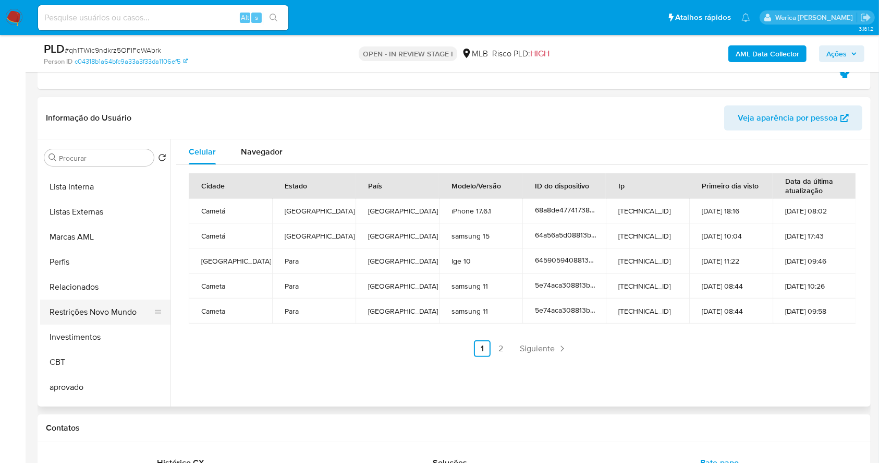
scroll to position [541, 0]
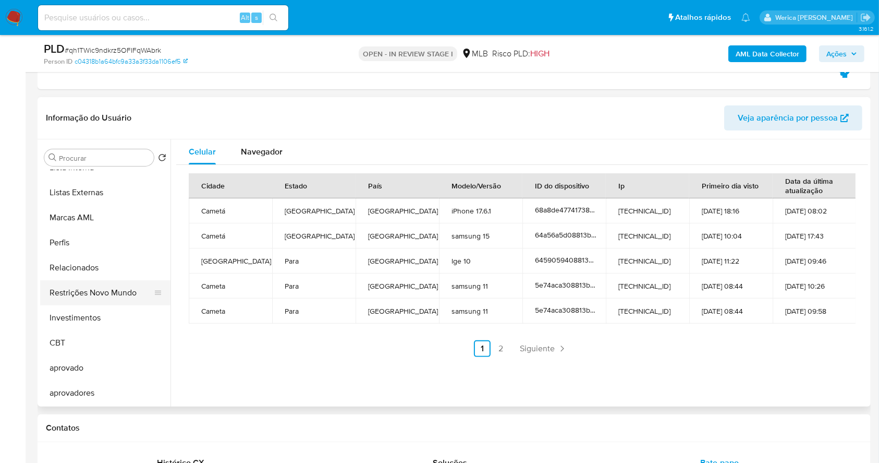
click at [102, 282] on button "Restrições Novo Mundo" at bounding box center [101, 292] width 122 height 25
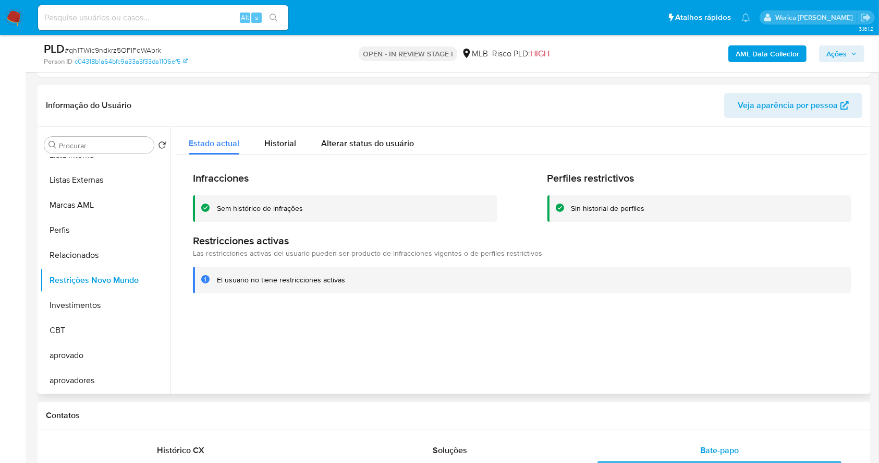
click at [836, 353] on div at bounding box center [520, 260] width 698 height 267
click at [836, 355] on div at bounding box center [520, 260] width 698 height 267
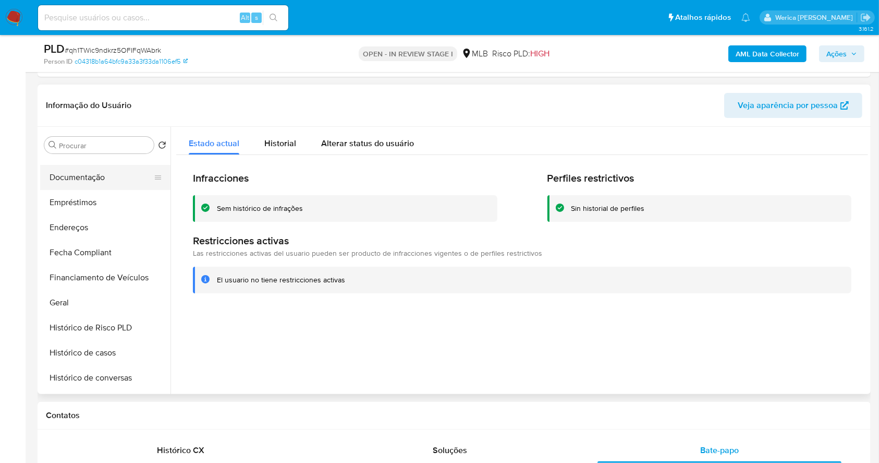
click at [85, 176] on button "Documentação" at bounding box center [101, 177] width 122 height 25
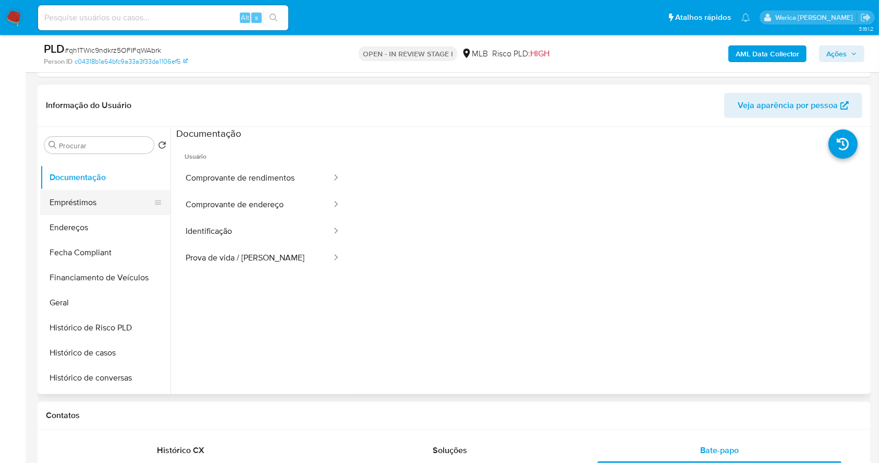
scroll to position [124, 0]
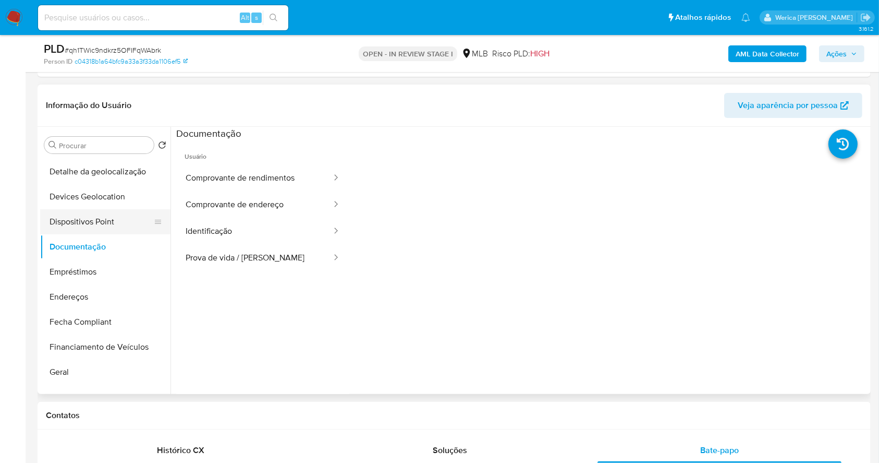
click at [103, 221] on button "Dispositivos Point" at bounding box center [101, 221] width 122 height 25
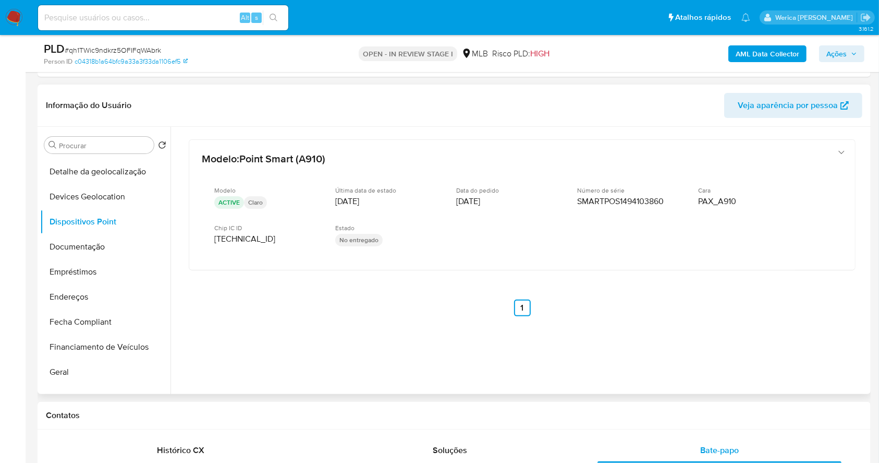
click at [853, 341] on div "Modelo : Point Smart (A910) Modelo ACTIVE Claro Última data de estado 20/11/202…" at bounding box center [522, 242] width 692 height 230
drag, startPoint x: 853, startPoint y: 341, endPoint x: 835, endPoint y: 315, distance: 31.8
click at [853, 341] on div "Modelo : Point Smart (A910) Modelo ACTIVE Claro Última data de estado 20/11/202…" at bounding box center [522, 242] width 692 height 230
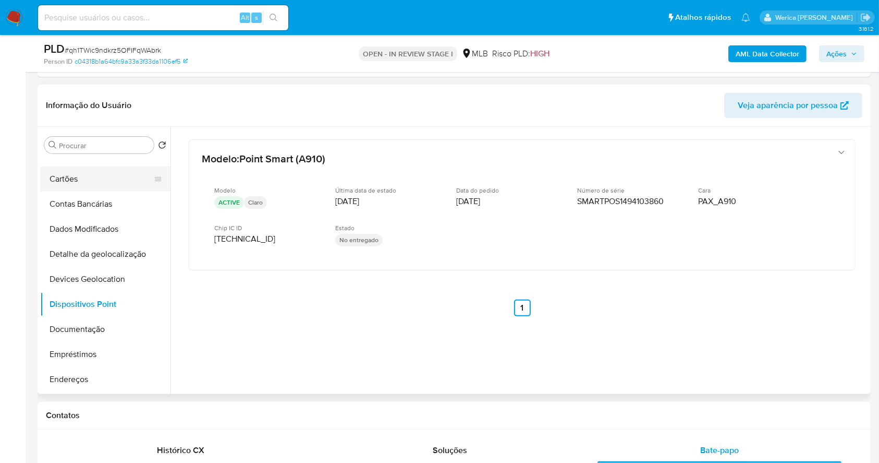
scroll to position [0, 0]
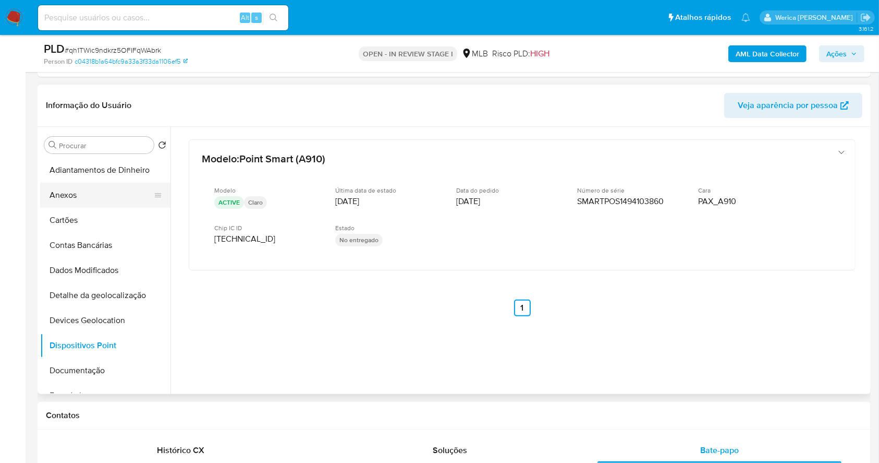
click at [83, 197] on button "Anexos" at bounding box center [101, 195] width 122 height 25
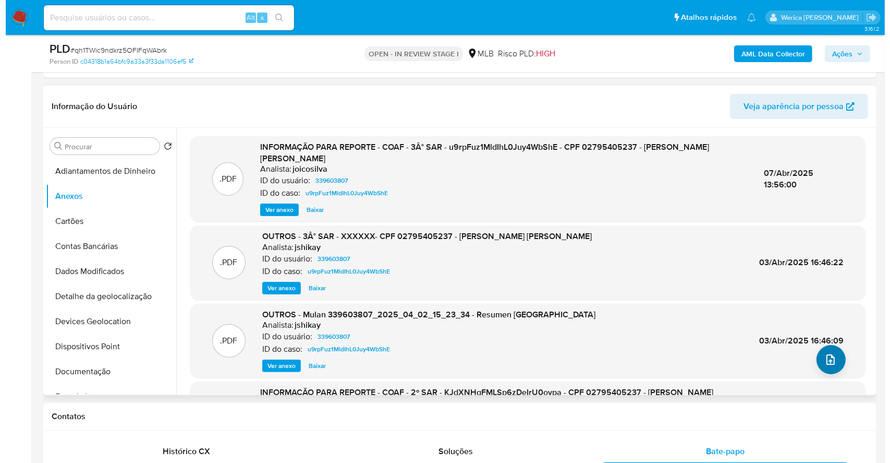
scroll to position [199, 0]
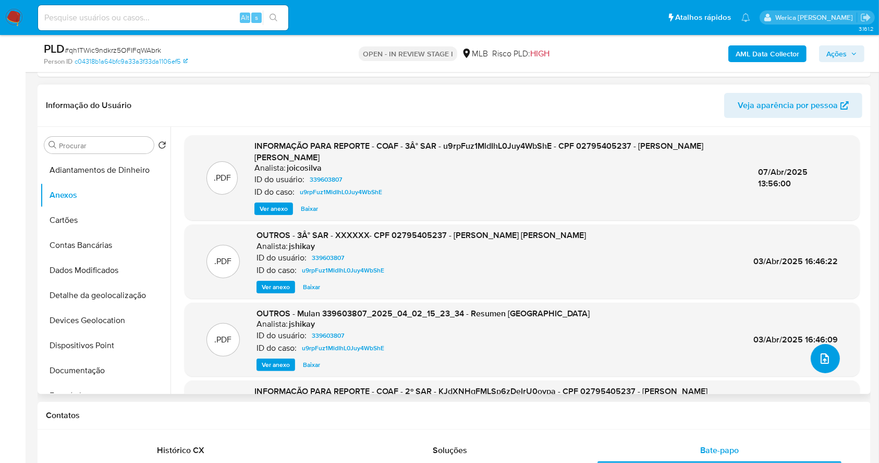
click at [828, 364] on button "upload-file" at bounding box center [825, 358] width 29 height 29
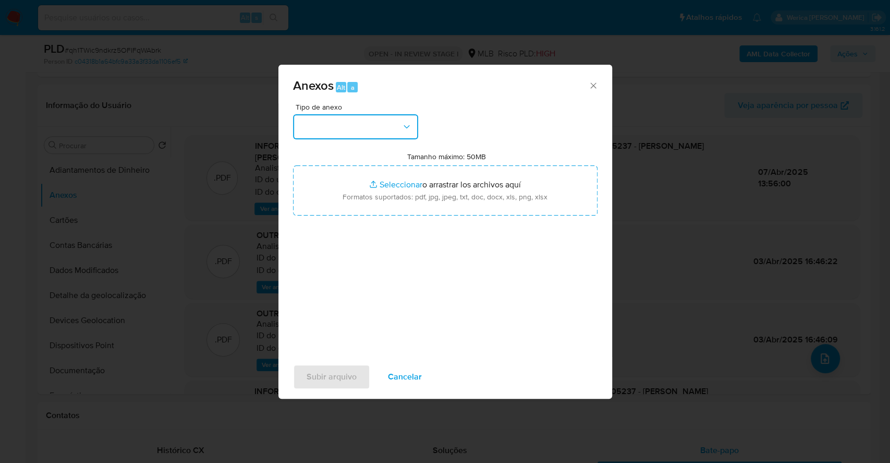
click at [336, 130] on button "button" at bounding box center [355, 126] width 125 height 25
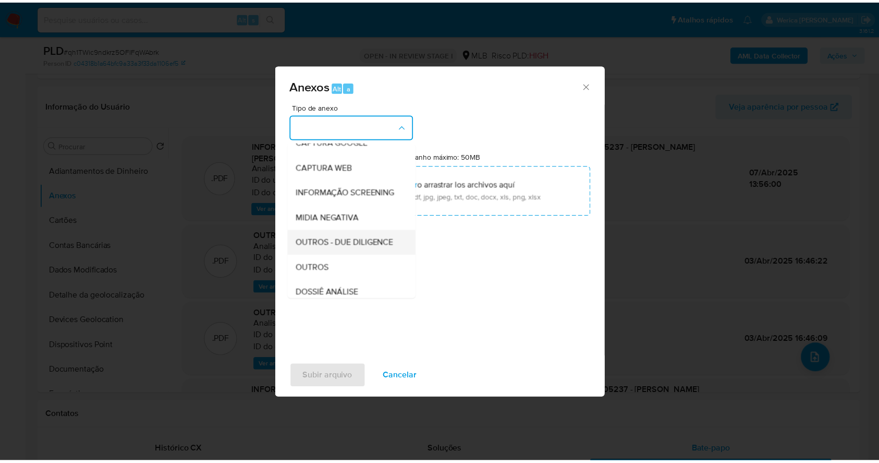
scroll to position [160, 0]
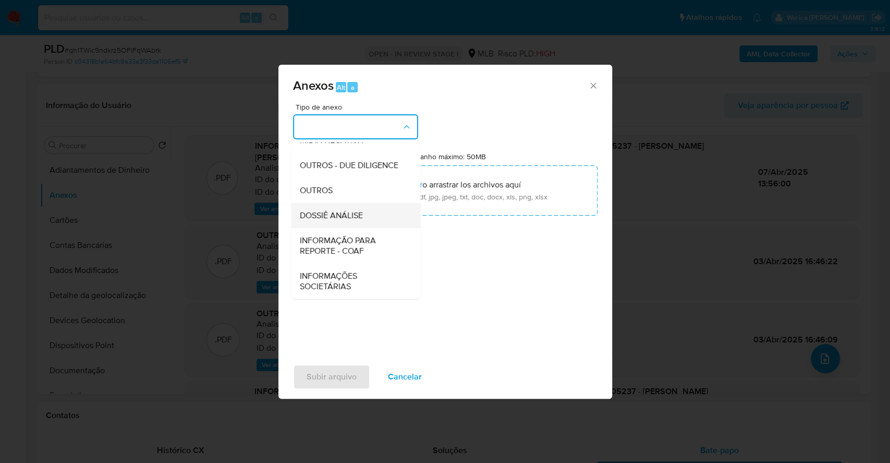
click at [351, 219] on span "DOSSIÊ ANÁLISE" at bounding box center [330, 215] width 63 height 10
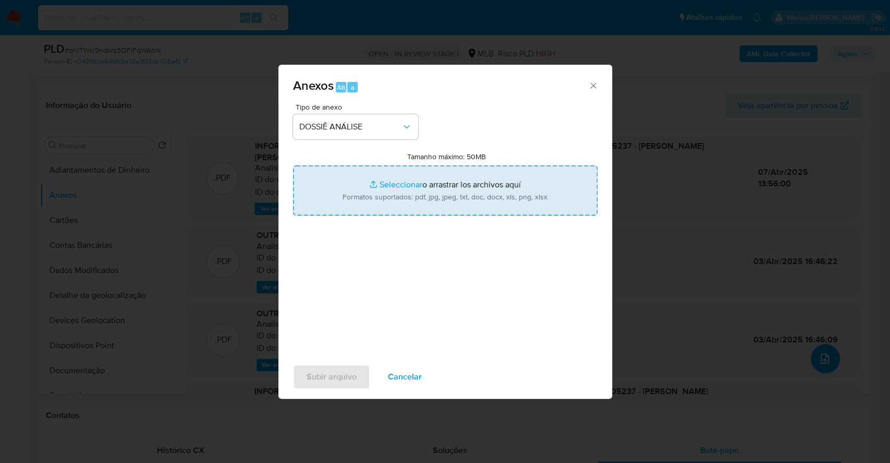
type input "C:\fakepath\Declinio - qh1TWic9ndkrz5OFIFqWAbrk - CPF 02795405237 - RAFAEL MORA…"
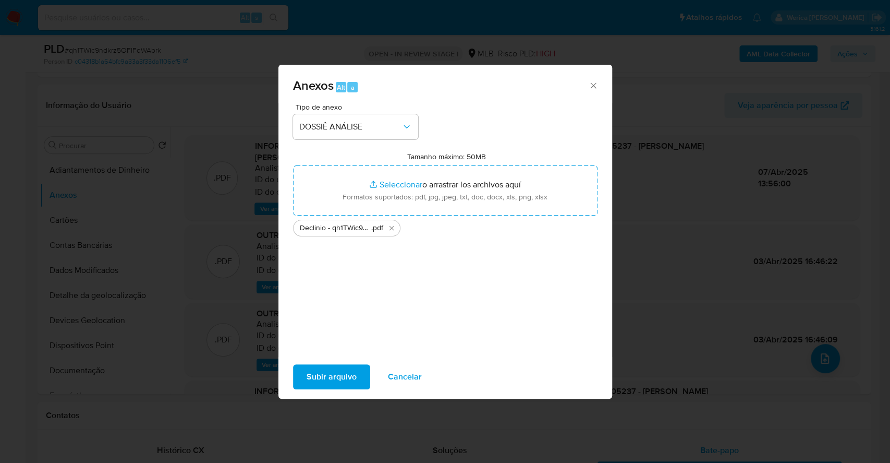
click at [325, 379] on span "Subir arquivo" at bounding box center [332, 376] width 50 height 23
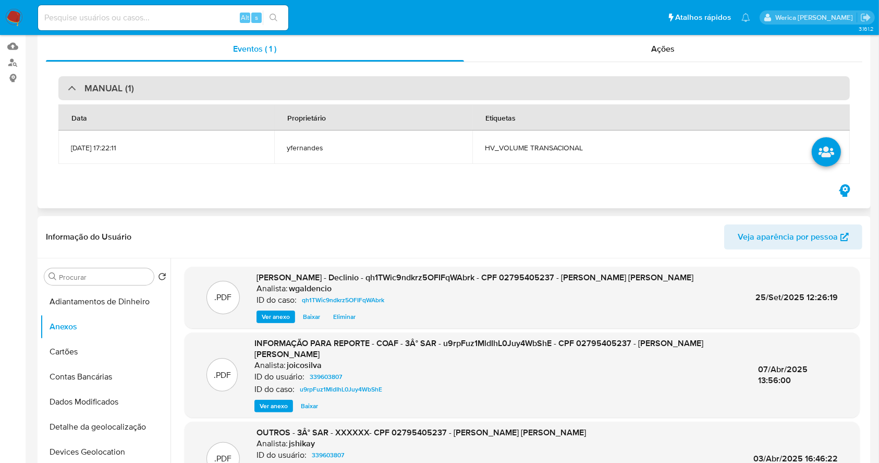
scroll to position [0, 0]
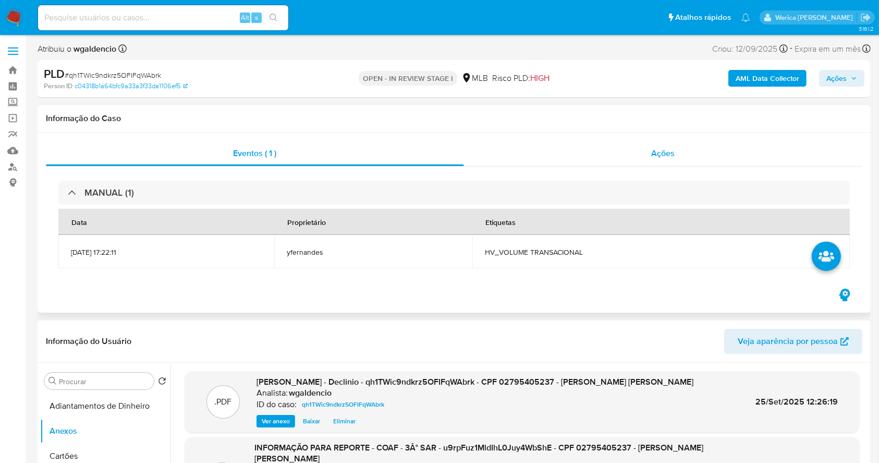
click at [679, 158] on div "Ações" at bounding box center [663, 153] width 399 height 25
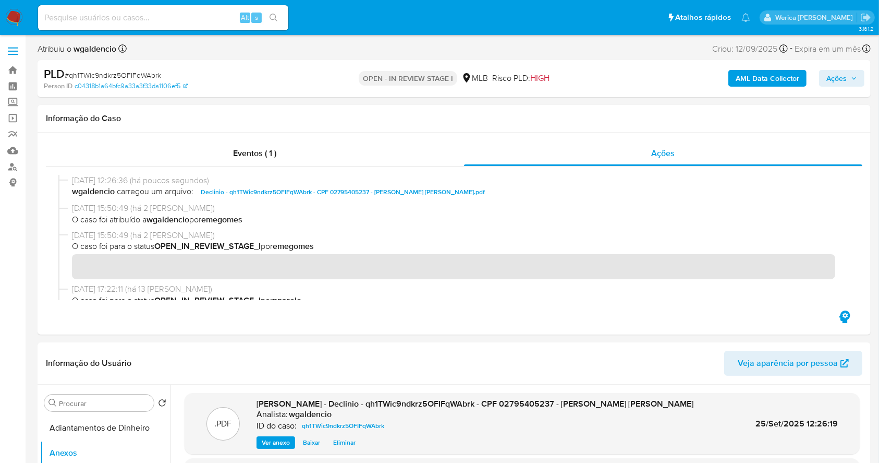
click at [842, 77] on span "Ações" at bounding box center [837, 78] width 20 height 17
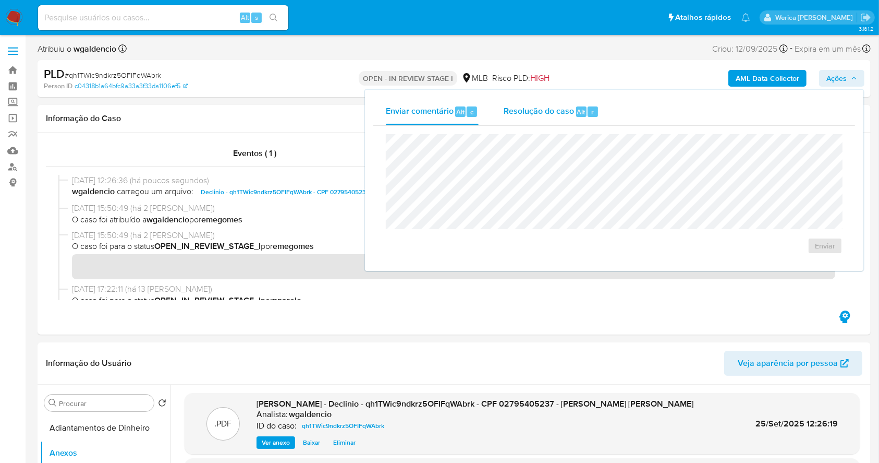
click at [546, 118] on div "Resolução do caso Alt r" at bounding box center [551, 111] width 95 height 27
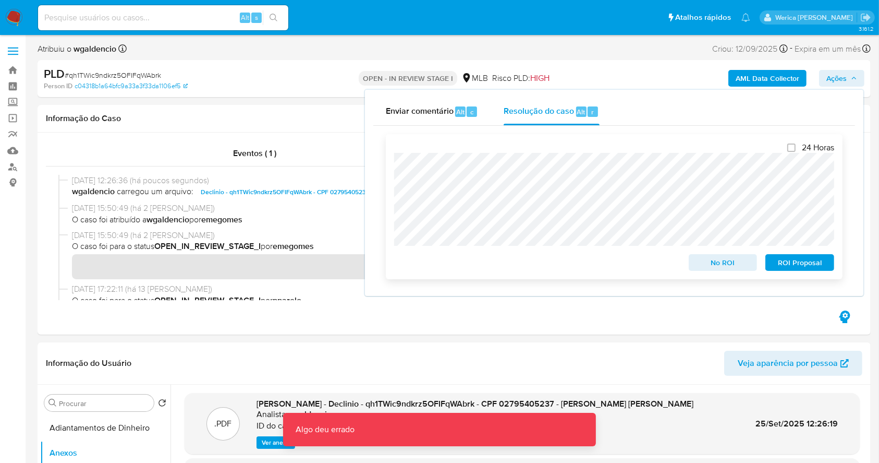
click at [706, 265] on span "No ROI" at bounding box center [723, 262] width 54 height 15
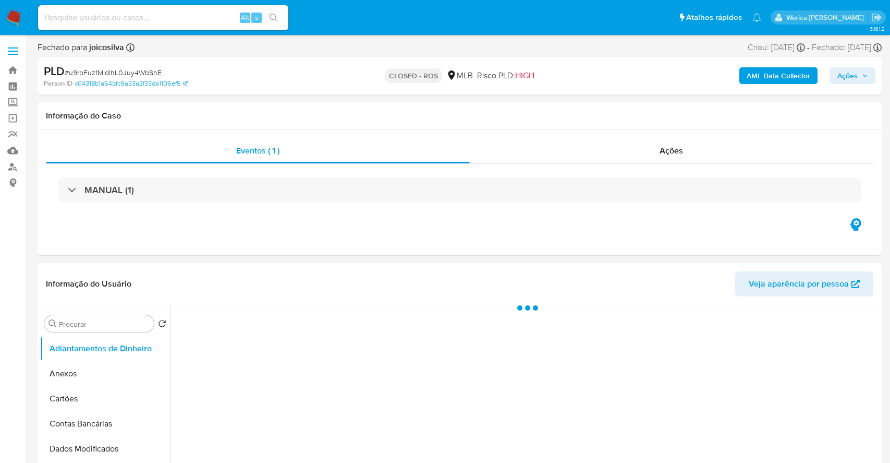
select select "10"
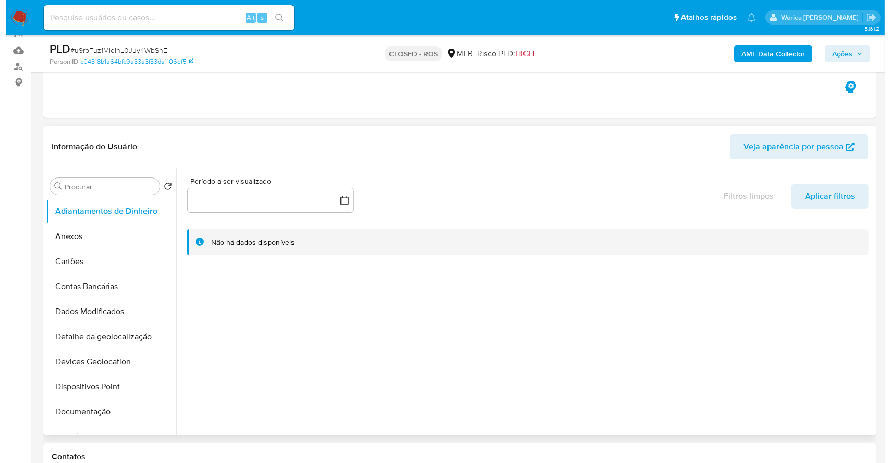
scroll to position [139, 0]
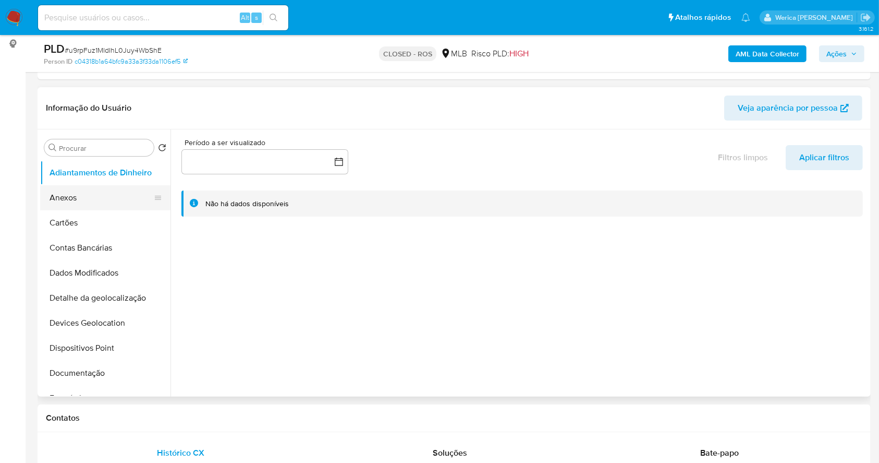
click at [47, 202] on button "Anexos" at bounding box center [101, 197] width 122 height 25
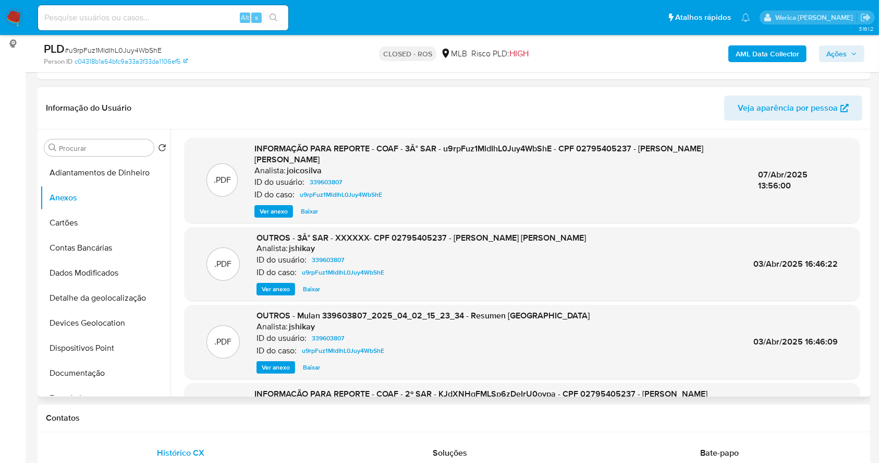
click at [268, 215] on span "Ver anexo" at bounding box center [274, 211] width 28 height 10
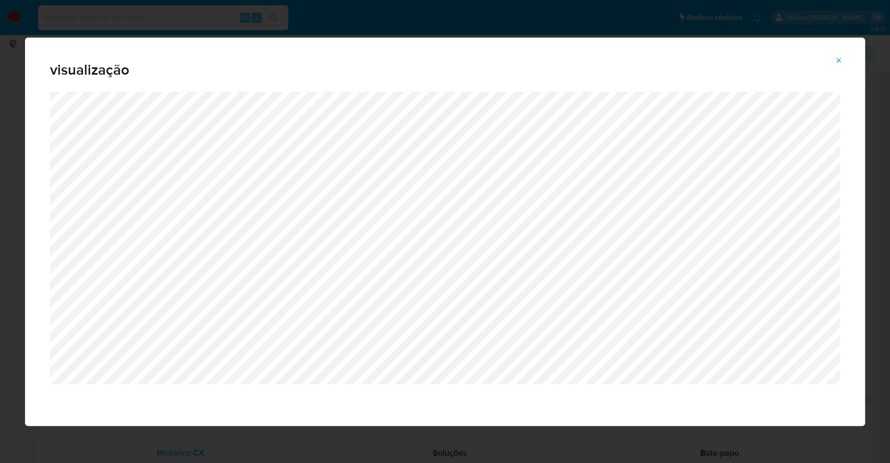
click at [0, 299] on div "visualização" at bounding box center [445, 231] width 890 height 463
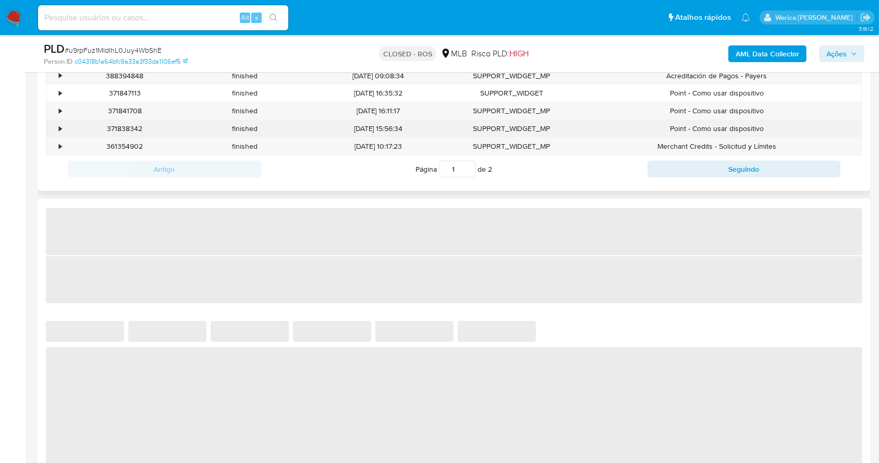
scroll to position [347, 0]
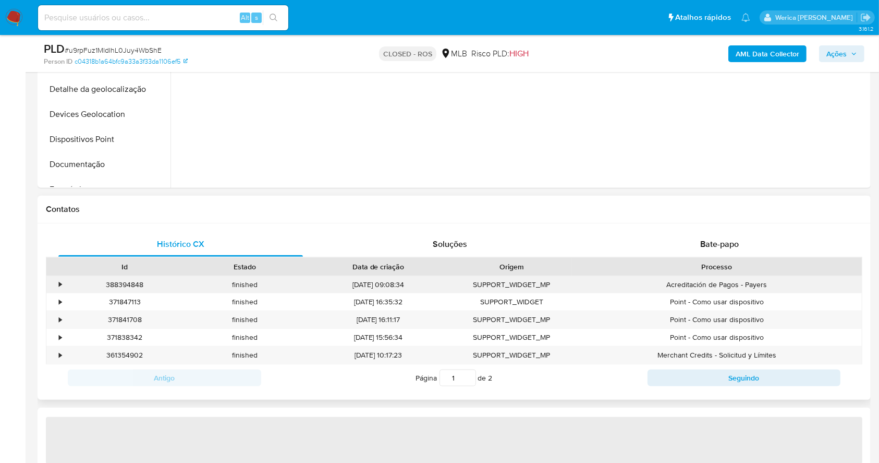
select select "10"
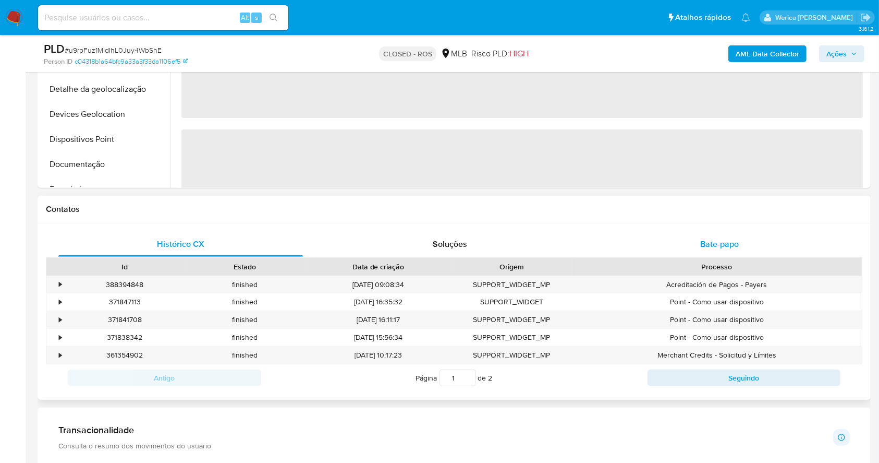
click at [734, 248] on span "Bate-papo" at bounding box center [720, 244] width 39 height 12
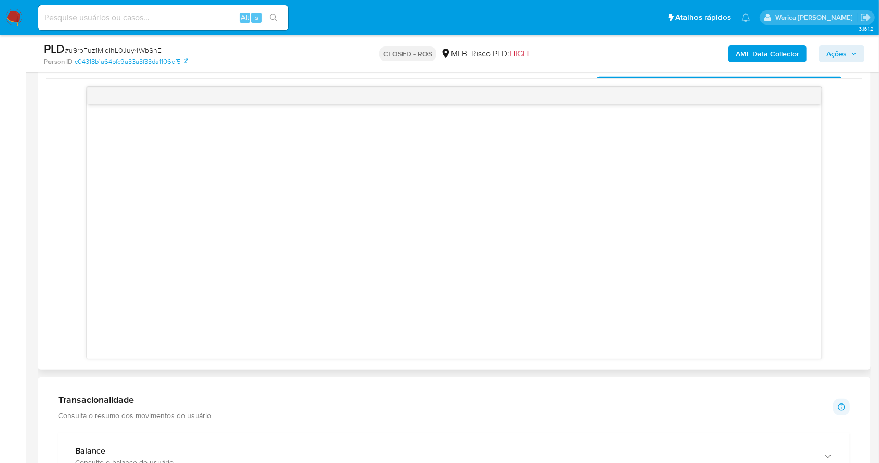
scroll to position [556, 0]
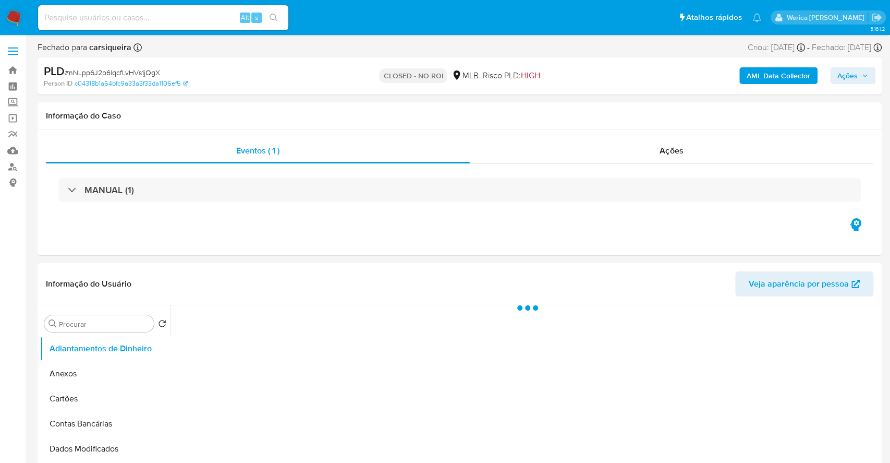
select select "10"
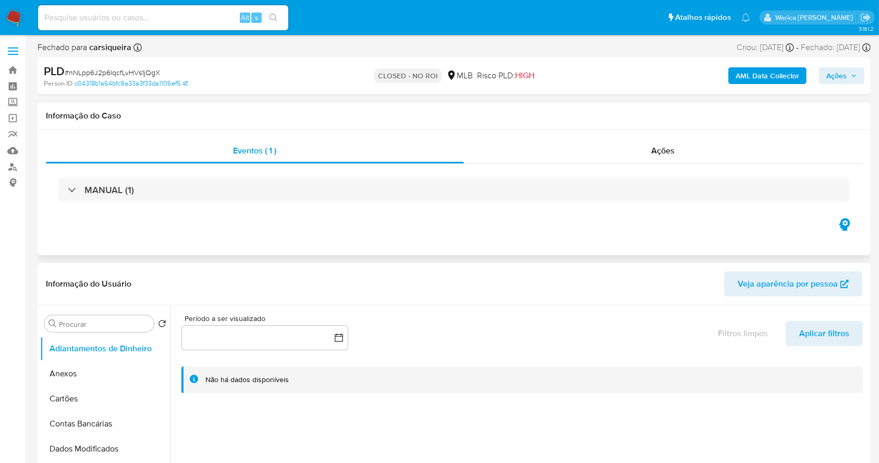
click at [655, 168] on div "MANUAL (1)" at bounding box center [454, 190] width 817 height 52
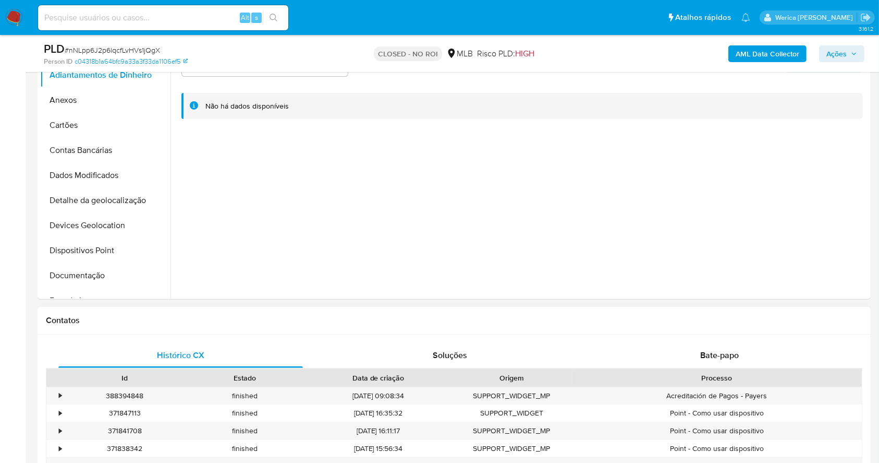
scroll to position [278, 0]
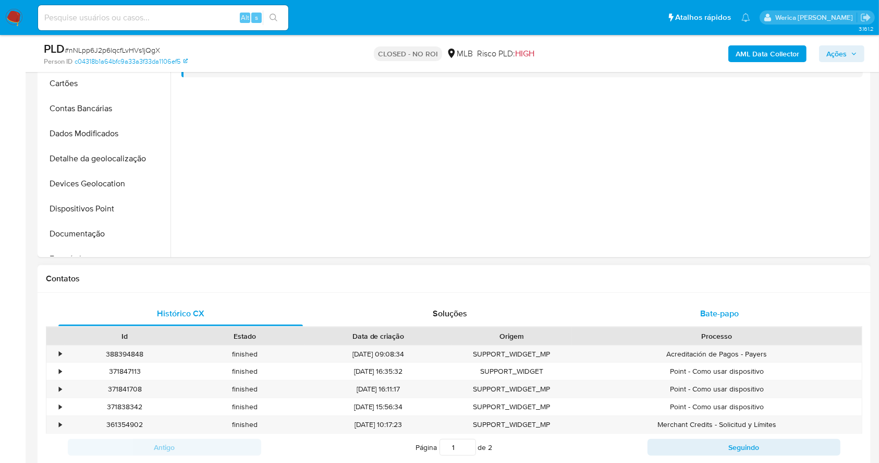
click at [707, 302] on div "Bate-papo" at bounding box center [720, 313] width 245 height 25
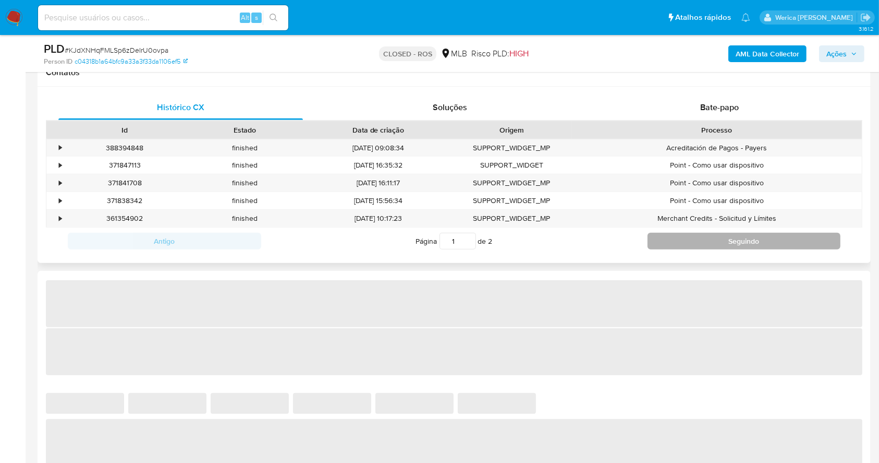
scroll to position [487, 0]
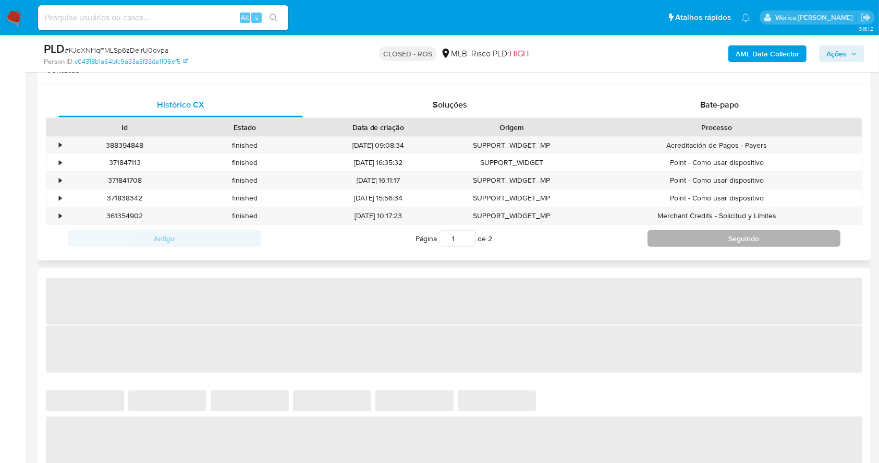
select select "10"
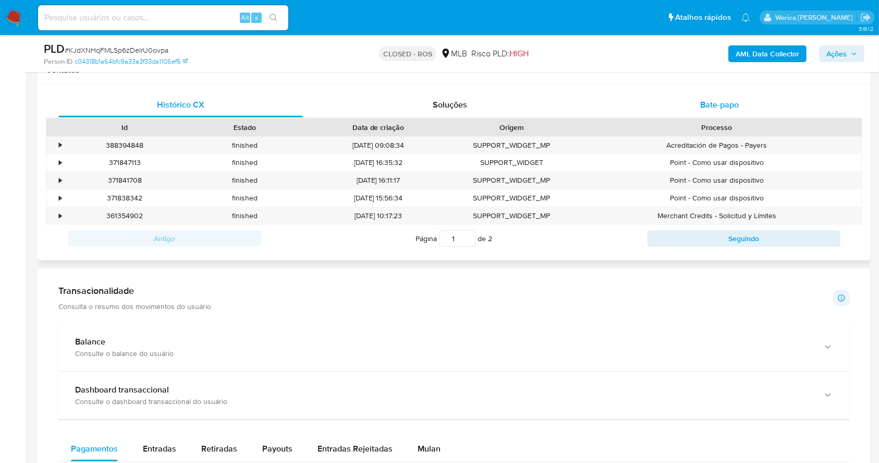
click at [717, 93] on div "Bate-papo" at bounding box center [720, 104] width 245 height 25
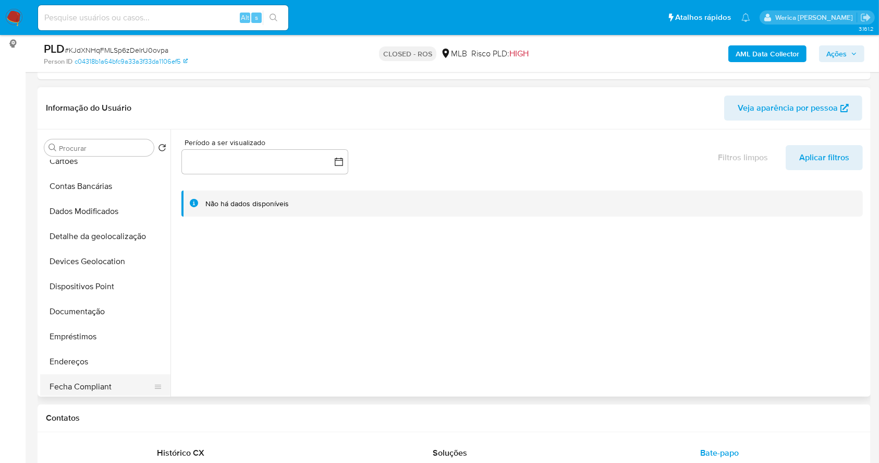
scroll to position [139, 0]
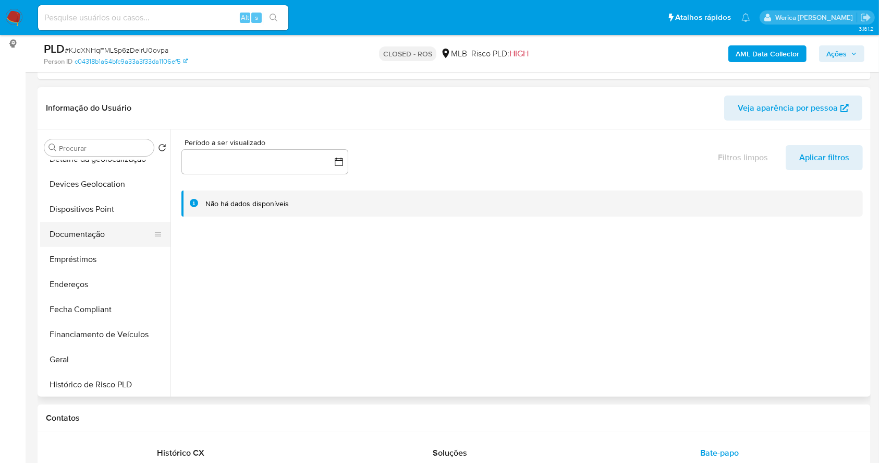
click at [92, 226] on button "Documentação" at bounding box center [101, 234] width 122 height 25
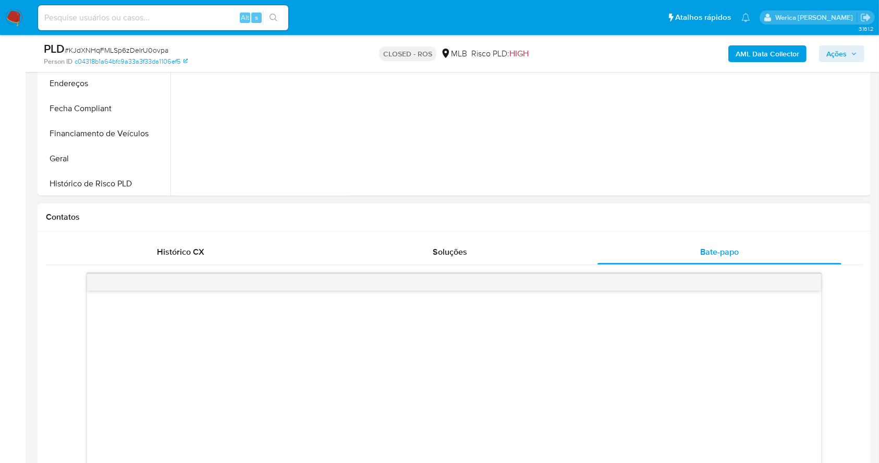
scroll to position [278, 0]
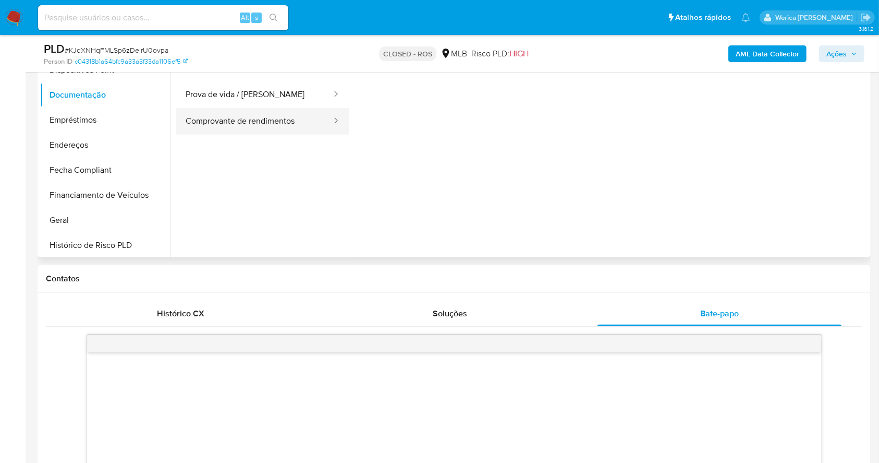
click at [255, 130] on button "Comprovante de rendimentos" at bounding box center [254, 121] width 156 height 27
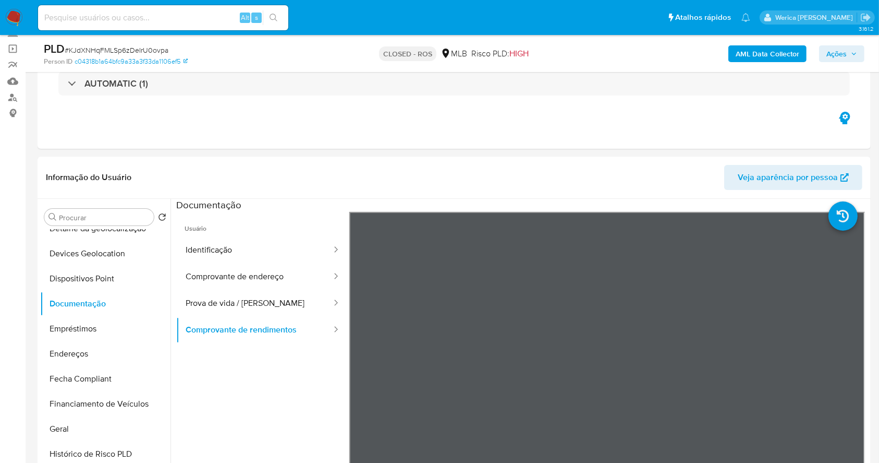
scroll to position [91, 0]
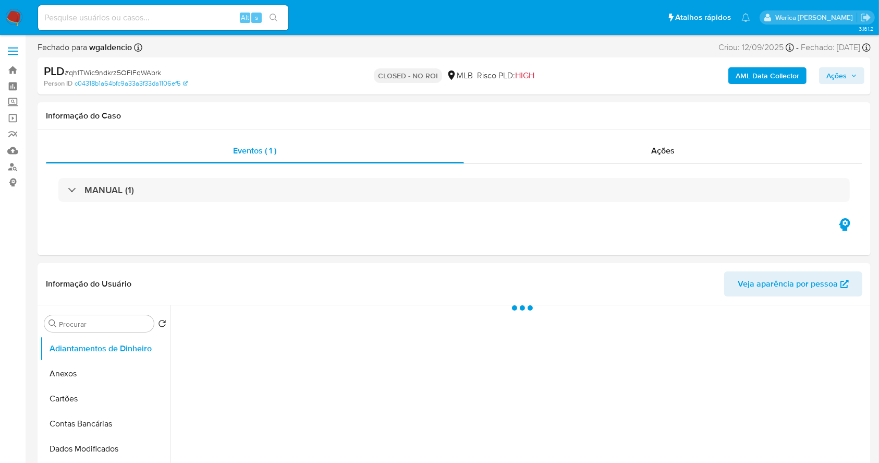
select select "10"
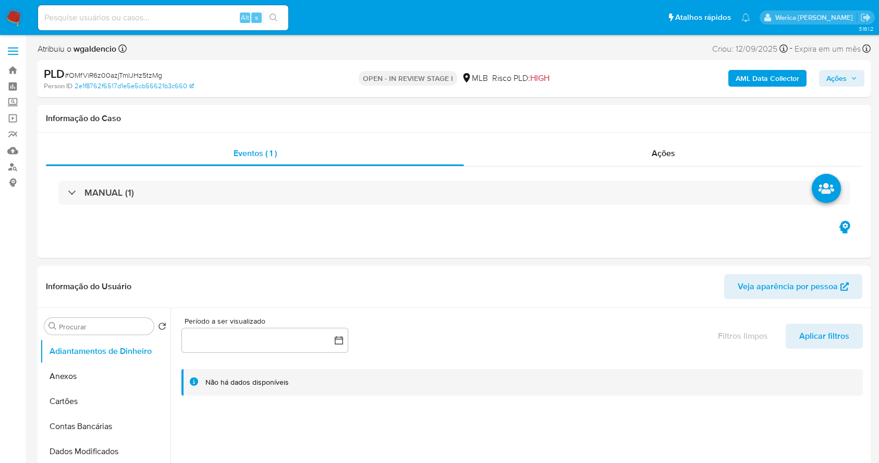
select select "10"
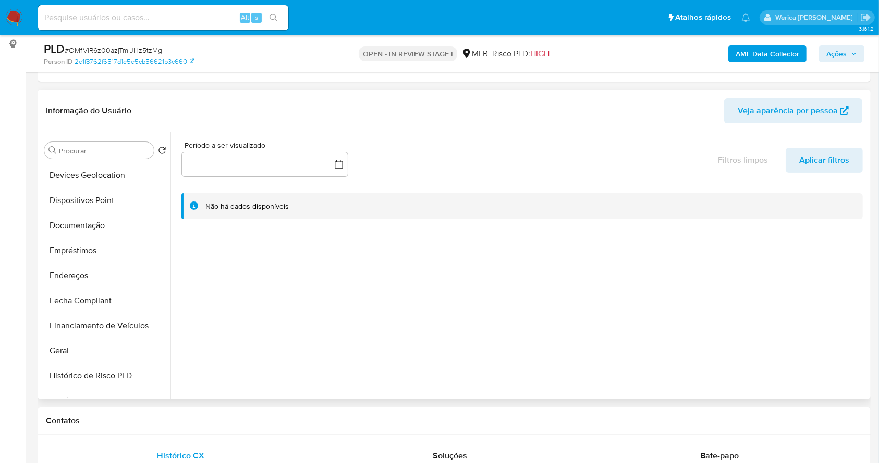
scroll to position [278, 0]
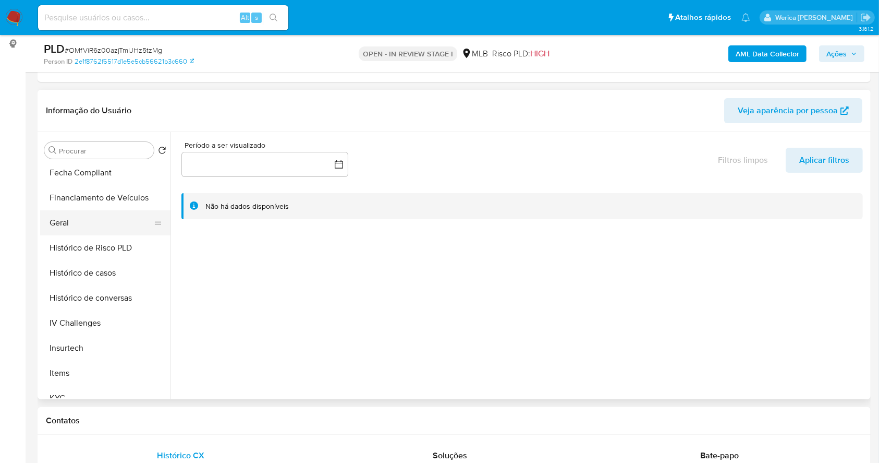
click at [74, 221] on button "Geral" at bounding box center [101, 222] width 122 height 25
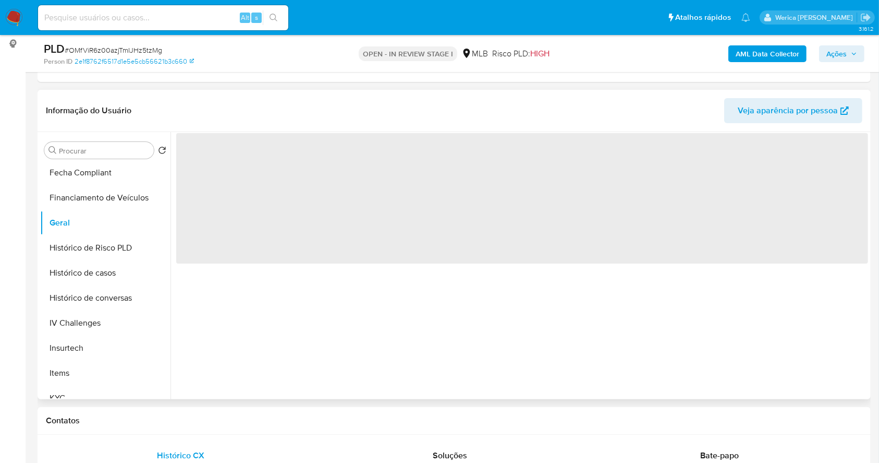
click at [309, 251] on span "‌" at bounding box center [522, 198] width 692 height 130
click at [340, 236] on span "‌" at bounding box center [522, 198] width 692 height 130
click at [312, 221] on span "‌" at bounding box center [522, 198] width 692 height 130
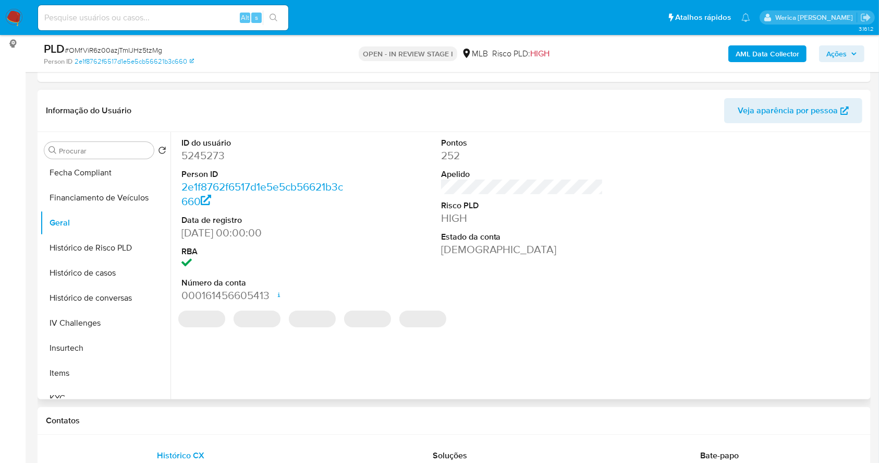
click at [220, 159] on dd "5245273" at bounding box center [263, 155] width 163 height 15
copy dd "5245273"
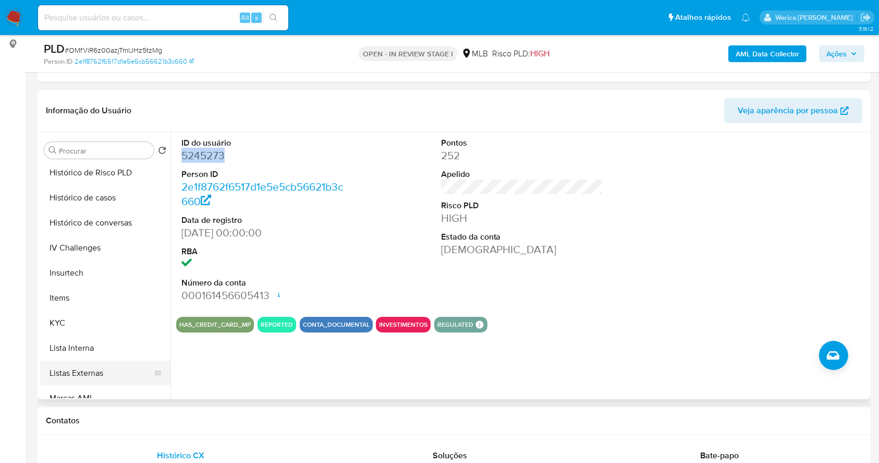
scroll to position [402, 0]
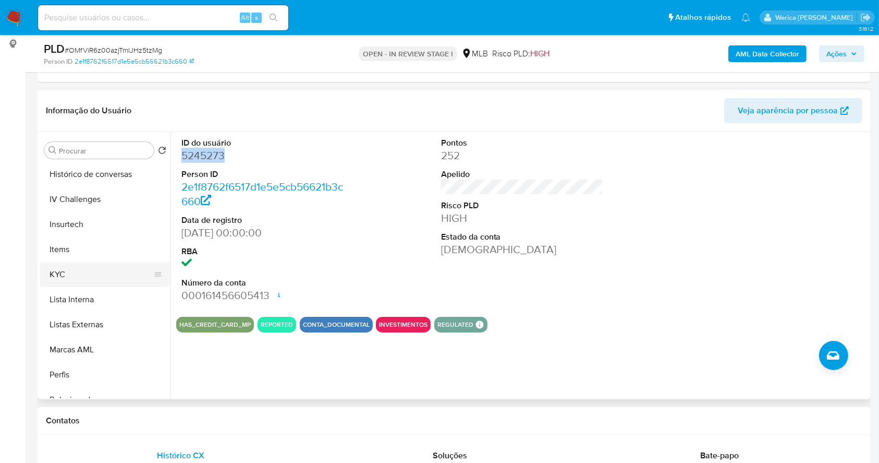
click at [95, 275] on button "KYC" at bounding box center [101, 274] width 122 height 25
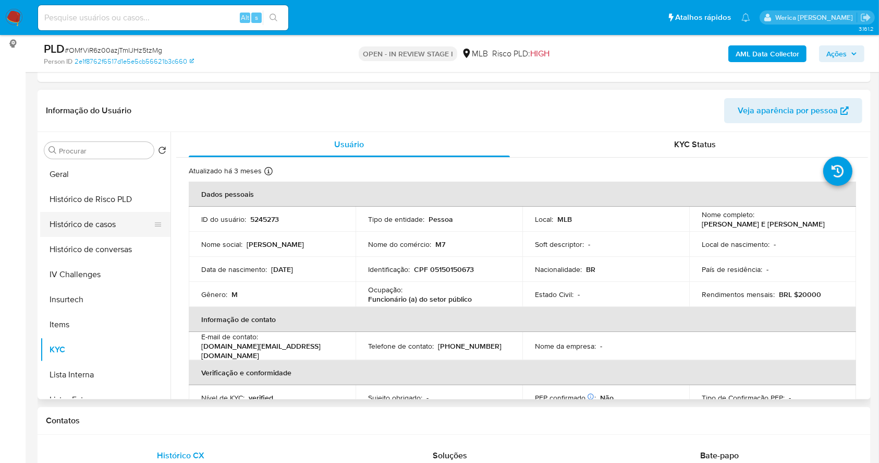
scroll to position [263, 0]
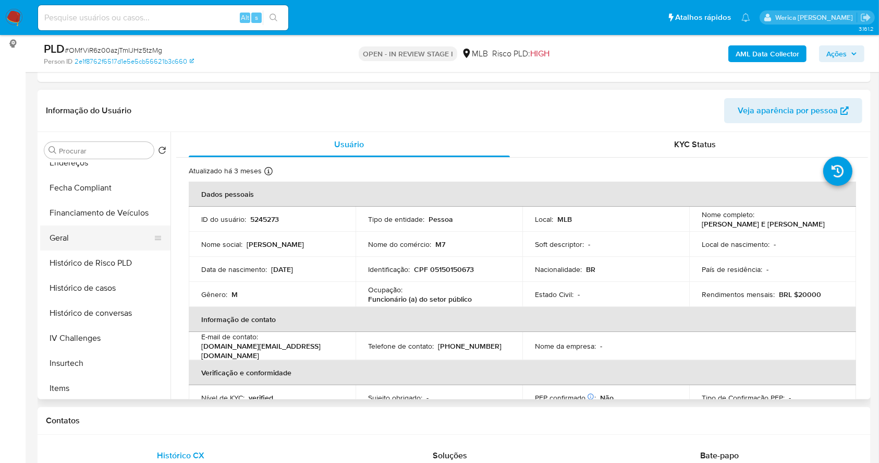
click at [76, 233] on button "Geral" at bounding box center [101, 237] width 122 height 25
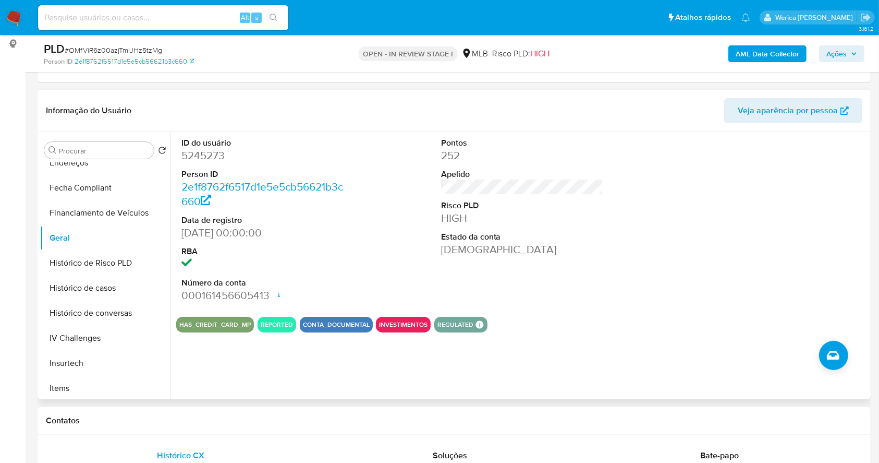
click at [646, 287] on div "ID do usuário 5245273 Person ID 2e1f8762f6517d1e5e5cb56621b3c660 Data de regist…" at bounding box center [522, 220] width 692 height 176
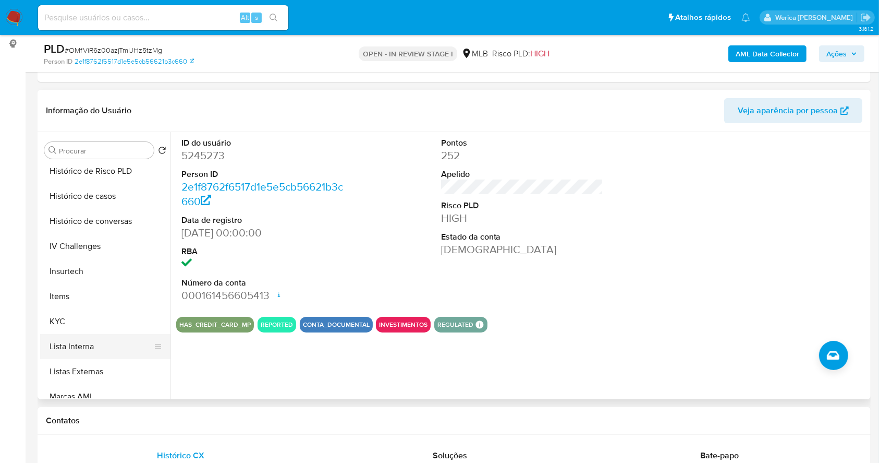
scroll to position [402, 0]
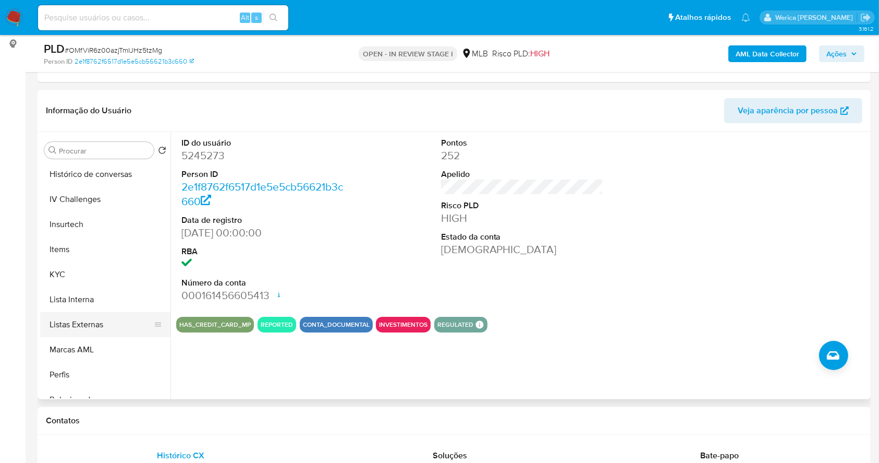
drag, startPoint x: 74, startPoint y: 372, endPoint x: 65, endPoint y: 311, distance: 62.3
click at [74, 372] on button "Perfis" at bounding box center [105, 374] width 130 height 25
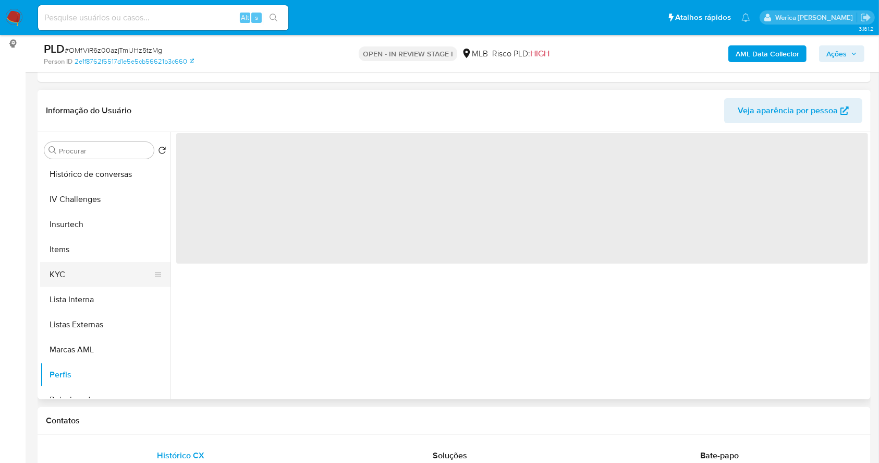
click at [64, 275] on button "KYC" at bounding box center [101, 274] width 122 height 25
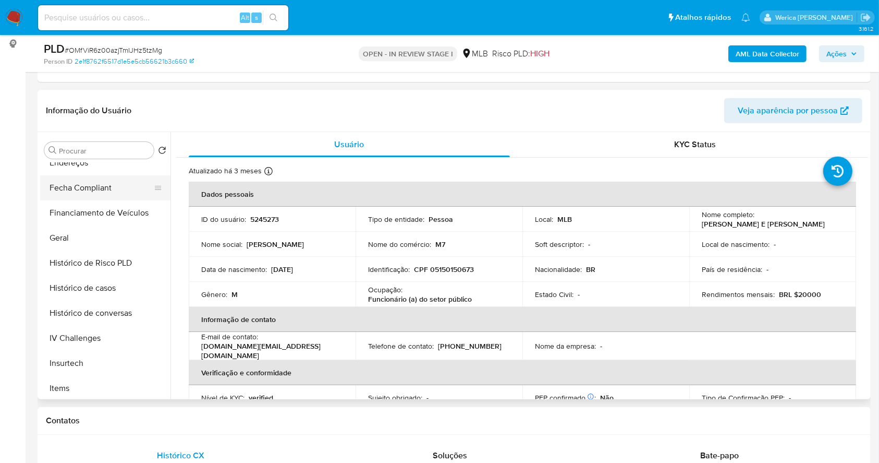
scroll to position [124, 0]
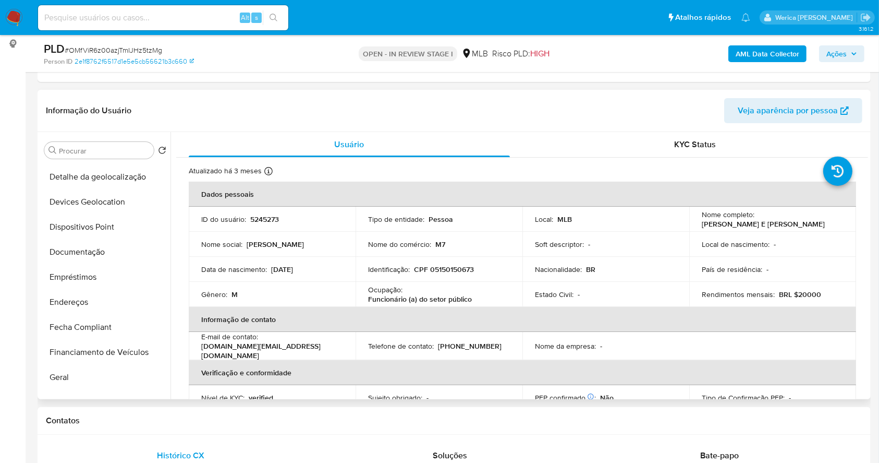
drag, startPoint x: 92, startPoint y: 247, endPoint x: 199, endPoint y: 216, distance: 110.8
click at [92, 246] on button "Documentação" at bounding box center [105, 251] width 130 height 25
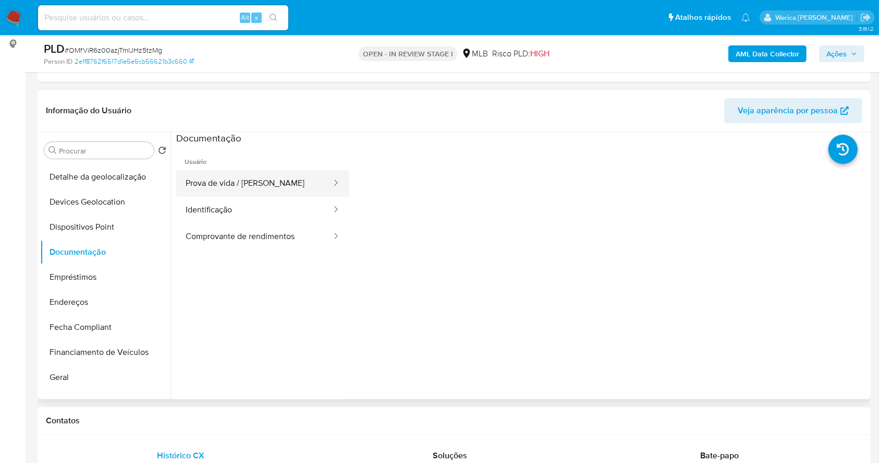
drag, startPoint x: 213, startPoint y: 213, endPoint x: 225, endPoint y: 177, distance: 37.8
click at [225, 177] on button "Prova de vida / Selfie" at bounding box center [254, 183] width 156 height 27
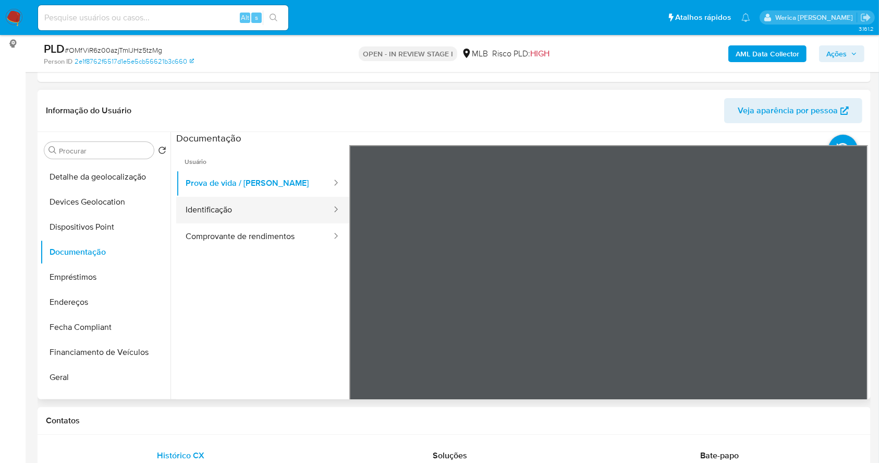
click at [268, 203] on button "Identificação" at bounding box center [254, 210] width 156 height 27
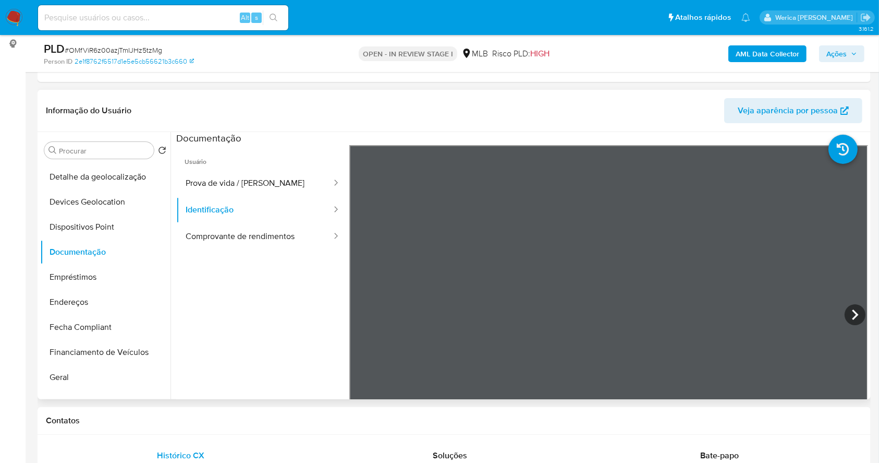
scroll to position [45, 0]
click at [284, 223] on button "Comprovante de rendimentos" at bounding box center [254, 236] width 156 height 27
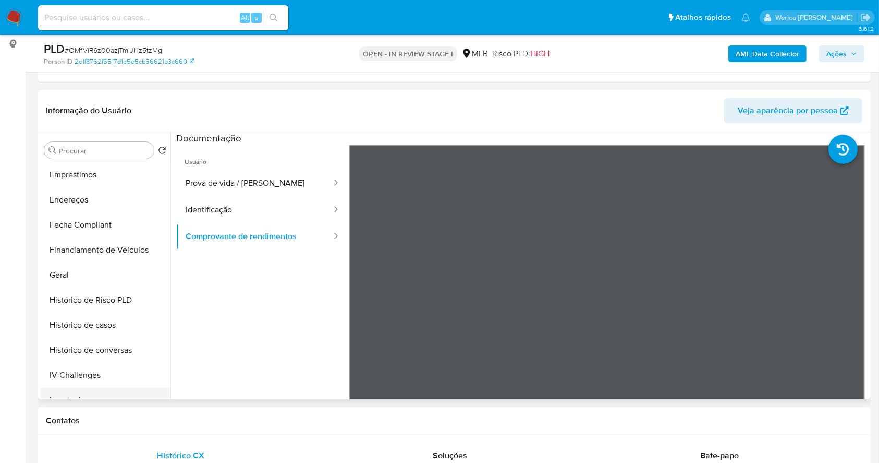
scroll to position [332, 0]
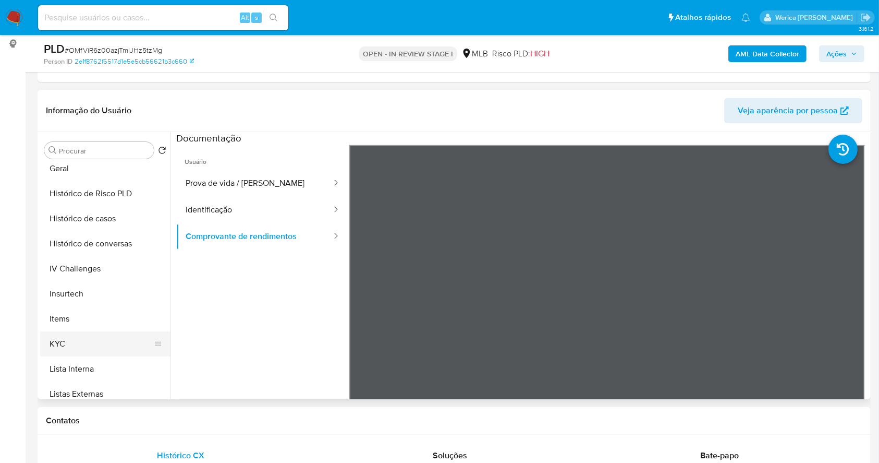
click at [100, 344] on button "KYC" at bounding box center [101, 343] width 122 height 25
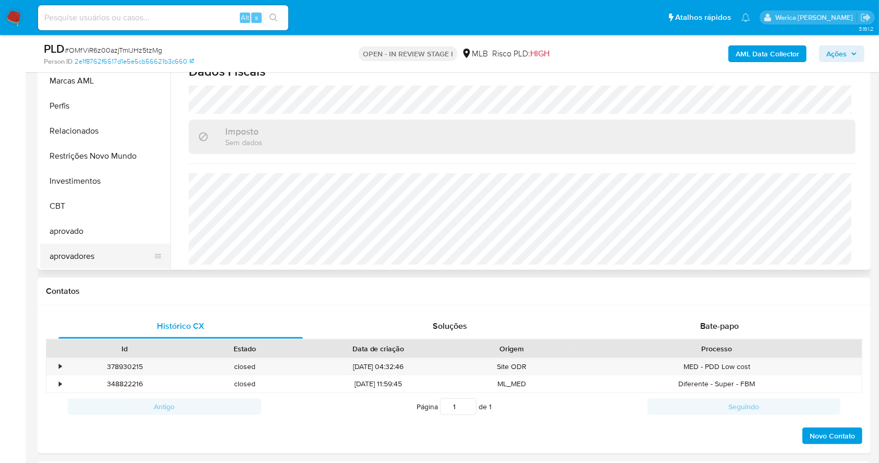
scroll to position [209, 0]
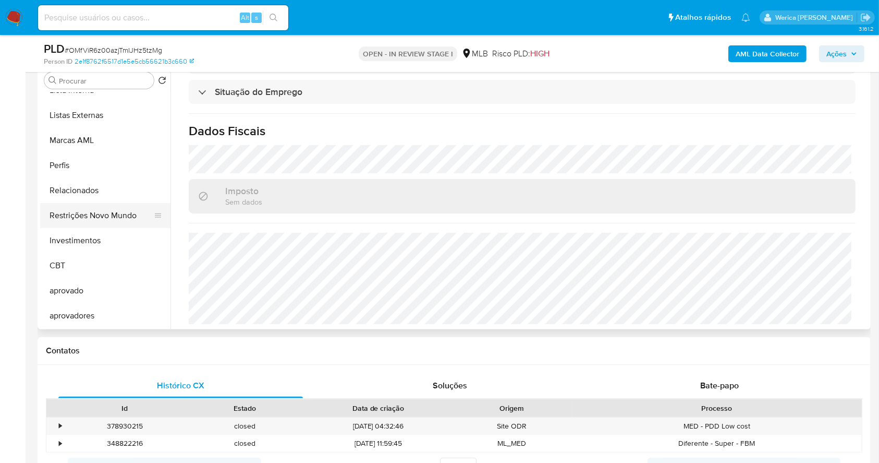
click at [109, 228] on button "Investimentos" at bounding box center [105, 240] width 130 height 25
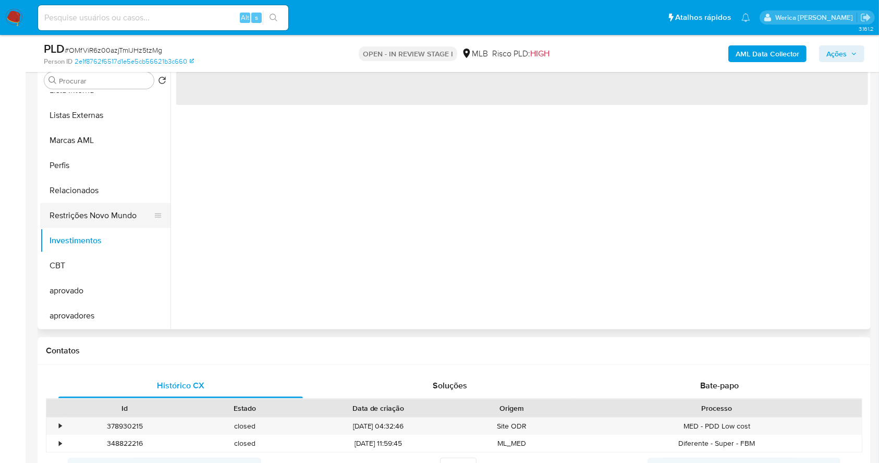
scroll to position [0, 0]
click at [109, 217] on button "Restrições Novo Mundo" at bounding box center [101, 215] width 122 height 25
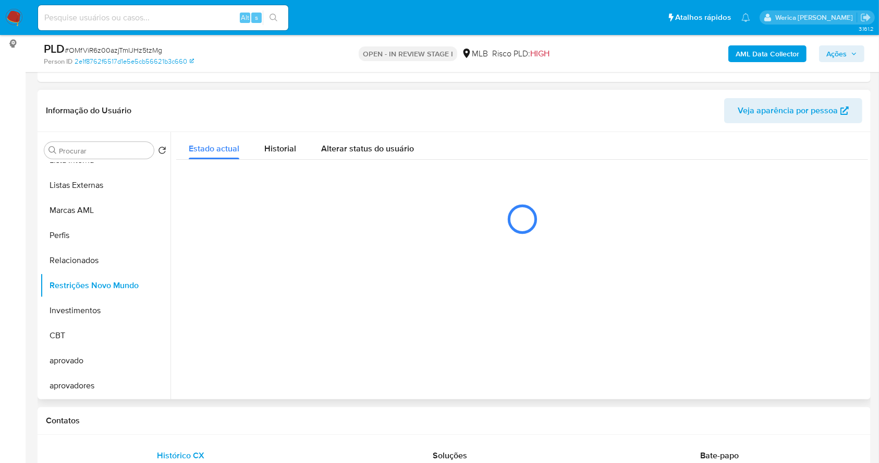
scroll to position [74, 0]
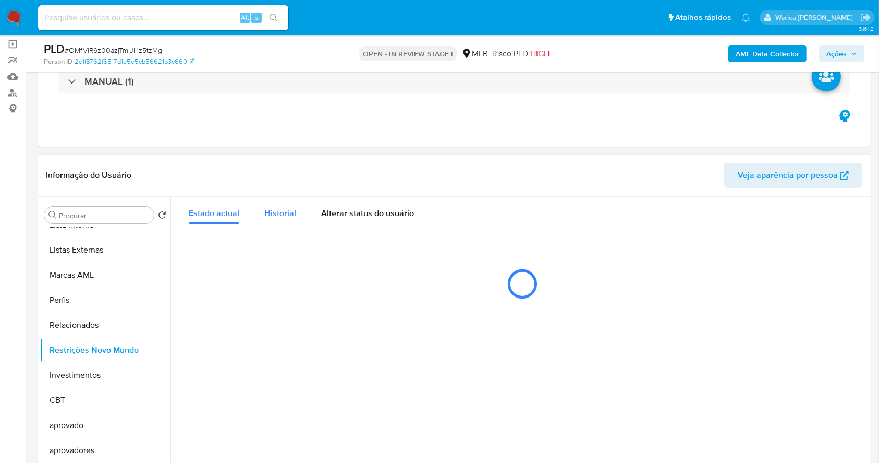
click at [279, 219] on div "Historial" at bounding box center [280, 211] width 32 height 28
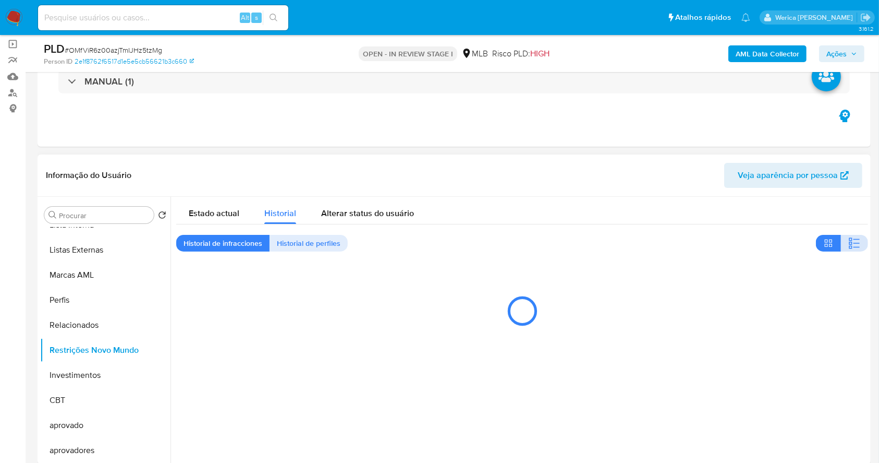
click at [855, 248] on icon "button" at bounding box center [855, 243] width 13 height 13
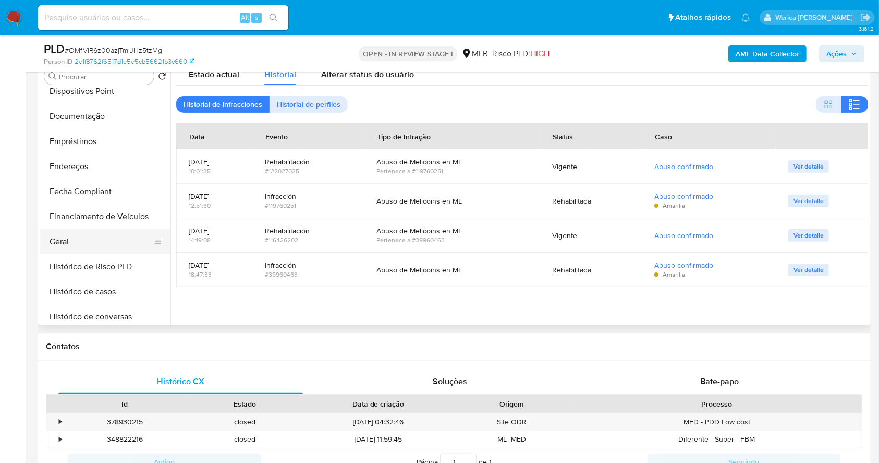
scroll to position [124, 0]
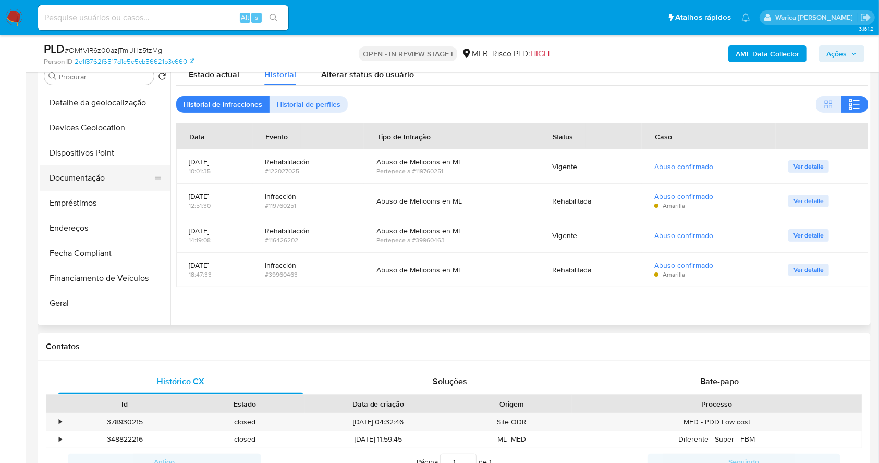
click at [87, 178] on button "Documentação" at bounding box center [101, 177] width 122 height 25
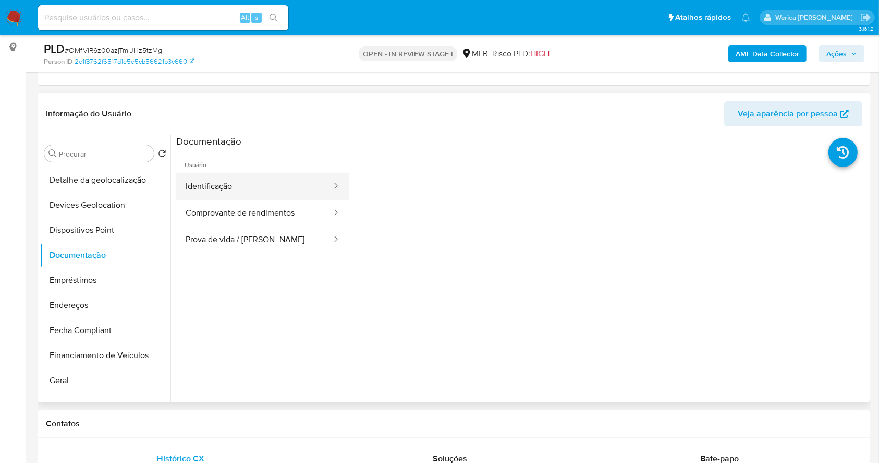
scroll to position [74, 0]
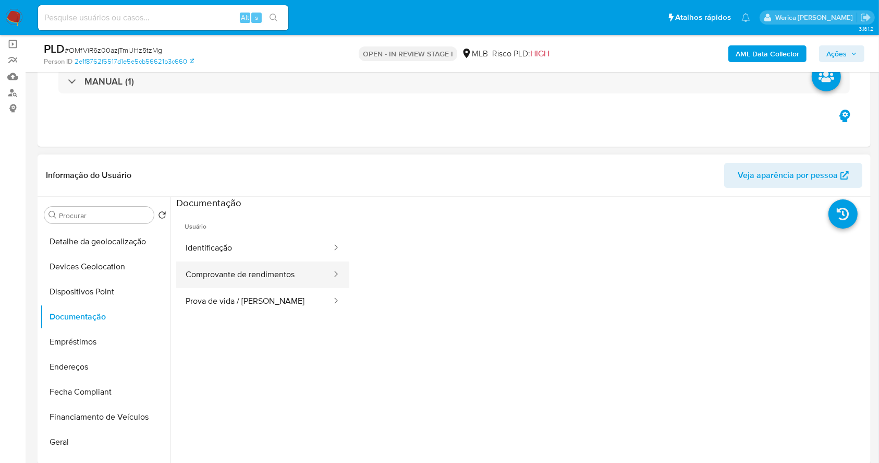
click at [258, 286] on button "Comprovante de rendimentos" at bounding box center [254, 274] width 156 height 27
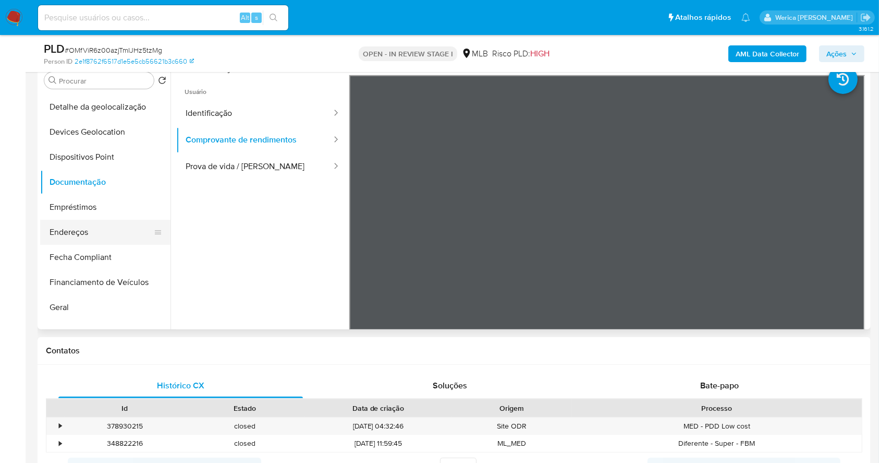
scroll to position [332, 0]
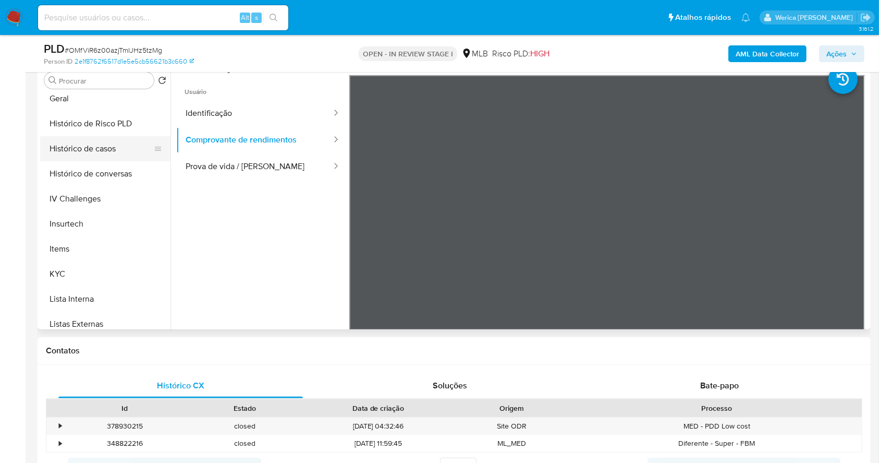
click at [79, 159] on button "Histórico de casos" at bounding box center [101, 148] width 122 height 25
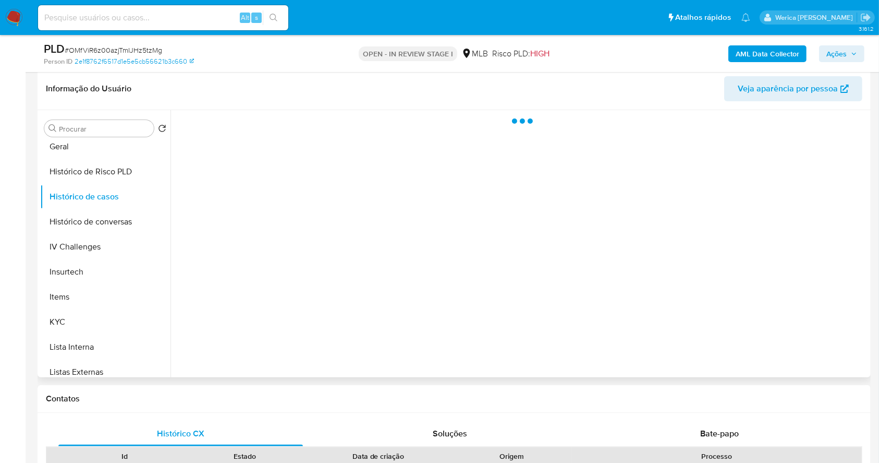
scroll to position [139, 0]
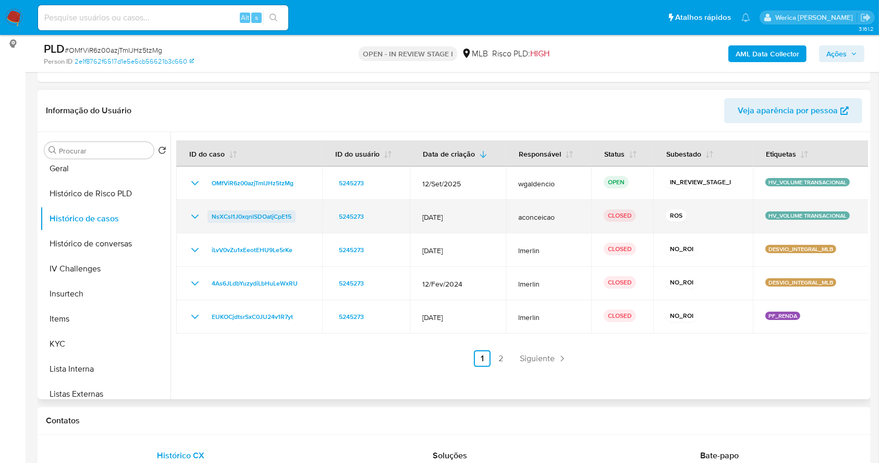
click at [258, 218] on span "NsXCsl1J0xqnlSDOatjCpE15" at bounding box center [252, 216] width 80 height 13
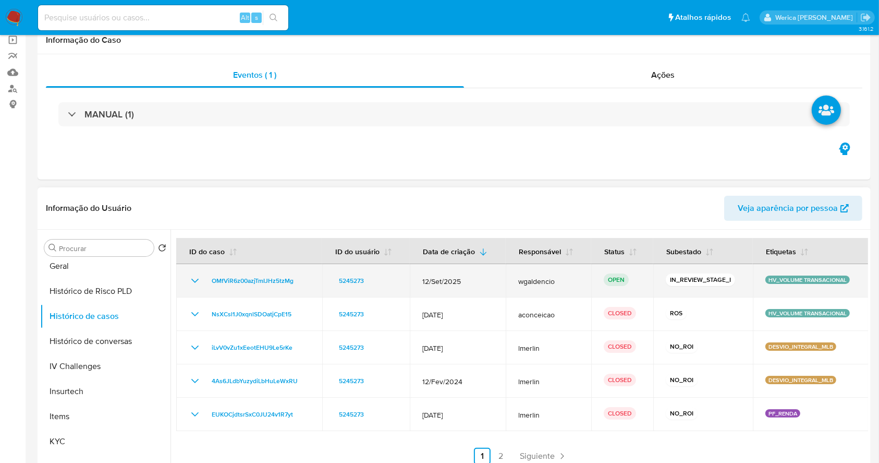
scroll to position [0, 0]
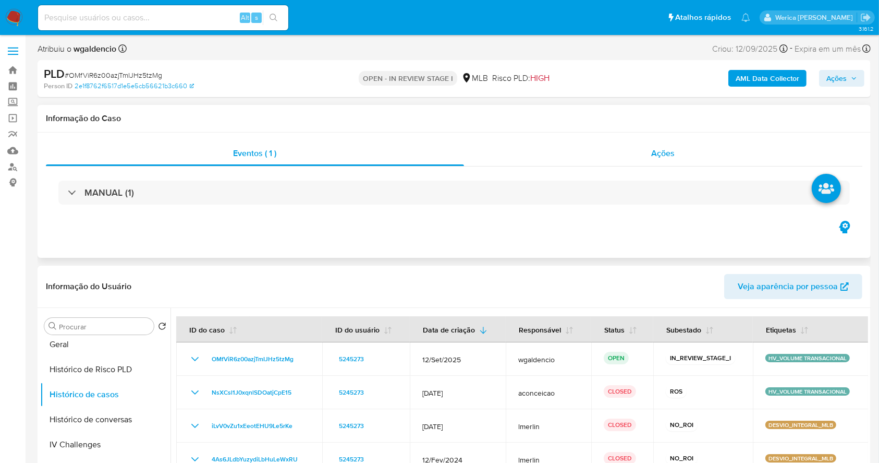
click at [641, 154] on div "Ações" at bounding box center [663, 153] width 399 height 25
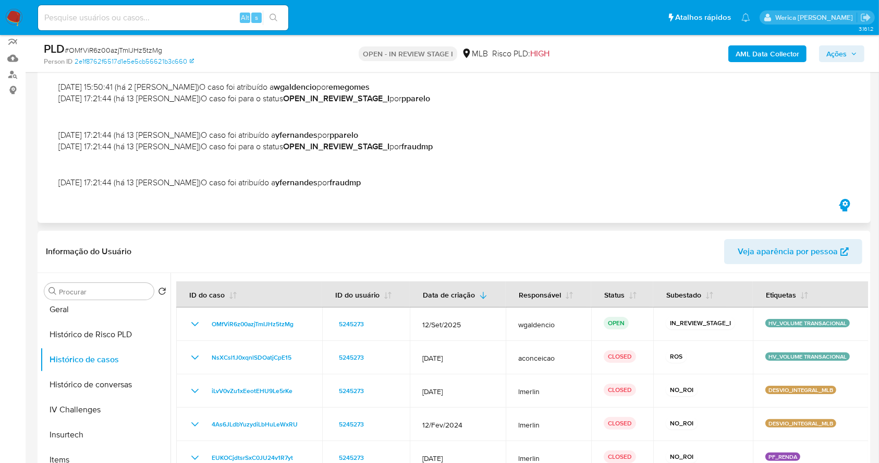
scroll to position [209, 0]
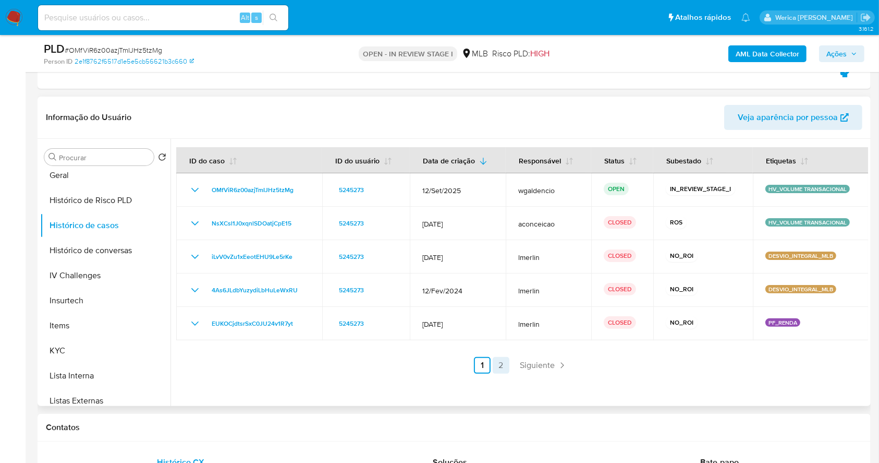
click at [499, 373] on link "2" at bounding box center [501, 365] width 17 height 17
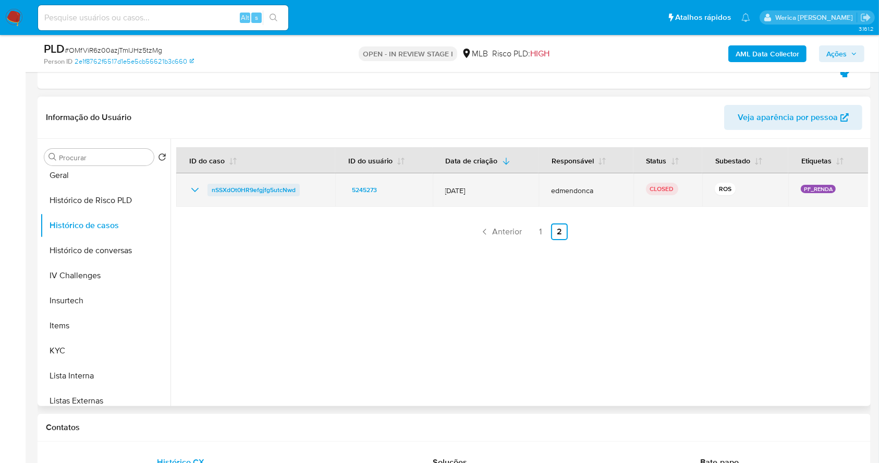
click at [238, 188] on span "nSSXdOt0HR9efgjfg5utcNwd" at bounding box center [254, 190] width 84 height 13
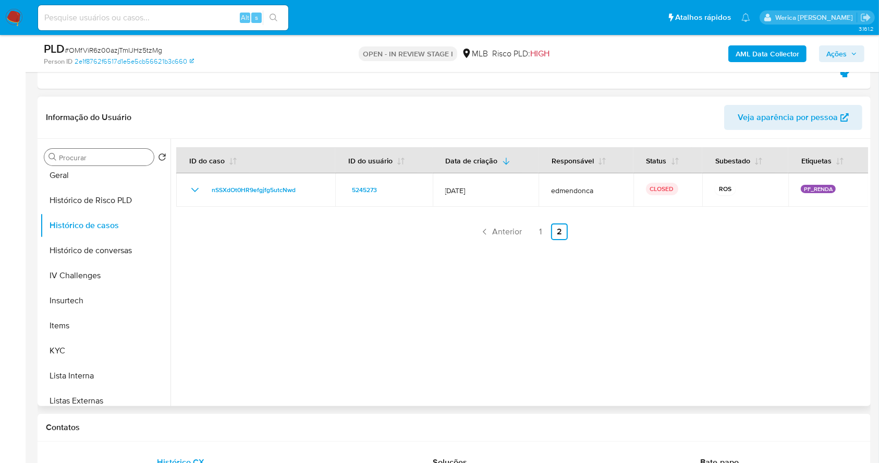
click at [90, 164] on div "Procurar" at bounding box center [99, 157] width 110 height 17
click at [88, 182] on button "Geral" at bounding box center [101, 175] width 122 height 25
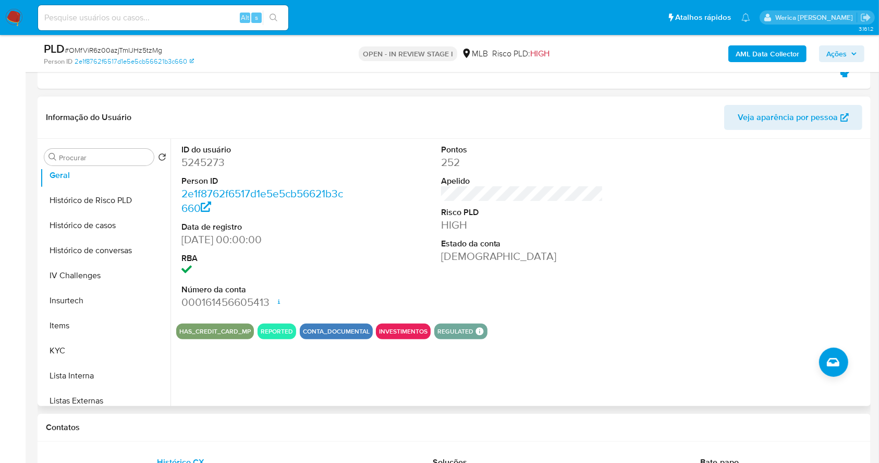
click at [695, 269] on div at bounding box center [781, 227] width 173 height 176
click at [689, 272] on div "ID do usuário 5245273 Person ID 2e1f8762f6517d1e5e5cb56621b3c660 Data de regist…" at bounding box center [522, 227] width 692 height 176
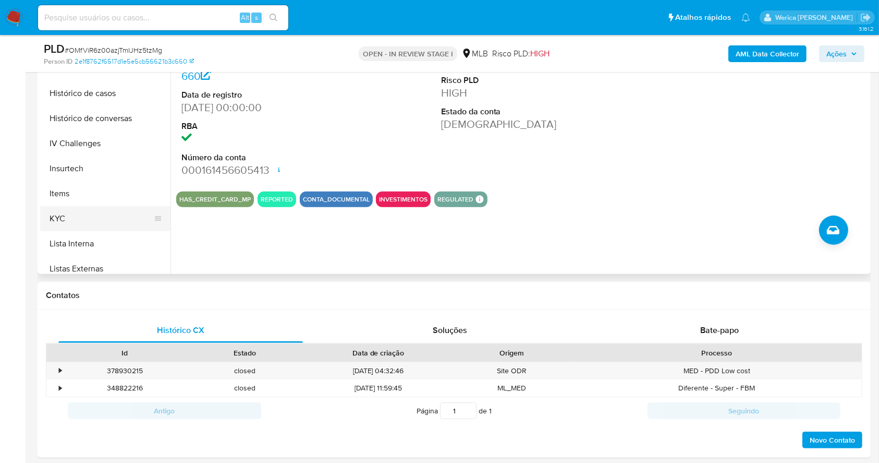
scroll to position [278, 0]
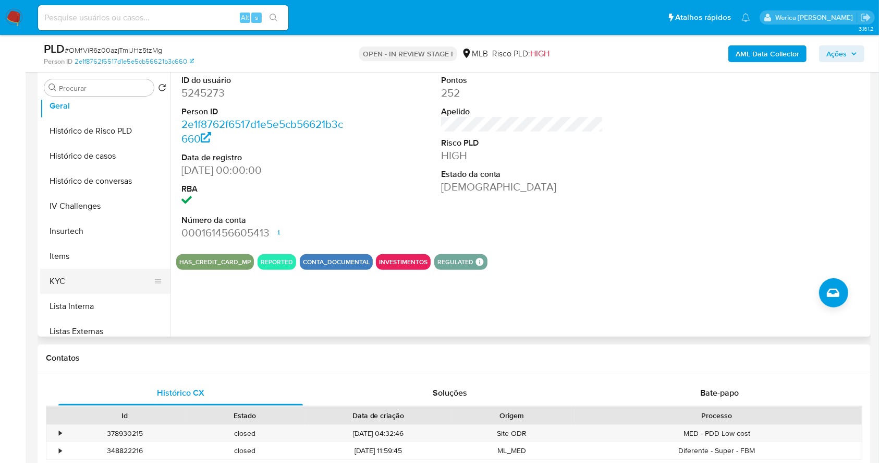
click at [92, 271] on button "KYC" at bounding box center [101, 281] width 122 height 25
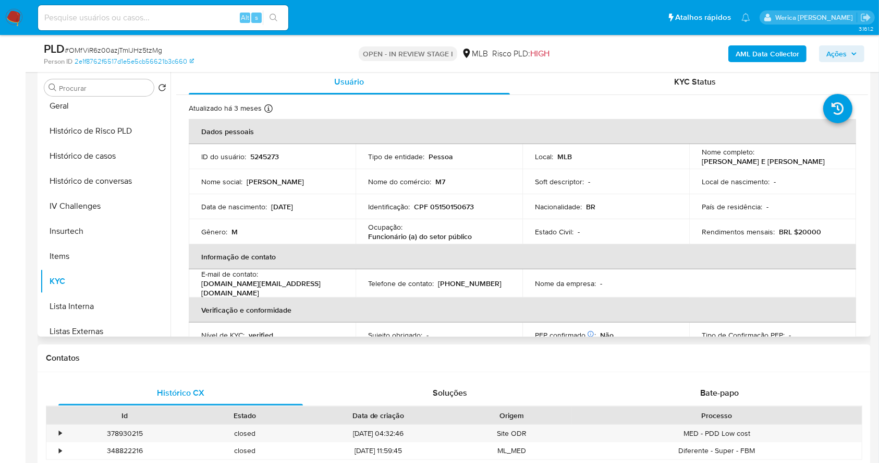
click at [702, 314] on th "Verificação e conformidade" at bounding box center [523, 309] width 668 height 25
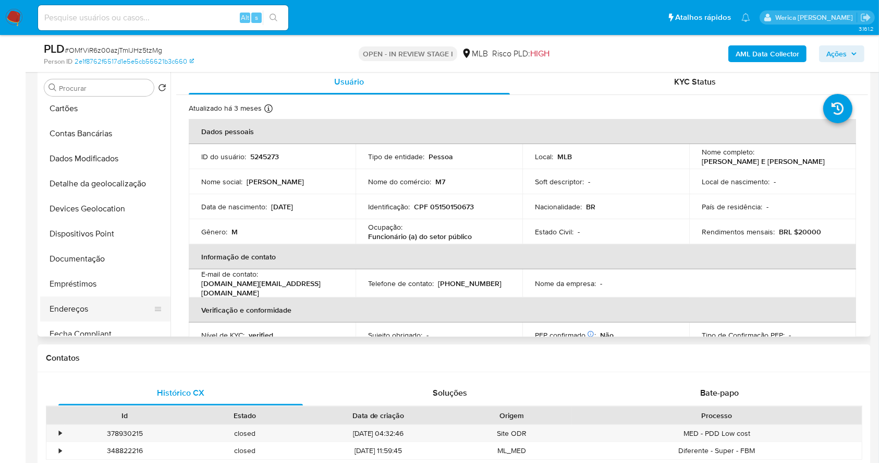
click at [92, 310] on button "Endereços" at bounding box center [101, 308] width 122 height 25
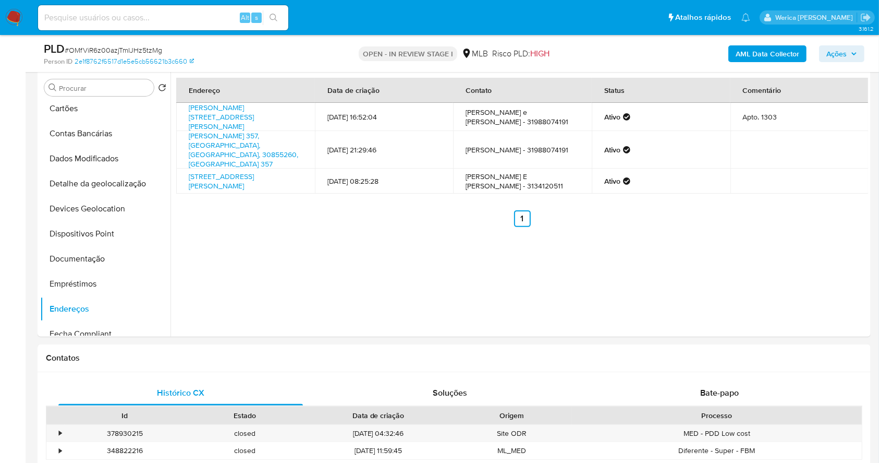
click at [131, 178] on button "Detalhe da geolocalização" at bounding box center [101, 183] width 122 height 25
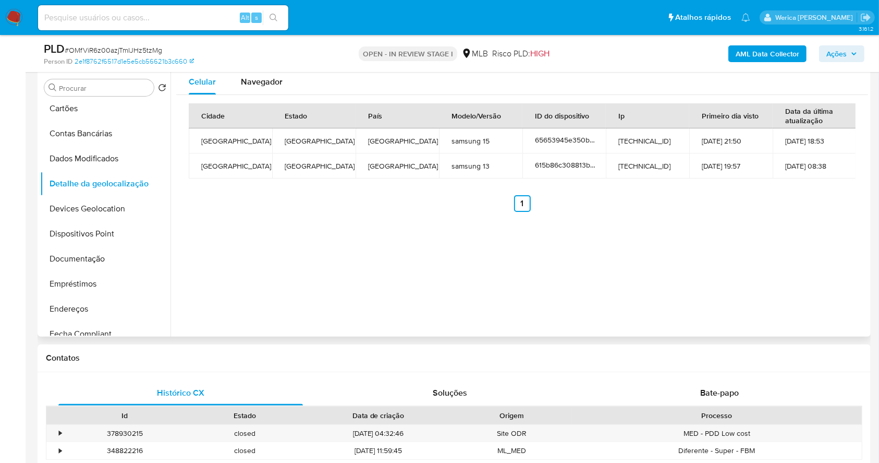
click at [669, 298] on div "Celular Navegador Cidade Estado País Modelo/Versão ID do dispositivo Ip Primeir…" at bounding box center [520, 202] width 698 height 267
click at [243, 257] on div "Celular Navegador Cidade Estado País Modelo/Versão ID do dispositivo Ip Primeir…" at bounding box center [520, 202] width 698 height 267
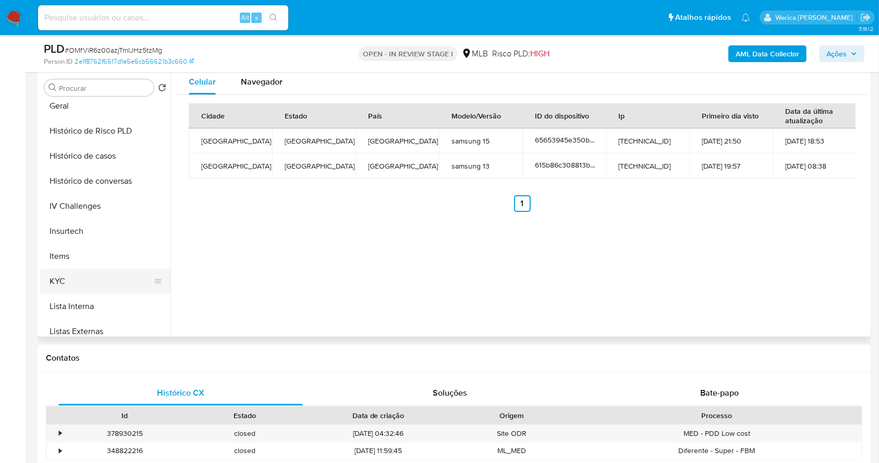
scroll to position [541, 0]
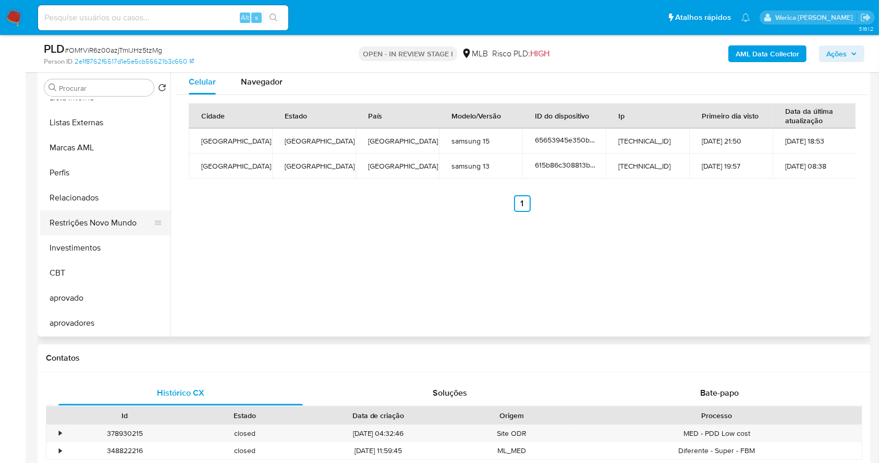
click at [100, 213] on button "Restrições Novo Mundo" at bounding box center [101, 222] width 122 height 25
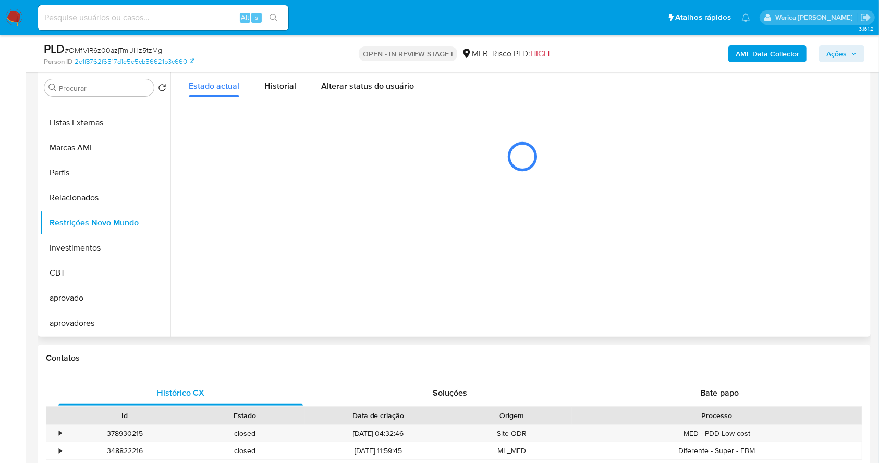
drag, startPoint x: 498, startPoint y: 313, endPoint x: 326, endPoint y: 205, distance: 203.6
click at [494, 312] on div at bounding box center [520, 202] width 698 height 267
click at [282, 73] on div "Historial" at bounding box center [280, 83] width 32 height 28
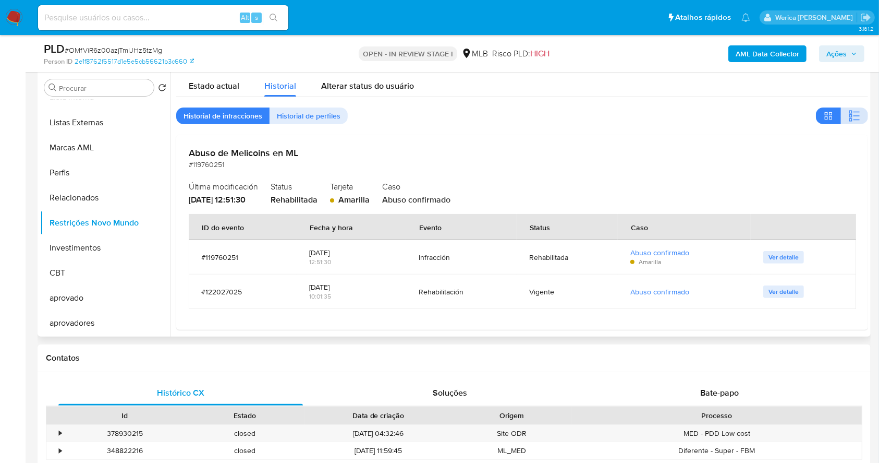
click at [841, 118] on button "button" at bounding box center [854, 115] width 27 height 17
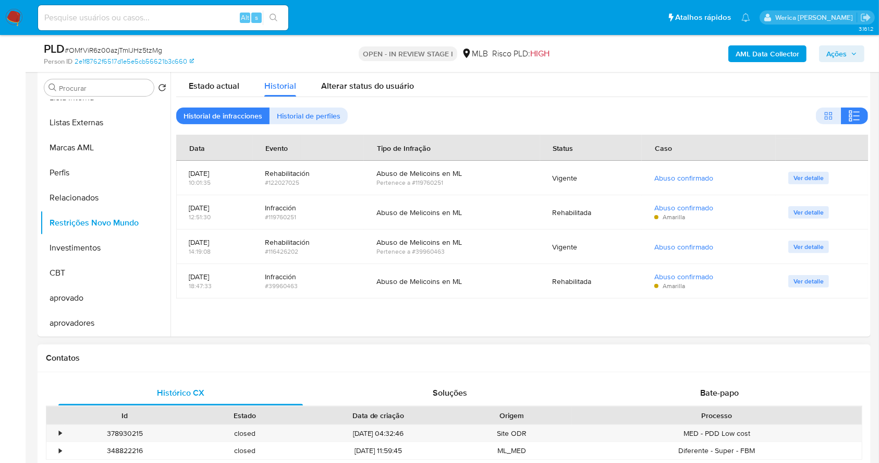
click at [766, 346] on div "Contatos" at bounding box center [455, 358] width 834 height 28
click at [740, 357] on h1 "Contatos" at bounding box center [454, 358] width 817 height 10
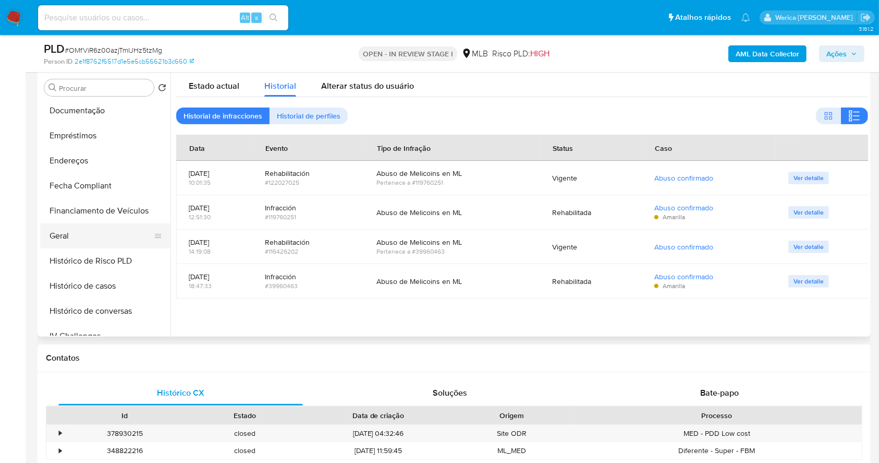
scroll to position [124, 0]
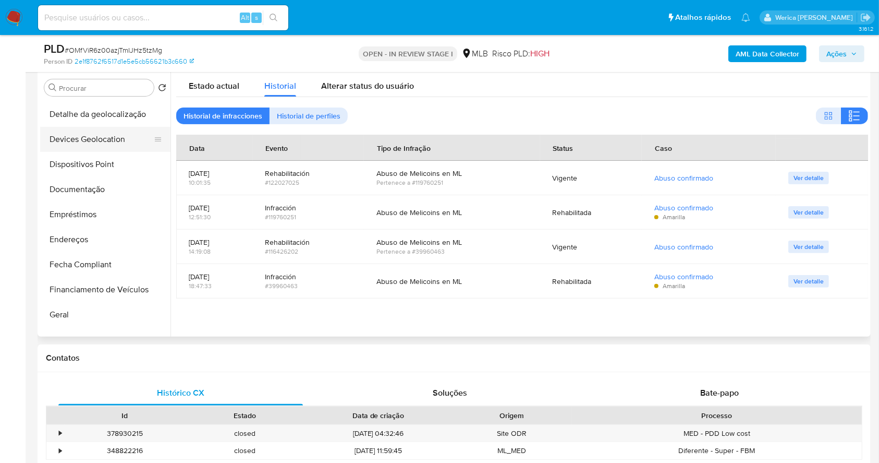
click at [91, 150] on button "Devices Geolocation" at bounding box center [101, 139] width 122 height 25
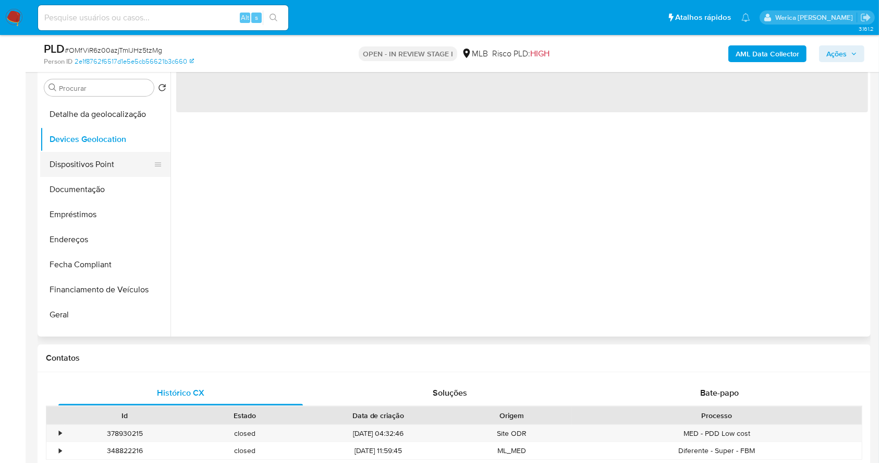
click at [101, 168] on button "Dispositivos Point" at bounding box center [101, 164] width 122 height 25
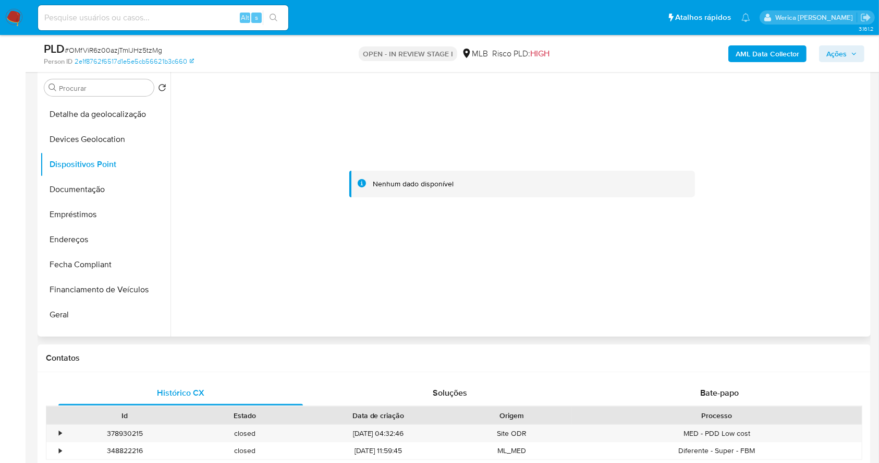
click at [785, 307] on div at bounding box center [520, 202] width 698 height 267
click at [782, 318] on div at bounding box center [520, 202] width 698 height 267
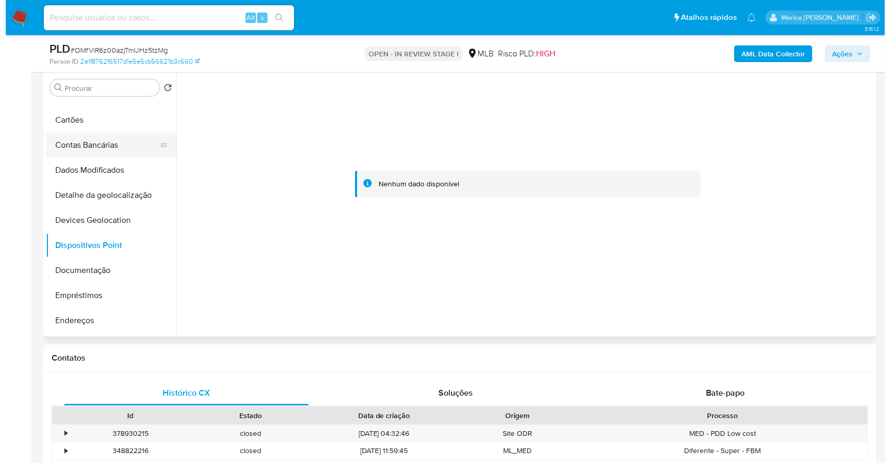
scroll to position [0, 0]
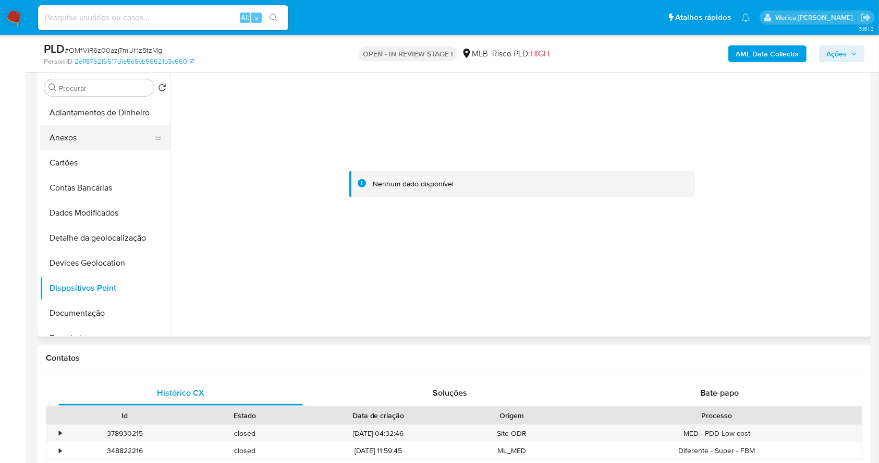
click at [91, 137] on button "Anexos" at bounding box center [101, 137] width 122 height 25
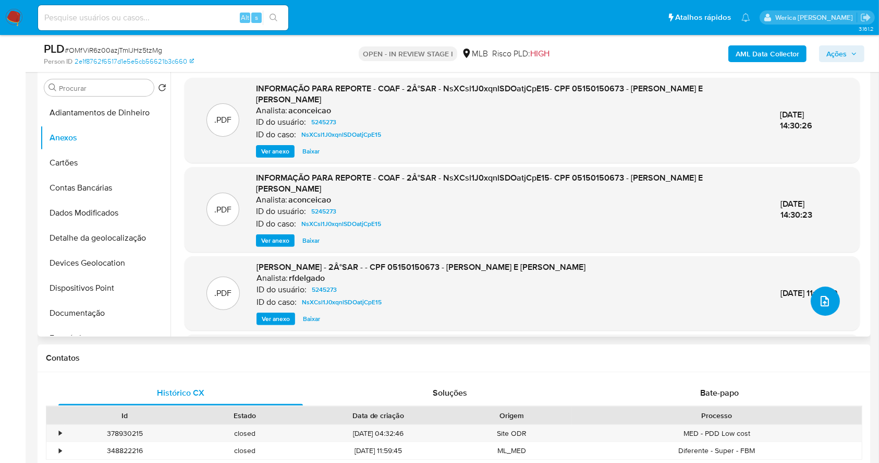
click at [826, 300] on icon "upload-file" at bounding box center [825, 301] width 13 height 13
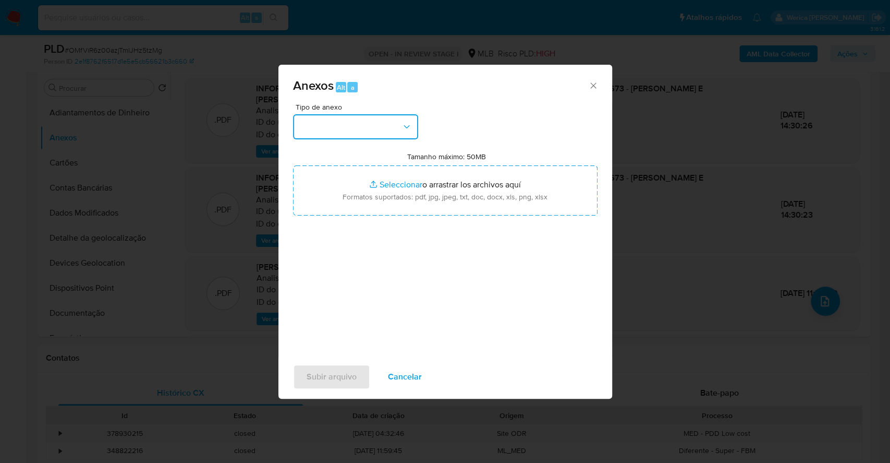
click at [380, 126] on button "button" at bounding box center [355, 126] width 125 height 25
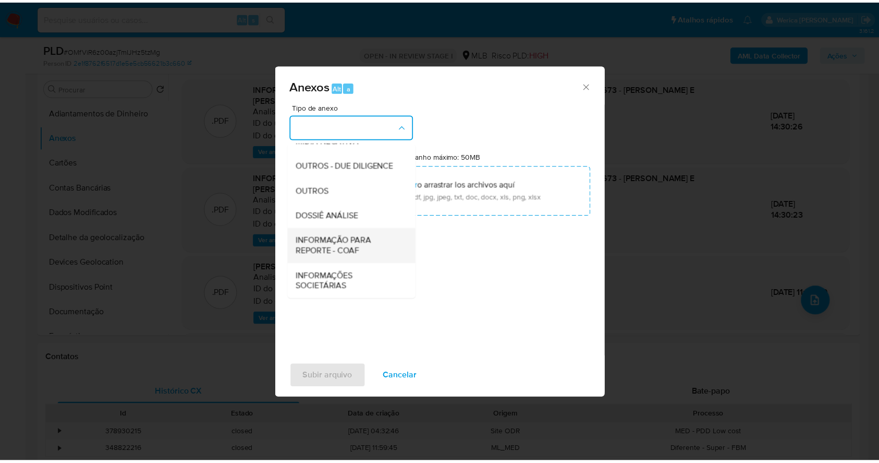
scroll to position [160, 0]
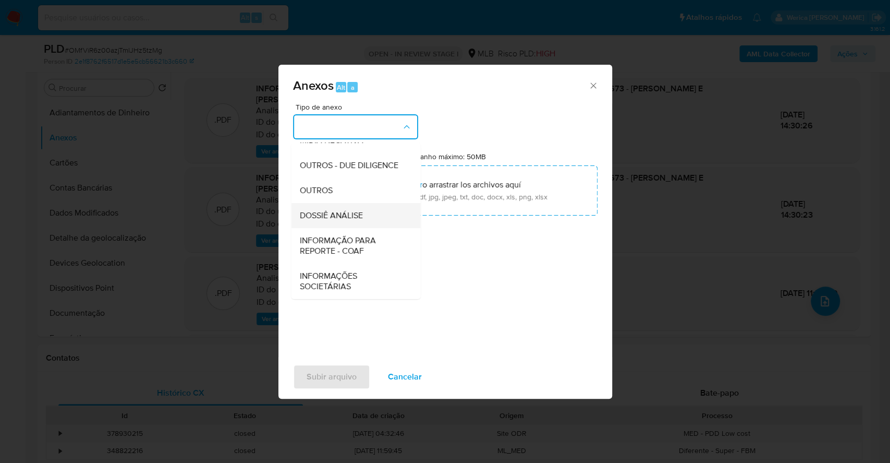
click at [344, 215] on span "DOSSIÊ ANÁLISE" at bounding box center [330, 215] width 63 height 10
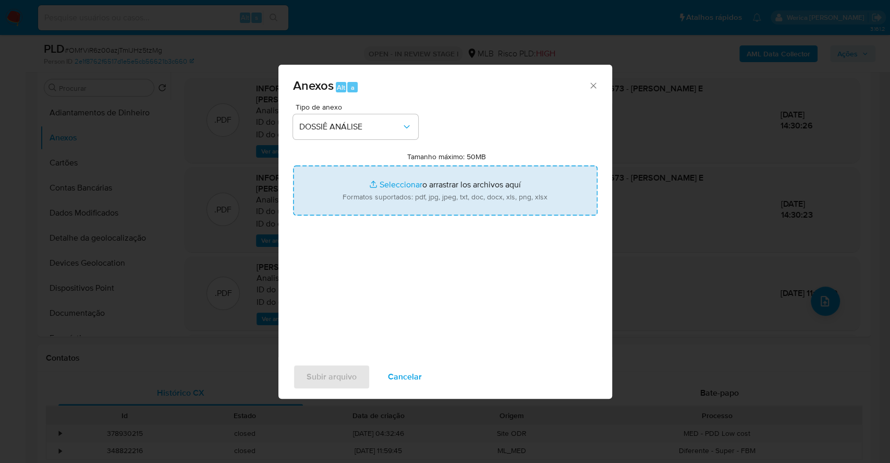
click at [487, 197] on input "Tamanho máximo: 50MB Seleccionar archivos" at bounding box center [445, 190] width 305 height 50
type input "C:\fakepath\3 ° SAR - XXXX - CPF 05150150673 - LUIS FLAVIO DE SOUZA E SILVA.pdf"
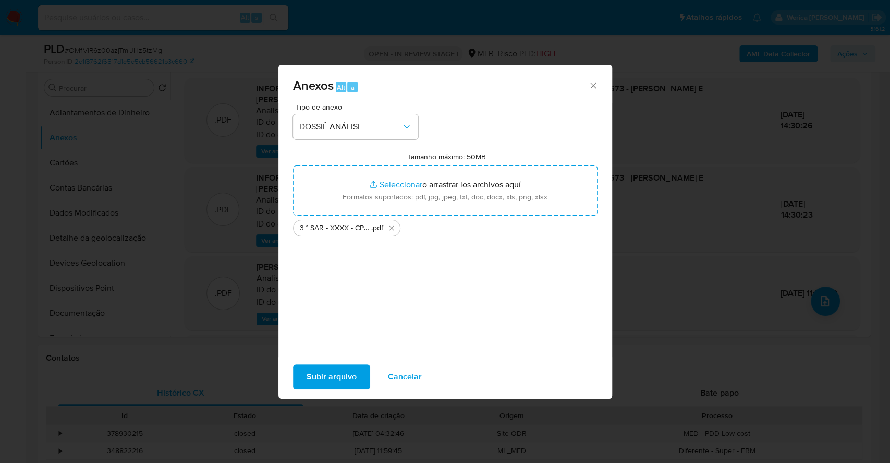
click at [0, 340] on div "Anexos Alt a Tipo de anexo DOSSIÊ ANÁLISE Tamanho máximo: 50MB Seleccionar arch…" at bounding box center [445, 231] width 890 height 463
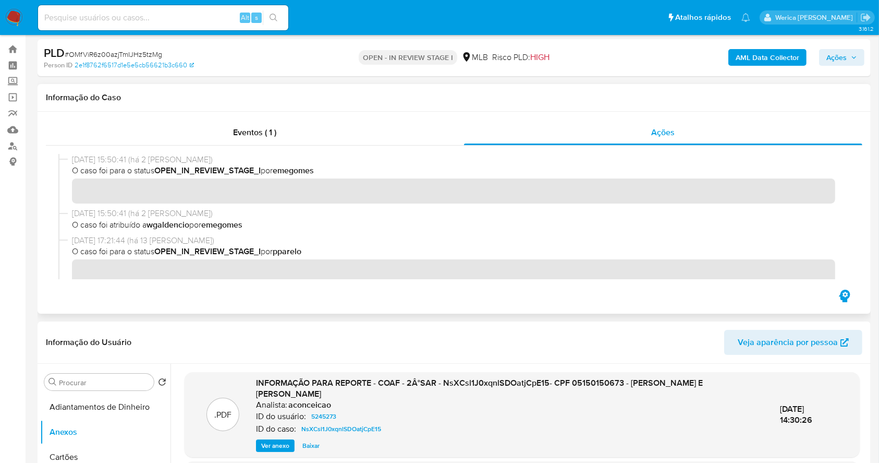
scroll to position [0, 0]
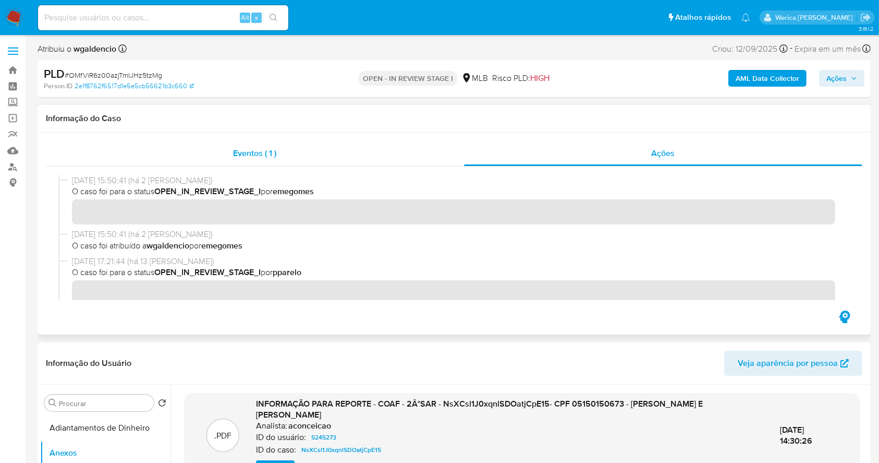
click at [395, 152] on div "Eventos ( 1 )" at bounding box center [255, 153] width 418 height 25
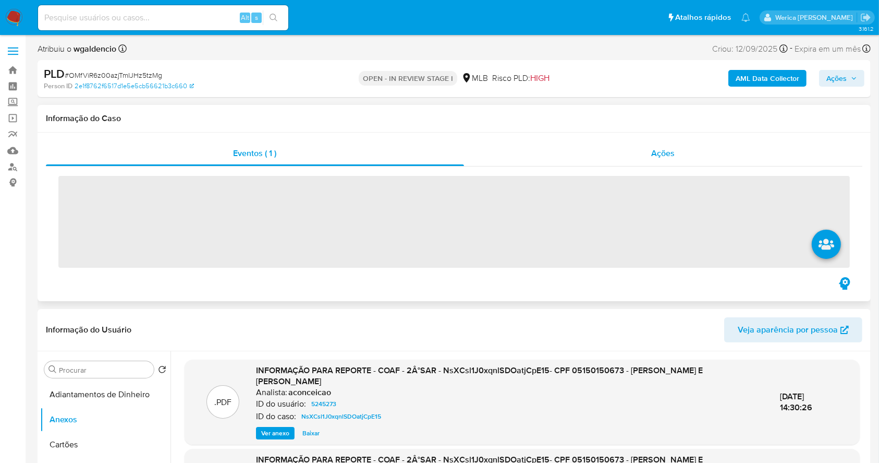
click at [629, 152] on div "Ações" at bounding box center [663, 153] width 399 height 25
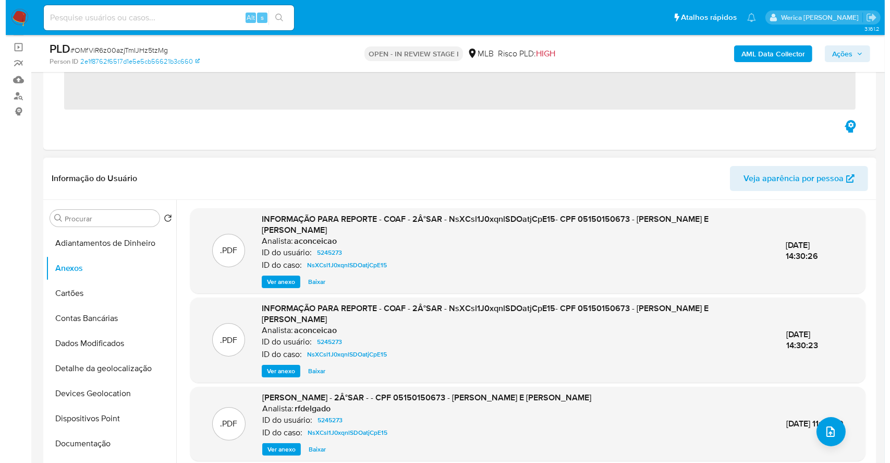
scroll to position [139, 0]
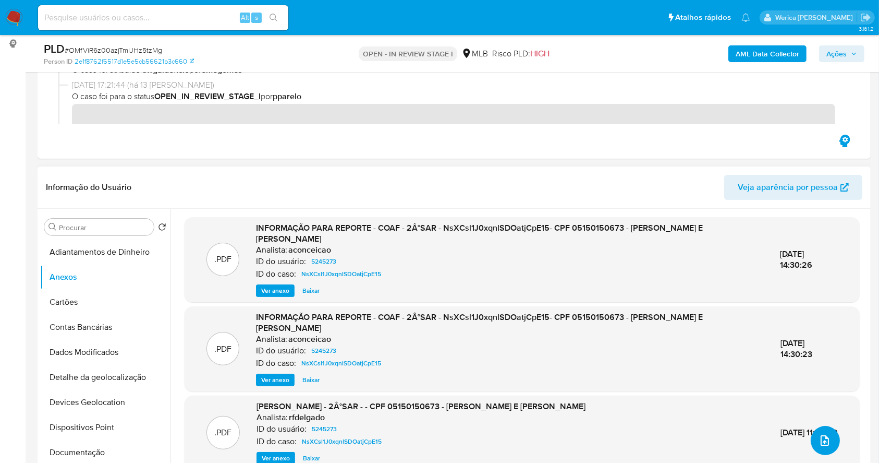
click at [812, 446] on button "upload-file" at bounding box center [825, 440] width 29 height 29
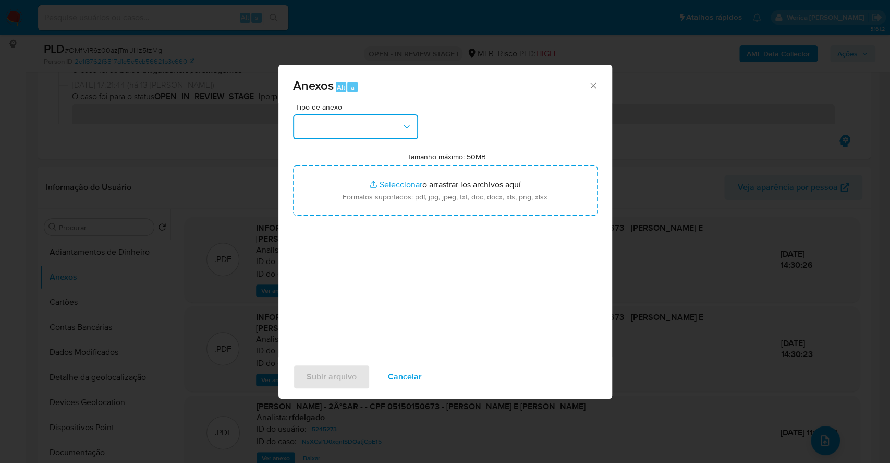
click at [365, 116] on button "button" at bounding box center [355, 126] width 125 height 25
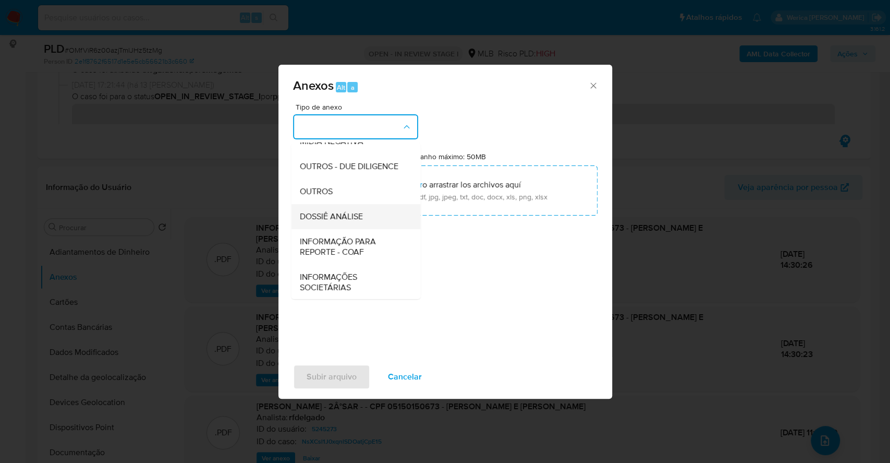
click at [363, 229] on div "DOSSIÊ ANÁLISE" at bounding box center [352, 216] width 106 height 25
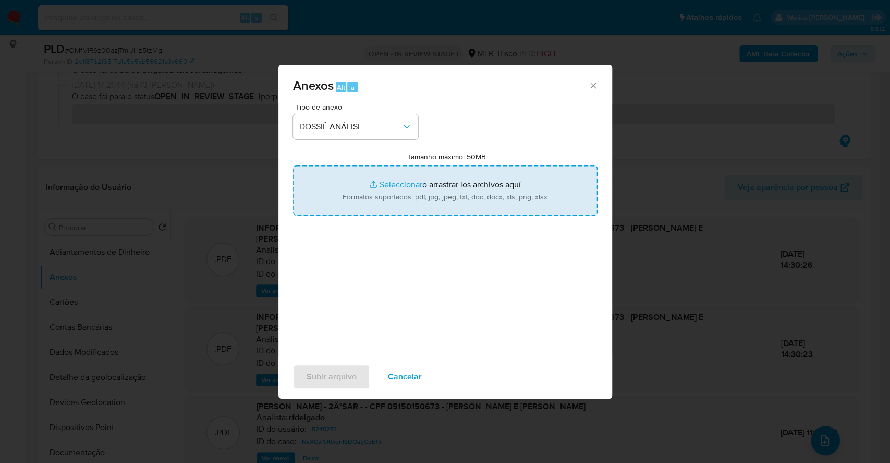
click at [490, 206] on input "Tamanho máximo: 50MB Seleccionar archivos" at bounding box center [445, 190] width 305 height 50
type input "C:\fakepath\3 ° SAR - XXXX - CPF 05150150673 - LUIS FLAVIO DE SOUZA E SILVA.pdf"
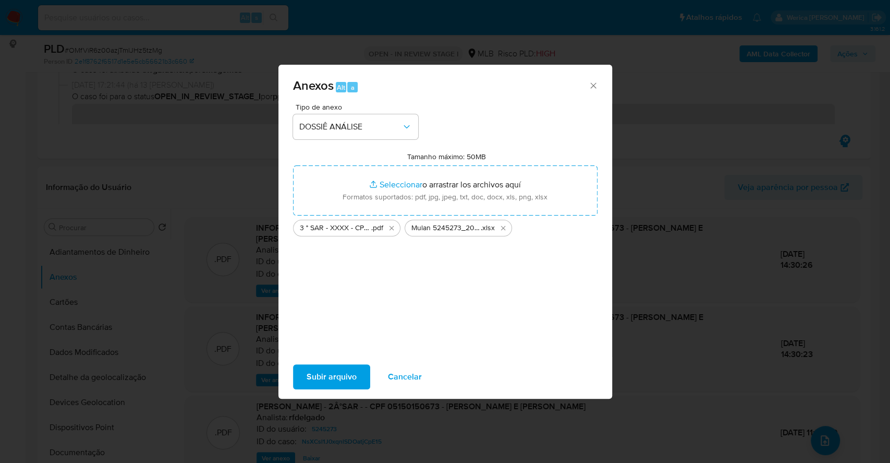
click at [324, 369] on span "Subir arquivo" at bounding box center [332, 376] width 50 height 23
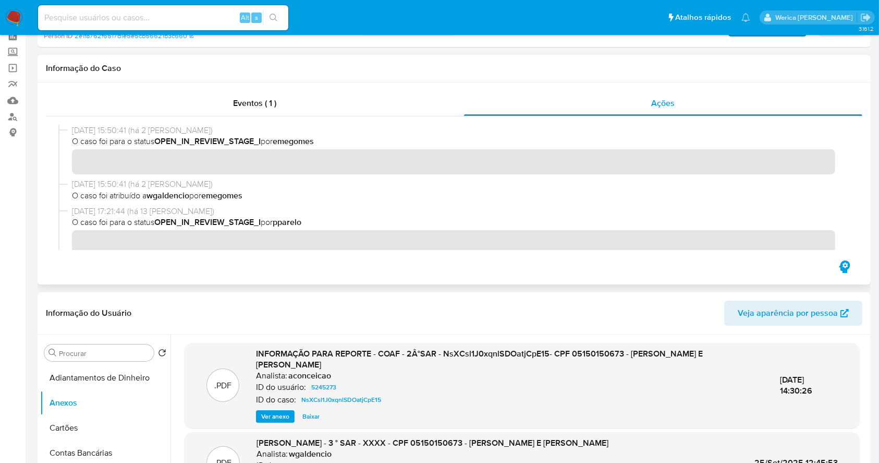
scroll to position [0, 0]
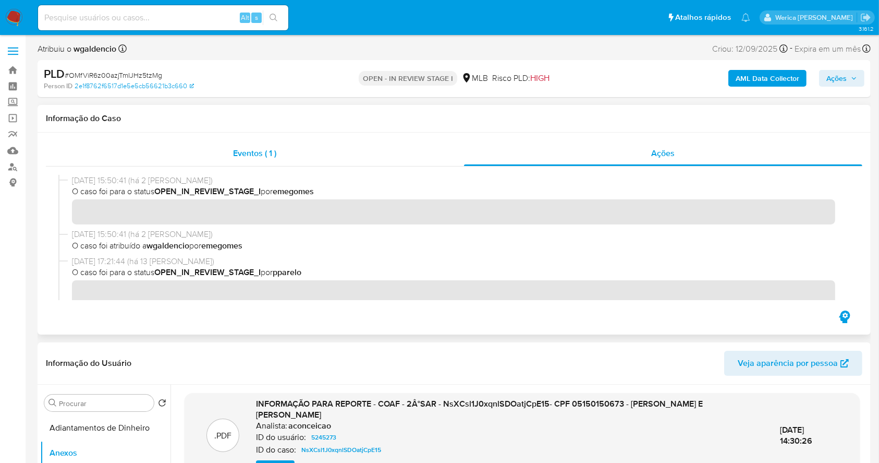
click at [442, 159] on div "Eventos ( 1 )" at bounding box center [255, 153] width 418 height 25
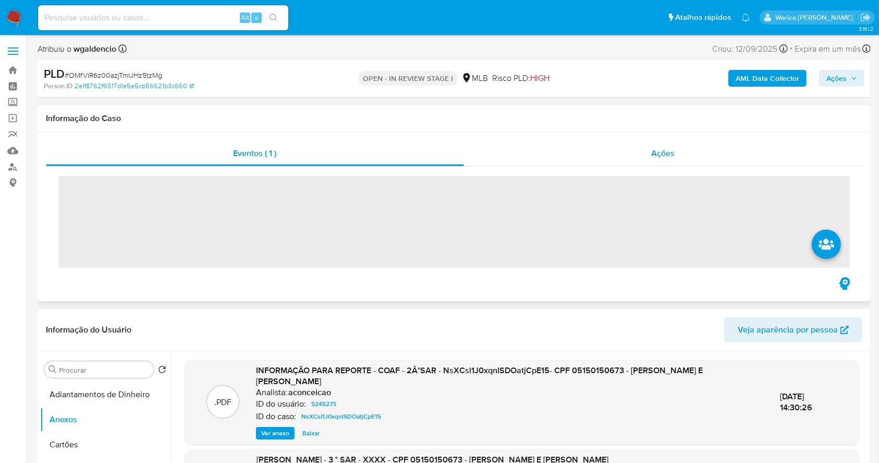
click at [602, 154] on div "Ações" at bounding box center [663, 153] width 399 height 25
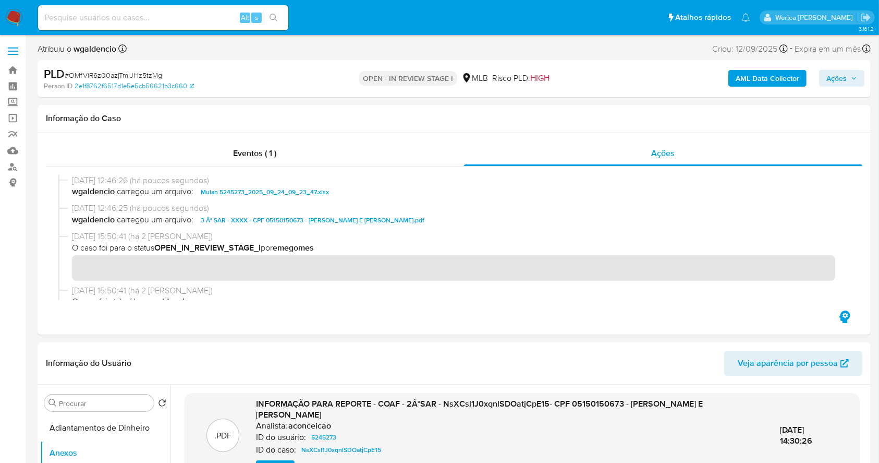
click at [748, 69] on div "AML Data Collector Ações" at bounding box center [729, 78] width 271 height 25
click at [765, 80] on b "AML Data Collector" at bounding box center [768, 78] width 64 height 17
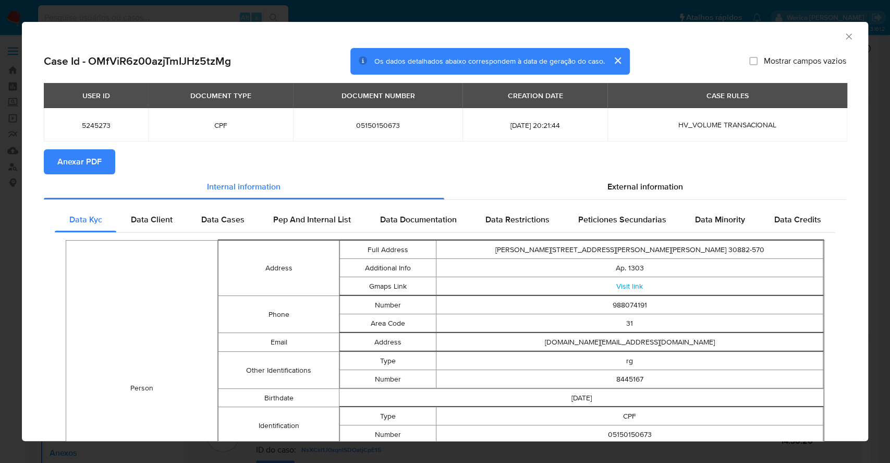
click at [67, 172] on span "Anexar PDF" at bounding box center [79, 161] width 44 height 23
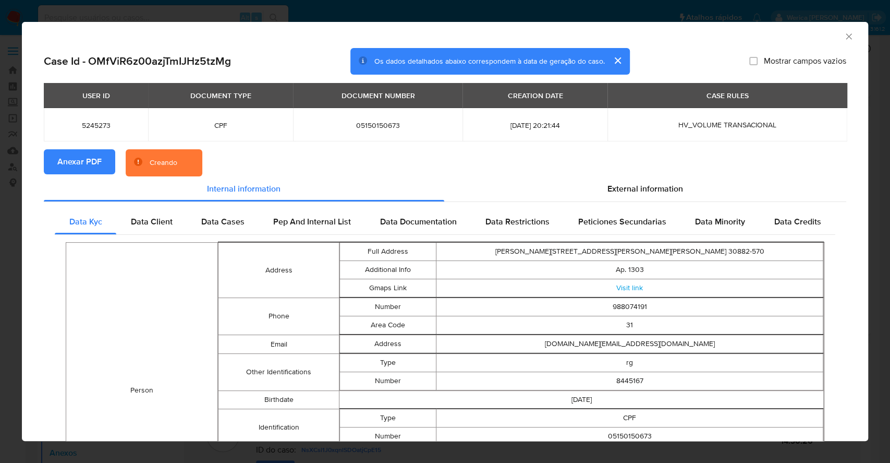
click at [844, 34] on icon "Fechar a janela" at bounding box center [849, 36] width 10 height 10
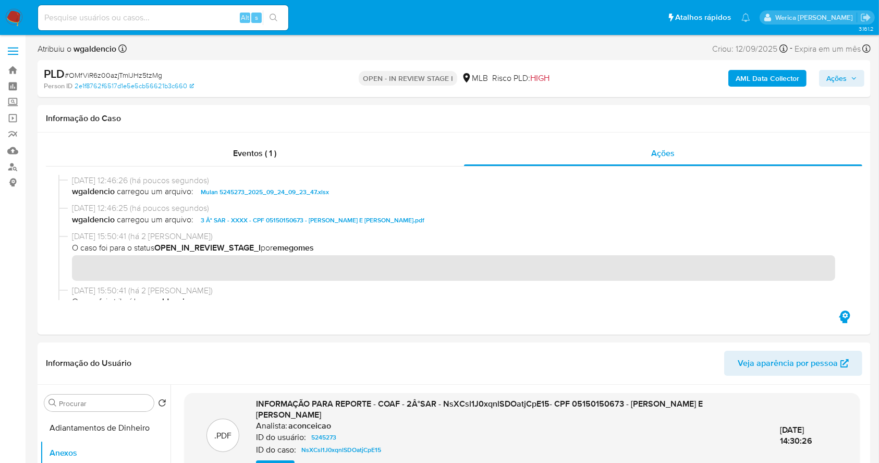
click at [842, 86] on span "Ações" at bounding box center [837, 78] width 20 height 17
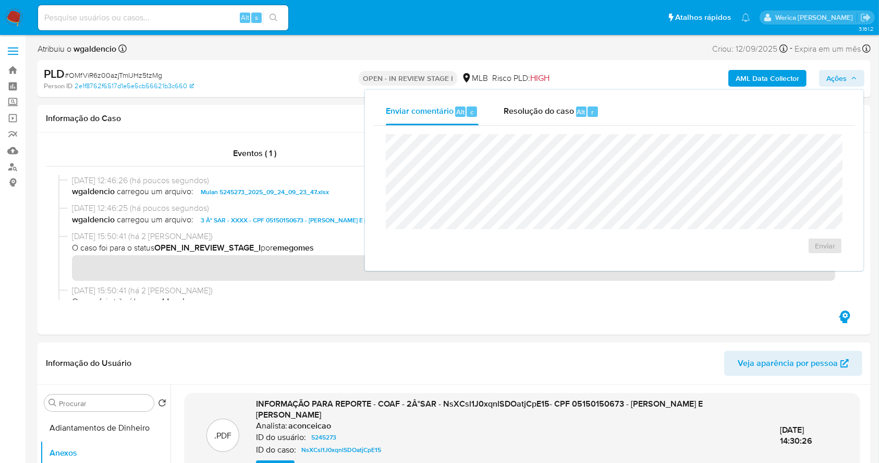
click at [536, 129] on div "Enviar" at bounding box center [614, 194] width 482 height 137
click at [541, 117] on div "Resolução do caso Alt r" at bounding box center [551, 111] width 95 height 27
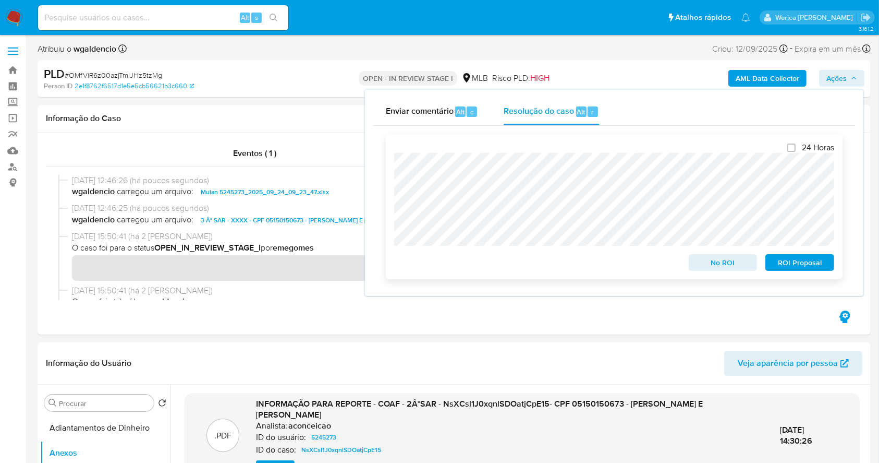
click at [779, 267] on span "ROI Proposal" at bounding box center [800, 262] width 54 height 15
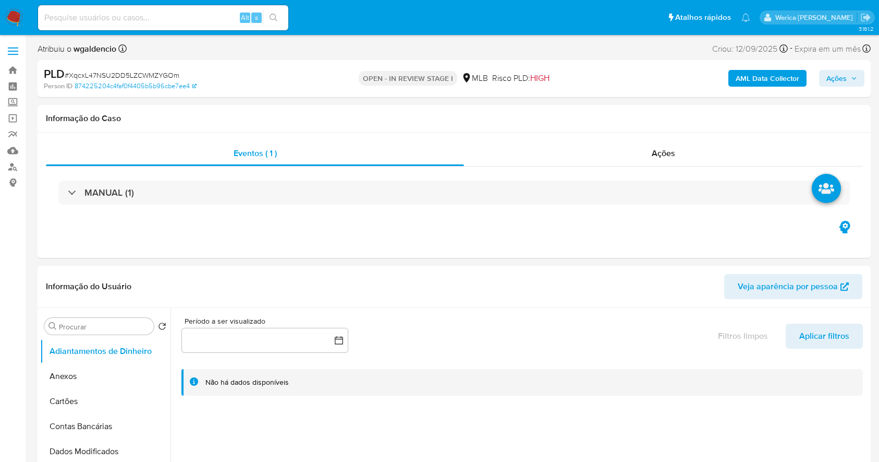
select select "10"
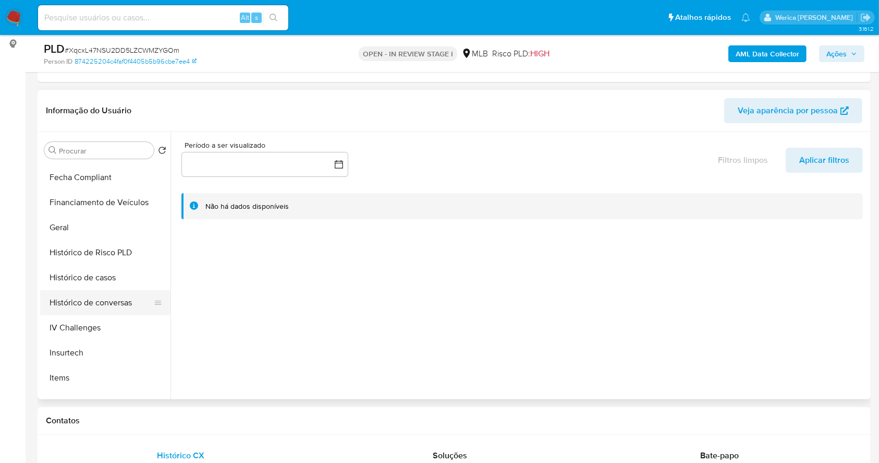
scroll to position [278, 0]
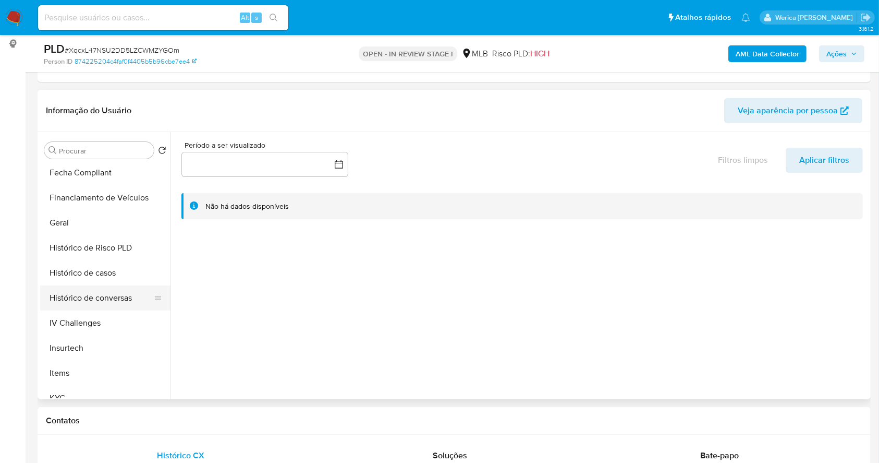
click at [107, 285] on button "Histórico de conversas" at bounding box center [101, 297] width 122 height 25
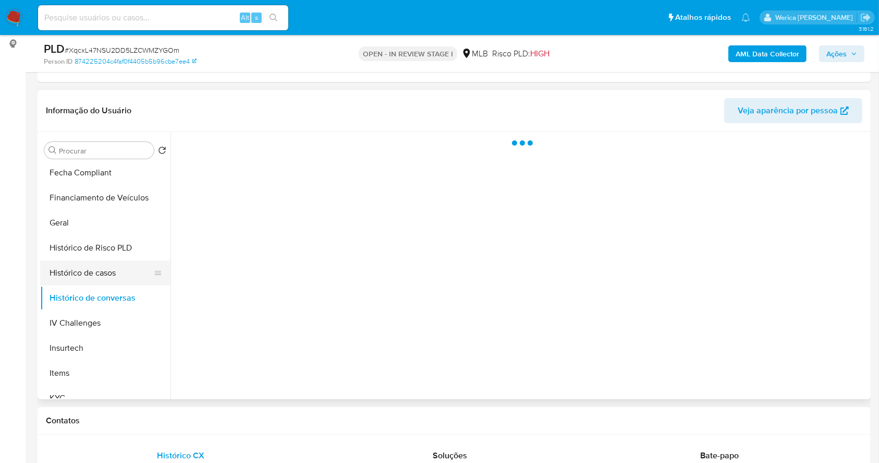
click at [104, 271] on button "Histórico de casos" at bounding box center [101, 272] width 122 height 25
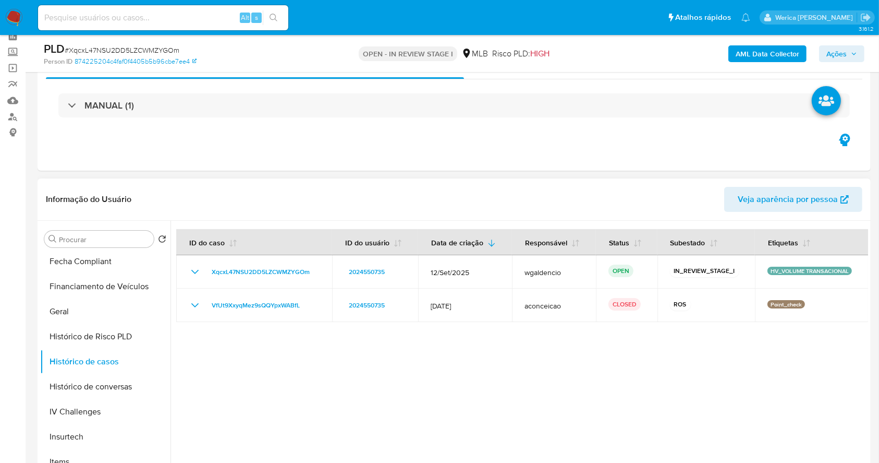
scroll to position [139, 0]
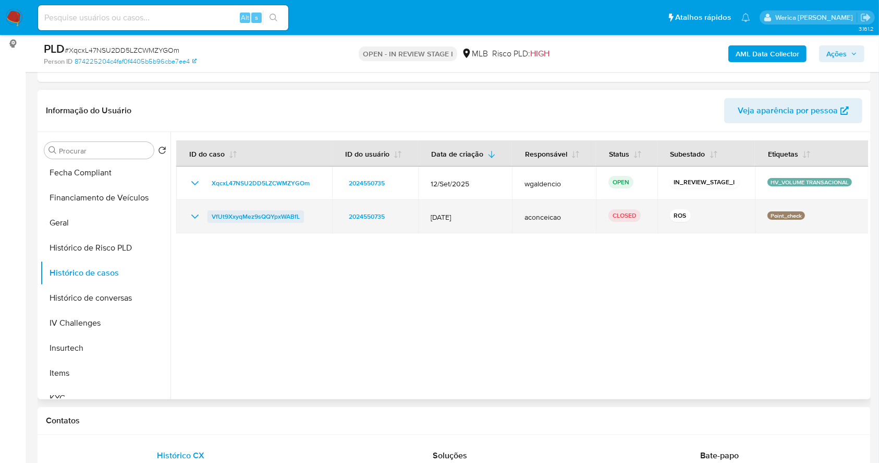
click at [254, 218] on span "VfUt9XxyqMez9sQQYpxWABfL" at bounding box center [256, 216] width 88 height 13
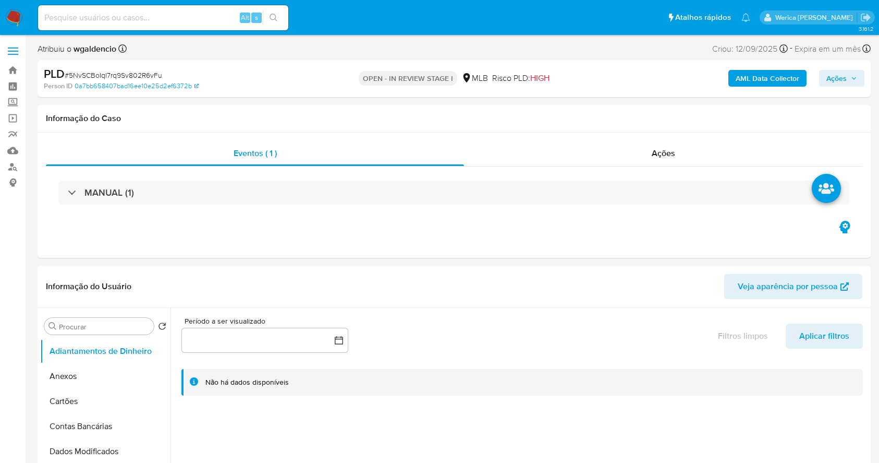
select select "10"
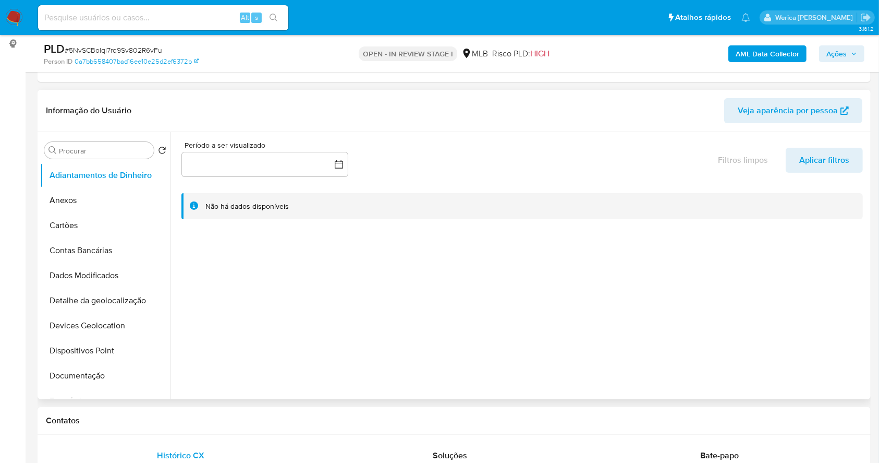
scroll to position [347, 0]
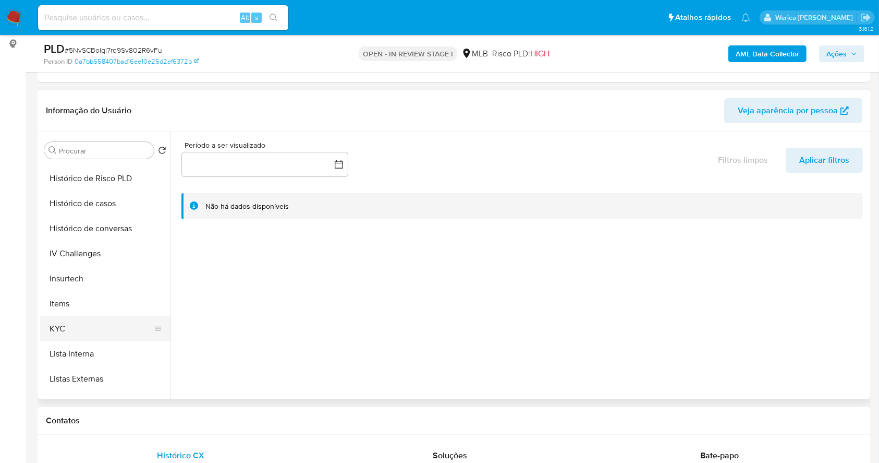
click at [69, 332] on button "KYC" at bounding box center [101, 328] width 122 height 25
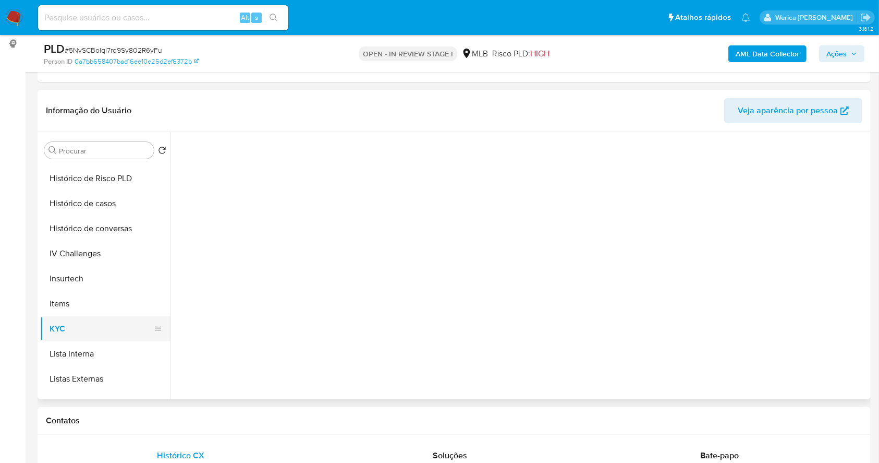
scroll to position [209, 0]
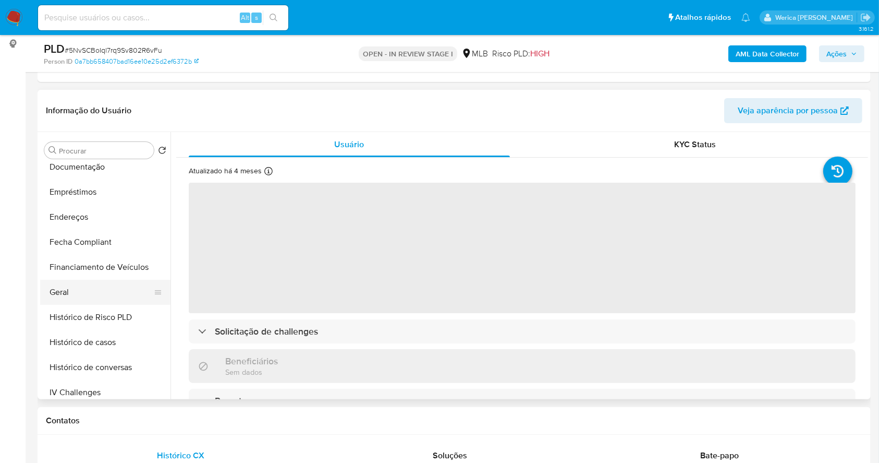
click at [71, 286] on button "Geral" at bounding box center [101, 292] width 122 height 25
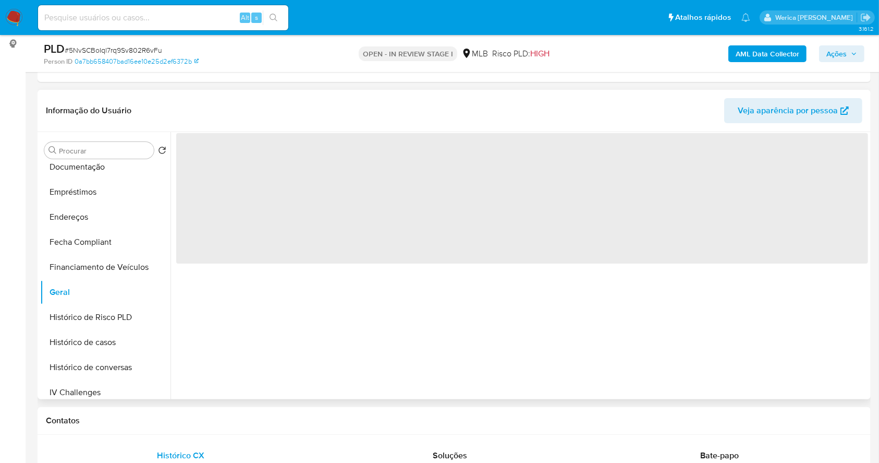
click at [360, 277] on div "‌" at bounding box center [520, 265] width 698 height 267
click at [362, 277] on div "‌" at bounding box center [520, 265] width 698 height 267
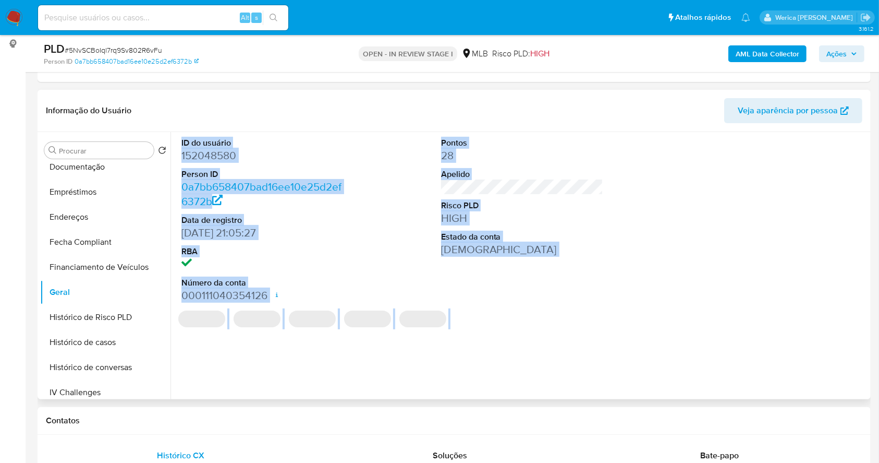
click at [314, 148] on dd "152048580" at bounding box center [263, 155] width 163 height 15
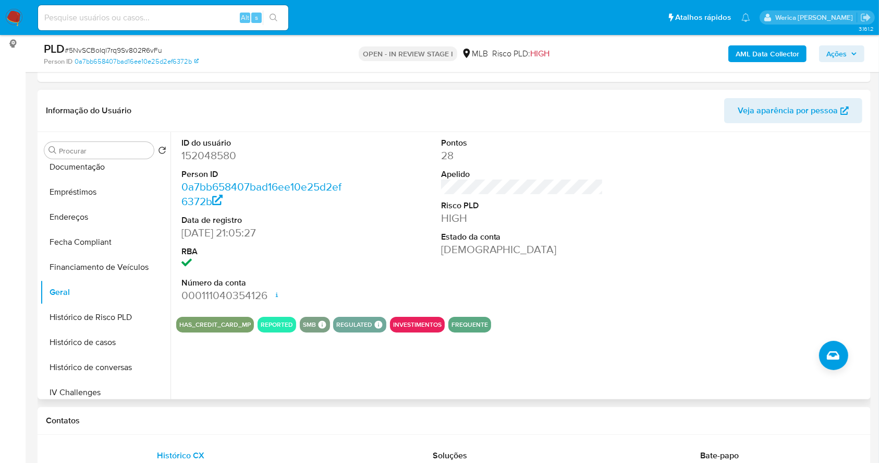
click at [213, 158] on dd "152048580" at bounding box center [263, 155] width 163 height 15
copy dd "152048580"
click at [107, 342] on button "Histórico de casos" at bounding box center [101, 342] width 122 height 25
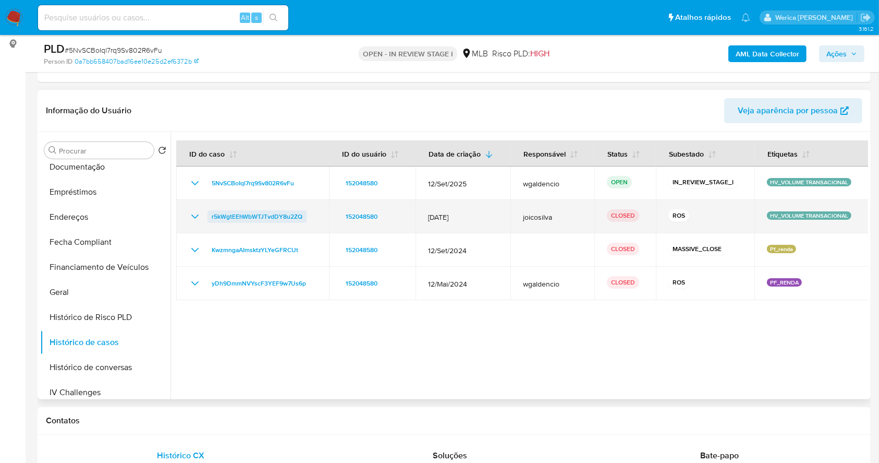
click at [251, 219] on span "r5kWgtEEhWbWTJTvdDY8u2ZQ" at bounding box center [257, 216] width 91 height 13
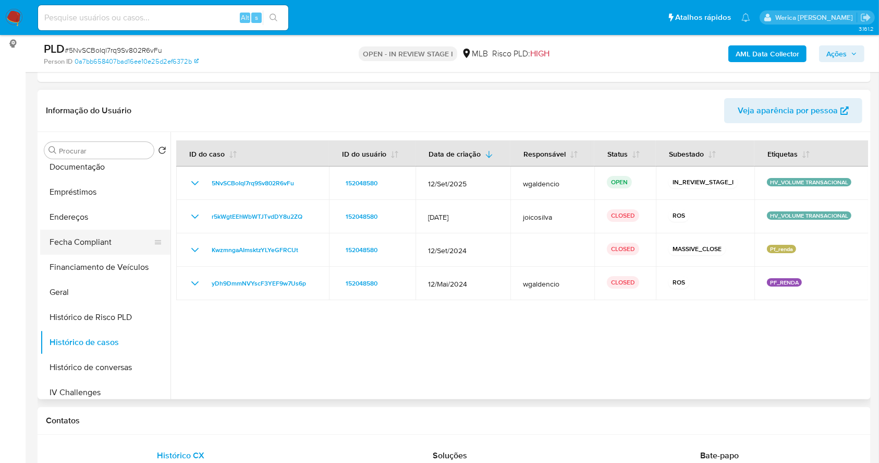
scroll to position [69, 0]
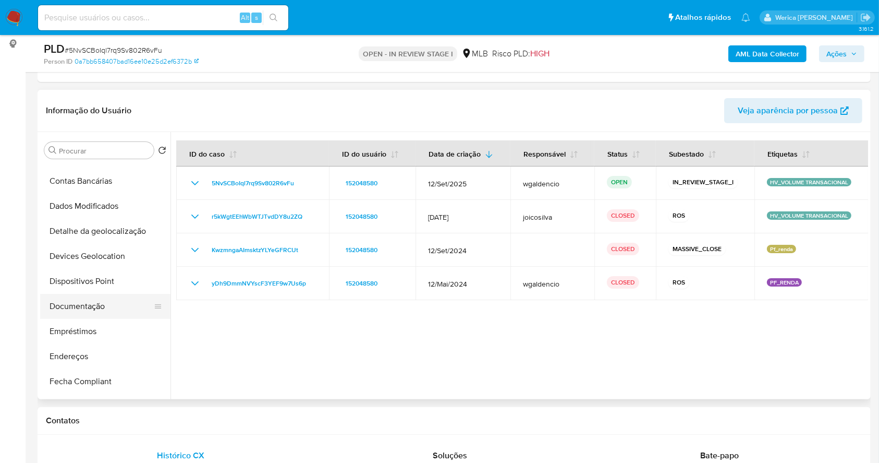
click at [95, 300] on button "Documentação" at bounding box center [101, 306] width 122 height 25
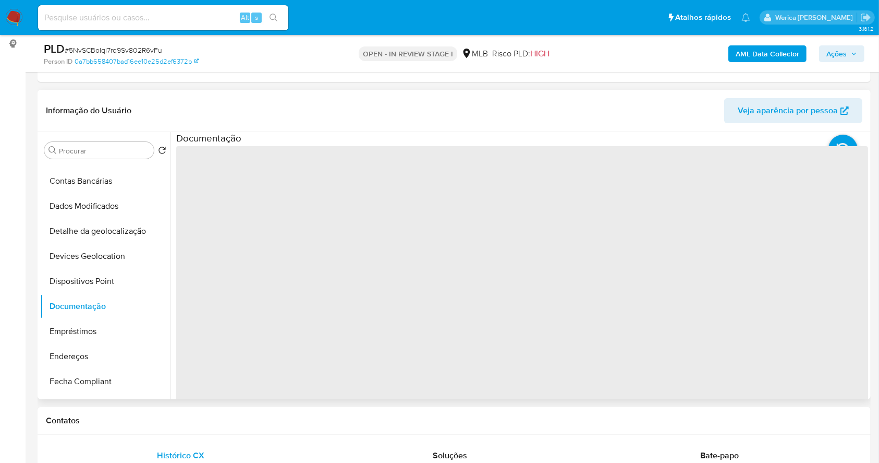
click at [237, 190] on span "‌" at bounding box center [522, 313] width 692 height 334
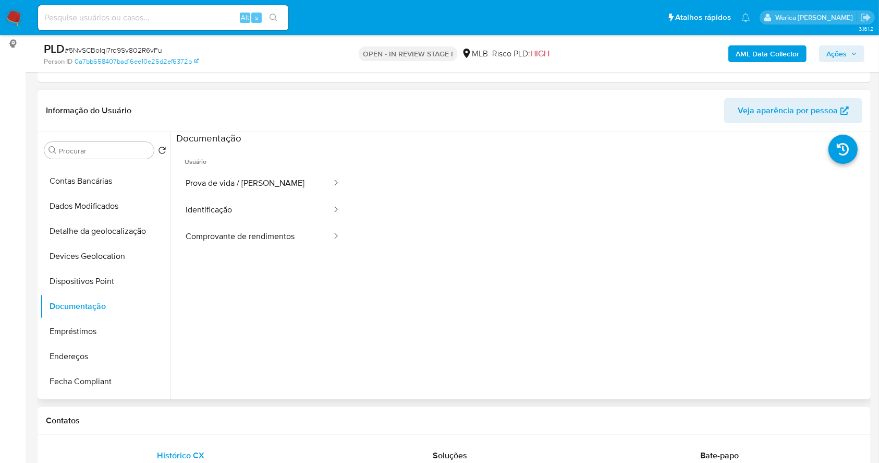
click at [237, 166] on span "Usuário" at bounding box center [262, 157] width 173 height 25
drag, startPoint x: 252, startPoint y: 179, endPoint x: 269, endPoint y: 177, distance: 16.2
click at [254, 179] on button "Prova de vida / [PERSON_NAME]" at bounding box center [254, 183] width 156 height 27
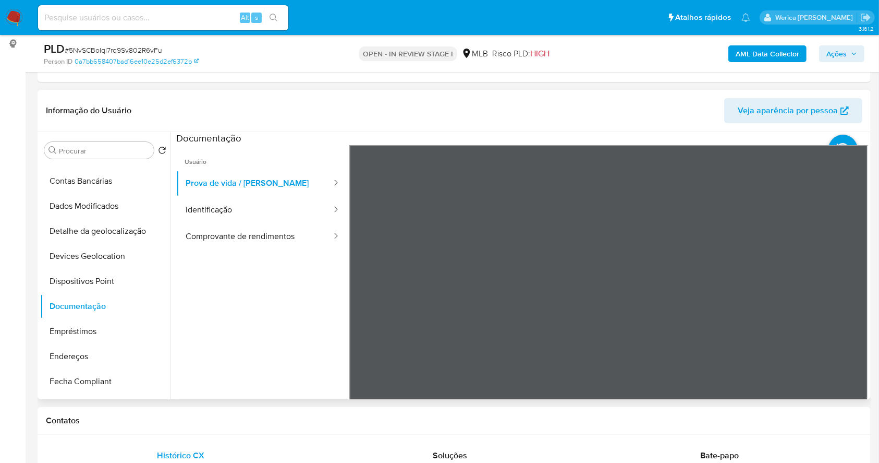
click at [291, 261] on ul "Usuário Prova de vida / Selfie Identificação Comprovante de rendimentos" at bounding box center [262, 295] width 173 height 300
click at [286, 233] on button "Comprovante de rendimentos" at bounding box center [254, 236] width 156 height 27
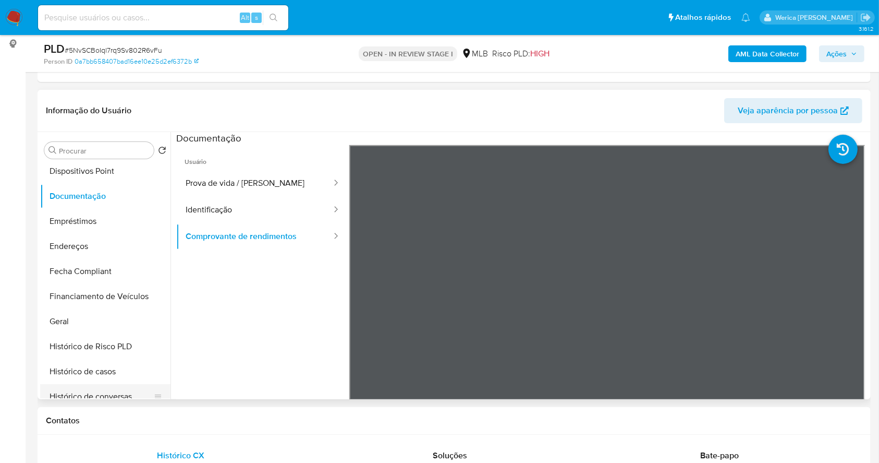
scroll to position [278, 0]
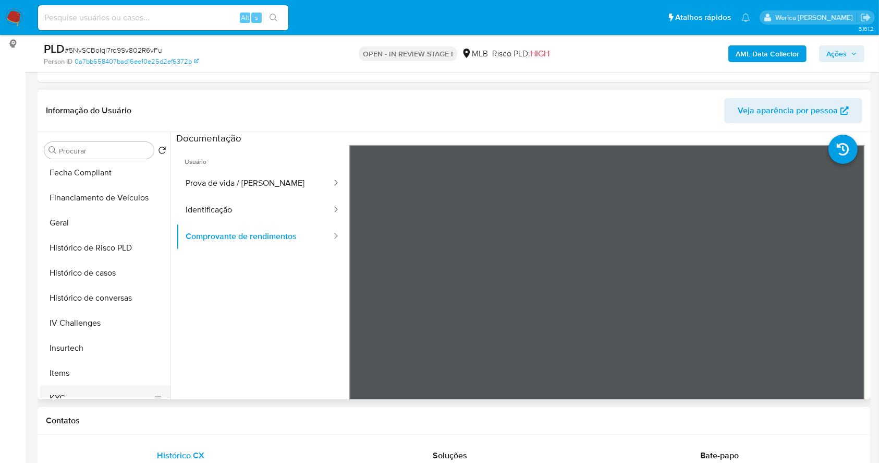
click at [119, 393] on button "KYC" at bounding box center [101, 397] width 122 height 25
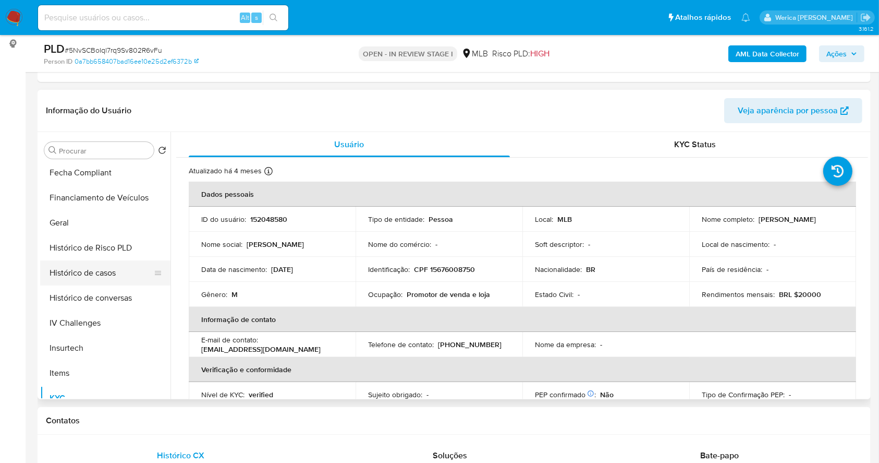
click at [88, 275] on button "Histórico de casos" at bounding box center [101, 272] width 122 height 25
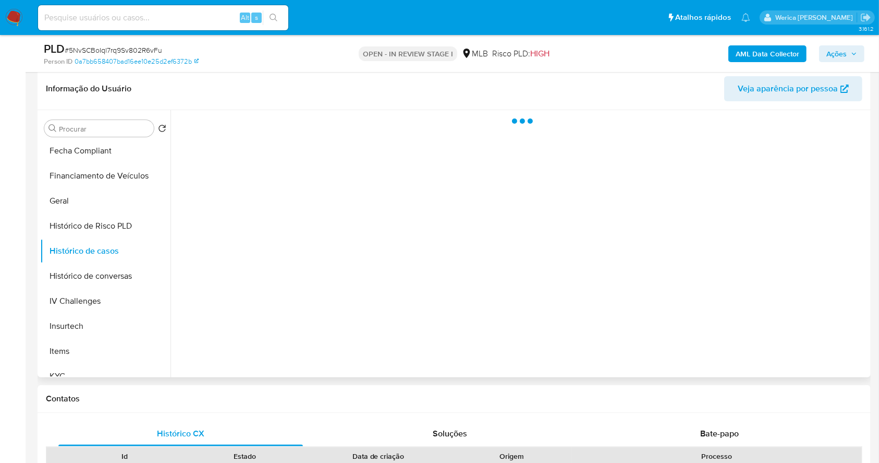
scroll to position [139, 0]
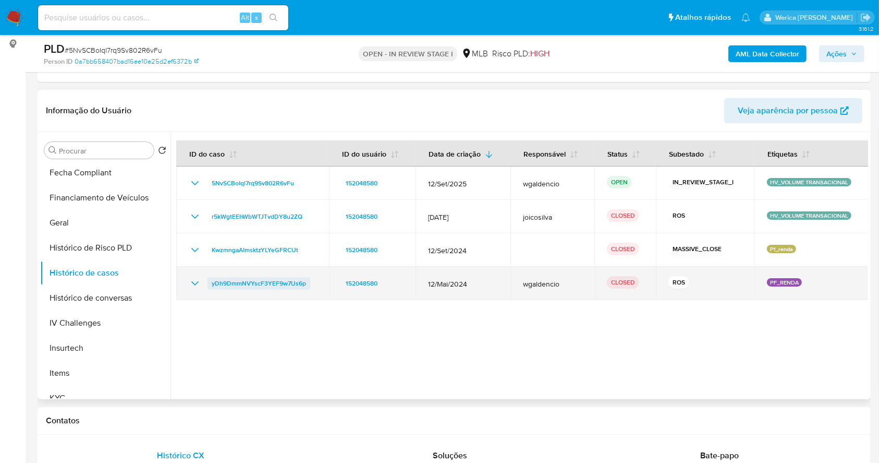
click at [284, 282] on span "yDh9DmmNVYscF3YEF9w7Us6p" at bounding box center [259, 283] width 94 height 13
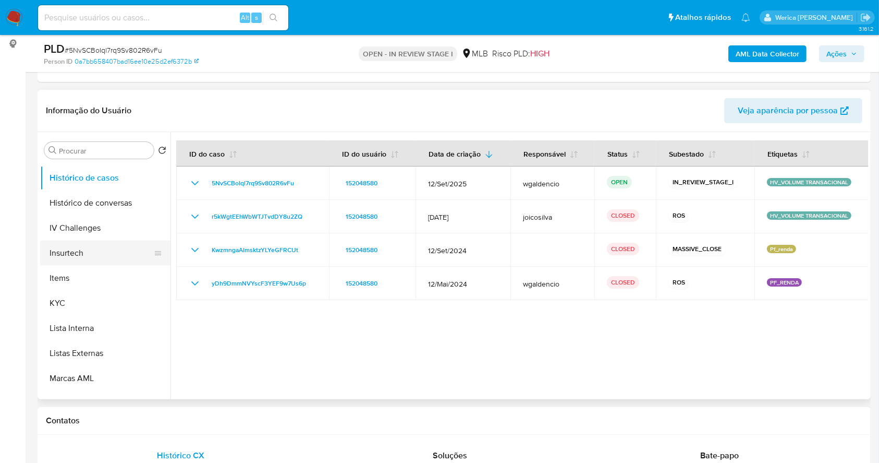
scroll to position [417, 0]
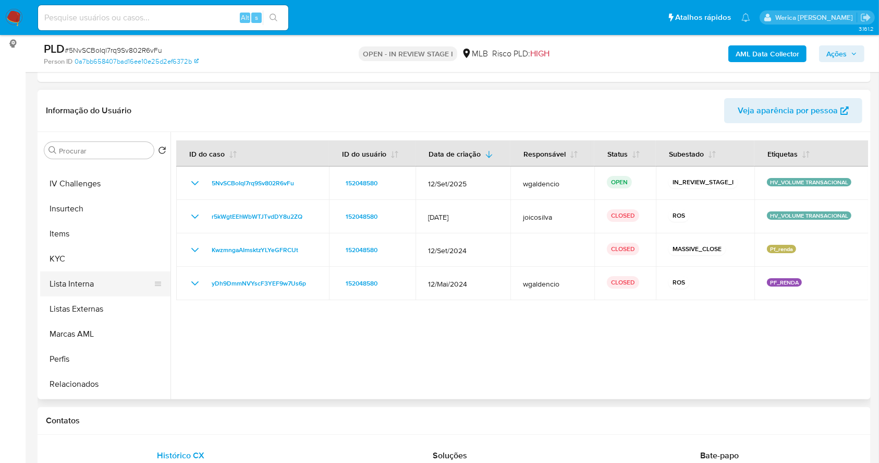
click at [92, 289] on button "Lista Interna" at bounding box center [101, 283] width 122 height 25
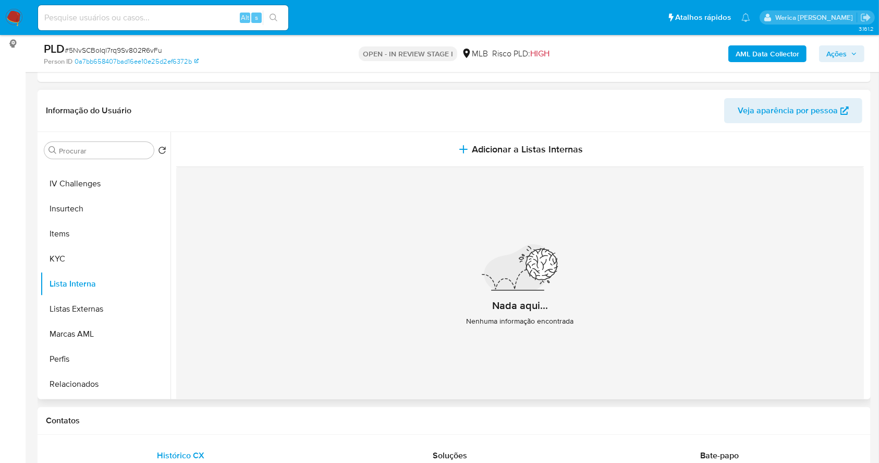
scroll to position [541, 0]
click at [107, 294] on button "Restrições Novo Mundo" at bounding box center [101, 285] width 122 height 25
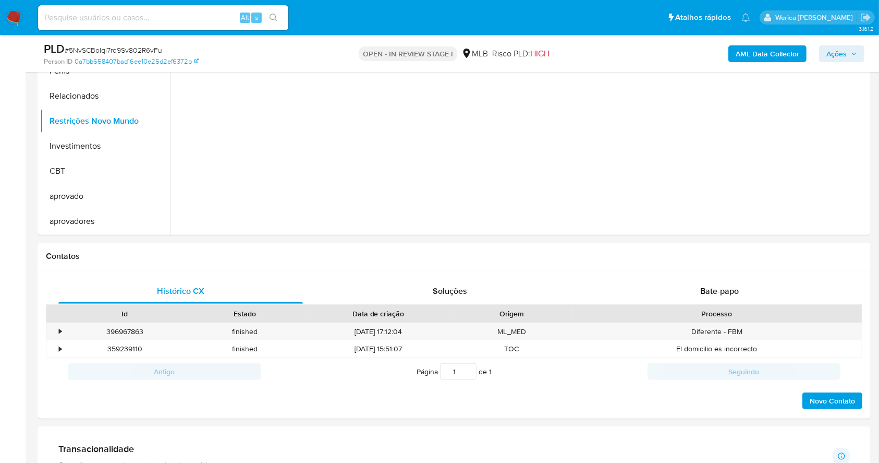
scroll to position [179, 0]
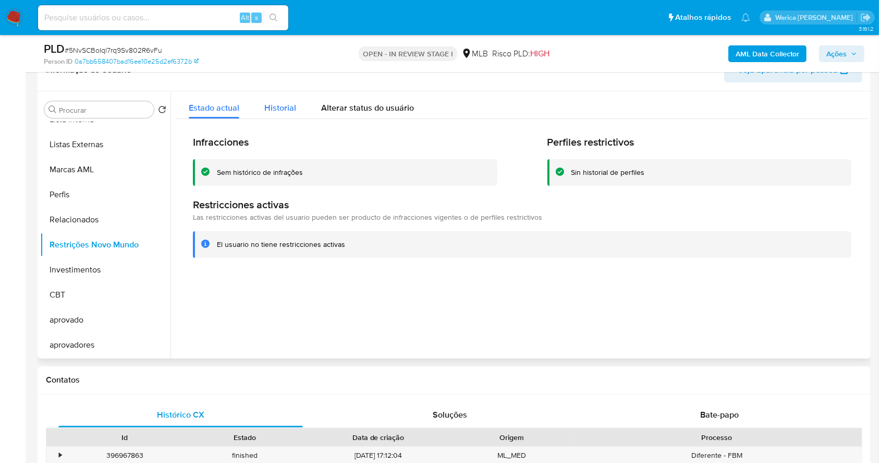
click at [294, 106] on button "Historial" at bounding box center [280, 105] width 57 height 28
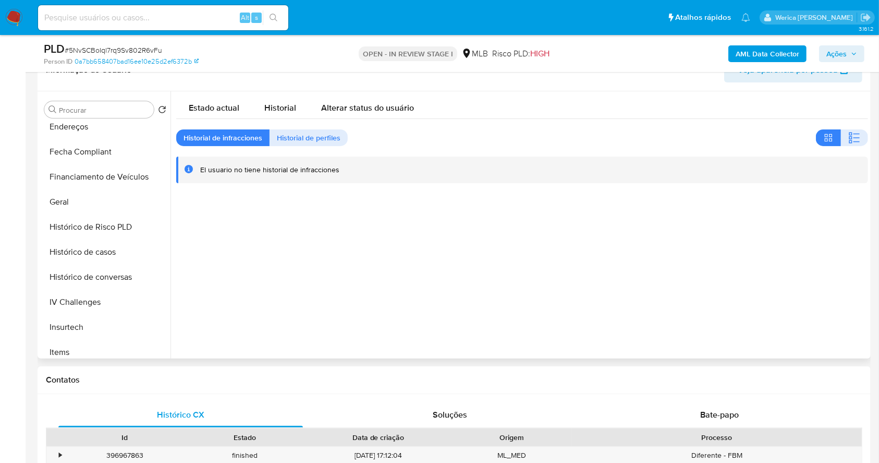
scroll to position [193, 0]
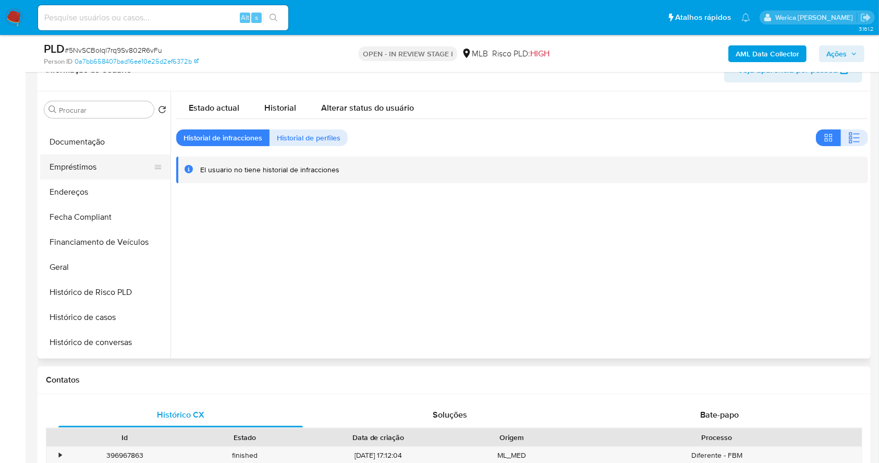
click at [96, 164] on button "Empréstimos" at bounding box center [101, 166] width 122 height 25
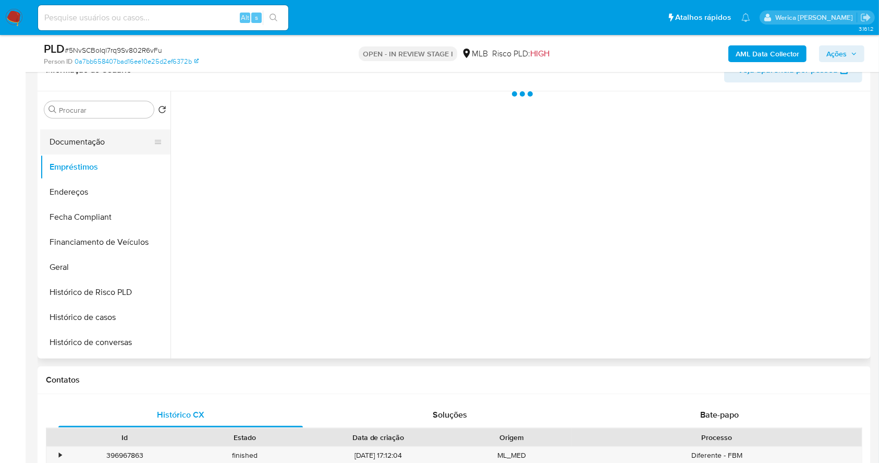
click at [87, 136] on button "Documentação" at bounding box center [101, 141] width 122 height 25
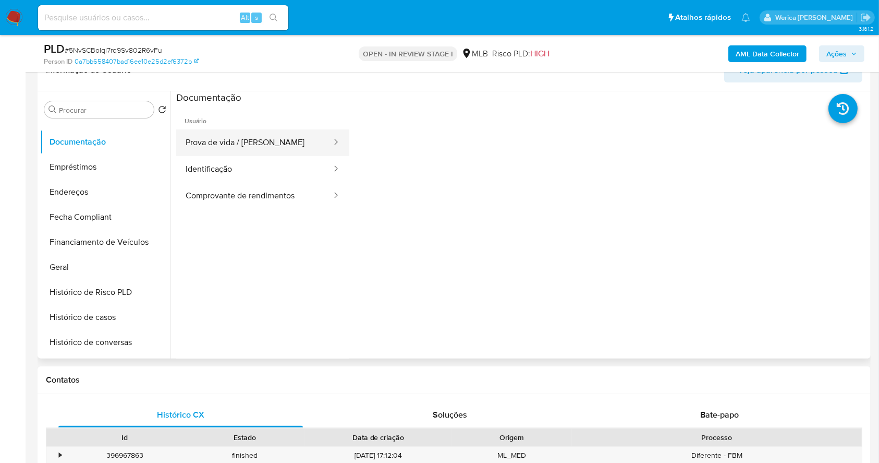
click at [234, 145] on button "Prova de vida / [PERSON_NAME]" at bounding box center [254, 142] width 156 height 27
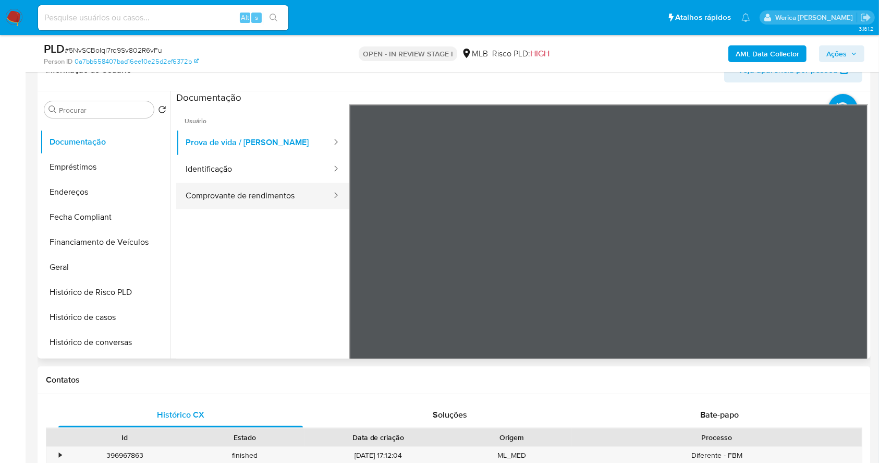
click at [306, 186] on button "Comprovante de rendimentos" at bounding box center [254, 196] width 156 height 27
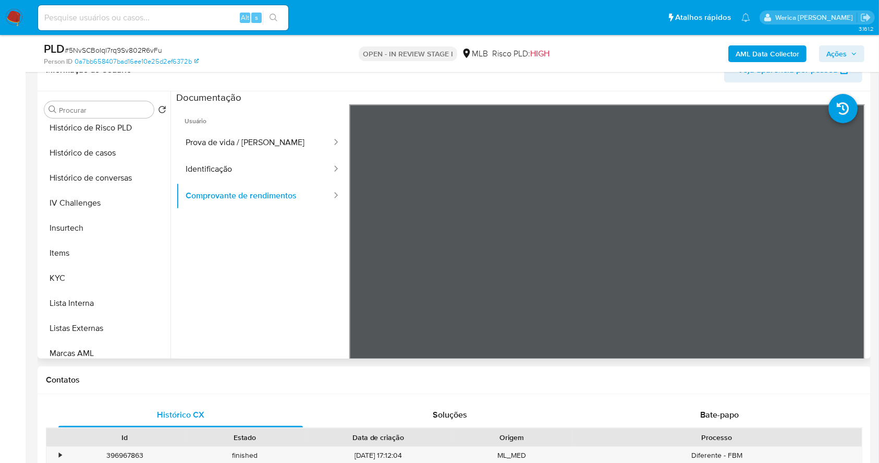
scroll to position [472, 0]
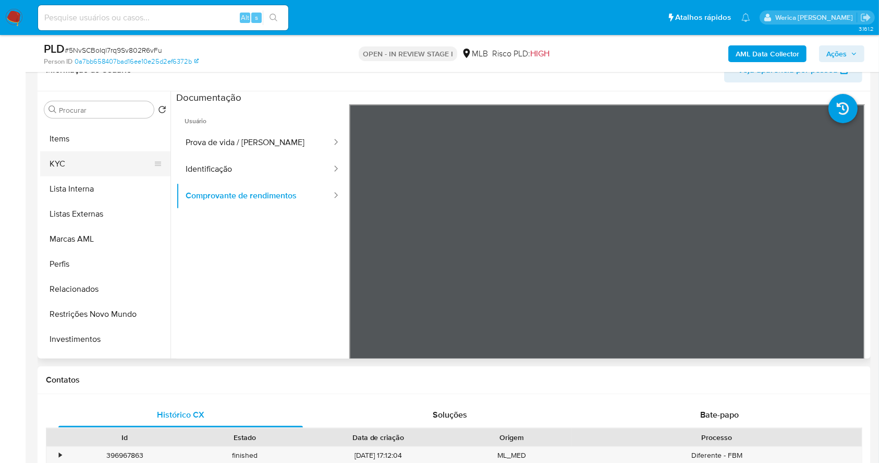
click at [93, 165] on button "KYC" at bounding box center [101, 163] width 122 height 25
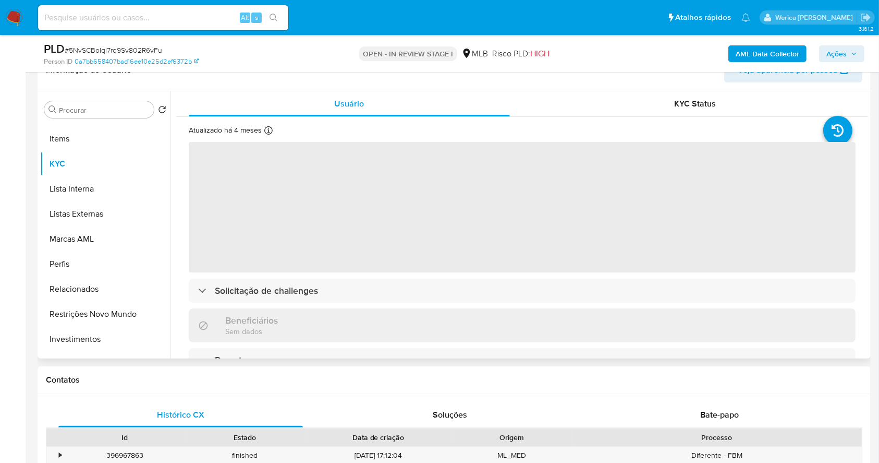
click at [295, 150] on div "Atualizado há 4 meses Criado: 17/06/2021 17:41:54 Atualizado: 14/05/2025 17:50:…" at bounding box center [522, 374] width 692 height 514
click at [290, 196] on span "‌" at bounding box center [522, 207] width 667 height 130
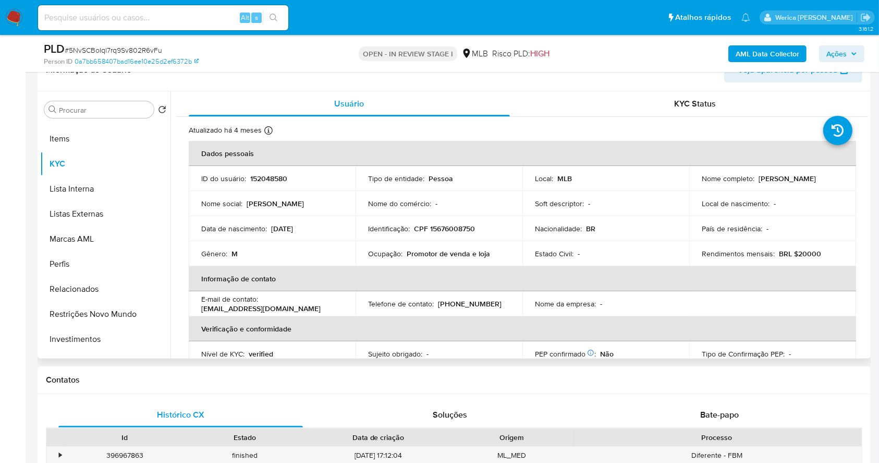
click at [438, 230] on p "CPF 15676008750" at bounding box center [444, 228] width 61 height 9
copy p "15676008750"
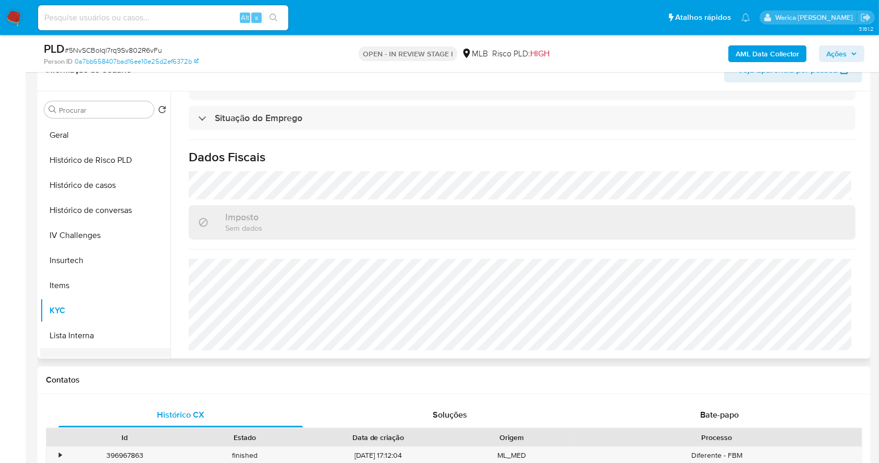
scroll to position [193, 0]
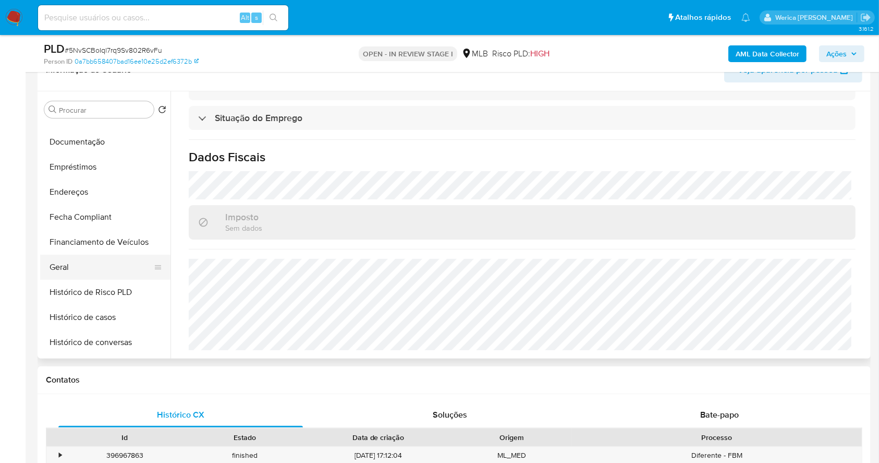
click at [104, 262] on button "Geral" at bounding box center [101, 267] width 122 height 25
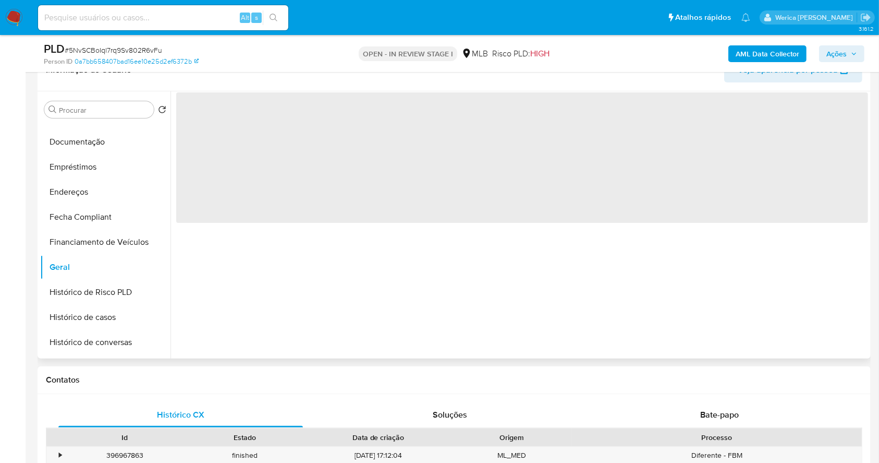
scroll to position [0, 0]
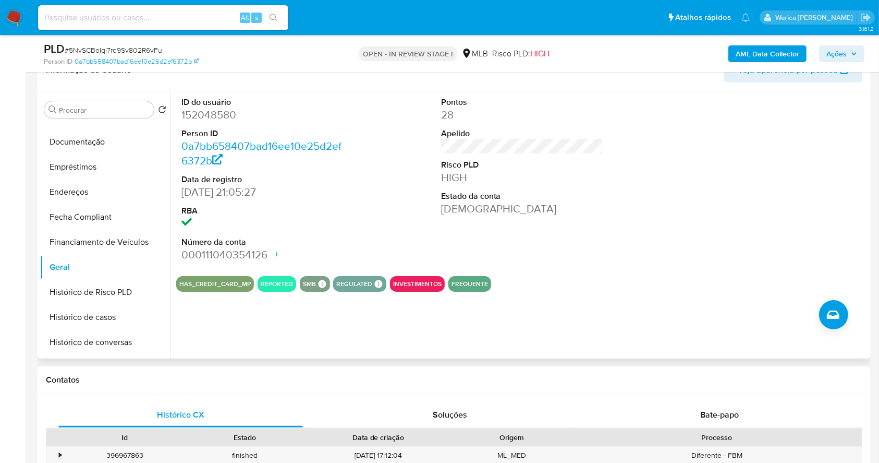
click at [815, 240] on div at bounding box center [781, 179] width 173 height 176
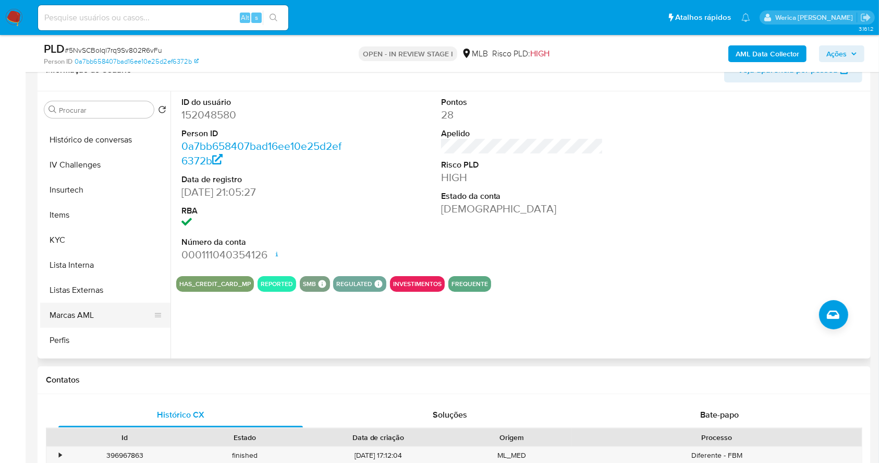
scroll to position [472, 0]
click at [68, 156] on button "KYC" at bounding box center [101, 163] width 122 height 25
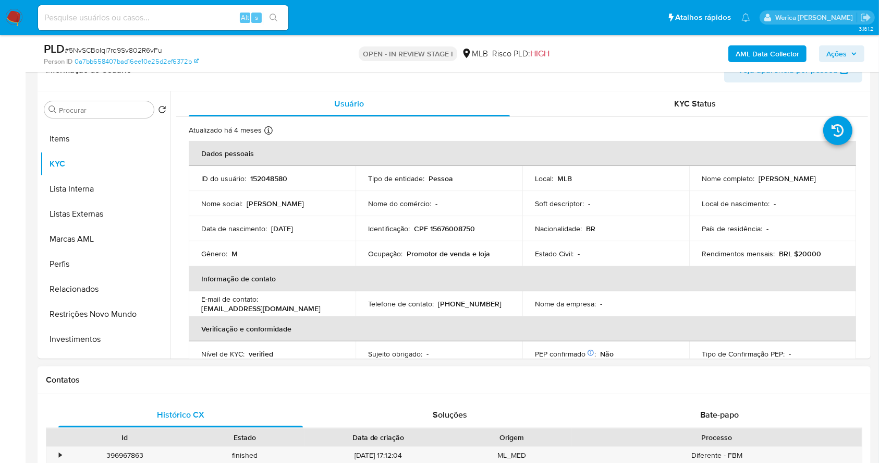
click at [592, 394] on div "Histórico CX Soluções Bate-papo Id Estado Data de criação Origem Processo • 396…" at bounding box center [455, 468] width 834 height 149
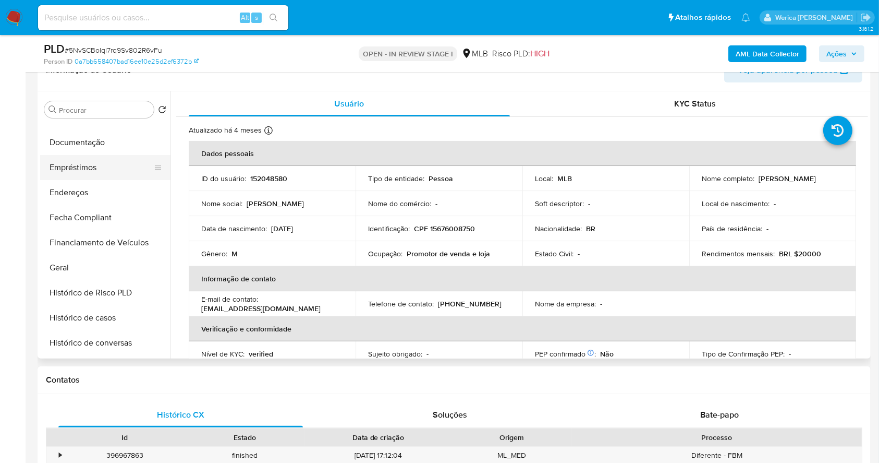
scroll to position [124, 0]
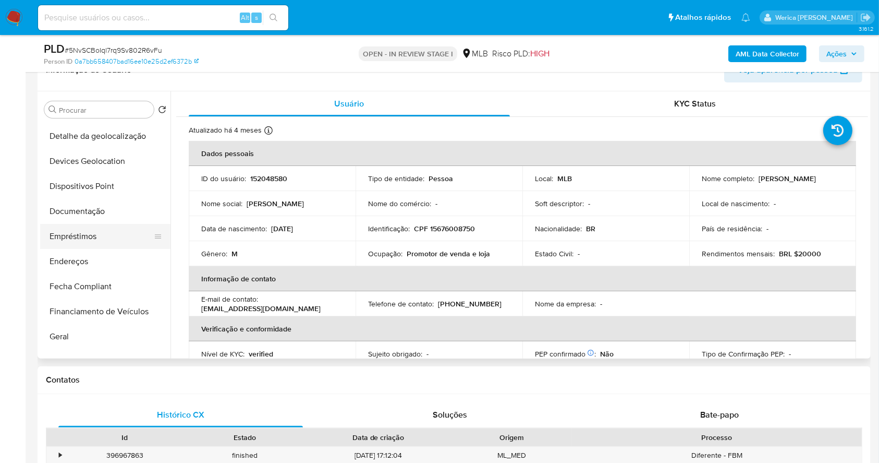
click at [104, 238] on button "Empréstimos" at bounding box center [101, 236] width 122 height 25
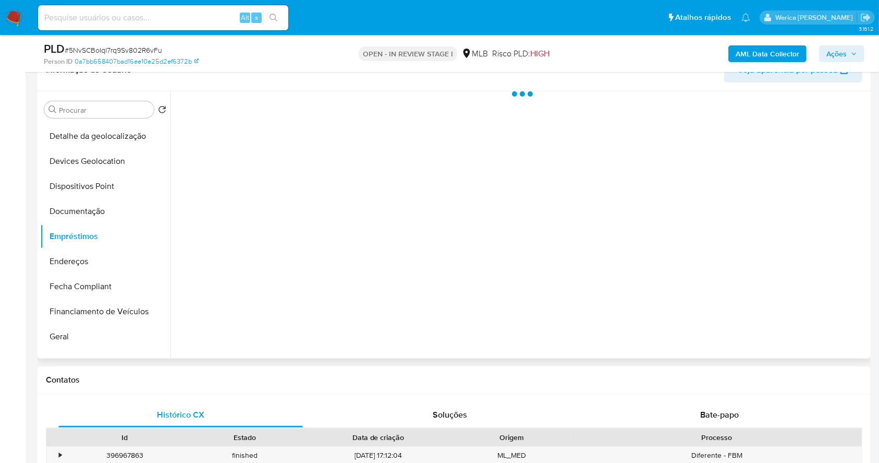
drag, startPoint x: 103, startPoint y: 258, endPoint x: 223, endPoint y: 297, distance: 125.7
click at [103, 259] on button "Endereços" at bounding box center [105, 261] width 130 height 25
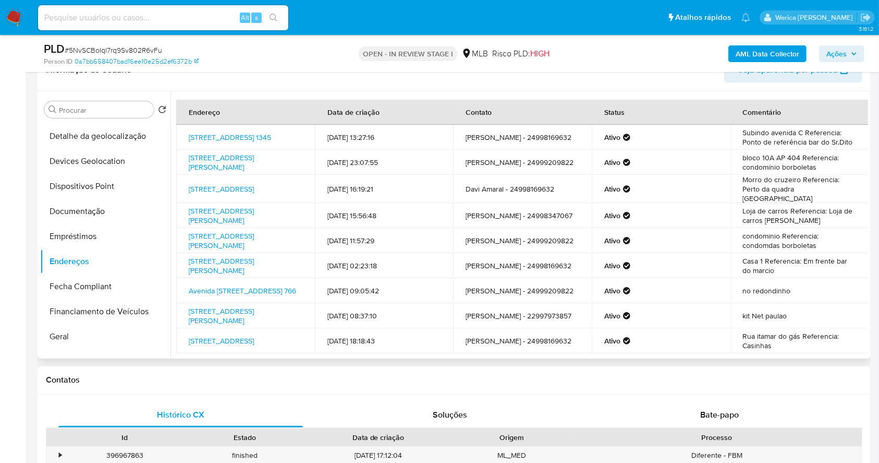
click at [826, 303] on td "no redondinho" at bounding box center [800, 290] width 139 height 25
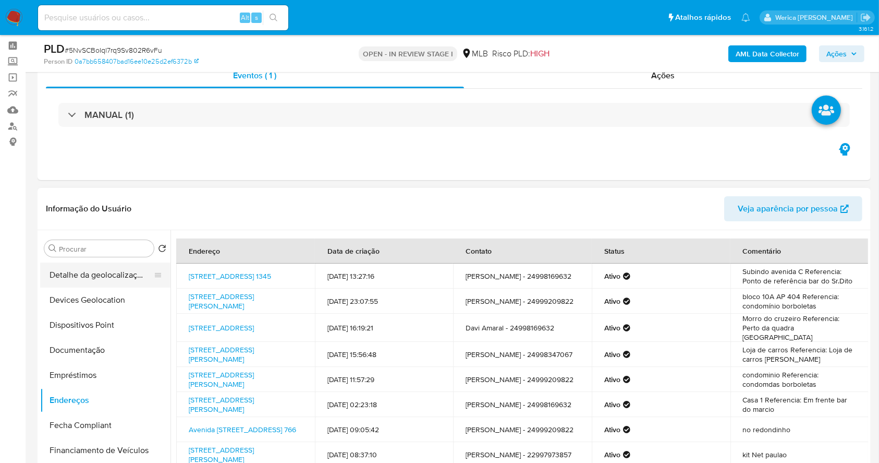
click at [116, 282] on button "Detalhe da geolocalização" at bounding box center [101, 274] width 122 height 25
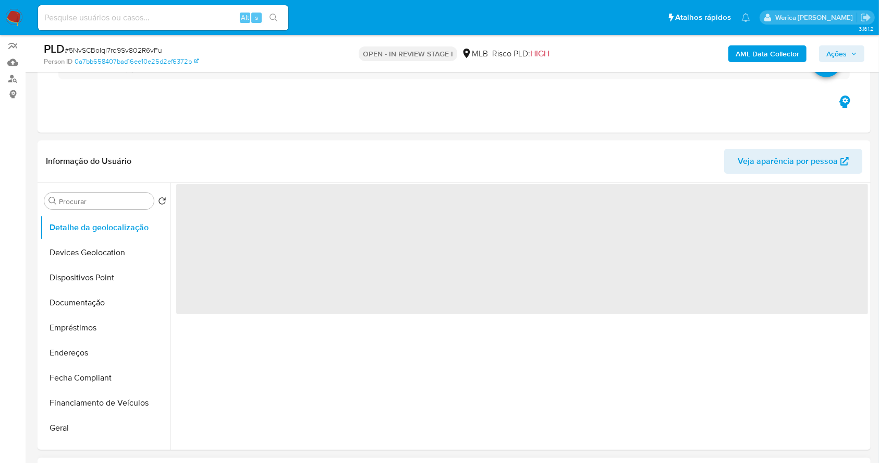
scroll to position [110, 0]
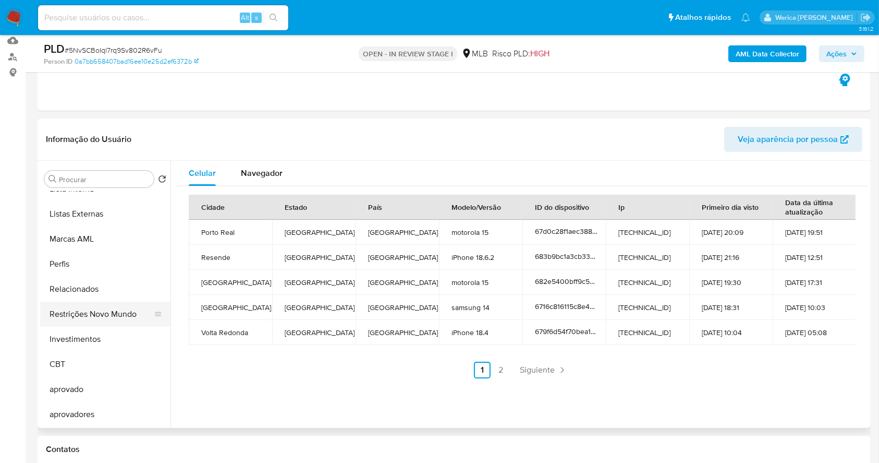
click at [117, 316] on button "Restrições Novo Mundo" at bounding box center [101, 314] width 122 height 25
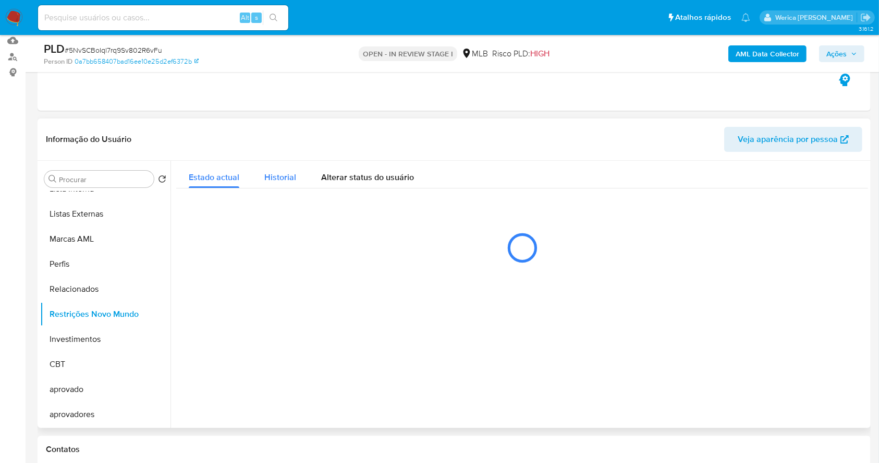
click at [278, 171] on span "Historial" at bounding box center [280, 177] width 32 height 12
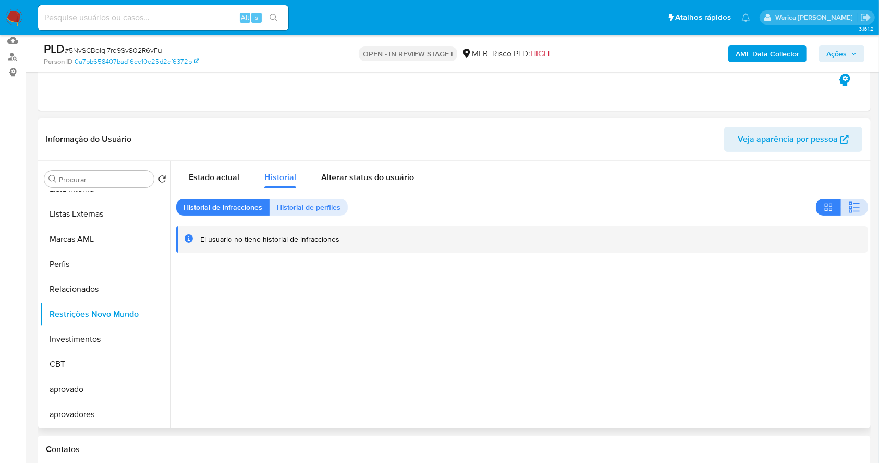
click at [843, 203] on button "button" at bounding box center [854, 207] width 27 height 17
click at [749, 442] on div "Contatos" at bounding box center [455, 450] width 834 height 28
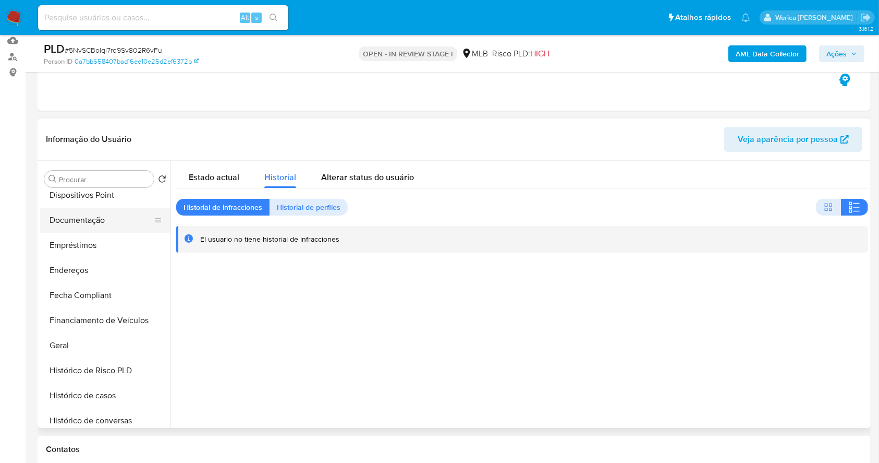
scroll to position [124, 0]
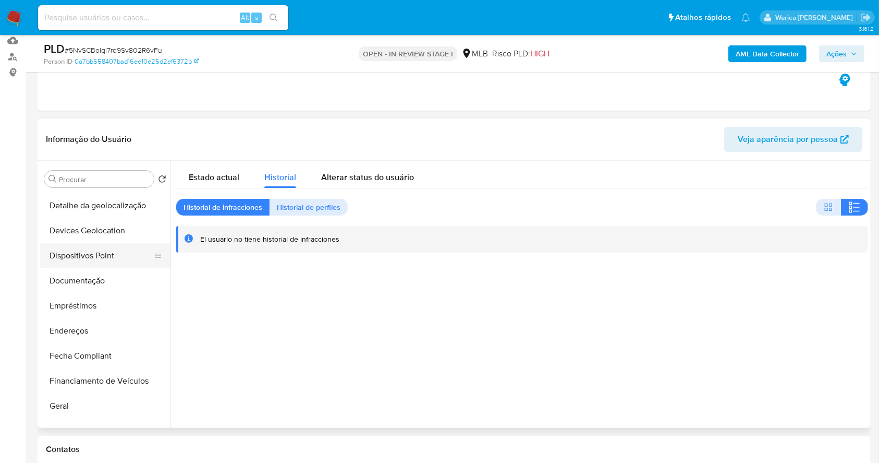
click at [106, 268] on button "Documentação" at bounding box center [105, 280] width 130 height 25
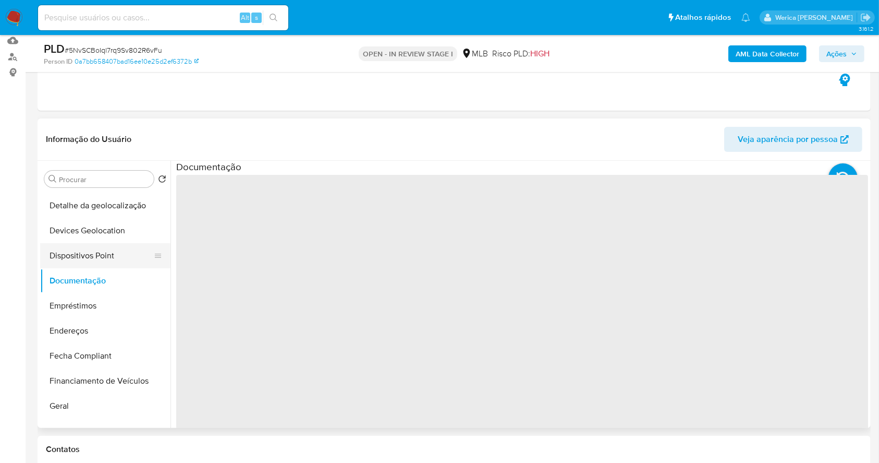
click at [104, 251] on button "Dispositivos Point" at bounding box center [101, 255] width 122 height 25
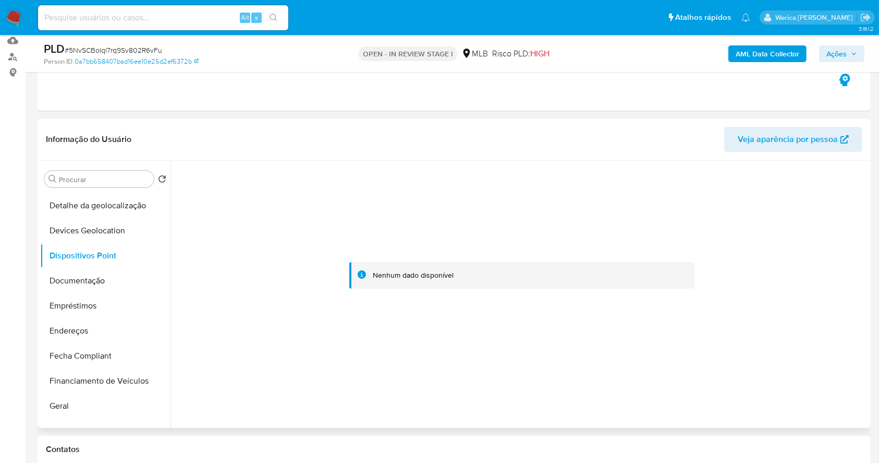
click at [650, 379] on div at bounding box center [522, 276] width 692 height 230
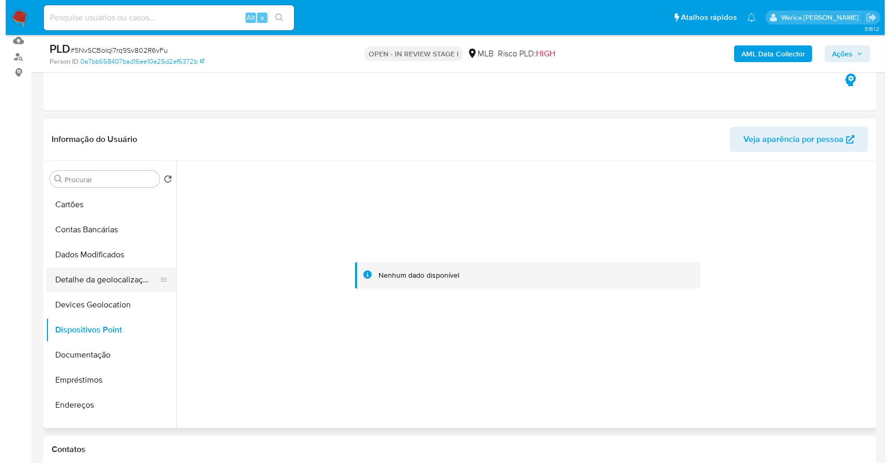
scroll to position [0, 0]
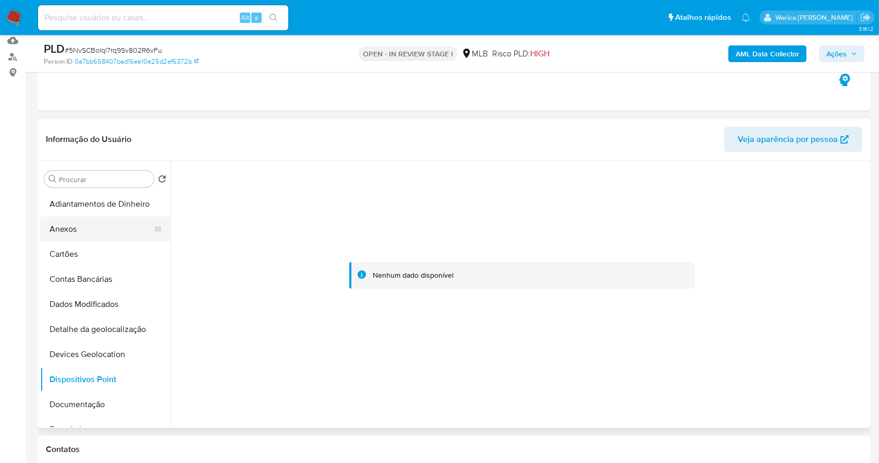
click at [97, 236] on button "Anexos" at bounding box center [101, 228] width 122 height 25
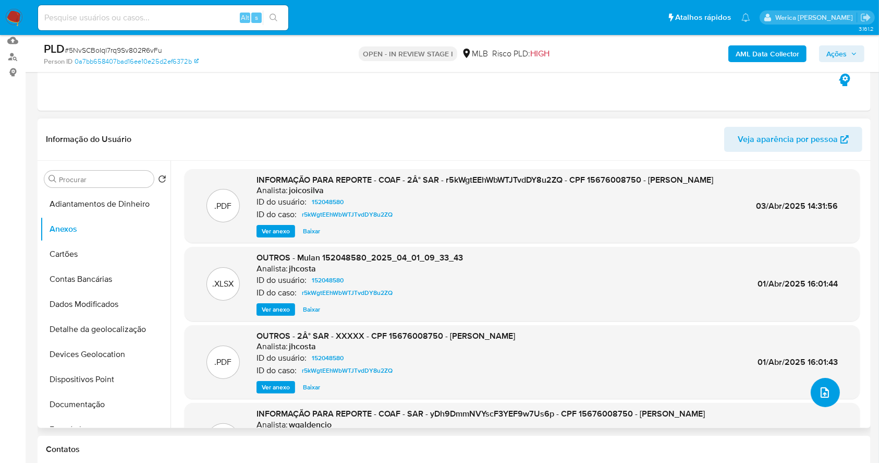
click at [829, 379] on button "upload-file" at bounding box center [825, 392] width 29 height 29
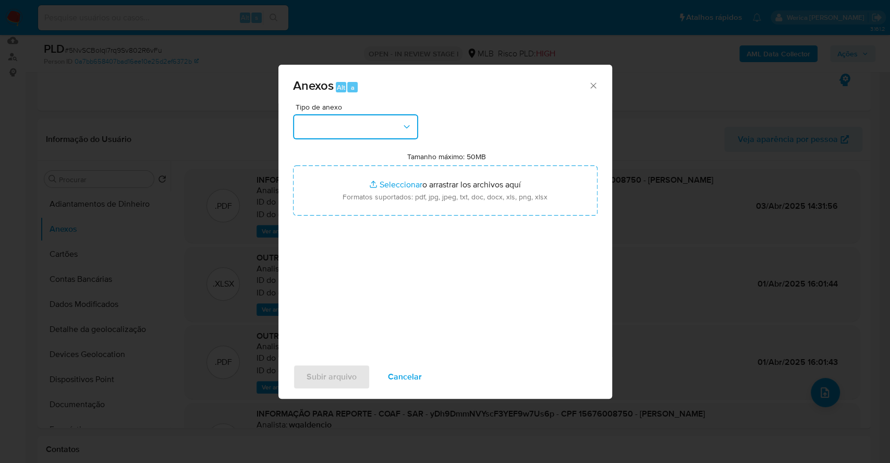
click at [339, 128] on button "button" at bounding box center [355, 126] width 125 height 25
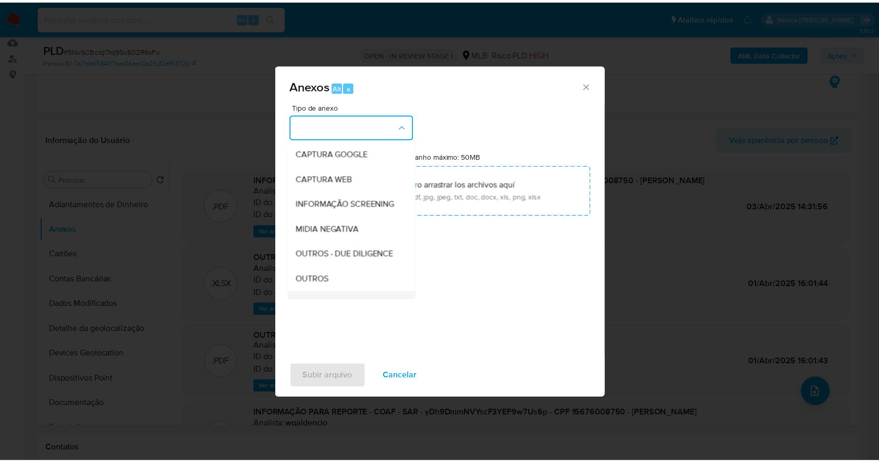
scroll to position [139, 0]
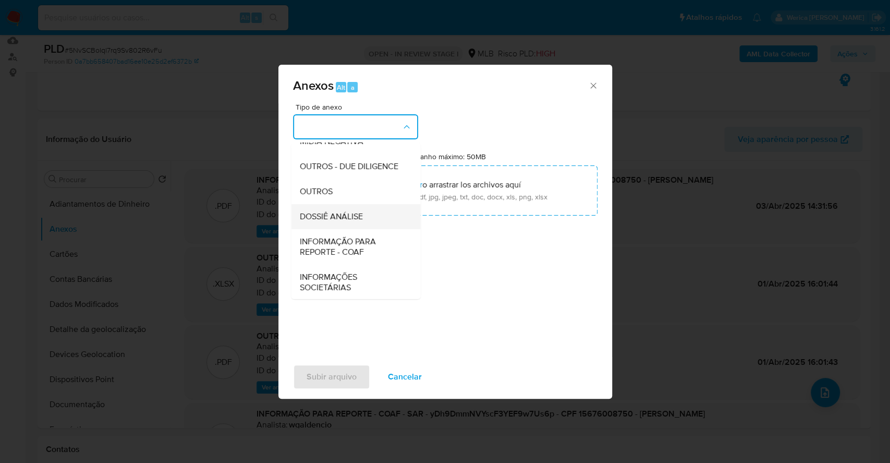
click at [351, 222] on span "DOSSIÊ ANÁLISE" at bounding box center [330, 216] width 63 height 10
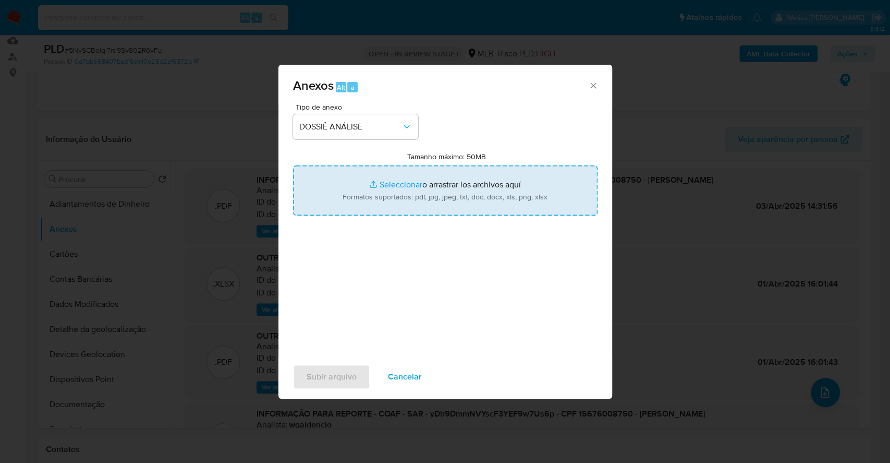
click at [432, 197] on input "Tamanho máximo: 50MB Seleccionar archivos" at bounding box center [445, 190] width 305 height 50
type input "C:\fakepath\Mulan 152048580_2025_09_24_09_27_55 (1).xlsx"
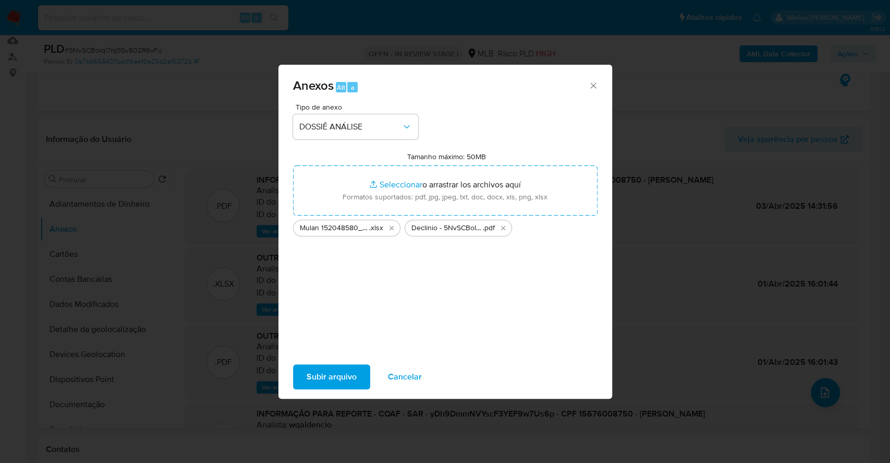
click at [333, 375] on span "Subir arquivo" at bounding box center [332, 376] width 50 height 23
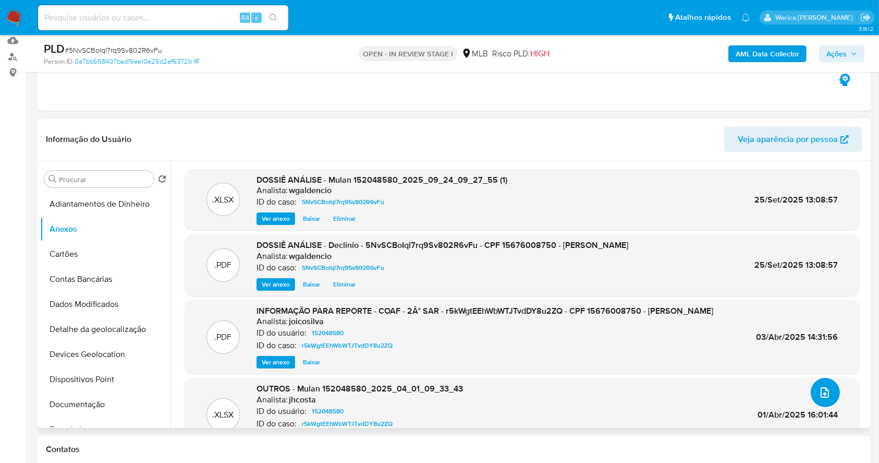
scroll to position [0, 0]
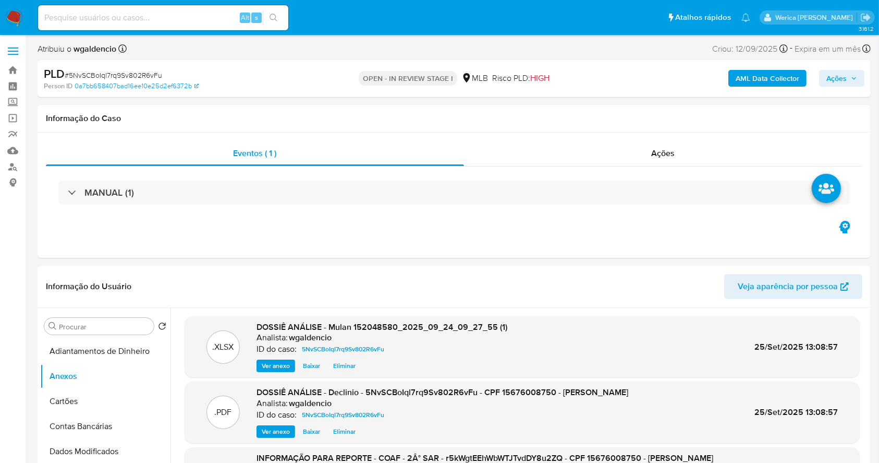
click at [760, 94] on div "PLD # 5NvSCBoIql7rq9Sv802R6vFu Person ID 0a7bb658407bad16ee10e25d2ef6372b OPEN …" at bounding box center [455, 78] width 834 height 37
click at [761, 78] on b "AML Data Collector" at bounding box center [768, 78] width 64 height 17
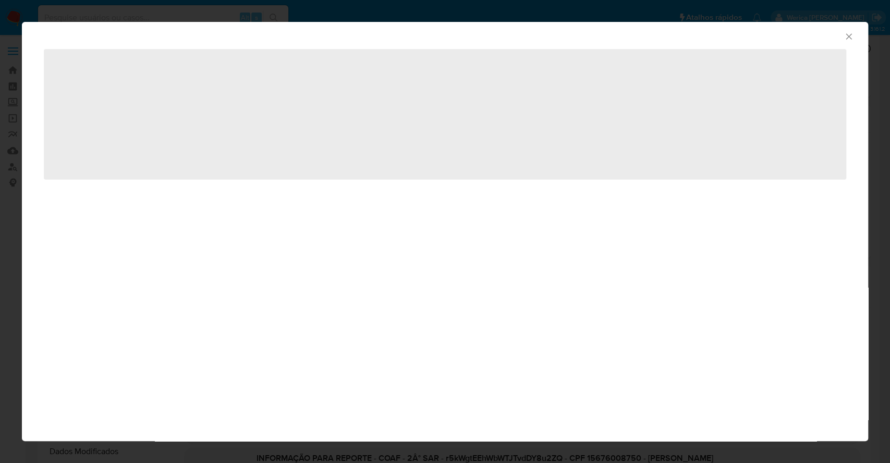
click at [672, 215] on div "AML Data Collector ‌" at bounding box center [445, 231] width 847 height 419
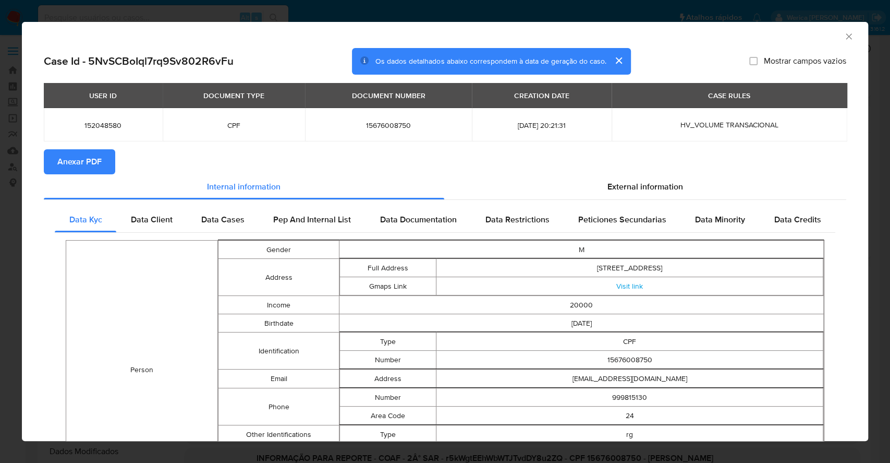
click at [105, 164] on button "Anexar PDF" at bounding box center [79, 161] width 71 height 25
click at [844, 38] on icon "Fechar a janela" at bounding box center [849, 36] width 10 height 10
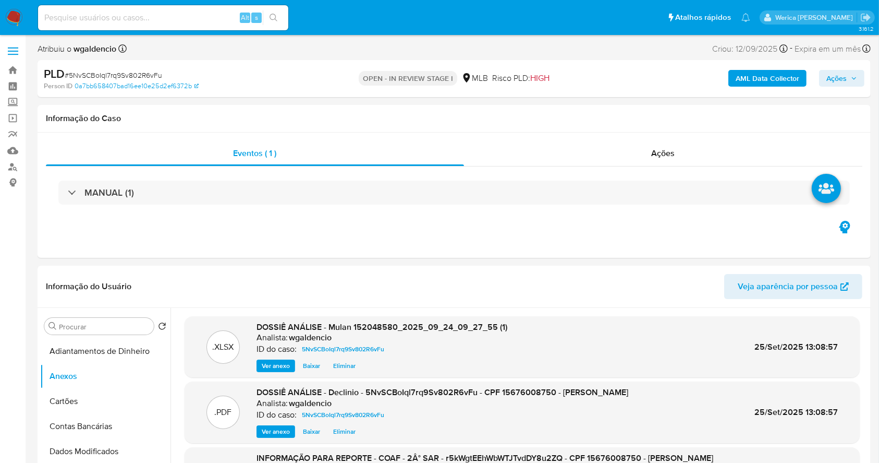
click at [826, 74] on button "Ações" at bounding box center [841, 78] width 45 height 17
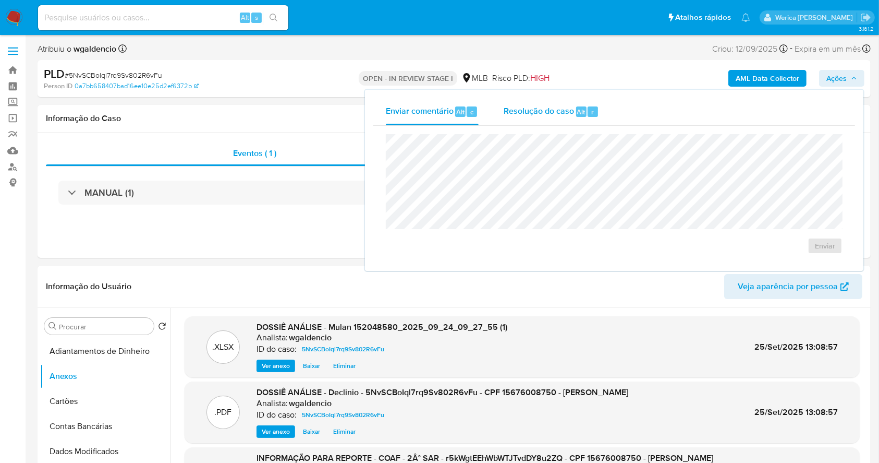
click at [570, 122] on div "Resolução do caso Alt r" at bounding box center [551, 111] width 95 height 27
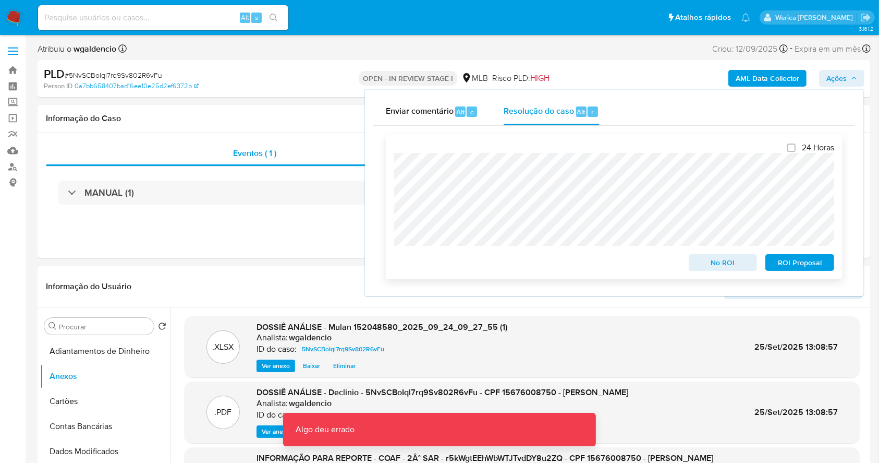
click at [718, 261] on span "No ROI" at bounding box center [723, 262] width 54 height 15
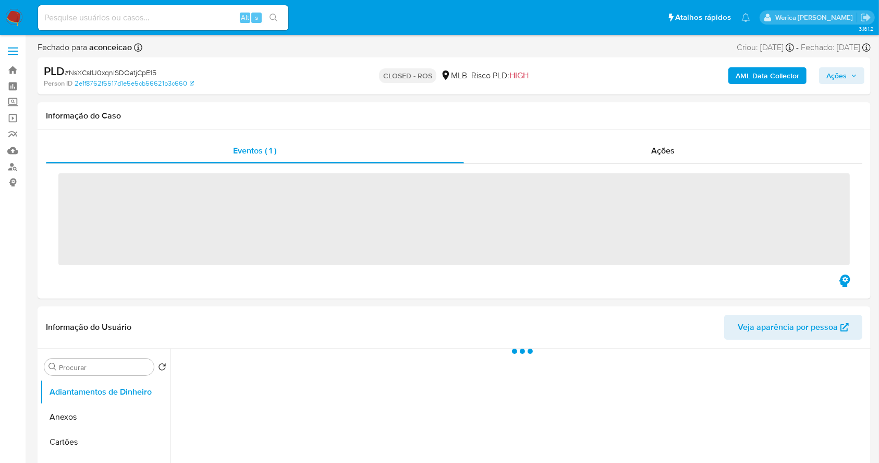
click at [666, 147] on span "Ações" at bounding box center [663, 150] width 23 height 12
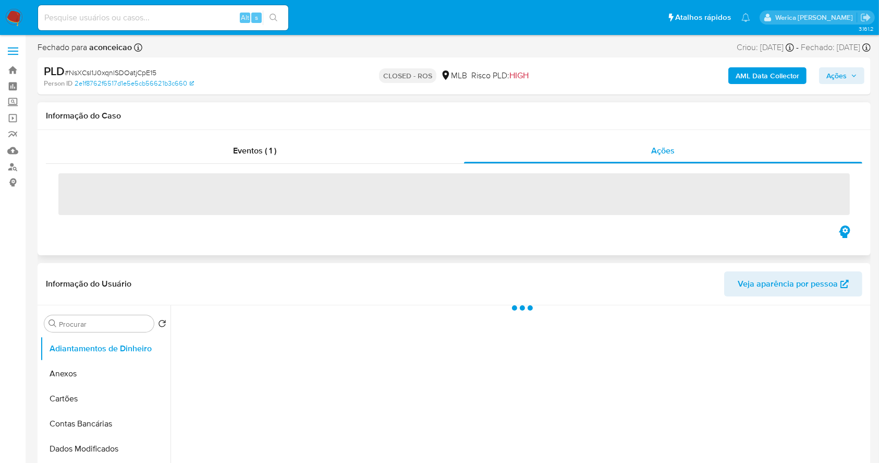
select select "10"
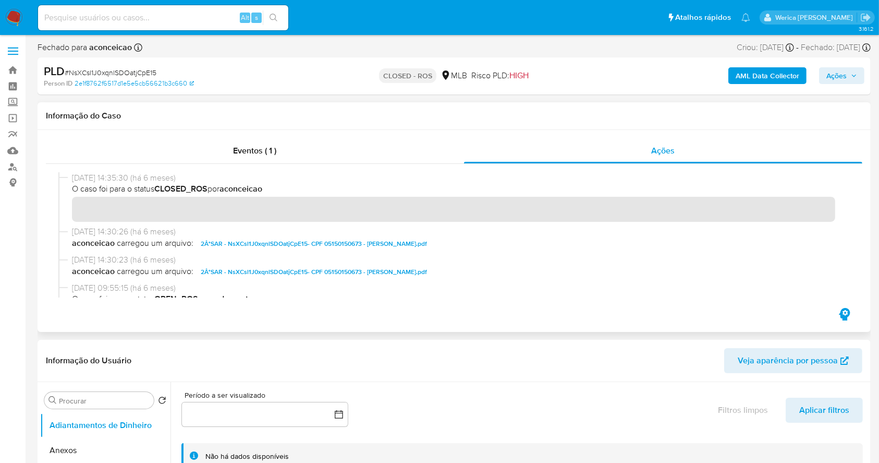
click at [79, 181] on span "[DATE] 14:35:30 (há 6 meses)" at bounding box center [459, 177] width 774 height 11
drag, startPoint x: 75, startPoint y: 181, endPoint x: 111, endPoint y: 179, distance: 36.0
click at [111, 179] on span "[DATE] 14:35:30 (há 6 meses)" at bounding box center [459, 177] width 774 height 11
drag, startPoint x: 71, startPoint y: 177, endPoint x: 114, endPoint y: 180, distance: 42.9
click at [114, 180] on div "[DATE] 14:35:30 (há 6 meses) O caso foi para o status CLOSED_ROS por aconceicao" at bounding box center [454, 199] width 792 height 54
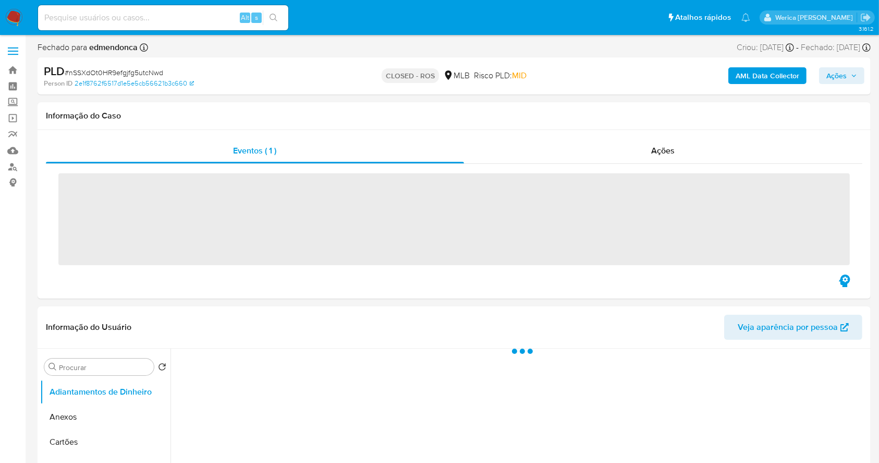
click at [649, 164] on div "‌" at bounding box center [454, 218] width 817 height 109
click at [659, 154] on span "Ações" at bounding box center [663, 150] width 23 height 12
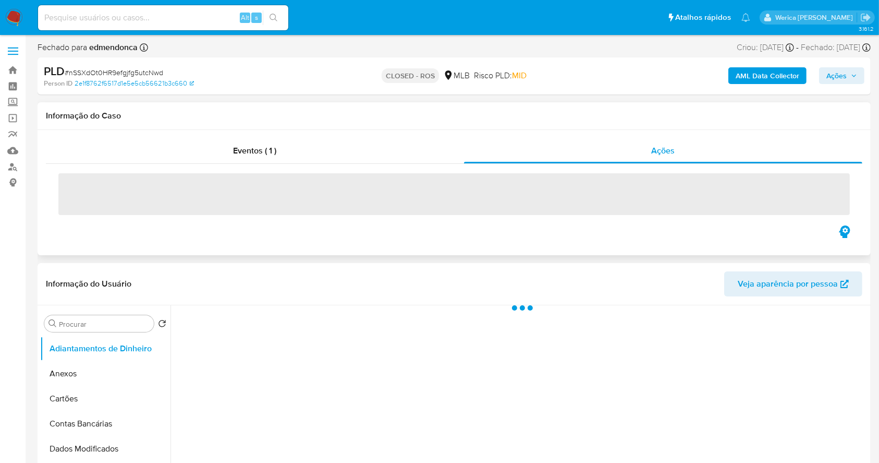
select select "10"
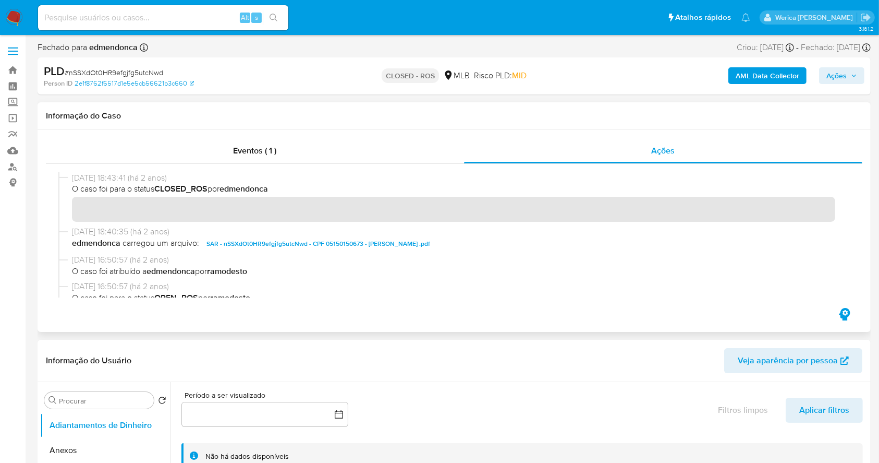
click at [77, 175] on span "[DATE] 18:43:41 (há 2 anos)" at bounding box center [459, 177] width 774 height 11
drag, startPoint x: 68, startPoint y: 174, endPoint x: 111, endPoint y: 175, distance: 43.3
click at [111, 175] on div "15/12/2023 18:43:41 (há 2 anos) O caso foi para o status CLOSED_ROS por edmendo…" at bounding box center [454, 199] width 792 height 54
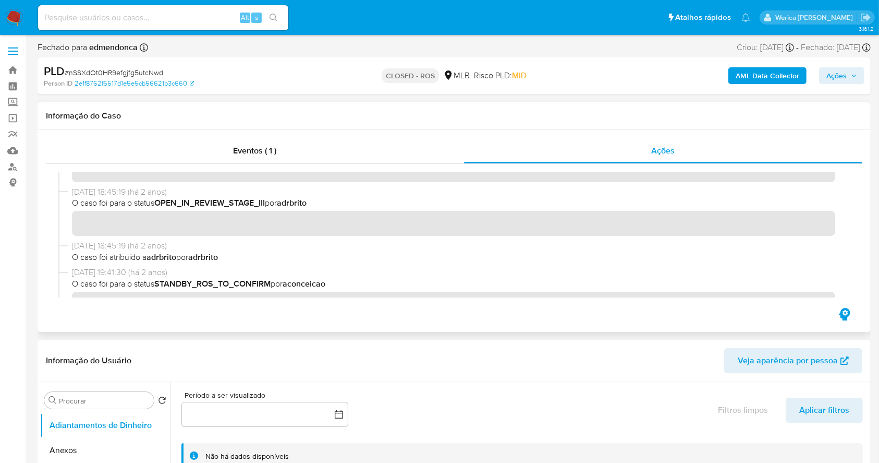
scroll to position [556, 0]
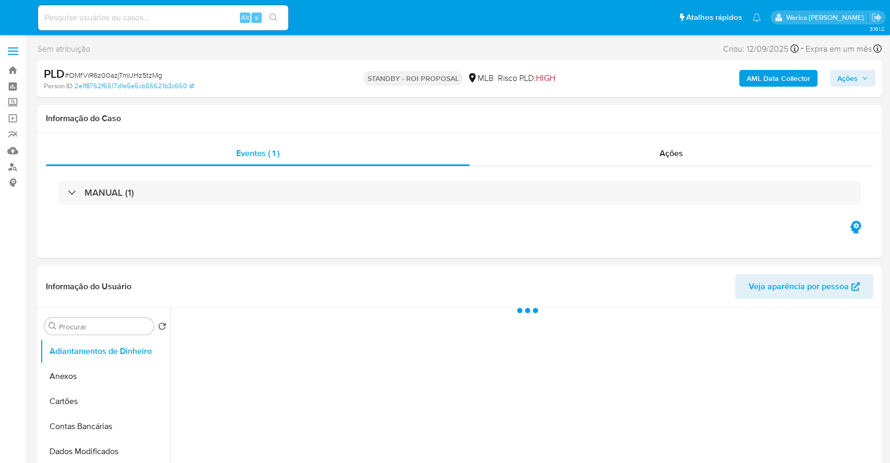
select select "10"
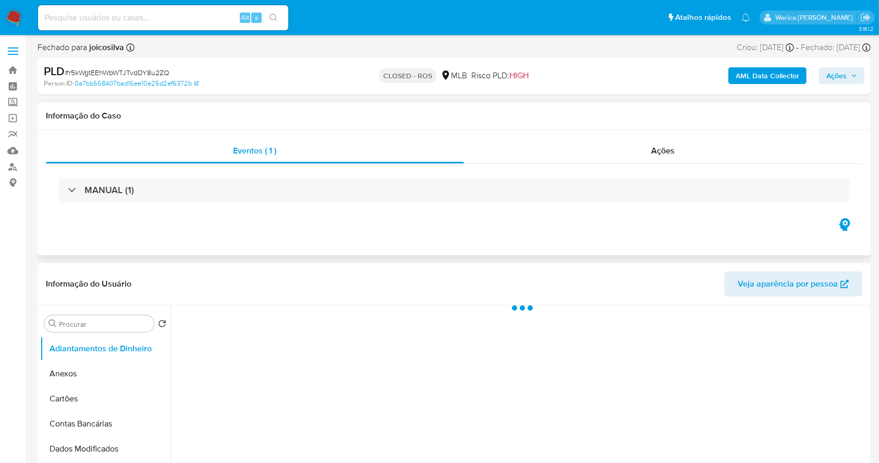
select select "10"
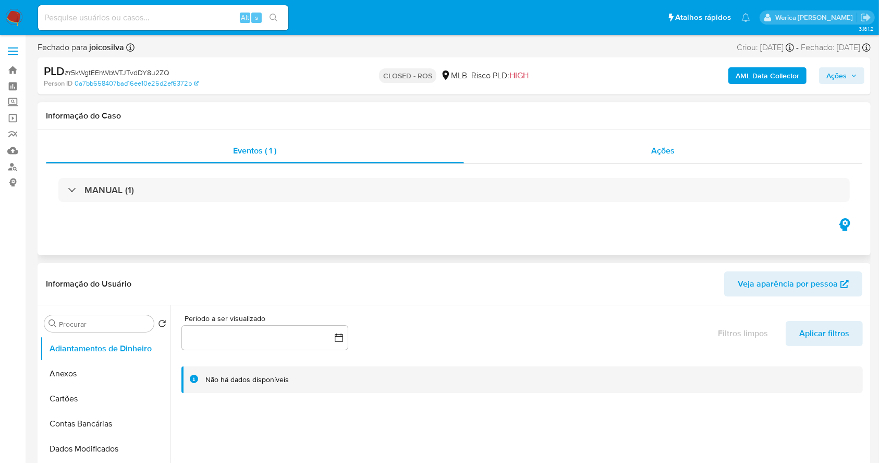
click at [689, 153] on div "Ações" at bounding box center [663, 150] width 399 height 25
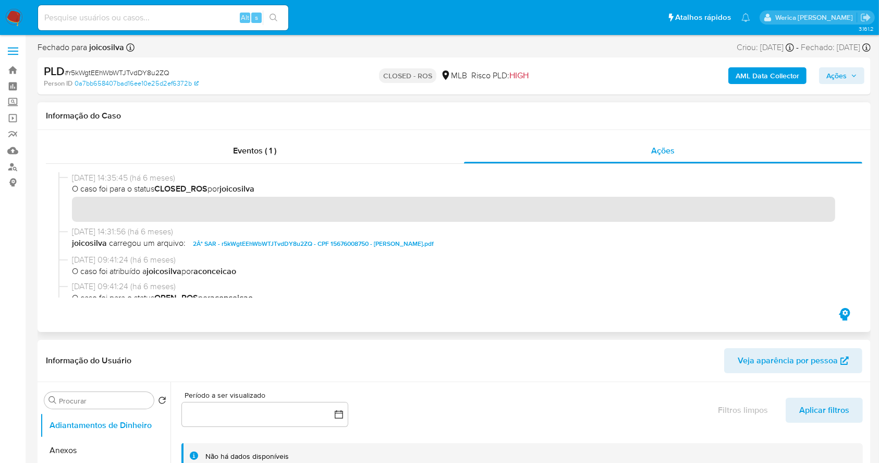
click at [671, 250] on div "03/04/2025 14:31:56 (há 6 meses) joicosilva carregou um arquivo: 2Â° SAR - r5kW…" at bounding box center [454, 240] width 792 height 28
drag, startPoint x: 73, startPoint y: 177, endPoint x: 115, endPoint y: 177, distance: 42.3
click at [115, 177] on span "03/04/2025 14:35:45 (há 6 meses)" at bounding box center [459, 177] width 774 height 11
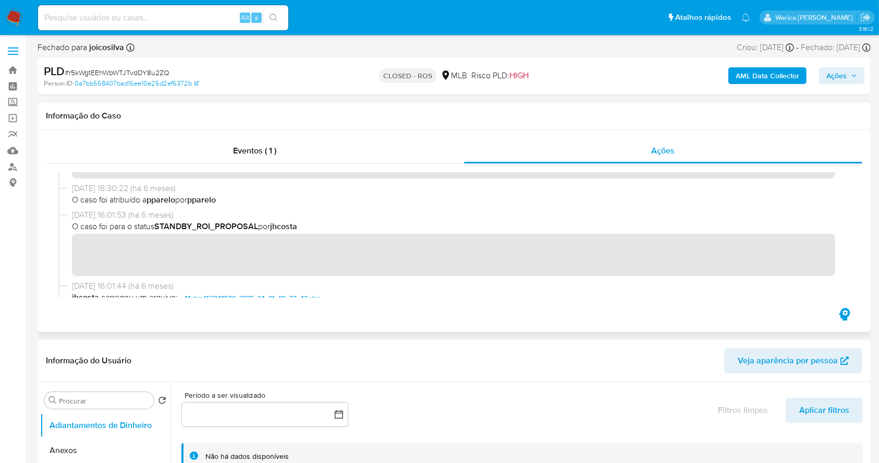
scroll to position [626, 0]
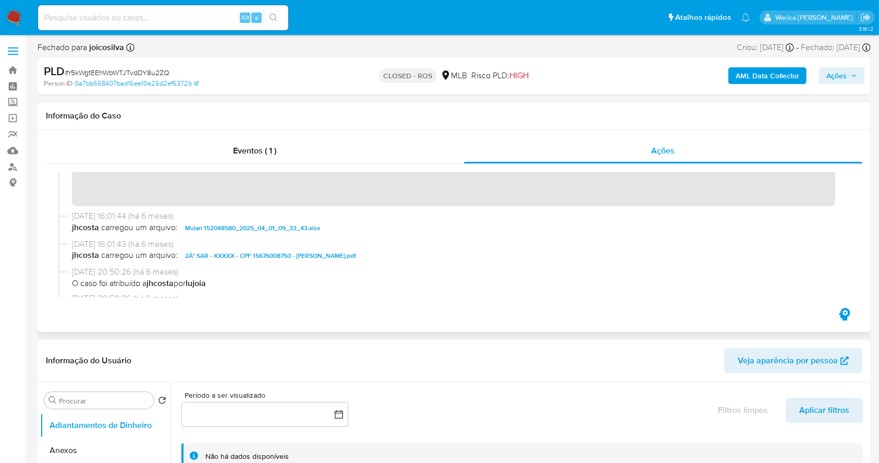
click at [239, 255] on span "2Â° SAR - XXXXX - CPF 15676008750 - BRUNO FELIX FRANCISCO.pdf" at bounding box center [270, 255] width 171 height 13
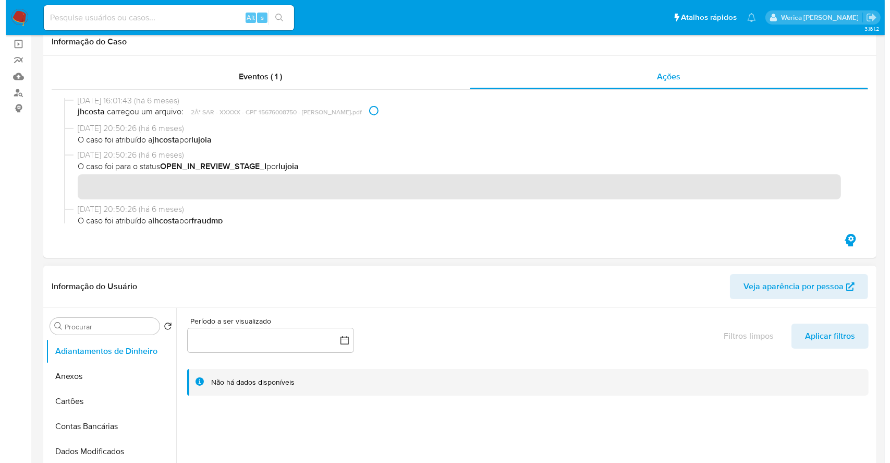
scroll to position [209, 0]
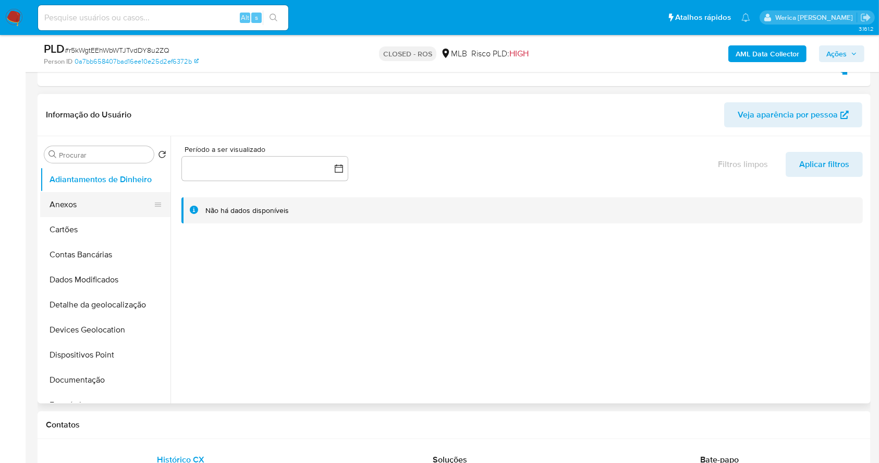
click at [70, 215] on button "Anexos" at bounding box center [101, 204] width 122 height 25
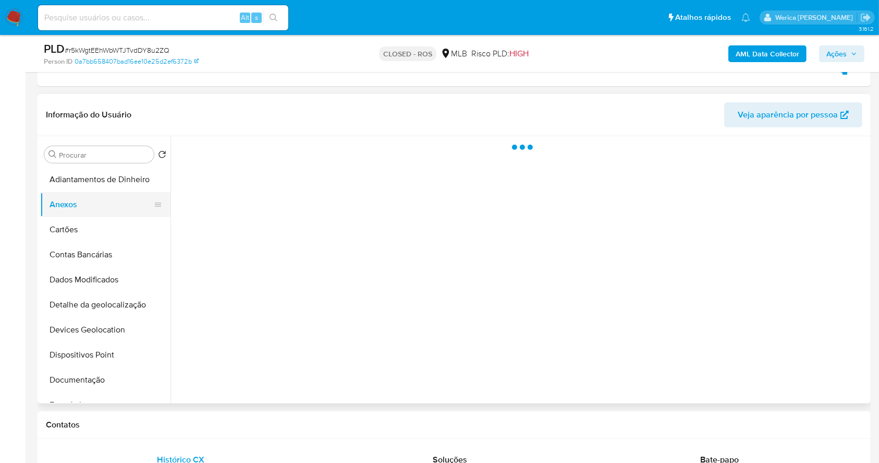
click at [68, 201] on button "Anexos" at bounding box center [101, 204] width 122 height 25
click at [306, 270] on div at bounding box center [520, 269] width 698 height 267
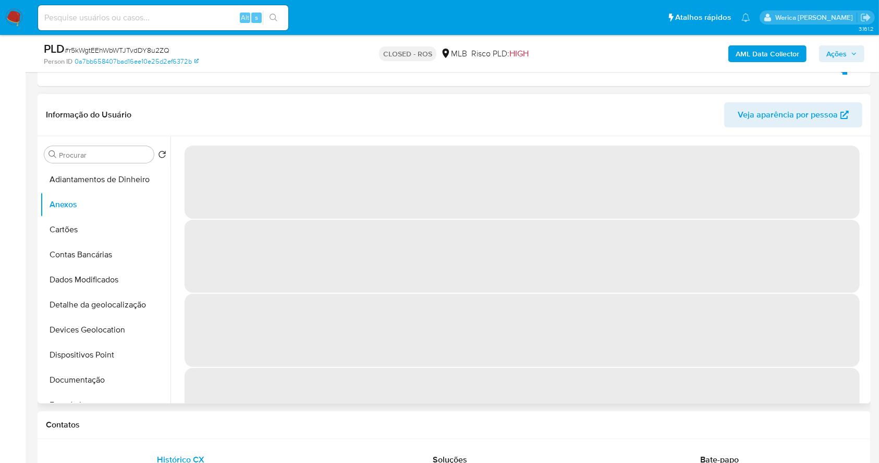
click at [291, 300] on span "‌" at bounding box center [523, 330] width 676 height 73
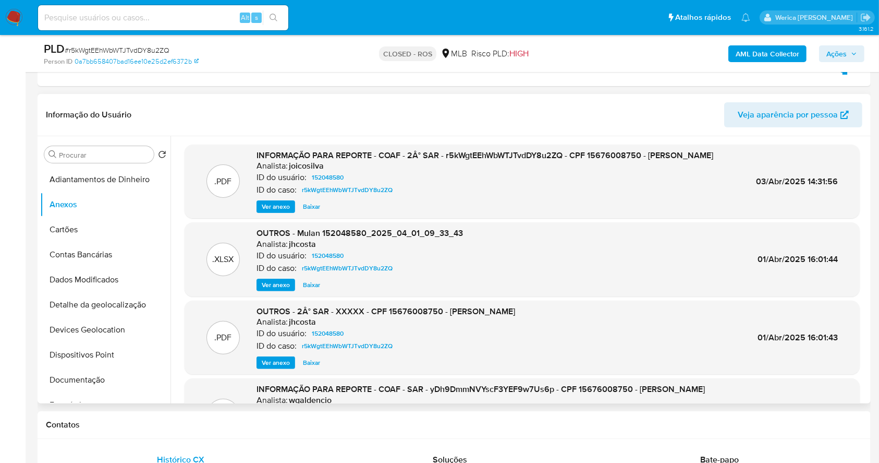
click at [268, 210] on div "INFORMAÇÃO PARA REPORTE - COAF - 2Â° SAR - r5kWgtEEhWbWTJTvdDY8u2ZQ - CPF 15676…" at bounding box center [485, 182] width 457 height 64
click at [269, 212] on span "Ver anexo" at bounding box center [276, 206] width 28 height 10
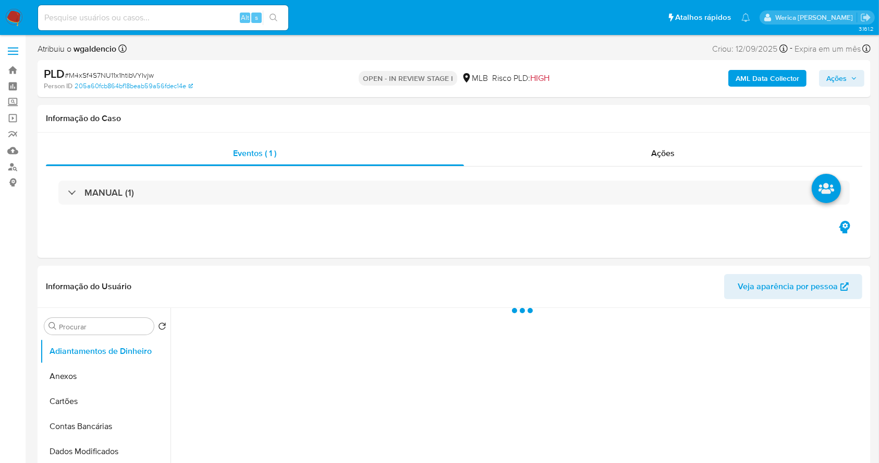
select select "10"
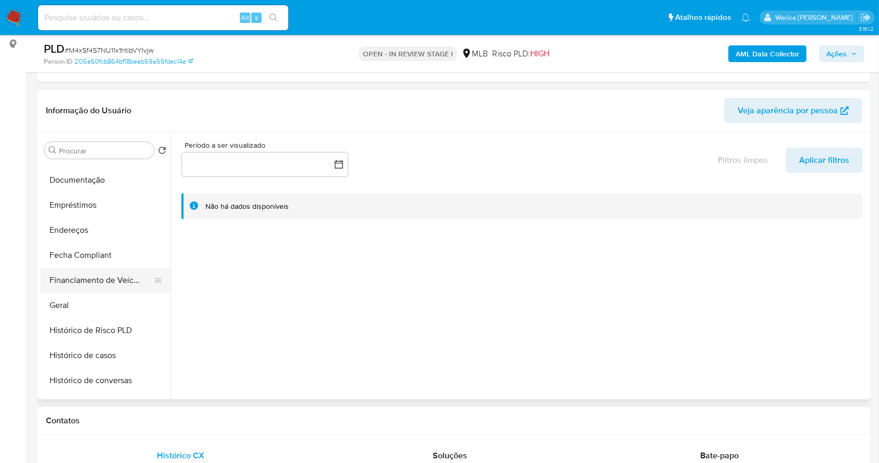
scroll to position [209, 0]
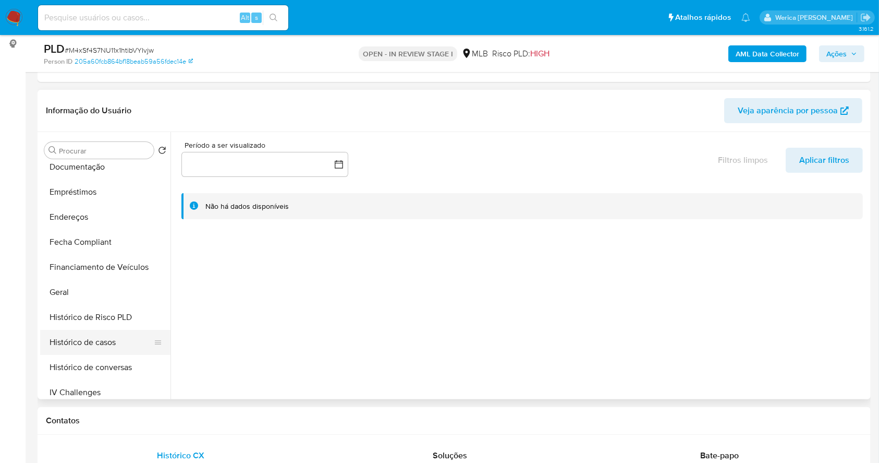
click at [104, 335] on button "Histórico de casos" at bounding box center [101, 342] width 122 height 25
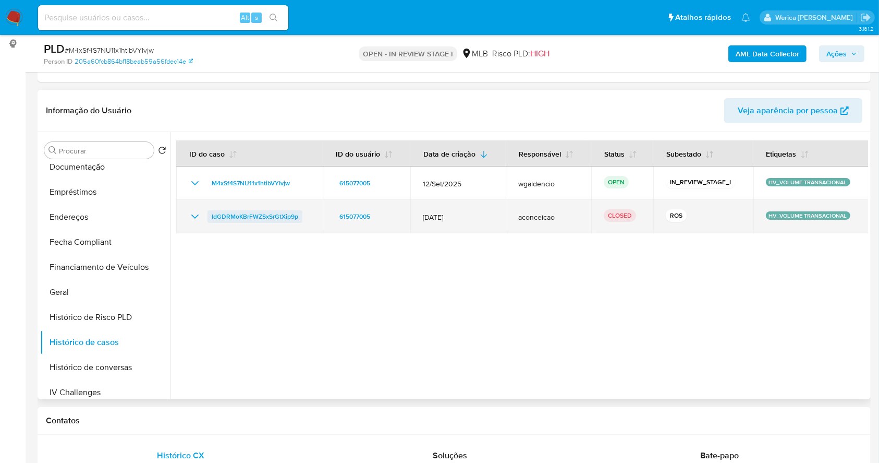
click at [260, 214] on span "IdGDRMoKBrFWZSxSrGtXip9p" at bounding box center [255, 216] width 87 height 13
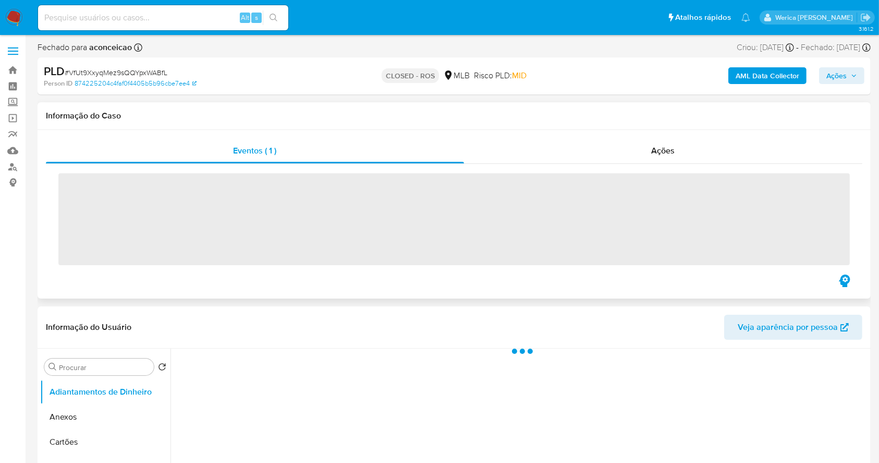
click at [643, 197] on span "‌" at bounding box center [454, 219] width 792 height 92
click at [658, 174] on div "‌" at bounding box center [454, 218] width 817 height 109
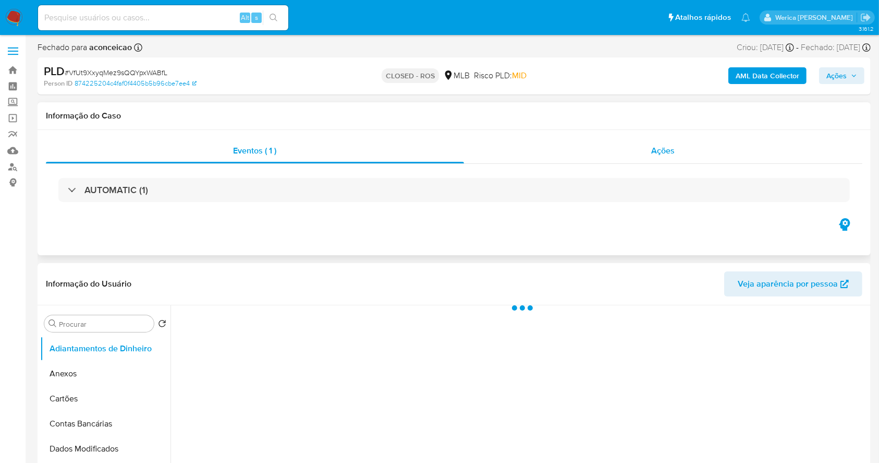
click at [657, 152] on span "Ações" at bounding box center [663, 150] width 23 height 12
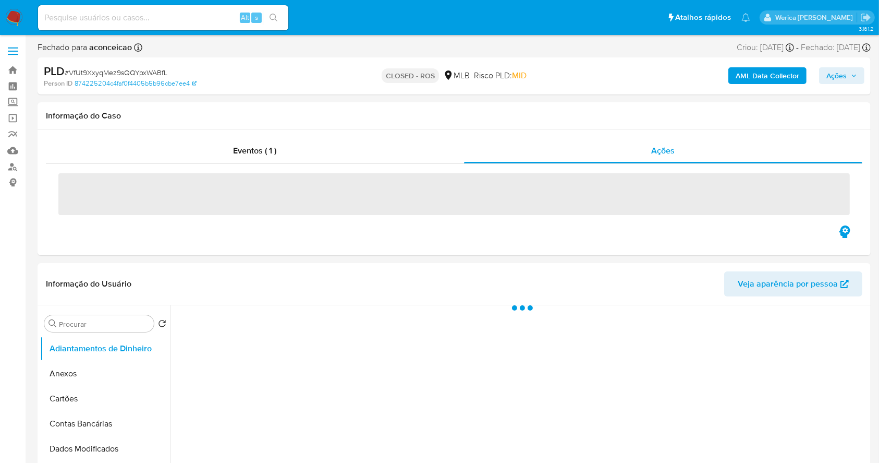
select select "10"
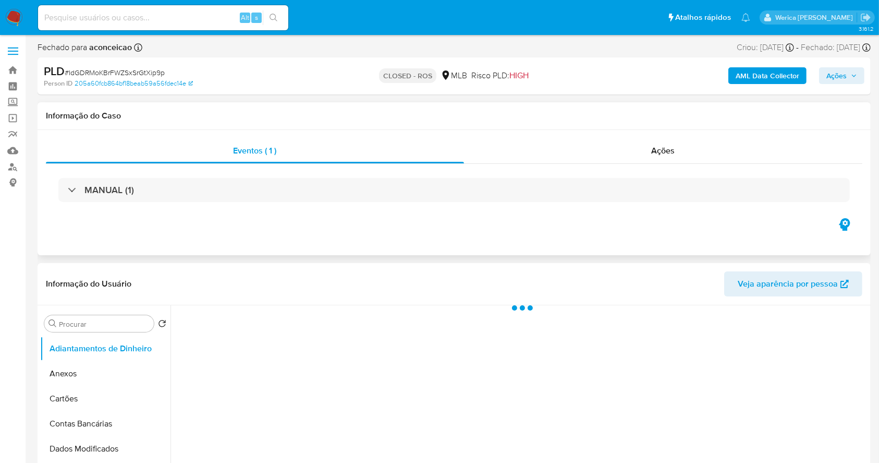
select select "10"
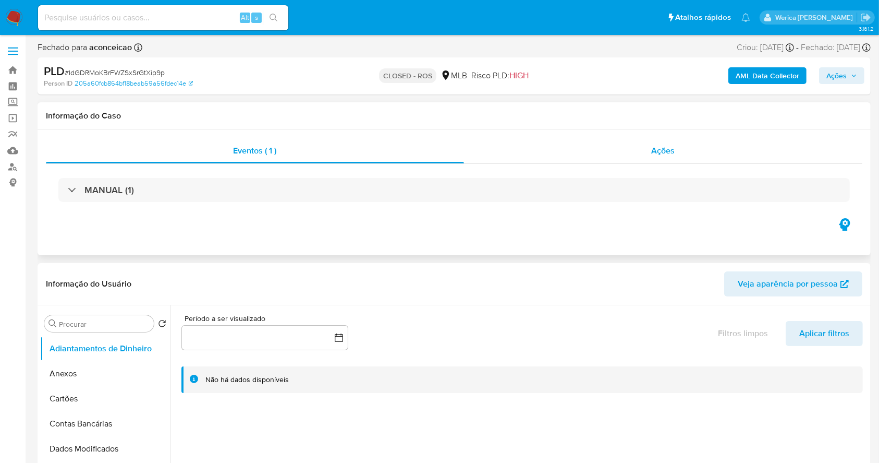
click at [649, 156] on div "Ações" at bounding box center [663, 150] width 399 height 25
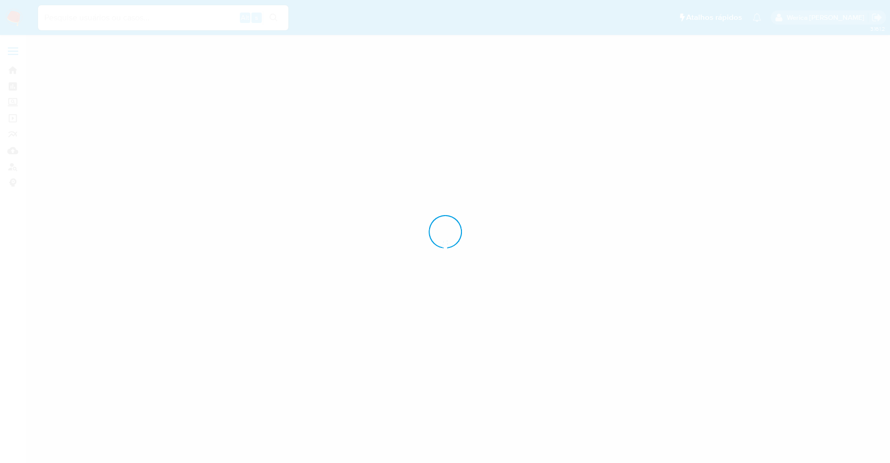
click at [654, 159] on div at bounding box center [445, 231] width 890 height 463
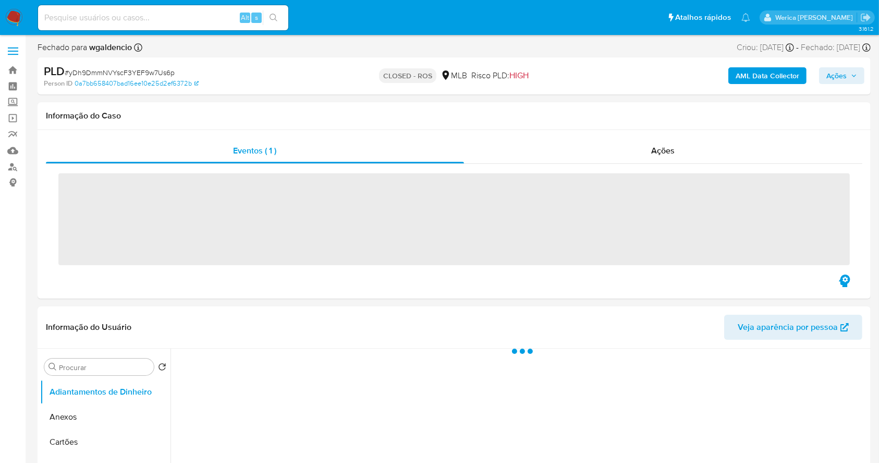
click at [654, 140] on div "Ações" at bounding box center [663, 150] width 399 height 25
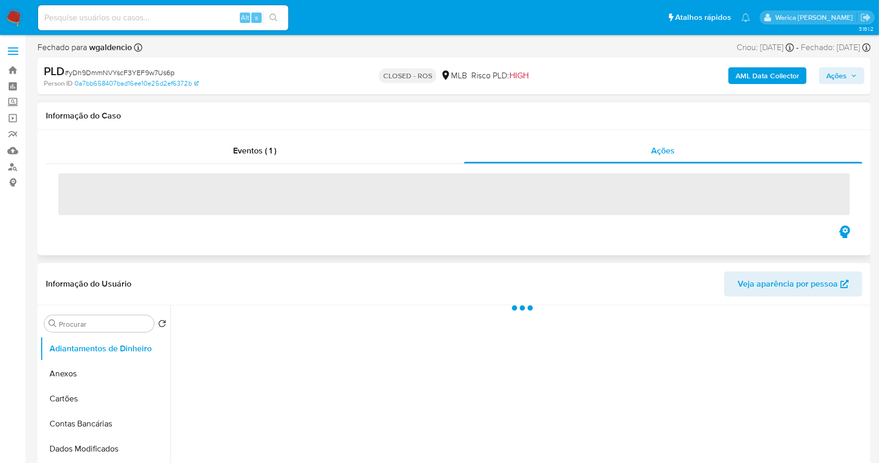
select select "10"
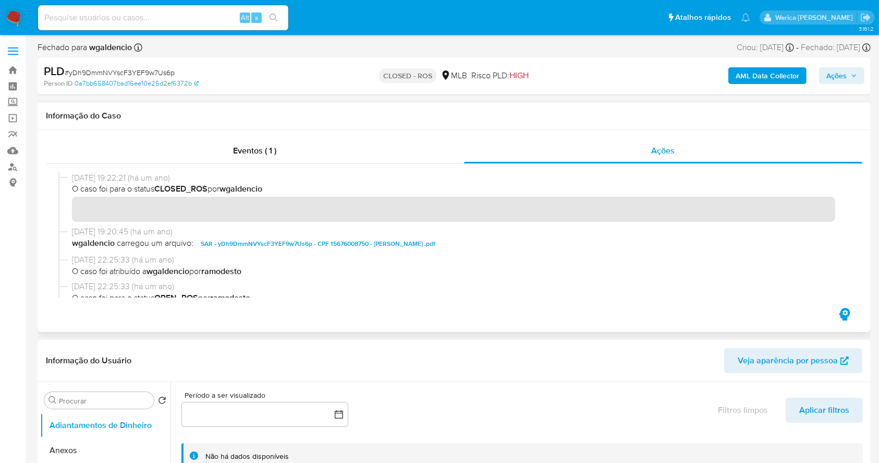
drag, startPoint x: 75, startPoint y: 176, endPoint x: 111, endPoint y: 177, distance: 36.0
click at [111, 177] on span "[DATE] 19:22:21 (há um ano)" at bounding box center [459, 177] width 774 height 11
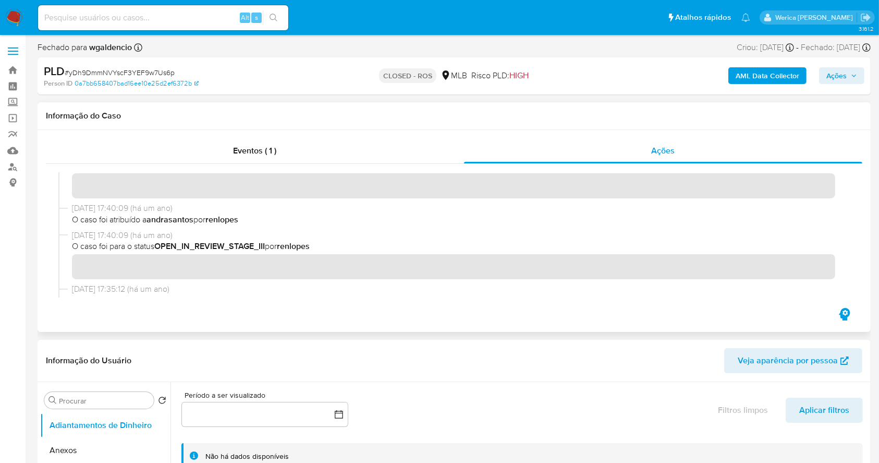
scroll to position [556, 0]
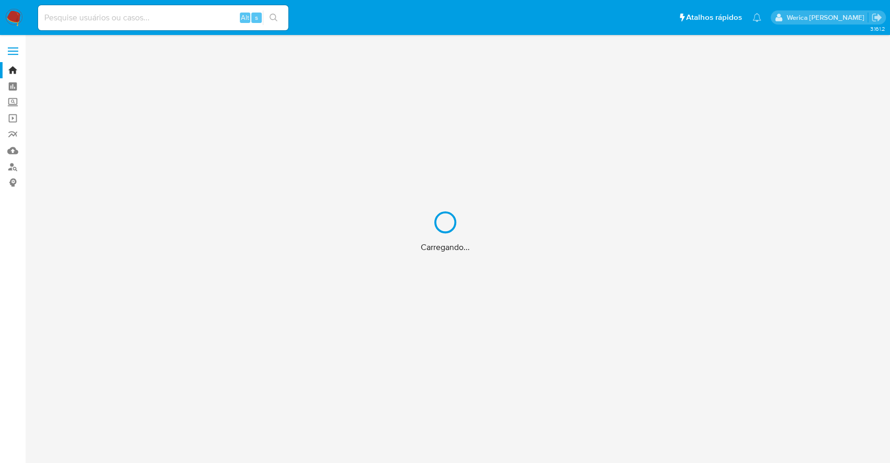
click at [188, 21] on div "Carregando..." at bounding box center [445, 231] width 890 height 463
click at [186, 21] on div "Carregando..." at bounding box center [445, 231] width 890 height 463
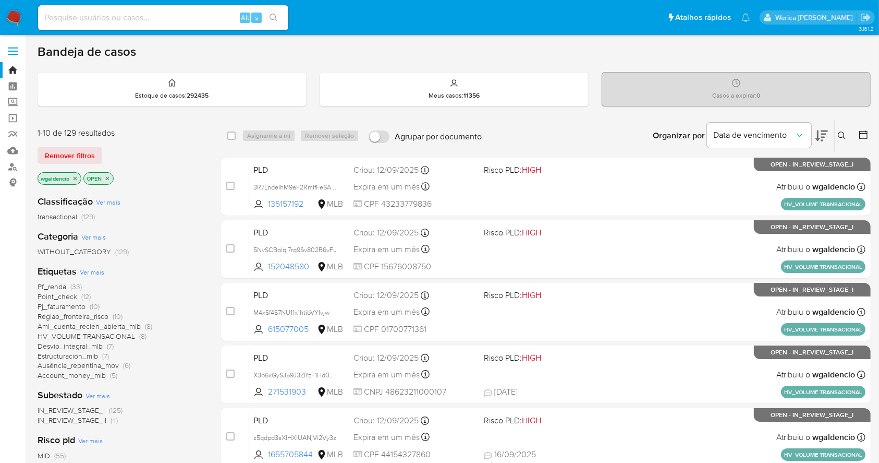
click at [189, 23] on input at bounding box center [163, 18] width 250 height 14
paste input "1022548199"
type input "1022548199"
click at [277, 14] on icon "search-icon" at bounding box center [274, 18] width 8 height 8
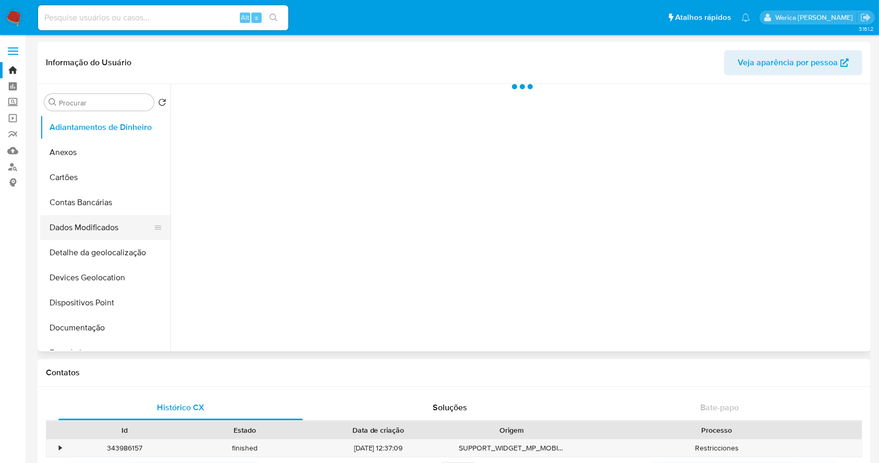
scroll to position [203, 0]
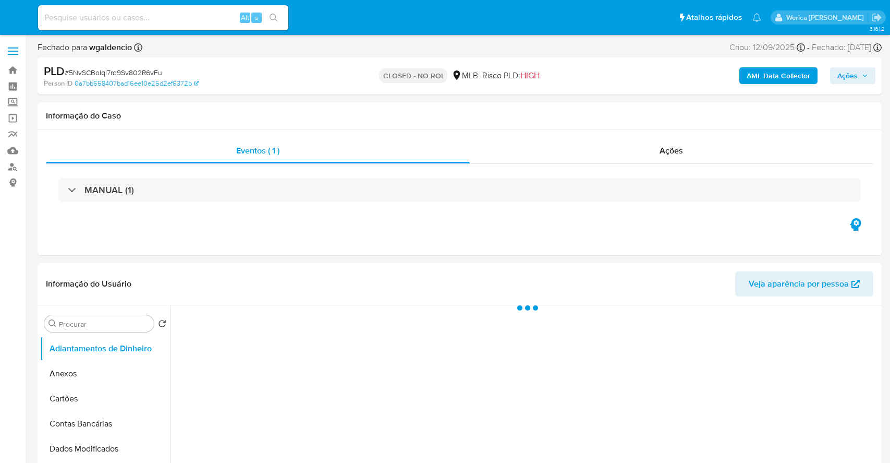
select select "10"
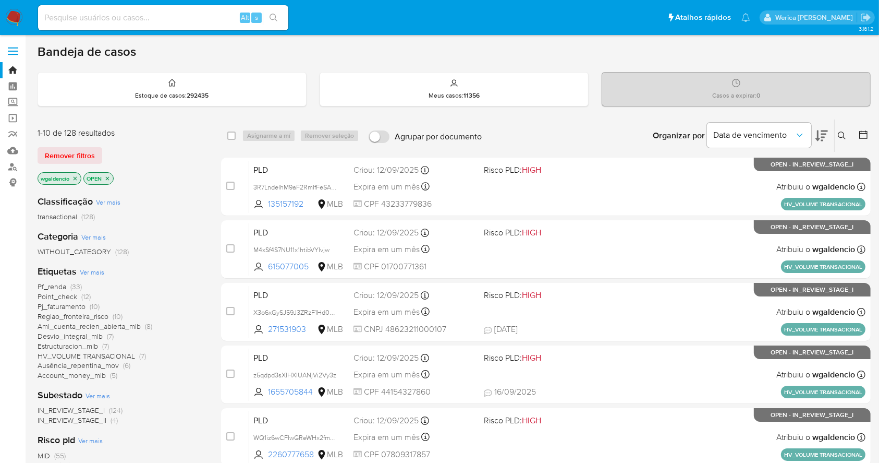
click at [175, 409] on div "IN_REVIEW_STAGE_I (124) IN_REVIEW_STAGE_II (4)" at bounding box center [121, 415] width 167 height 20
click at [88, 303] on span "Pj_faturamento (10)" at bounding box center [69, 307] width 62 height 10
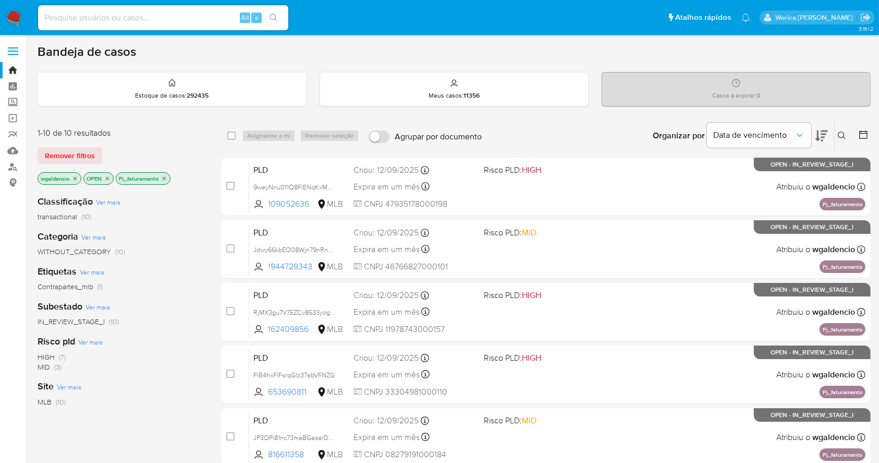
click at [61, 349] on div "Risco pld Ver mais HIGH (7) MID (3)" at bounding box center [121, 353] width 167 height 37
click at [59, 358] on span "(7)" at bounding box center [62, 357] width 7 height 10
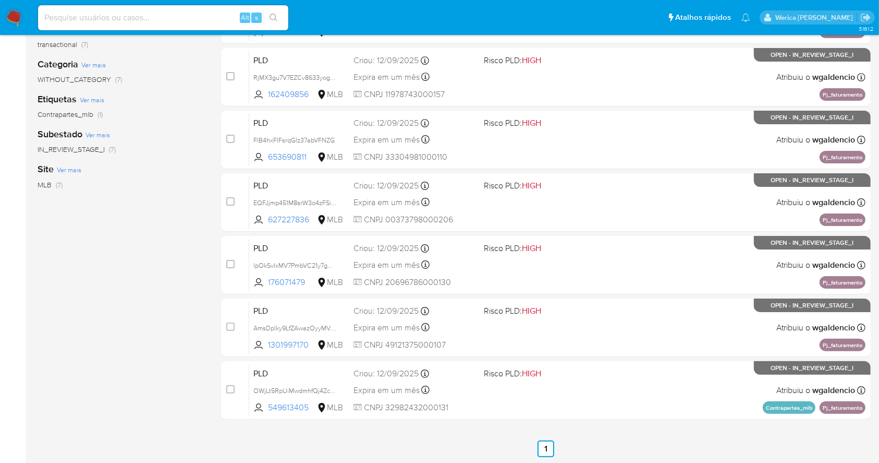
scroll to position [175, 0]
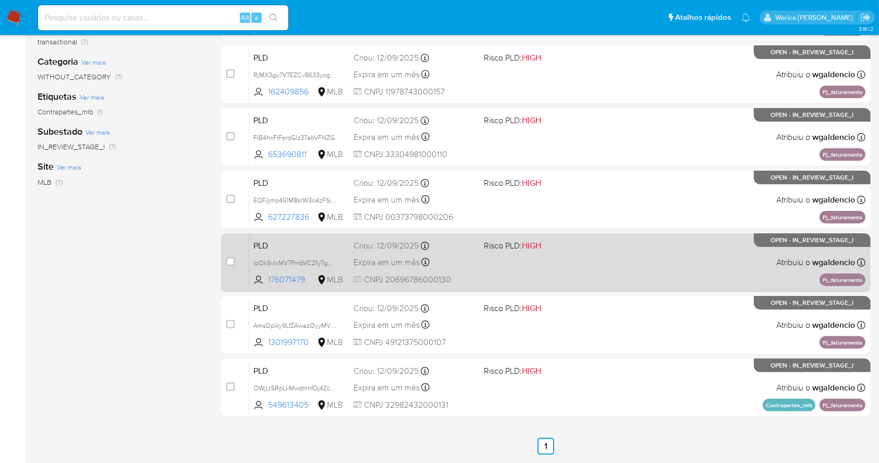
click at [671, 263] on div "PLD lpOkSvIxMV7PmbVC21y7gQd3 176071479 MLB Risco PLD: HIGH Criou: [DATE] Criou:…" at bounding box center [557, 262] width 617 height 53
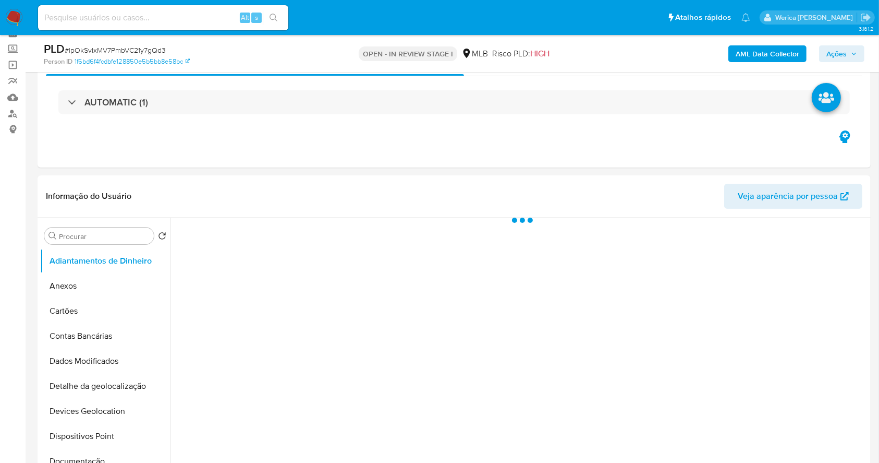
select select "10"
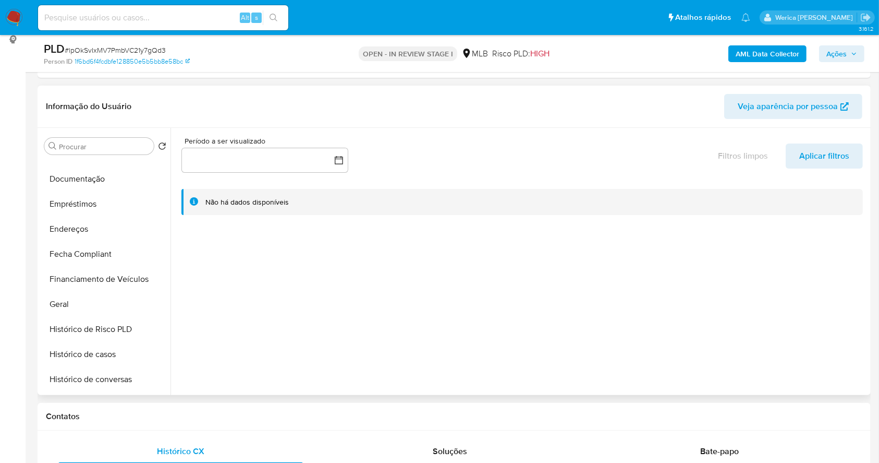
scroll to position [187, 0]
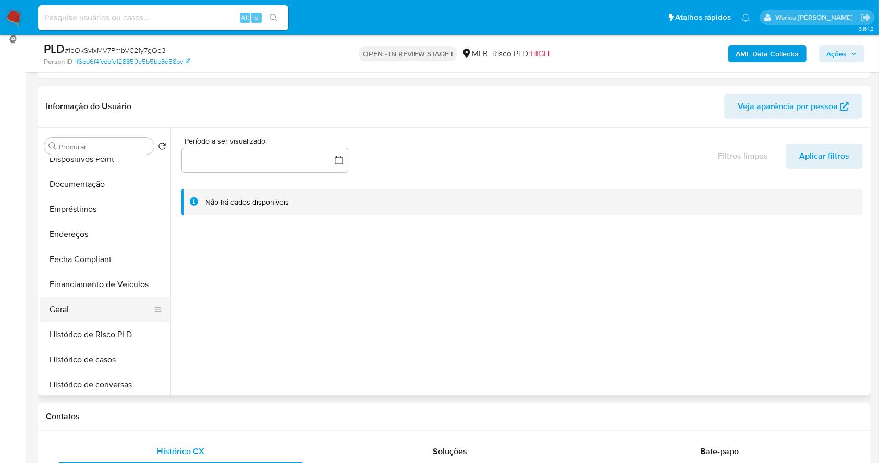
click at [102, 302] on button "Geral" at bounding box center [101, 309] width 122 height 25
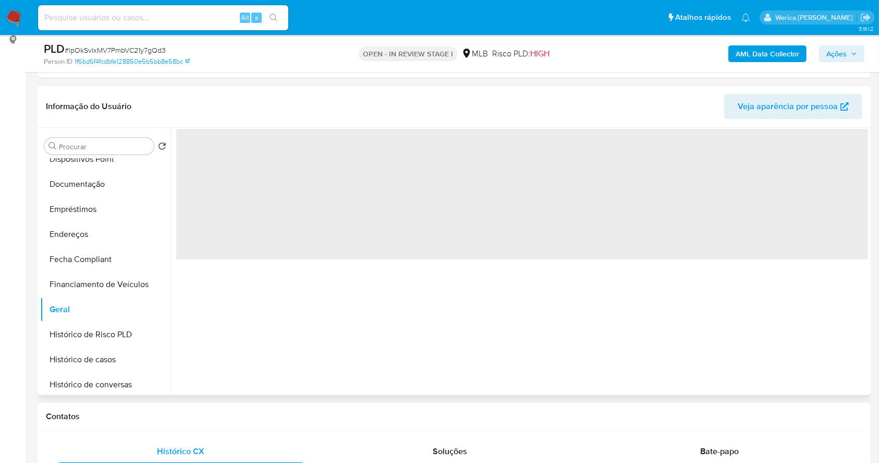
click at [227, 199] on span "‌" at bounding box center [522, 194] width 692 height 130
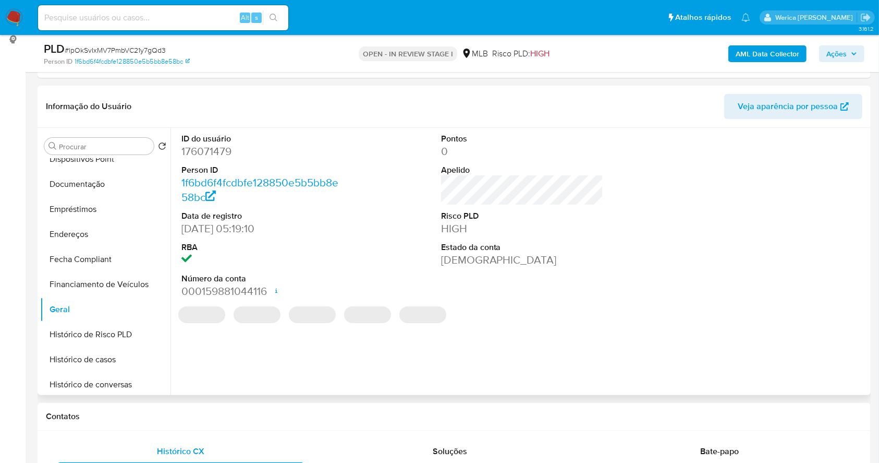
click at [216, 151] on dd "176071479" at bounding box center [263, 151] width 163 height 15
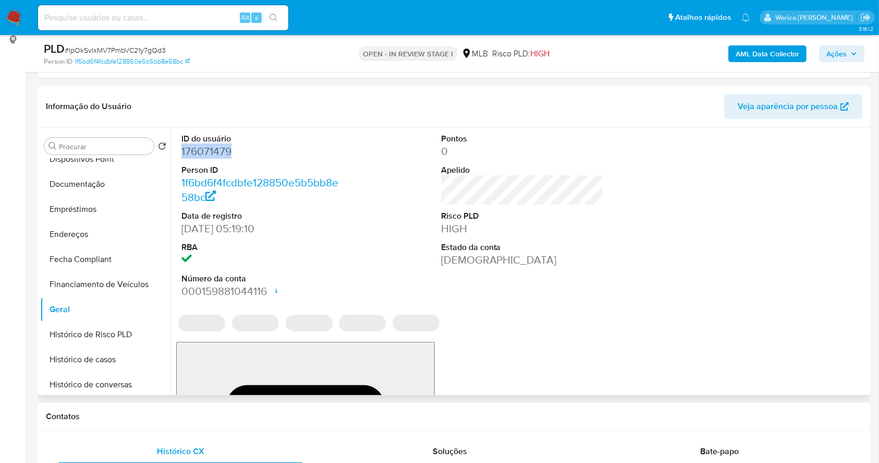
copy dd "176071479"
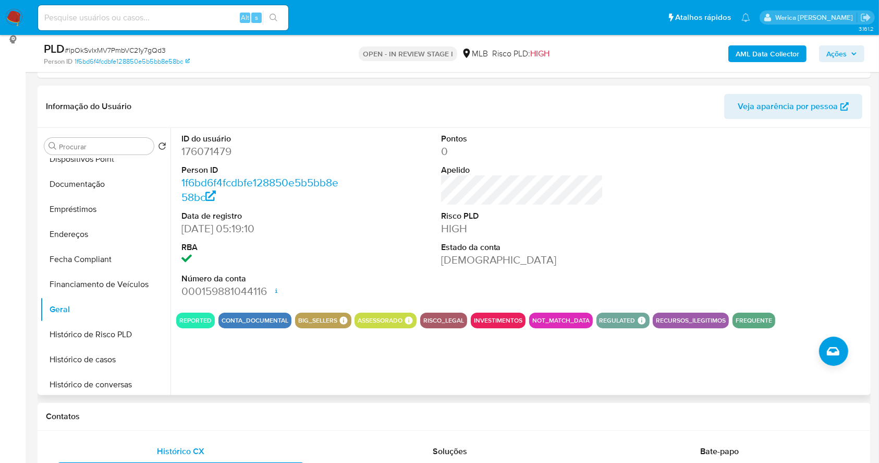
click at [170, 245] on div "Procurar Retornar ao pedido padrão Adiantamentos de Dinheiro Anexos Cartões Con…" at bounding box center [454, 261] width 828 height 267
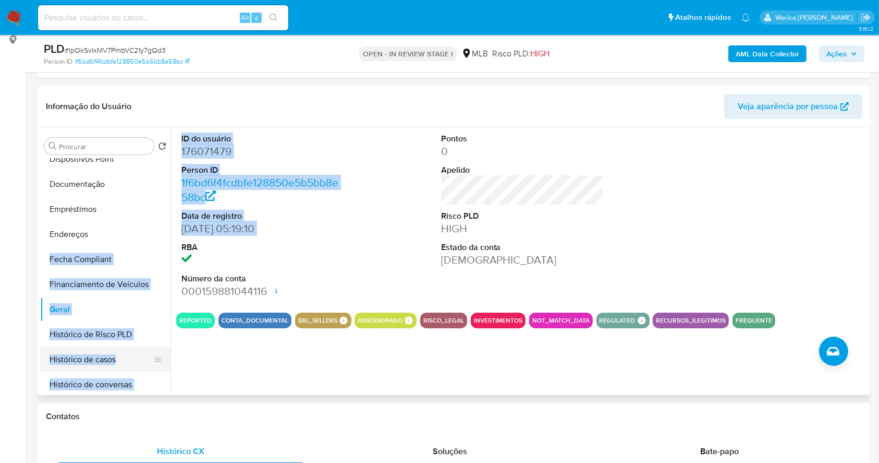
click at [113, 358] on button "Histórico de casos" at bounding box center [101, 359] width 122 height 25
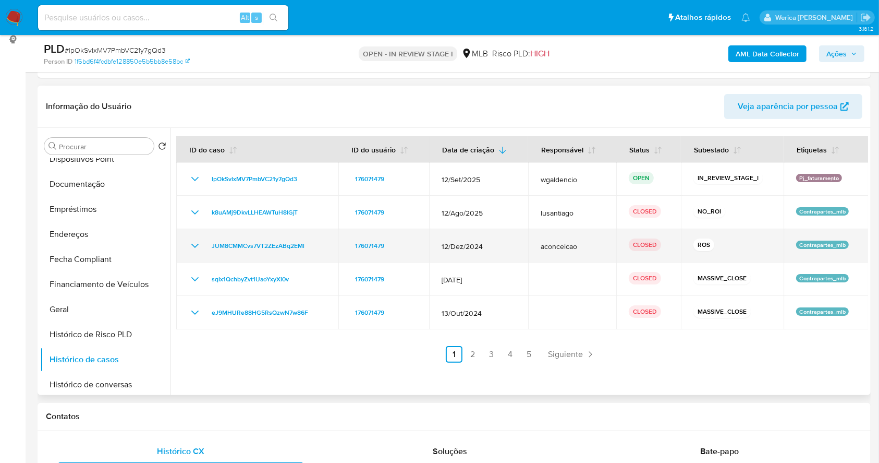
click at [557, 246] on span "aconceicao" at bounding box center [572, 246] width 63 height 9
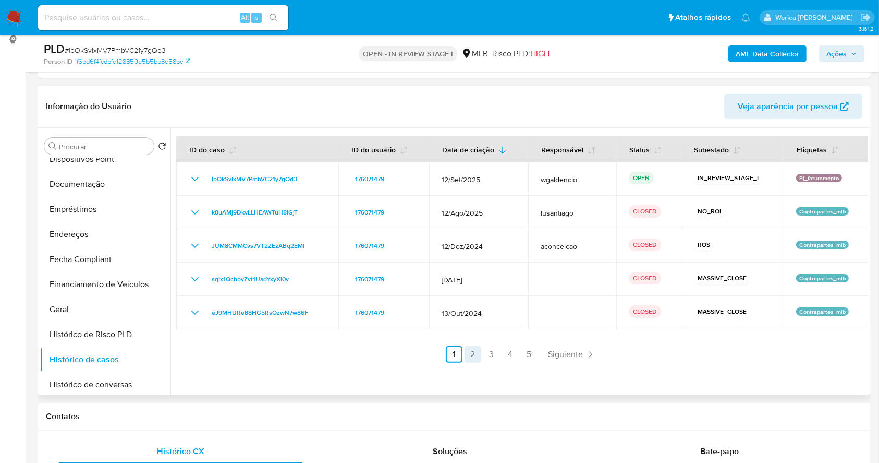
click at [472, 358] on link "2" at bounding box center [473, 354] width 17 height 17
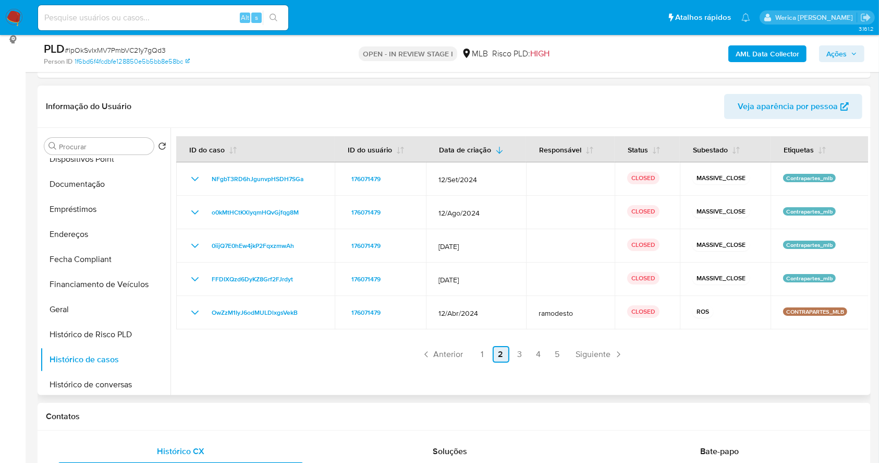
click at [505, 356] on link "2" at bounding box center [501, 354] width 17 height 17
click at [513, 355] on link "3" at bounding box center [520, 354] width 17 height 17
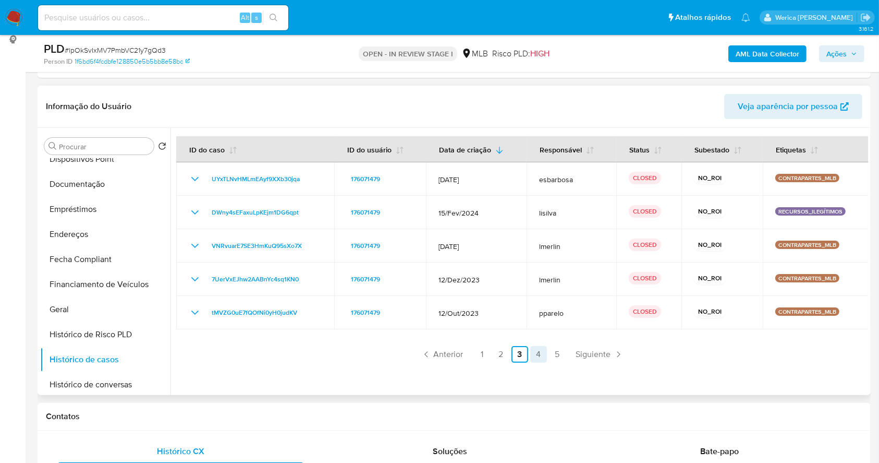
click at [545, 353] on link "4" at bounding box center [539, 354] width 17 height 17
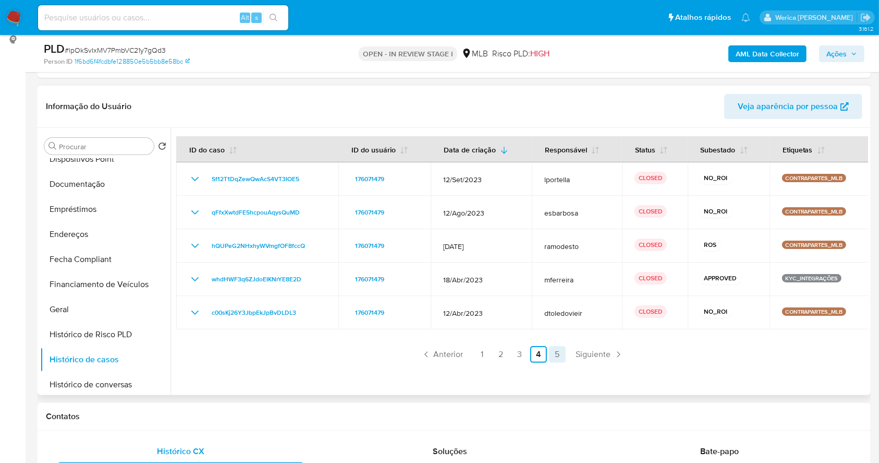
click at [563, 349] on link "5" at bounding box center [557, 354] width 17 height 17
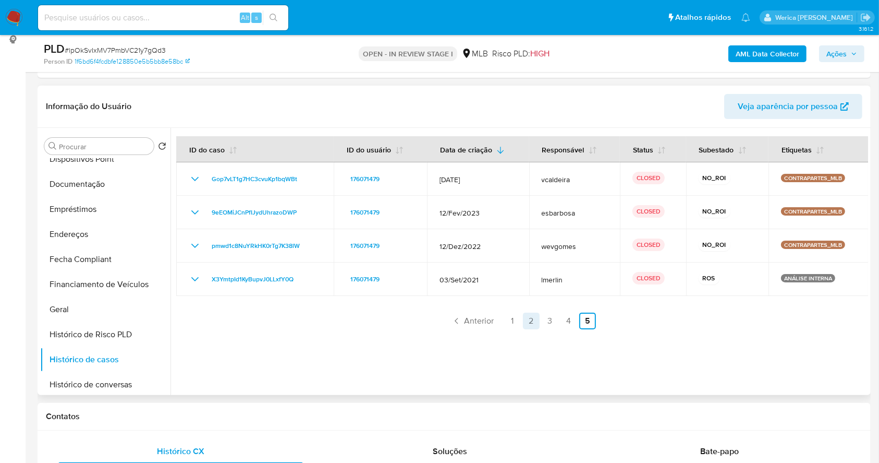
click at [523, 321] on link "2" at bounding box center [531, 320] width 17 height 17
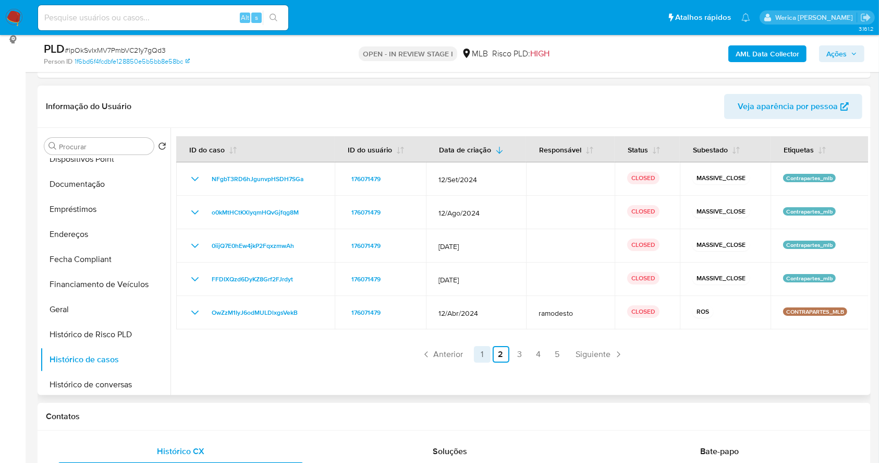
click at [476, 353] on link "1" at bounding box center [482, 354] width 17 height 17
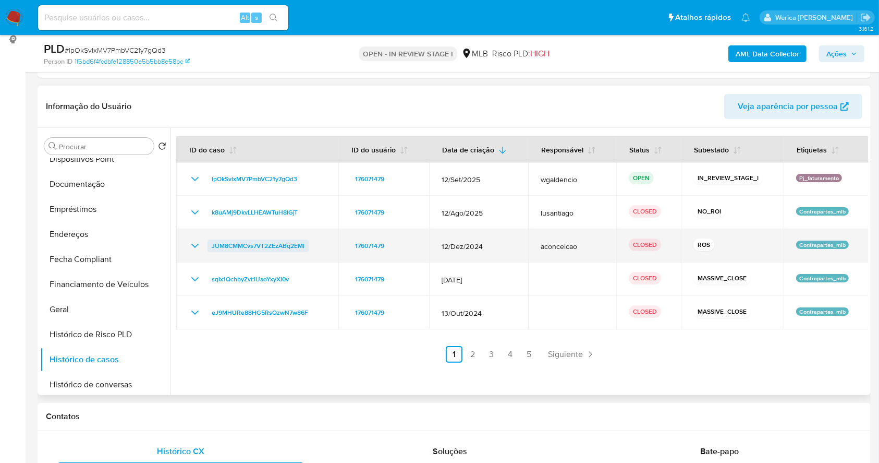
click at [225, 249] on span "JUM8CMMCvs7VT2ZEzABq2EMl" at bounding box center [258, 245] width 93 height 13
click at [246, 243] on span "JUM8CMMCvs7VT2ZEzABq2EMl" at bounding box center [258, 245] width 93 height 13
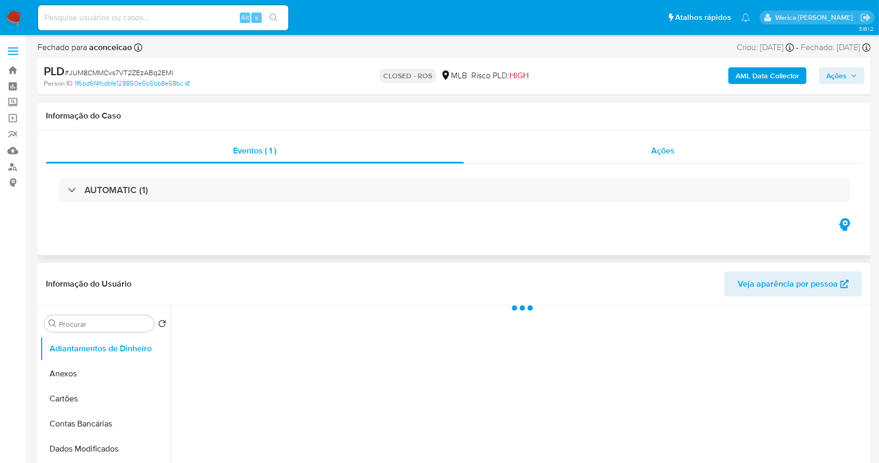
click at [674, 153] on span "Ações" at bounding box center [663, 150] width 23 height 12
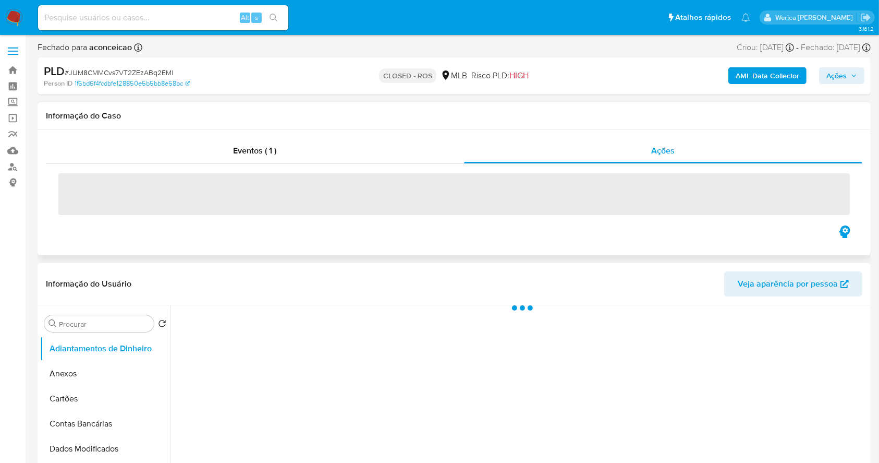
select select "10"
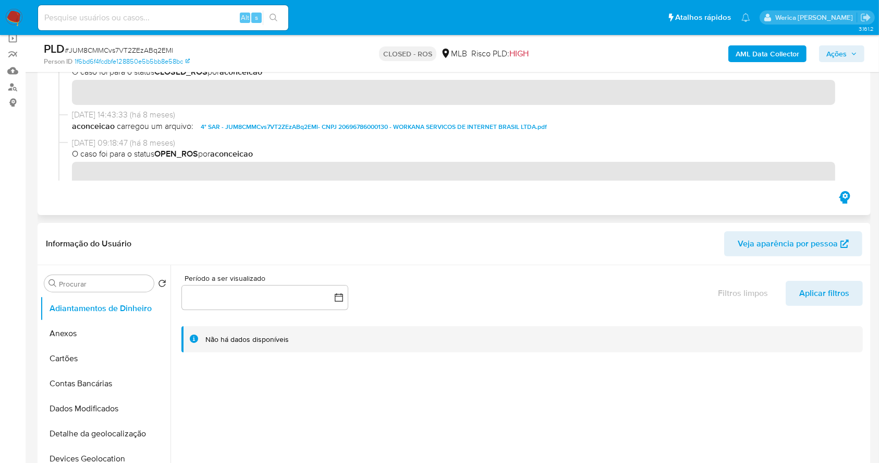
scroll to position [83, 0]
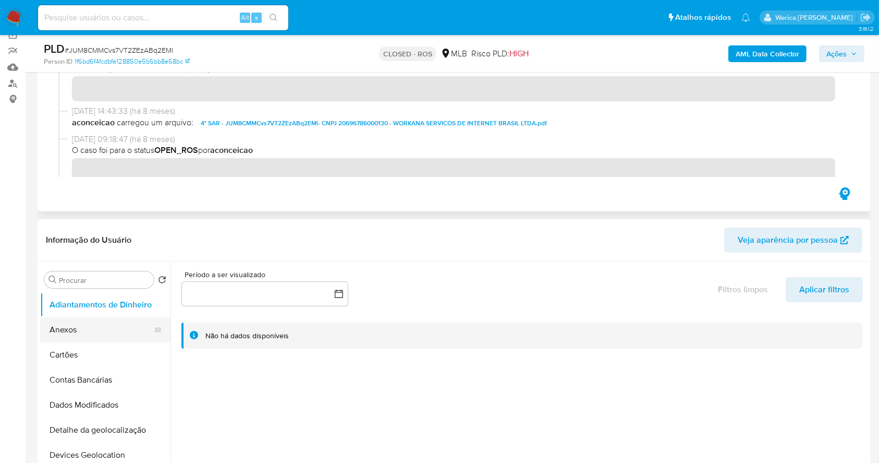
click at [102, 322] on button "Anexos" at bounding box center [101, 329] width 122 height 25
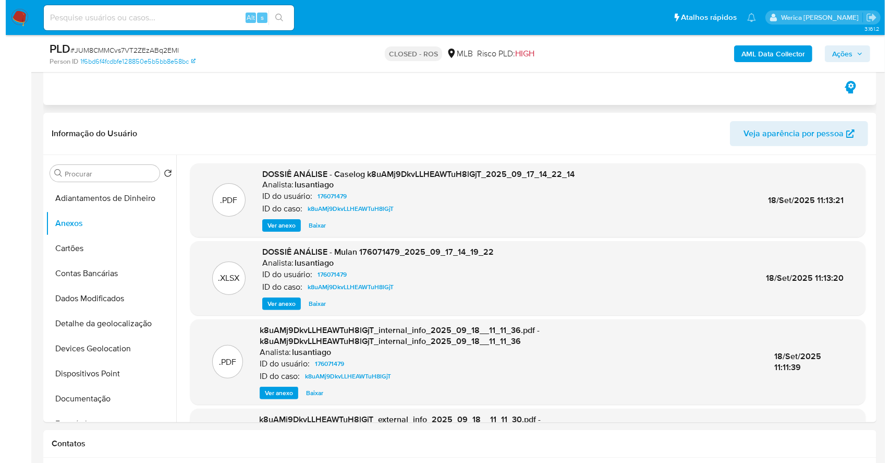
scroll to position [210, 0]
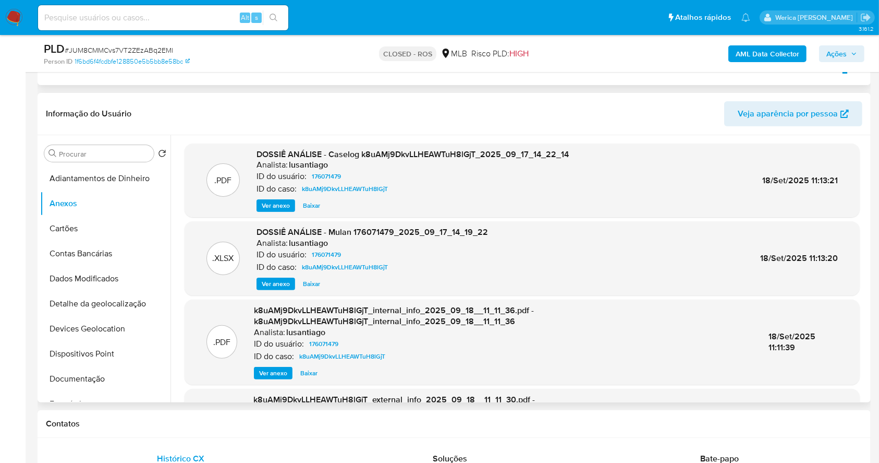
click at [282, 208] on span "Ver anexo" at bounding box center [276, 205] width 28 height 10
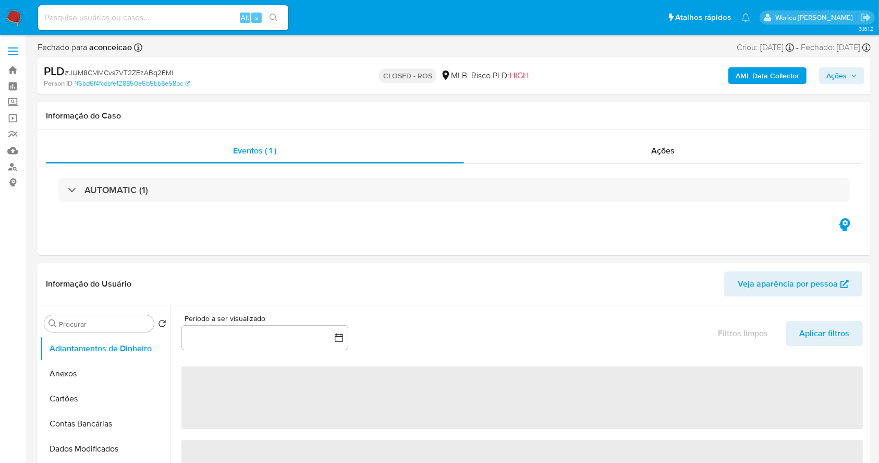
select select "10"
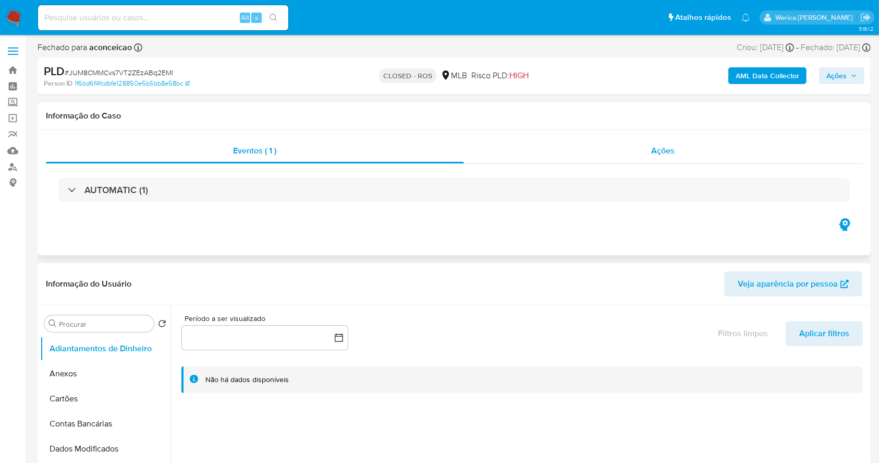
click at [657, 154] on span "Ações" at bounding box center [663, 150] width 23 height 12
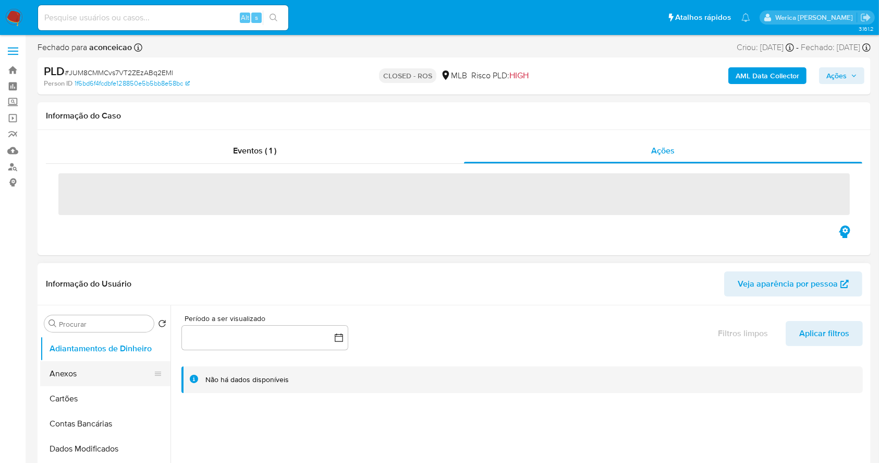
click at [101, 373] on button "Anexos" at bounding box center [101, 373] width 122 height 25
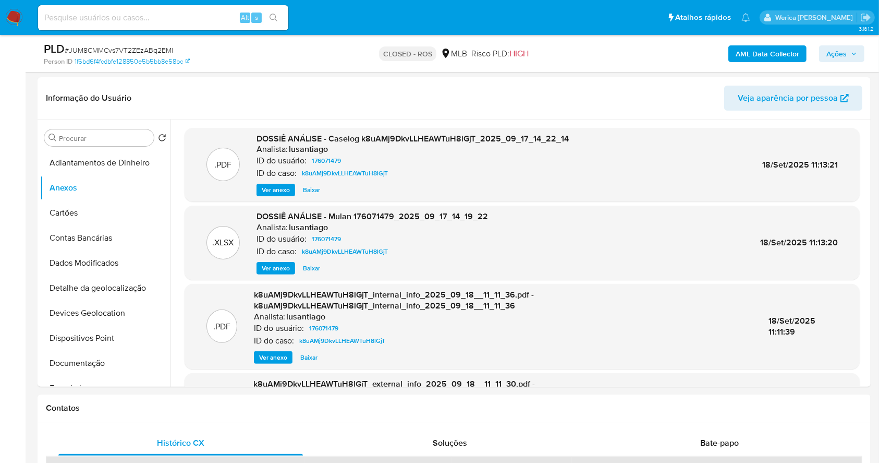
scroll to position [227, 0]
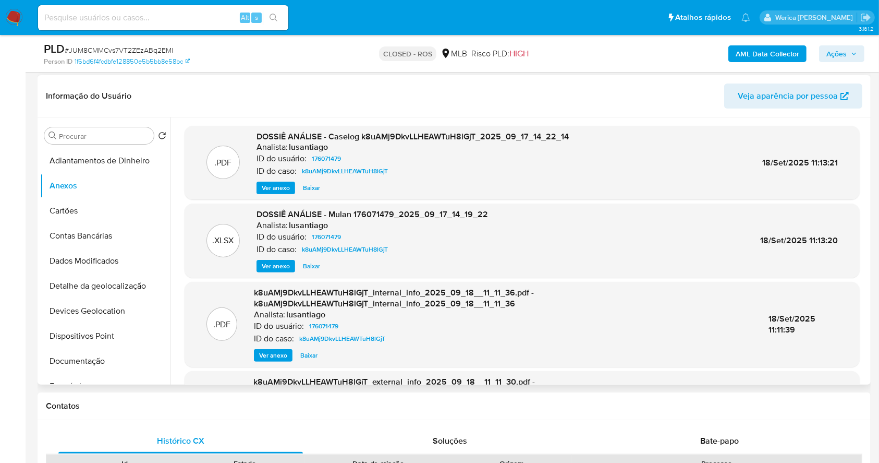
drag, startPoint x: 871, startPoint y: 234, endPoint x: 863, endPoint y: 247, distance: 14.8
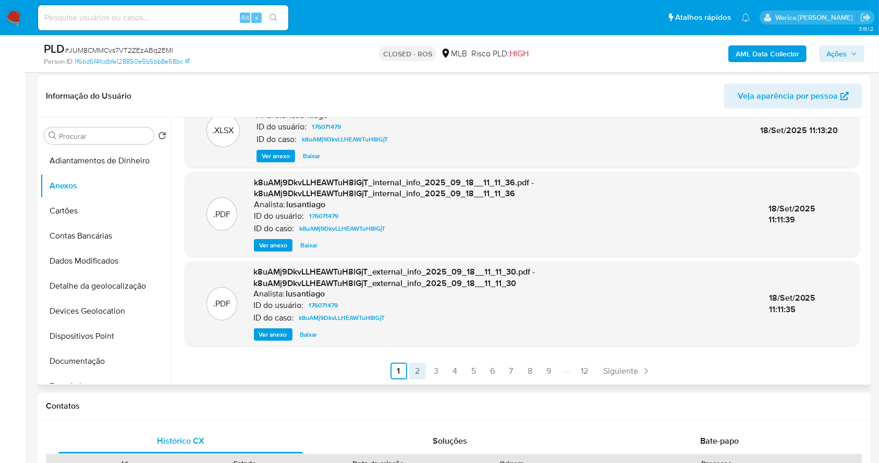
click at [413, 368] on link "2" at bounding box center [417, 371] width 17 height 17
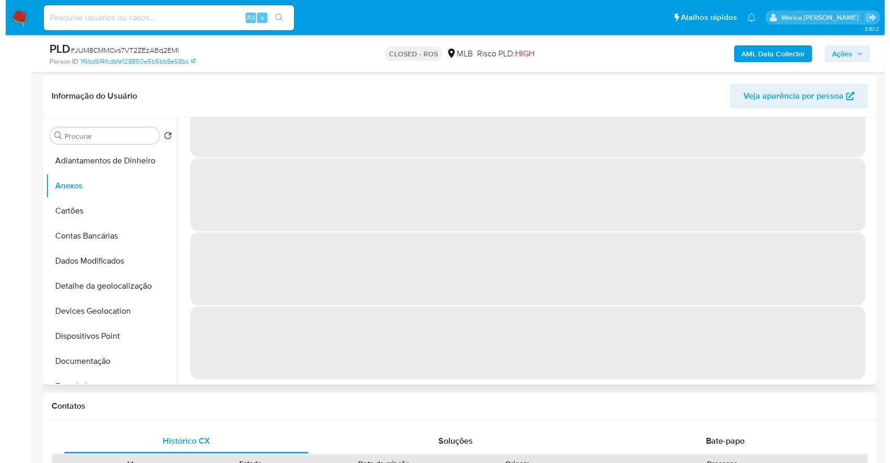
scroll to position [0, 0]
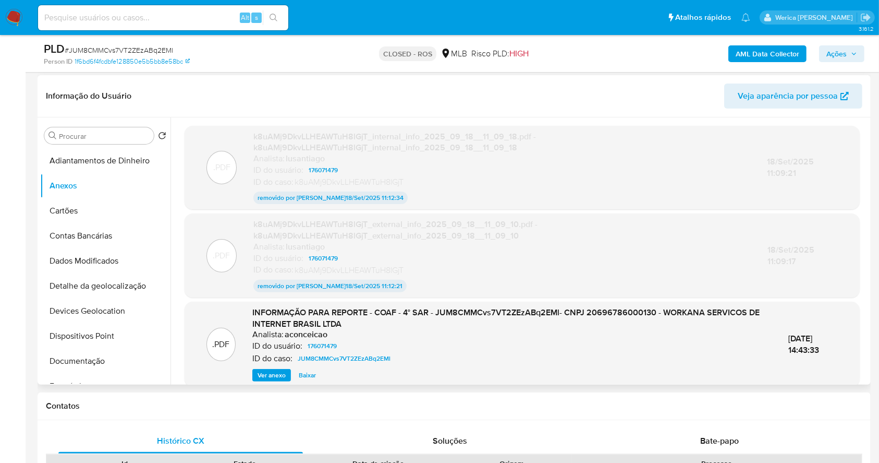
click at [271, 370] on span "Ver anexo" at bounding box center [272, 375] width 28 height 10
